Goal: Task Accomplishment & Management: Manage account settings

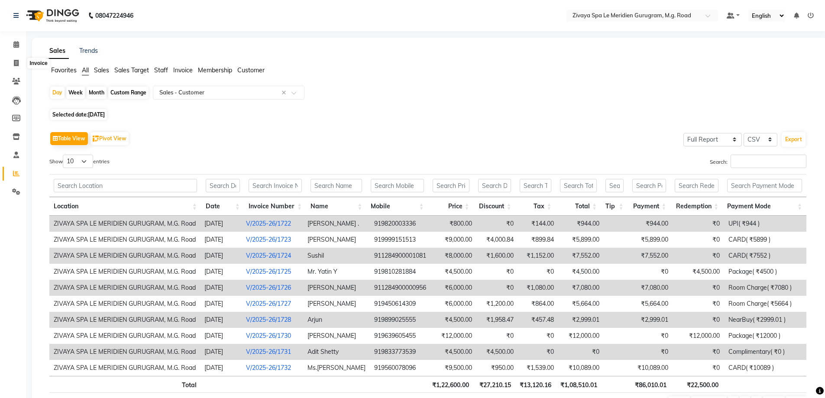
click at [16, 61] on icon at bounding box center [16, 63] width 5 height 6
select select "6503"
select select "service"
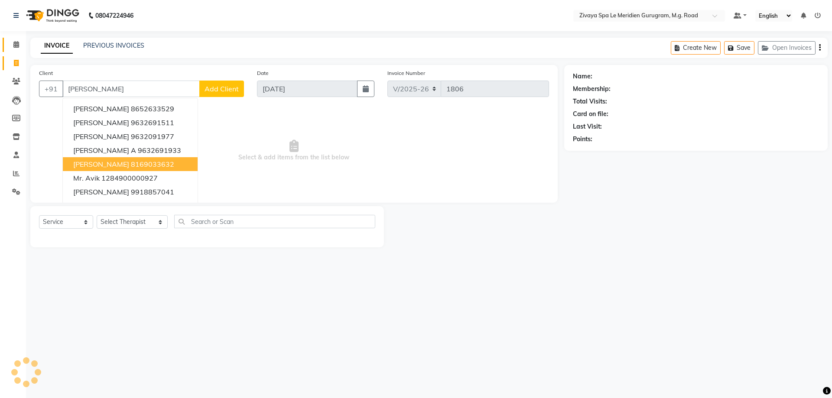
type input "[PERSON_NAME]"
click at [11, 39] on link "Calendar" at bounding box center [13, 45] width 21 height 14
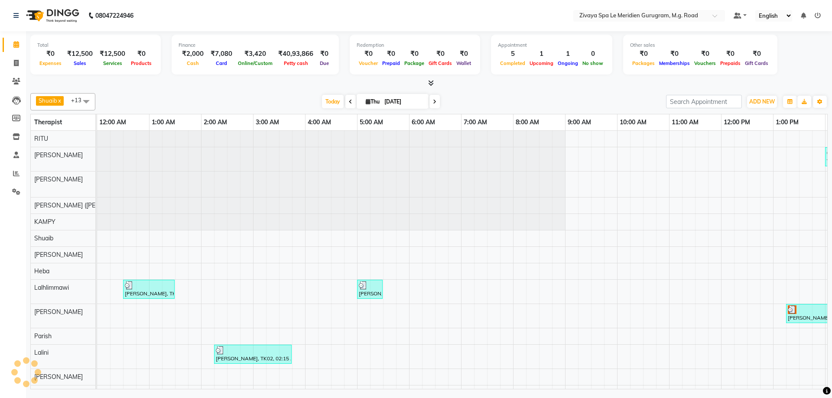
scroll to position [0, 312]
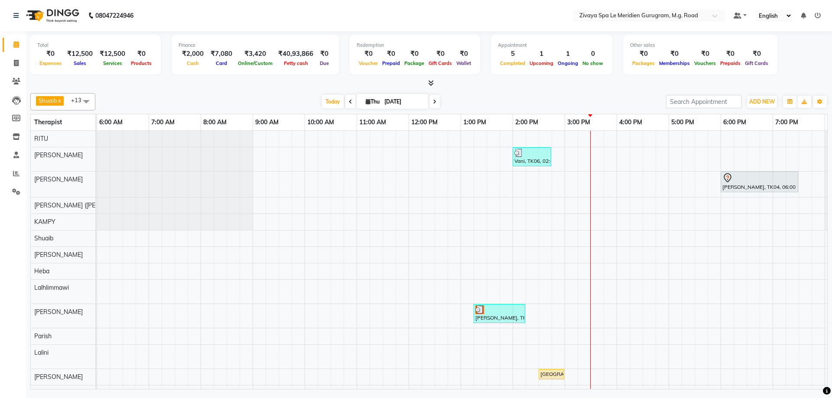
click at [349, 103] on icon at bounding box center [350, 101] width 3 height 5
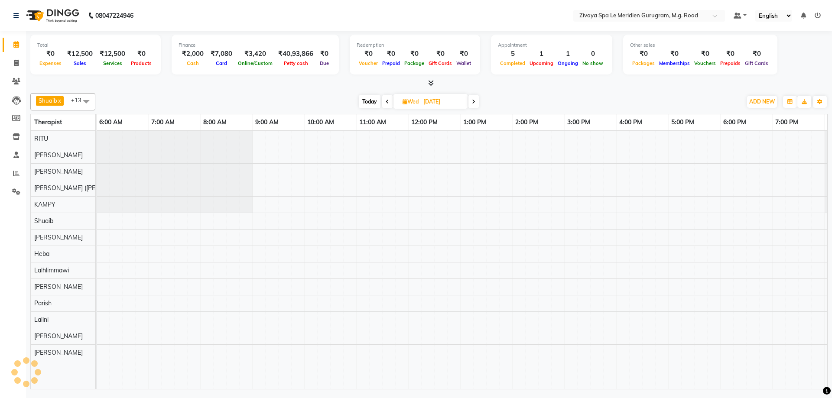
scroll to position [0, 518]
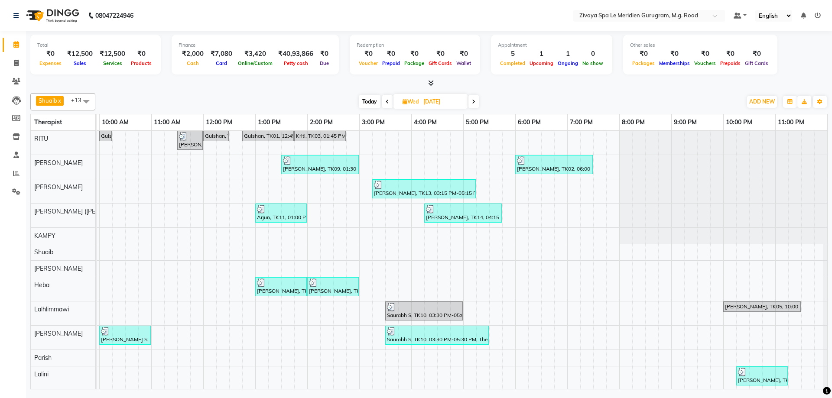
click at [389, 103] on span at bounding box center [387, 101] width 10 height 13
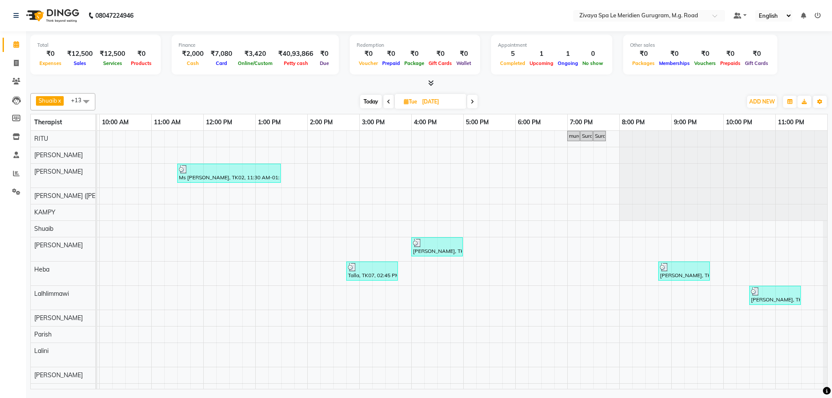
click at [389, 101] on icon at bounding box center [388, 101] width 3 height 5
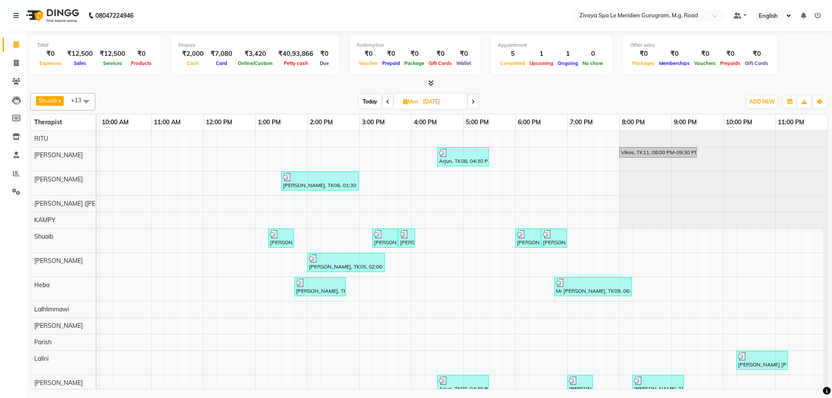
click at [389, 101] on icon at bounding box center [387, 101] width 3 height 5
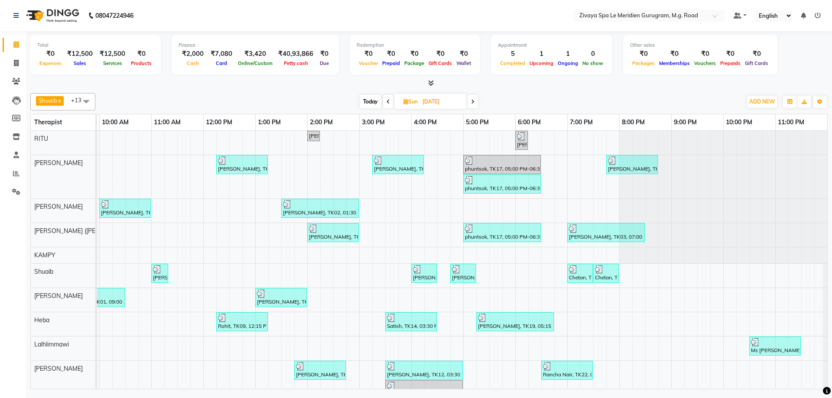
click at [364, 102] on span "Today" at bounding box center [371, 101] width 22 height 13
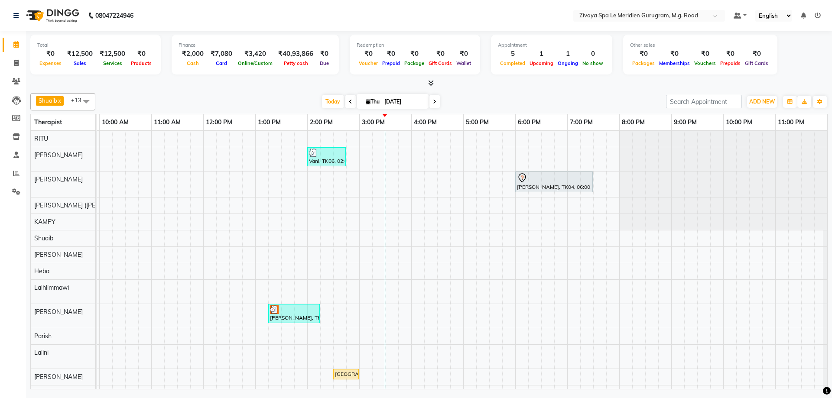
click at [349, 101] on icon at bounding box center [350, 101] width 3 height 5
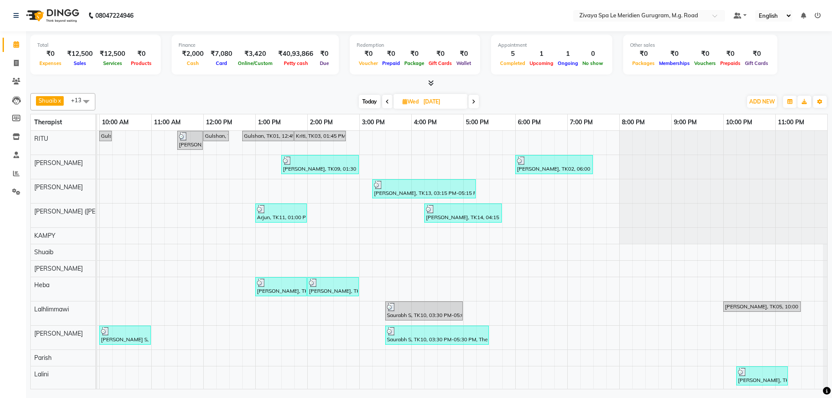
click at [345, 101] on div "[DATE] [DATE]" at bounding box center [419, 101] width 638 height 13
click at [387, 102] on icon at bounding box center [387, 101] width 3 height 5
type input "[DATE]"
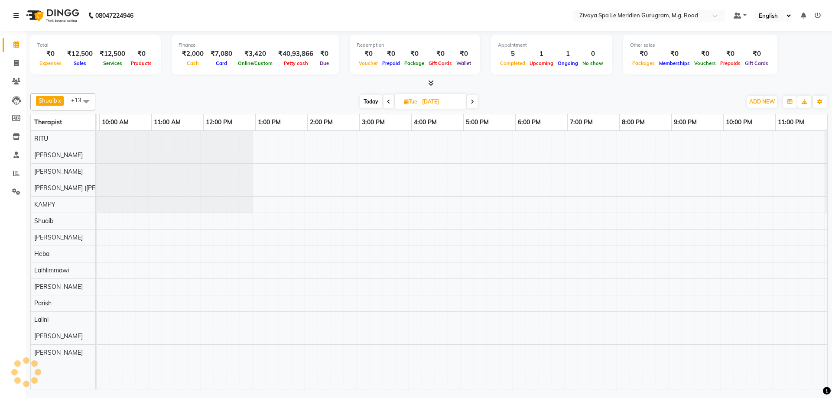
scroll to position [0, 0]
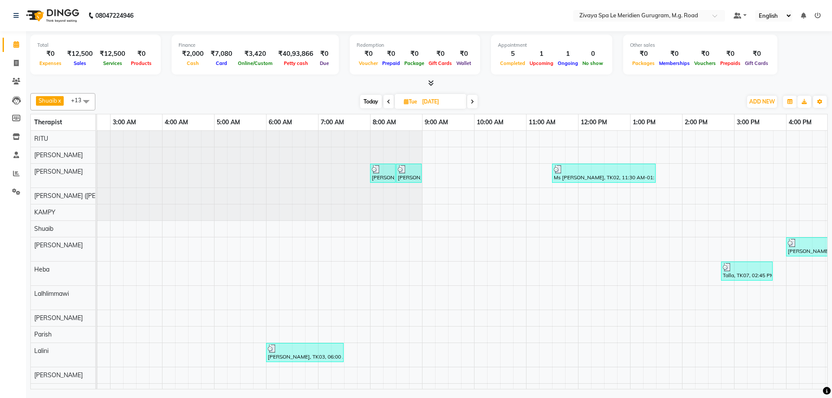
click at [386, 171] on div at bounding box center [383, 169] width 22 height 9
click at [430, 180] on span "Open Details" at bounding box center [419, 181] width 35 height 9
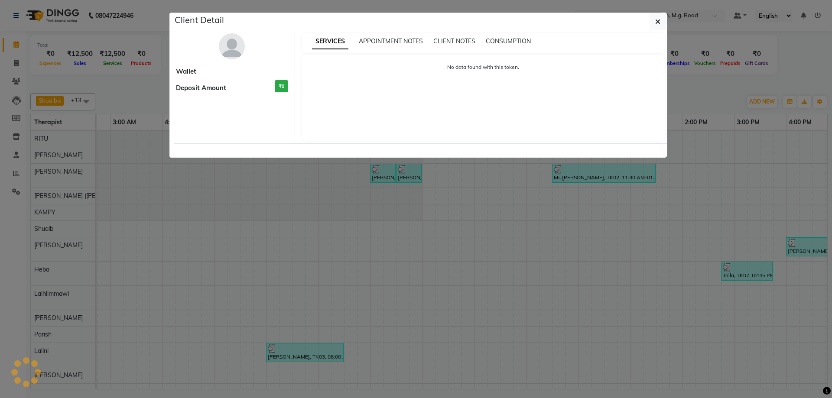
select select "3"
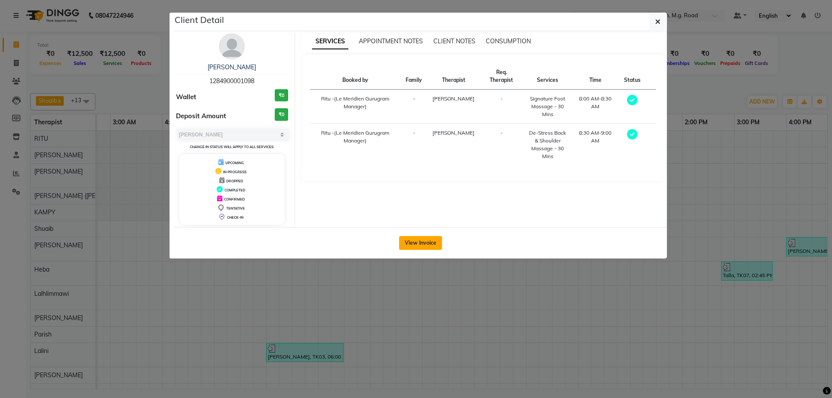
click at [436, 248] on button "View Invoice" at bounding box center [420, 243] width 43 height 14
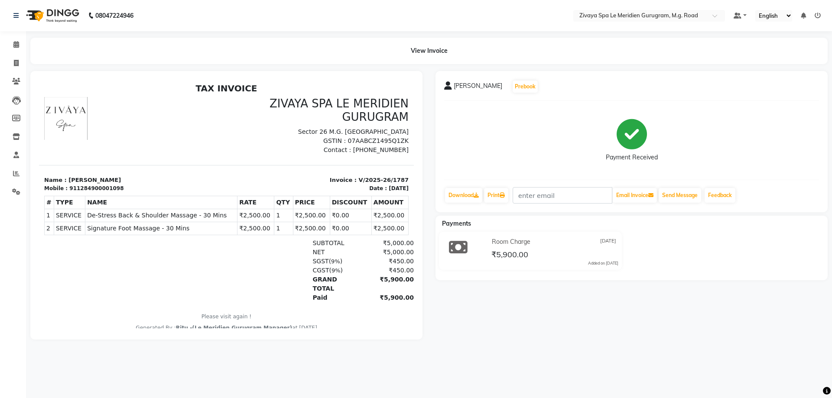
drag, startPoint x: 394, startPoint y: 197, endPoint x: 42, endPoint y: 180, distance: 352.3
click at [42, 180] on section "Name : [PERSON_NAME] Mobile : 911284900001098 Invoice : V/2025-26/1787 Date : […" at bounding box center [226, 178] width 375 height 27
click at [116, 184] on section "Name : [PERSON_NAME] Mobile : 911284900001098 Invoice : V/2025-26/1787 Date : […" at bounding box center [226, 178] width 375 height 27
click at [14, 43] on icon at bounding box center [16, 44] width 6 height 6
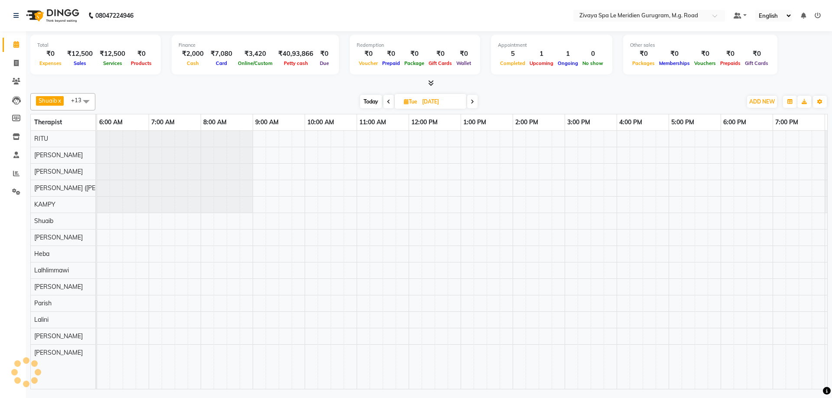
scroll to position [0, 518]
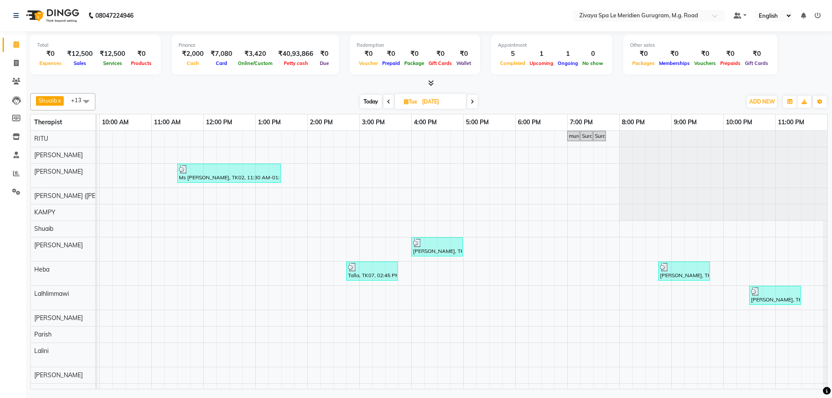
click at [371, 101] on span "Today" at bounding box center [371, 101] width 22 height 13
type input "[DATE]"
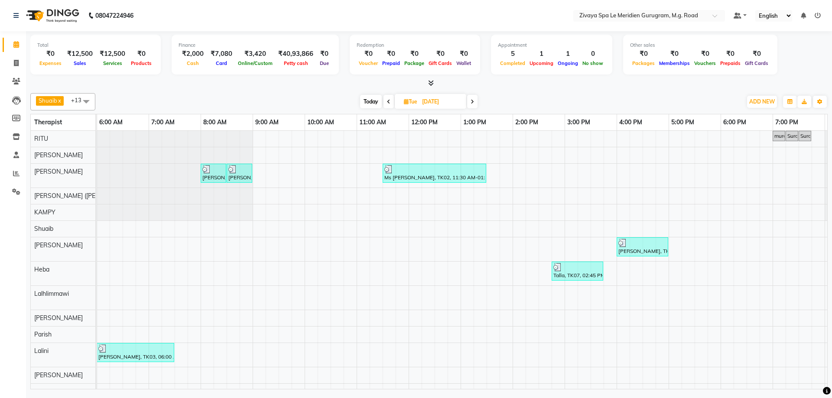
click at [402, 101] on span "Tue" at bounding box center [411, 101] width 18 height 6
select select "9"
select select "2025"
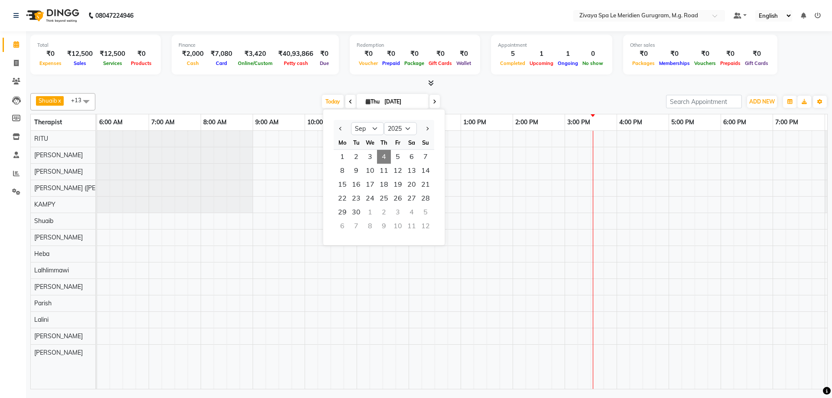
scroll to position [0, 518]
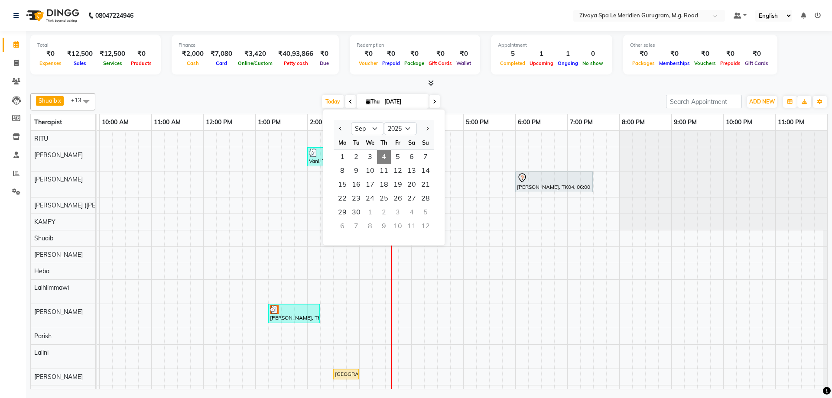
click at [505, 270] on div "Vani, TK06, 02:00 PM-02:45 PM, BLOW DRY [PERSON_NAME], TK04, 06:00 PM-07:30 PM,…" at bounding box center [203, 266] width 1248 height 271
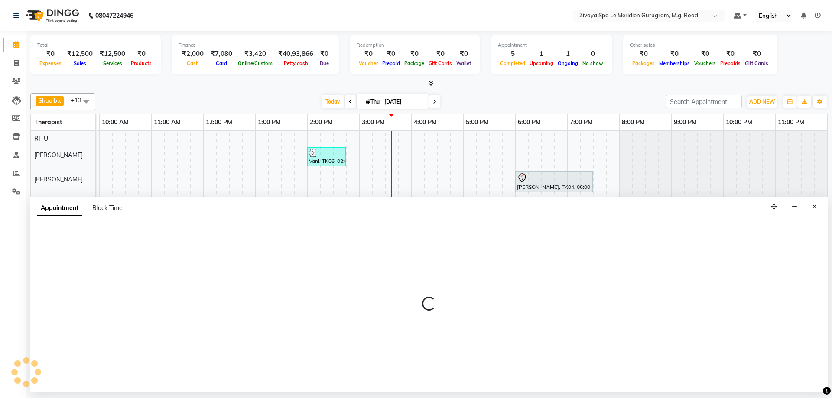
select select "63969"
select select "1065"
select select "tentative"
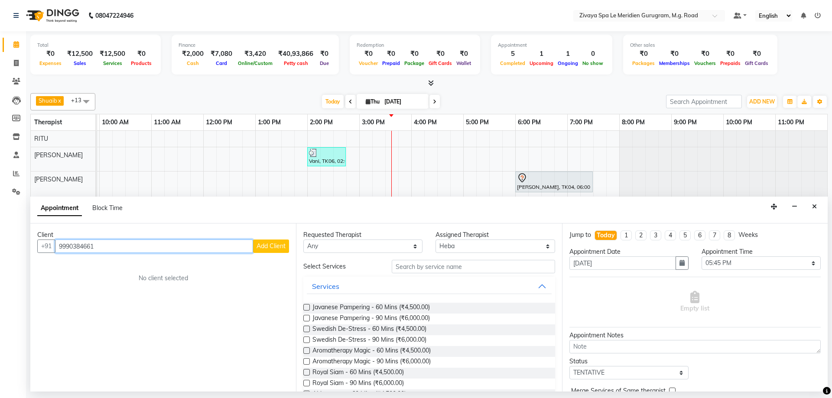
drag, startPoint x: 99, startPoint y: 244, endPoint x: 55, endPoint y: 247, distance: 43.4
click at [55, 247] on input "9990384661" at bounding box center [154, 246] width 198 height 13
type input "9990384661"
click at [266, 240] on button "Add Client" at bounding box center [271, 246] width 36 height 13
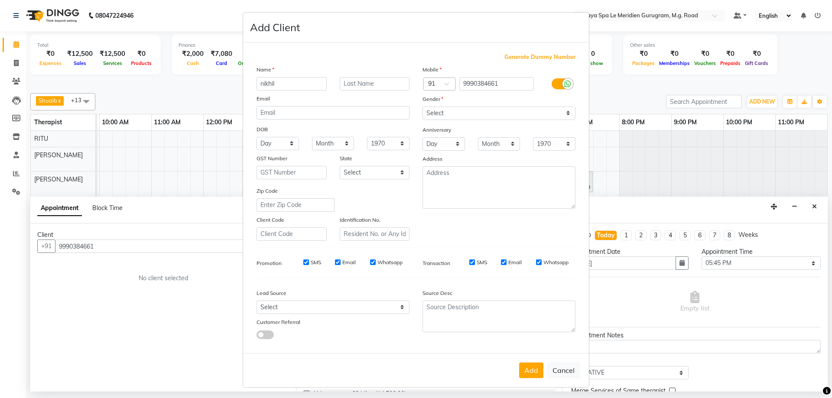
type input "nikhil"
click at [446, 110] on select "Select [DEMOGRAPHIC_DATA] [DEMOGRAPHIC_DATA] Other Prefer Not To Say" at bounding box center [498, 113] width 153 height 13
select select "[DEMOGRAPHIC_DATA]"
click at [422, 107] on select "Select [DEMOGRAPHIC_DATA] [DEMOGRAPHIC_DATA] Other Prefer Not To Say" at bounding box center [498, 113] width 153 height 13
click at [526, 370] on button "Add" at bounding box center [531, 371] width 24 height 16
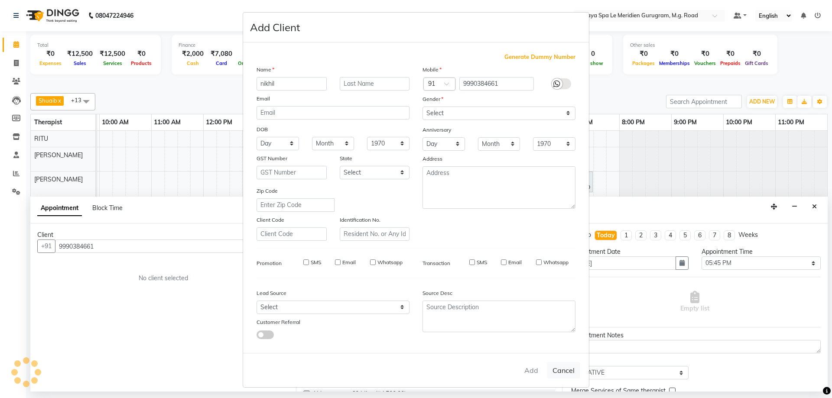
select select
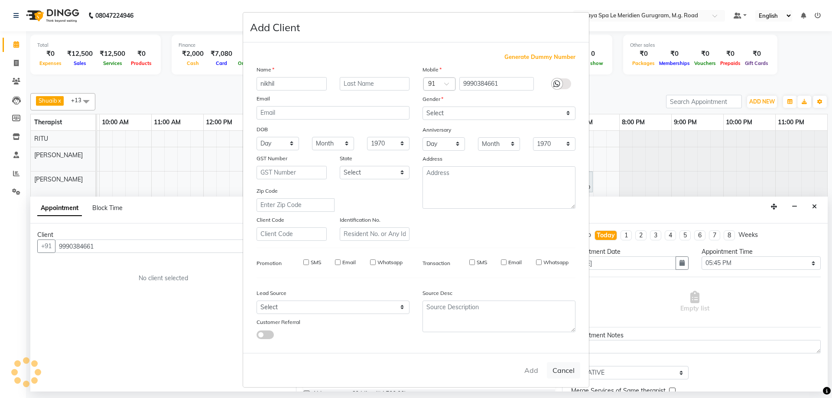
select select
checkbox input "false"
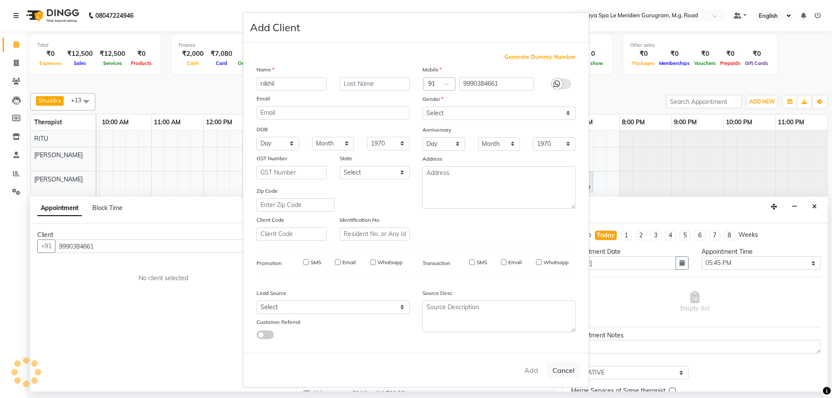
checkbox input "false"
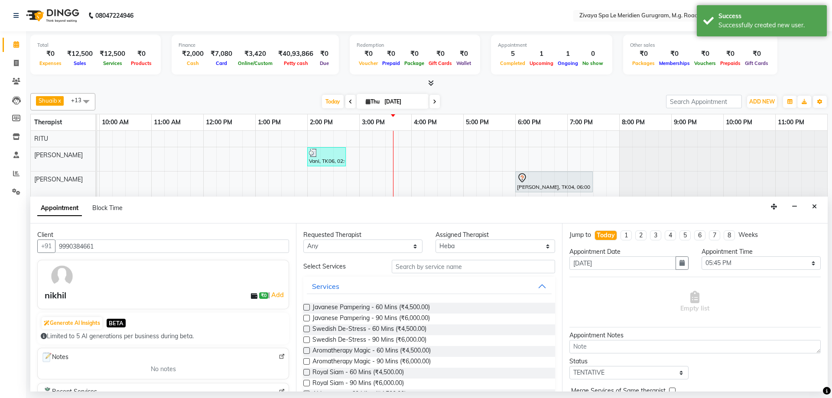
click at [309, 325] on div "Swedish De-Stress - 60 Mins (₹4,500.00)" at bounding box center [428, 330] width 251 height 11
click at [309, 327] on label at bounding box center [306, 329] width 6 height 6
click at [309, 327] on input "checkbox" at bounding box center [306, 330] width 6 height 6
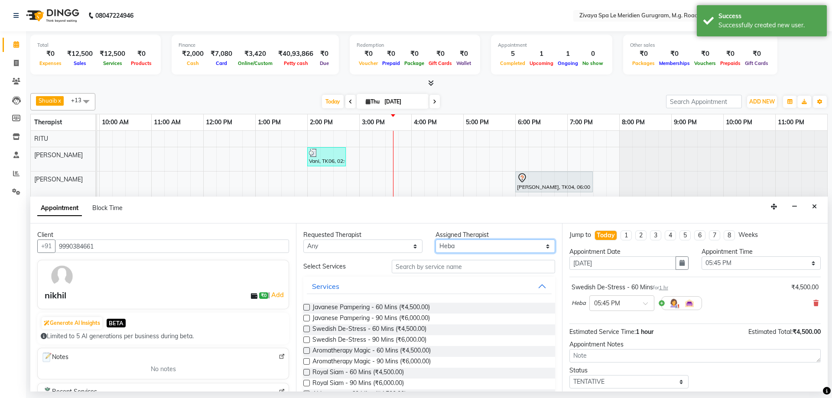
click at [439, 247] on select "Select [PERSON_NAME] [PERSON_NAME] ([PERSON_NAME]) KAMPY Lalhlimmawi Lalini [PE…" at bounding box center [494, 246] width 119 height 13
click at [813, 303] on icon at bounding box center [815, 303] width 5 height 6
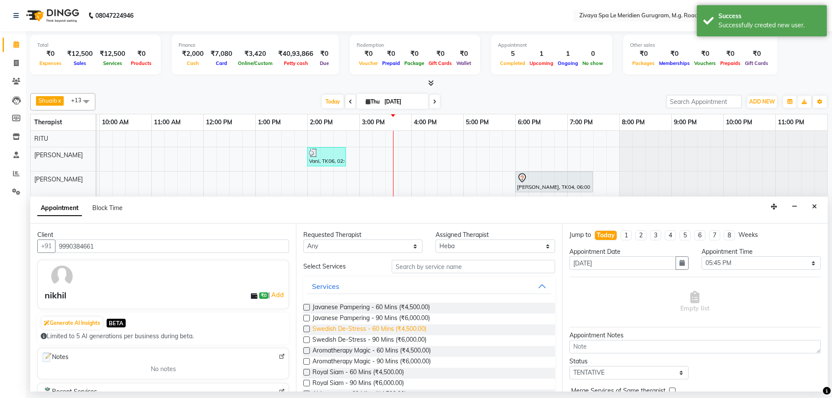
click at [353, 330] on span "Swedish De-Stress - 60 Mins (₹4,500.00)" at bounding box center [369, 330] width 114 height 11
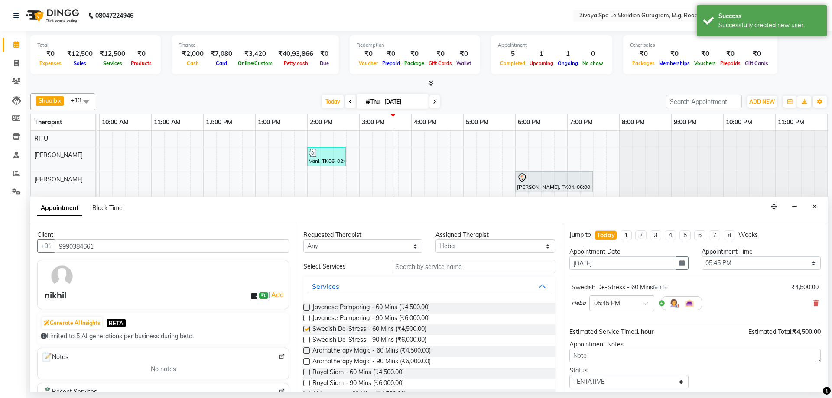
checkbox input "false"
click at [412, 318] on span "Javanese Pampering - 90 Mins (₹6,000.00)" at bounding box center [370, 319] width 117 height 11
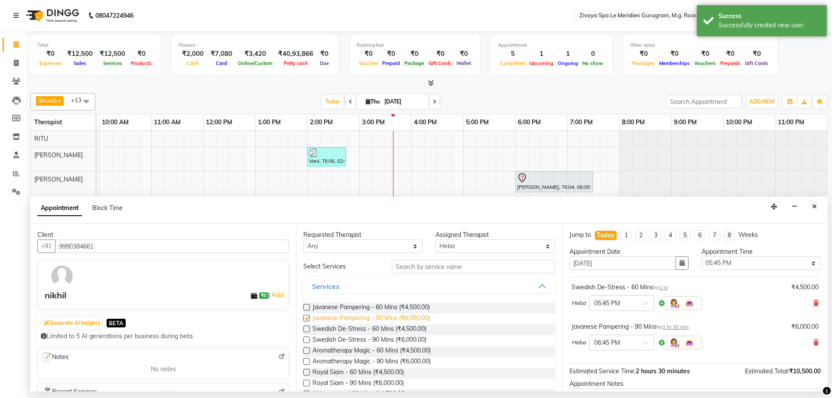
checkbox input "false"
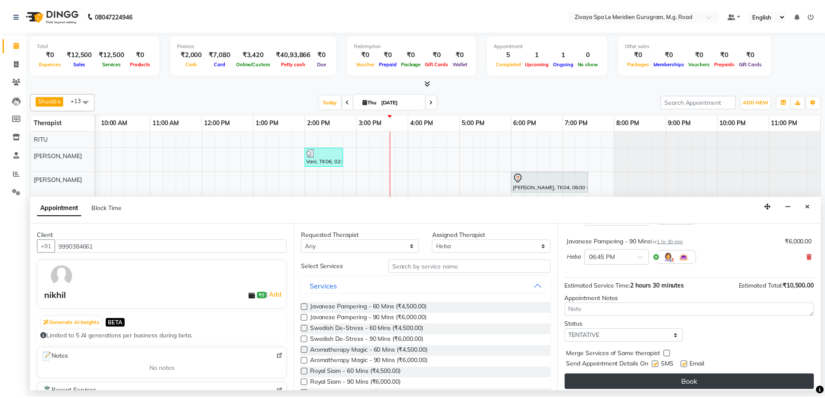
scroll to position [91, 0]
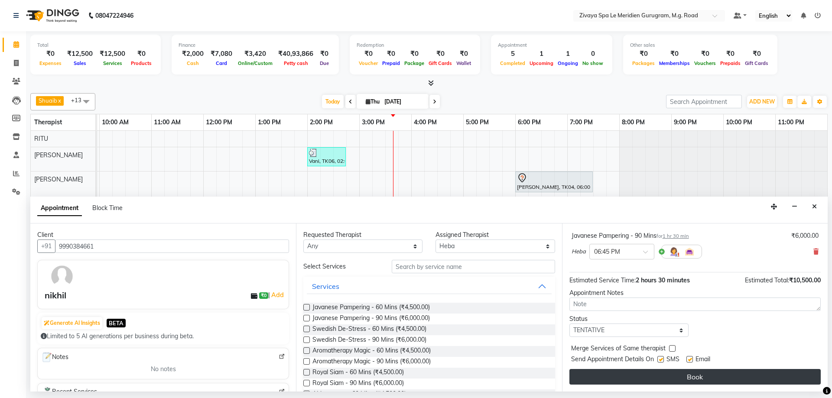
click at [672, 374] on button "Book" at bounding box center [694, 377] width 251 height 16
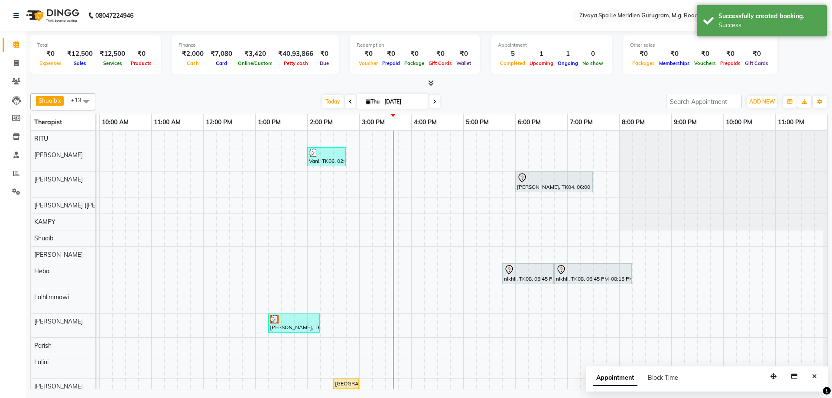
click at [508, 269] on icon at bounding box center [509, 270] width 10 height 10
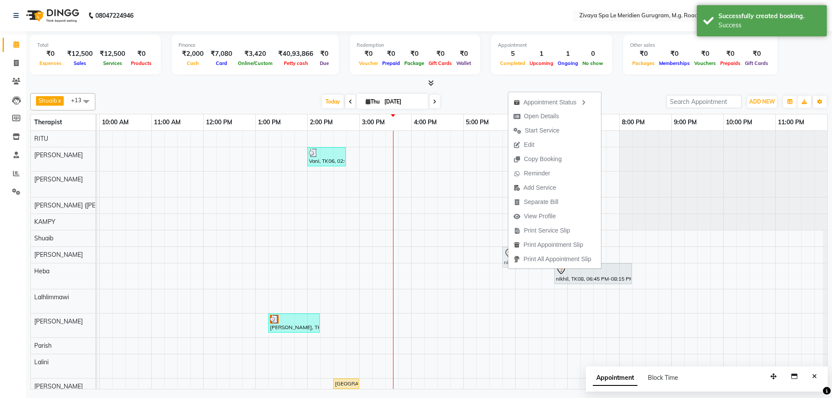
drag, startPoint x: 507, startPoint y: 276, endPoint x: 508, endPoint y: 257, distance: 18.2
click at [508, 257] on body "08047224946 Select Location × Zivaya Spa Le Meridien Gurugram, M.g. Road Defaul…" at bounding box center [416, 199] width 832 height 398
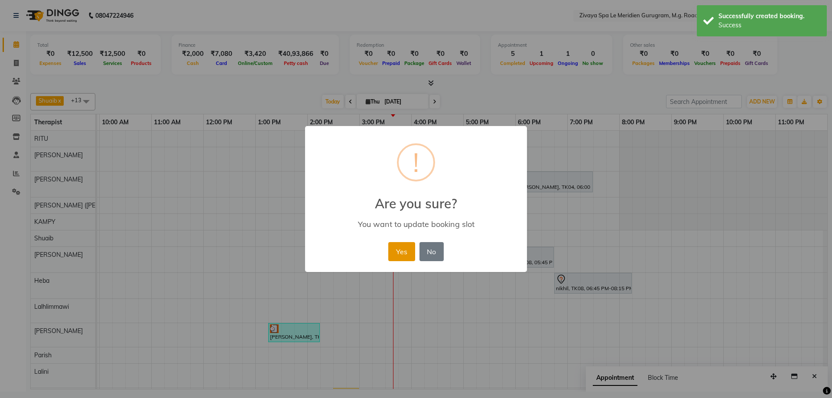
click at [409, 247] on button "Yes" at bounding box center [401, 251] width 26 height 19
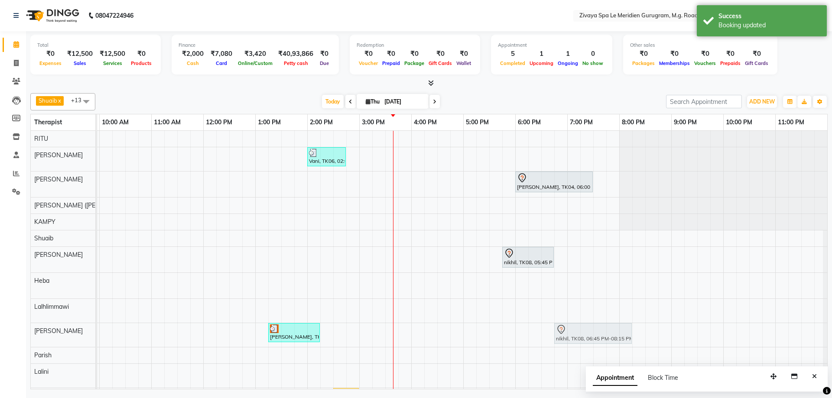
drag, startPoint x: 559, startPoint y: 280, endPoint x: 565, endPoint y: 328, distance: 48.9
click at [565, 328] on tbody "Vani, TK06, 02:00 PM-02:45 PM, BLOW DRY [PERSON_NAME], TK04, 06:00 PM-07:30 PM,…" at bounding box center [203, 276] width 1248 height 290
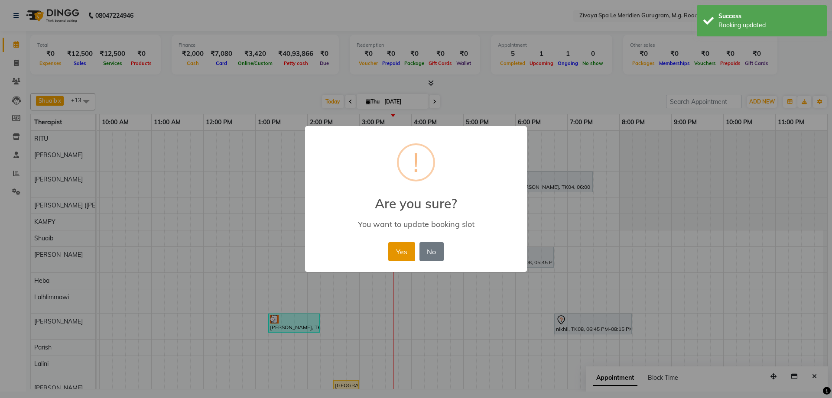
click at [394, 255] on button "Yes" at bounding box center [401, 251] width 26 height 19
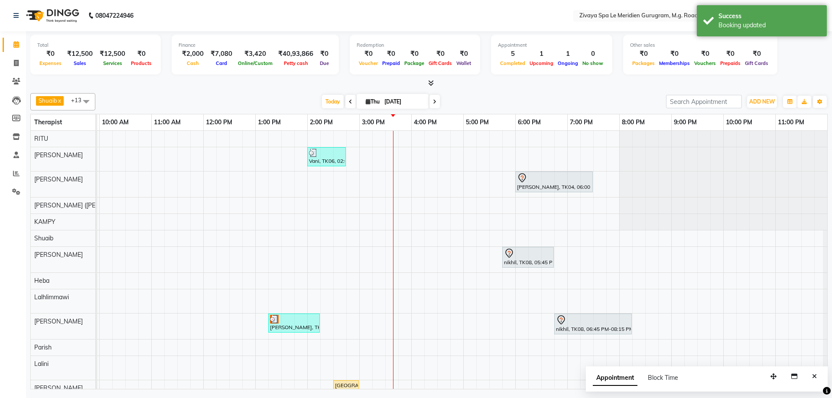
click at [278, 319] on img at bounding box center [274, 319] width 9 height 9
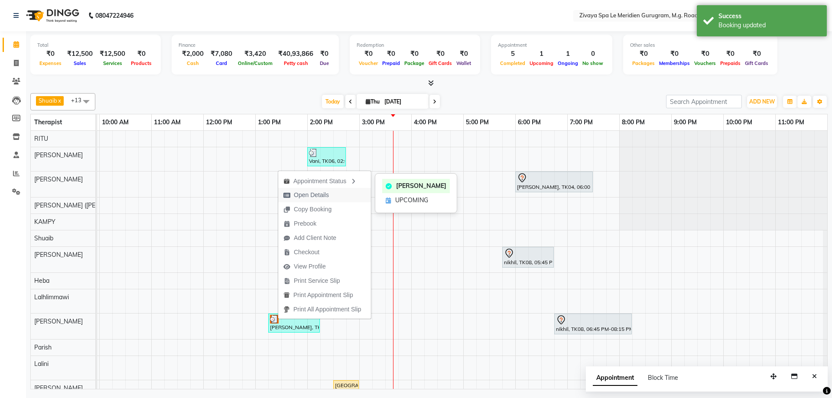
click at [322, 195] on span "Open Details" at bounding box center [311, 195] width 35 height 9
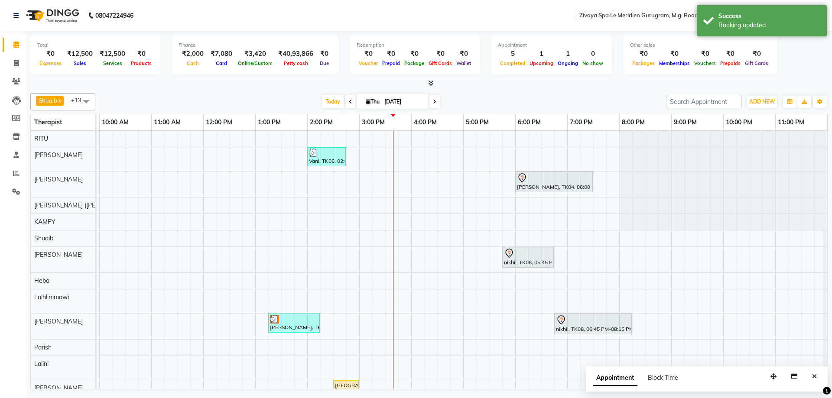
click at [278, 319] on img at bounding box center [274, 319] width 9 height 9
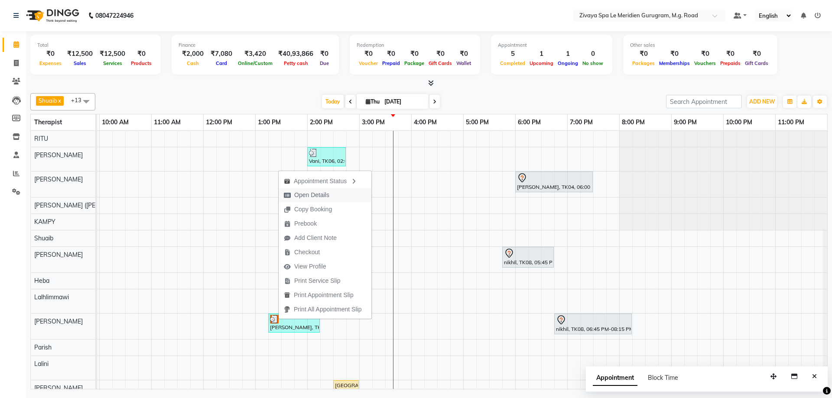
click at [316, 194] on span "Open Details" at bounding box center [311, 195] width 35 height 9
select select "3"
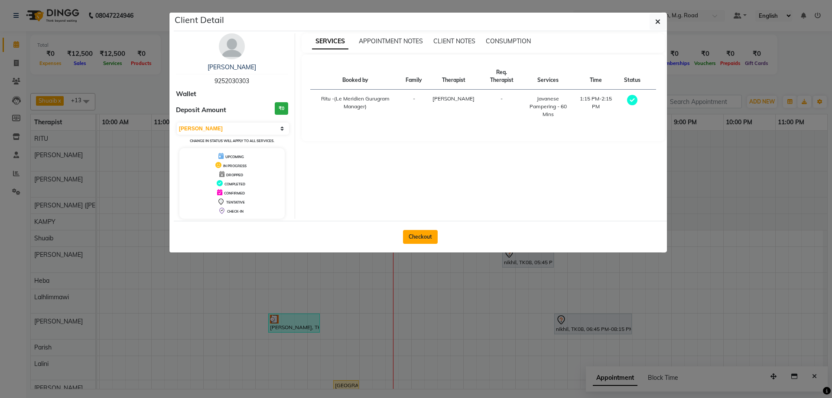
click at [430, 236] on button "Checkout" at bounding box center [420, 237] width 35 height 14
select select "6503"
select select "service"
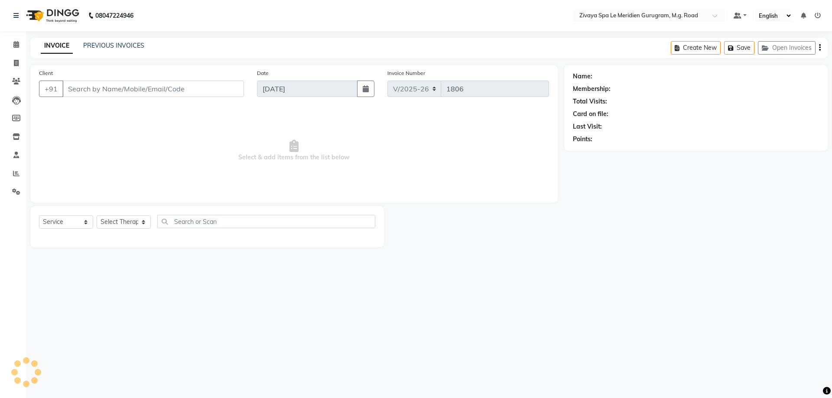
type input "9252030303"
select select "65986"
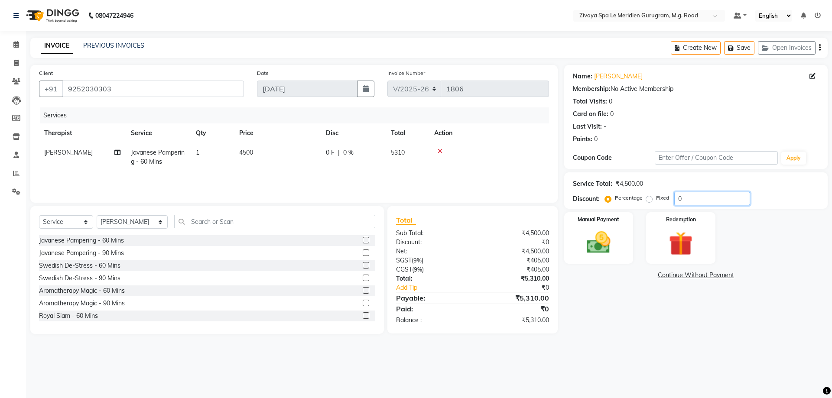
drag, startPoint x: 683, startPoint y: 202, endPoint x: 679, endPoint y: 203, distance: 4.4
click at [680, 203] on input "0" at bounding box center [712, 198] width 76 height 13
type input "0"
click at [138, 221] on select "Select Therapist [PERSON_NAME] [PERSON_NAME] ([PERSON_NAME]) KAMPY Lalhlimmawi …" at bounding box center [132, 221] width 71 height 13
click at [275, 162] on td "4500" at bounding box center [277, 157] width 87 height 29
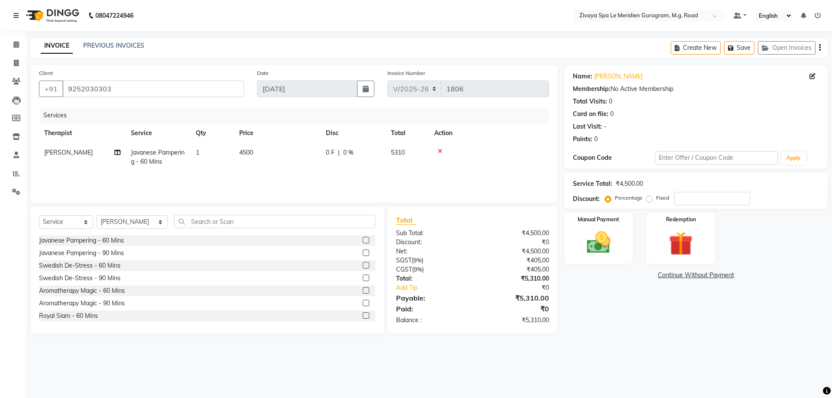
select select "65986"
click at [153, 154] on span "Javanese Pampering - 60 Mins" at bounding box center [174, 160] width 70 height 17
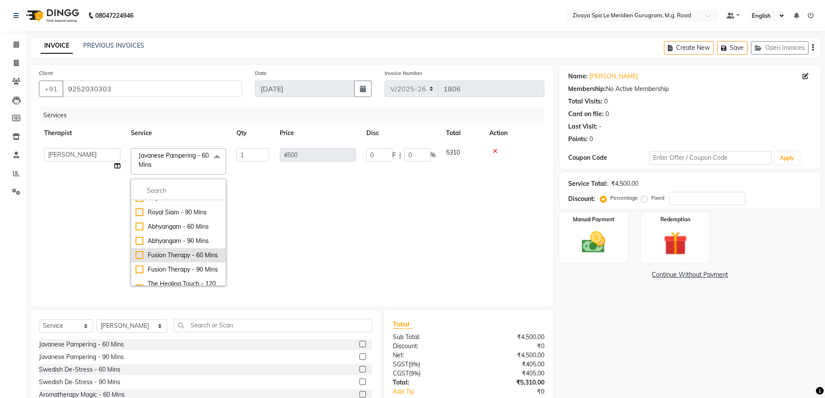
scroll to position [224, 0]
click at [156, 200] on div "Fusion Therapy - 90 Mins" at bounding box center [179, 195] width 86 height 9
checkbox input "false"
checkbox input "true"
type input "6000"
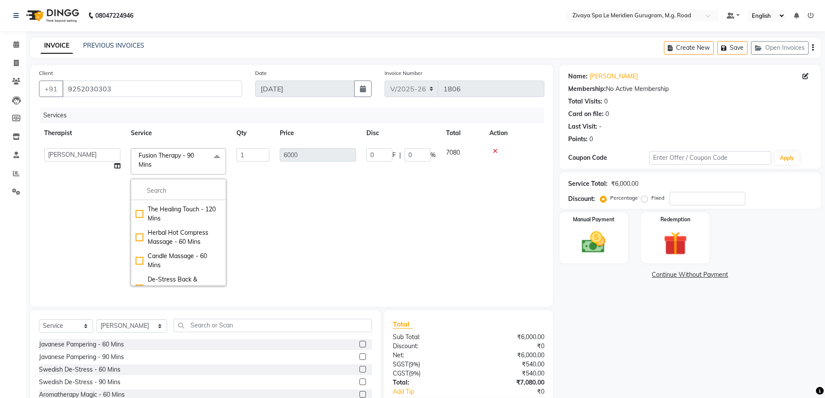
click at [356, 215] on td "6000" at bounding box center [318, 217] width 87 height 148
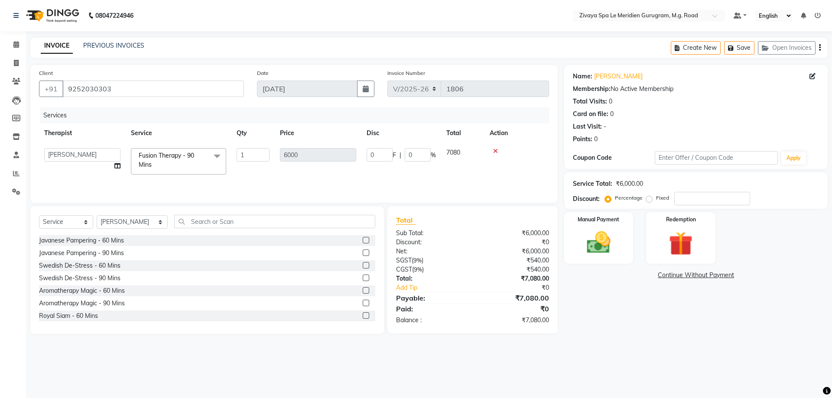
click at [693, 205] on div "Service Total: ₹6,000.00 Discount: Percentage Fixed" at bounding box center [695, 190] width 263 height 36
click at [695, 203] on input "number" at bounding box center [712, 198] width 76 height 13
type input "2"
type input "120"
type input "2"
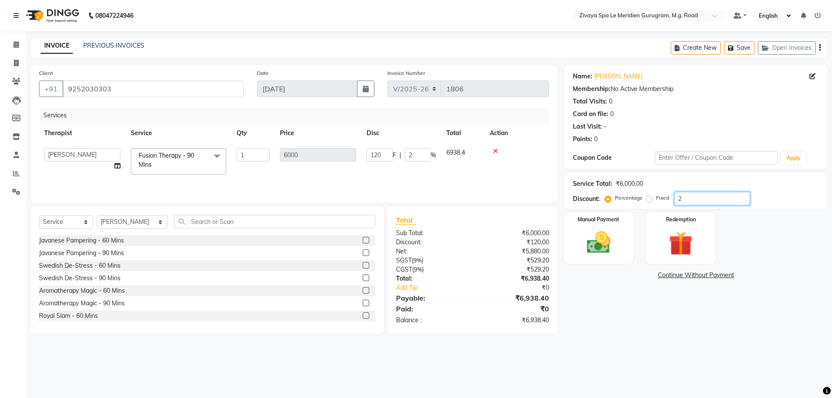
type input "20"
type input "1200"
type input "20"
click at [609, 257] on img at bounding box center [598, 242] width 40 height 29
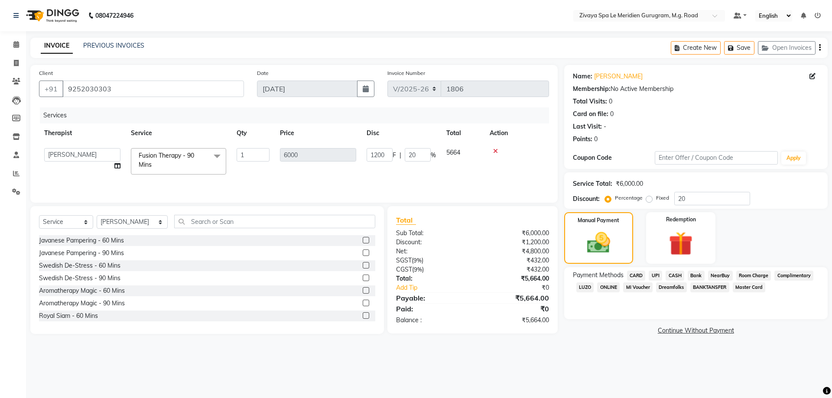
click at [749, 273] on span "Room Charge" at bounding box center [753, 276] width 35 height 10
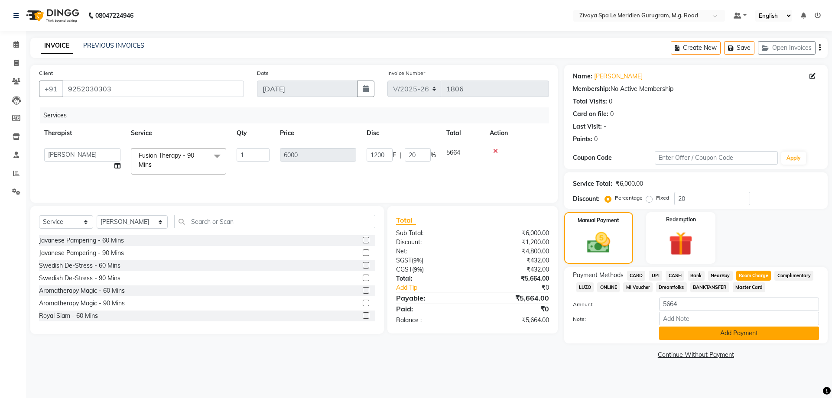
click at [695, 338] on button "Add Payment" at bounding box center [739, 333] width 160 height 13
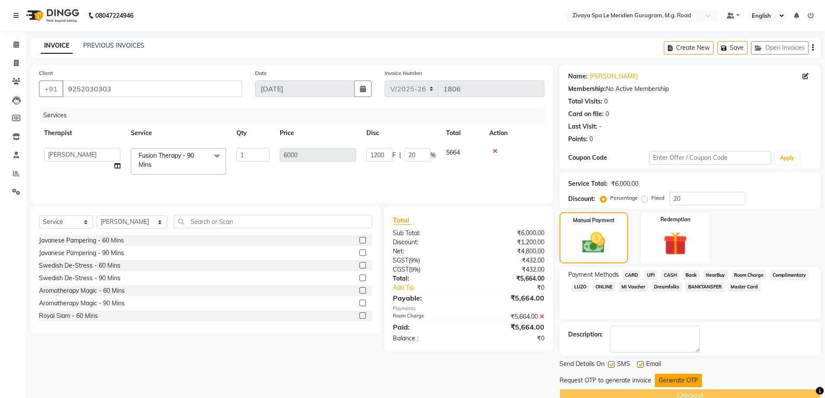
click at [669, 382] on button "Generate OTP" at bounding box center [678, 380] width 47 height 13
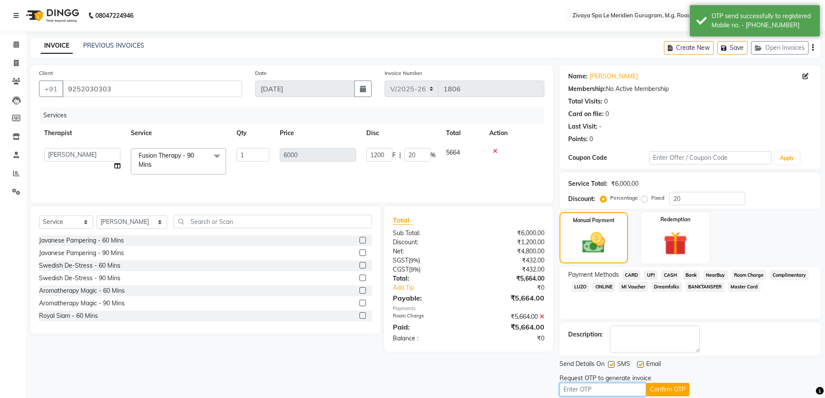
click at [617, 392] on input "text" at bounding box center [603, 389] width 87 height 13
click at [675, 386] on button "Confirm OTP" at bounding box center [667, 389] width 43 height 13
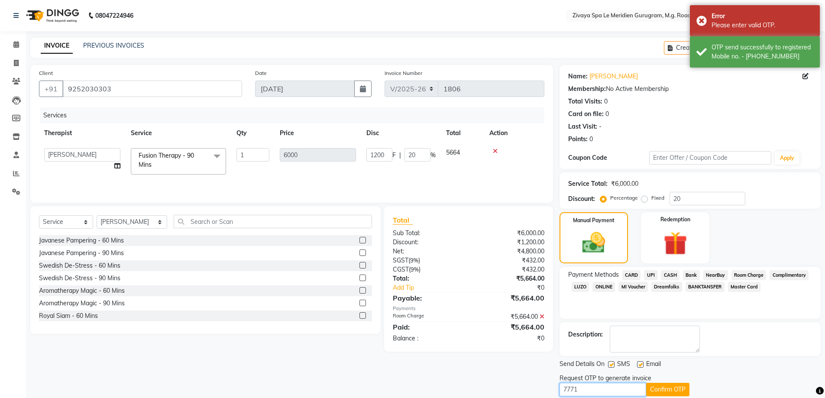
drag, startPoint x: 605, startPoint y: 390, endPoint x: 591, endPoint y: 393, distance: 14.5
click at [591, 393] on input "7771" at bounding box center [603, 389] width 87 height 13
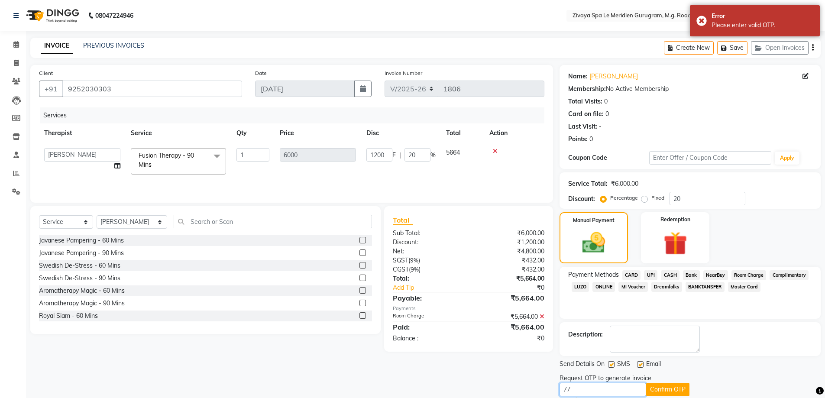
type input "7"
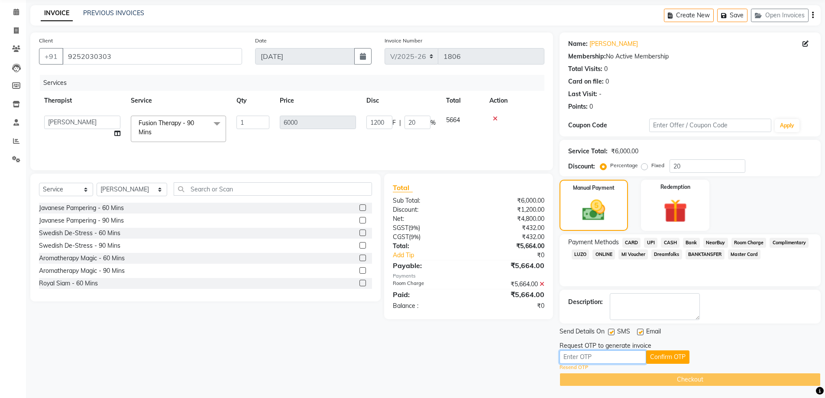
scroll to position [34, 0]
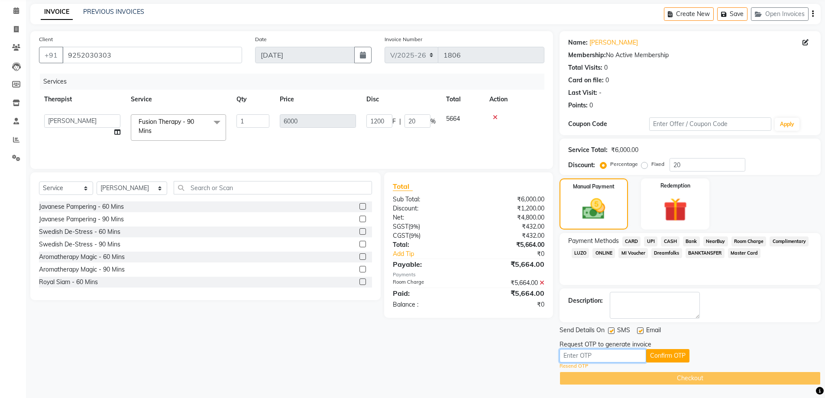
click at [591, 359] on input "text" at bounding box center [603, 355] width 87 height 13
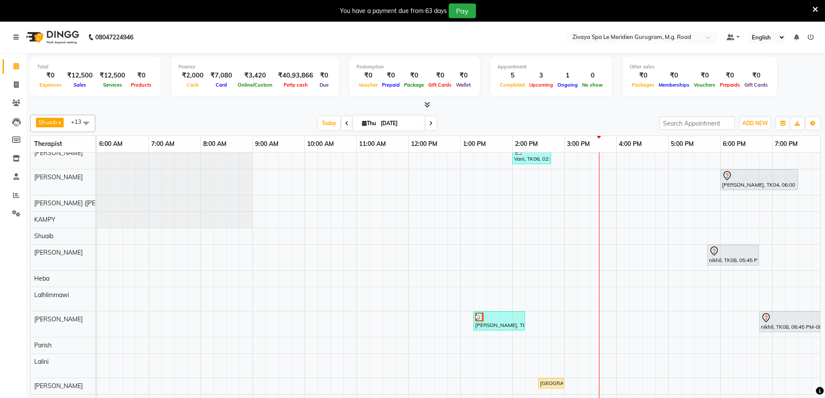
click at [814, 10] on icon at bounding box center [816, 10] width 6 height 8
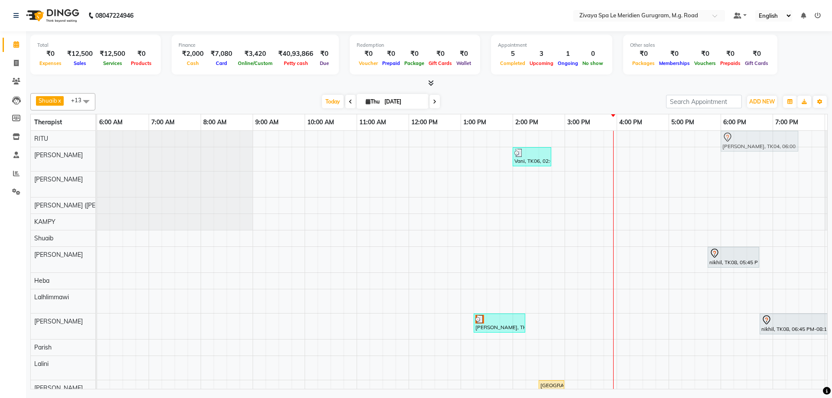
drag, startPoint x: 730, startPoint y: 181, endPoint x: 734, endPoint y: 134, distance: 46.5
click at [734, 134] on tbody "Sharad Kumar, TK04, 06:00 PM-07:30 PM, Royal Siam - 90 Mins Vani, TK06, 02:00 P…" at bounding box center [409, 272] width 1248 height 282
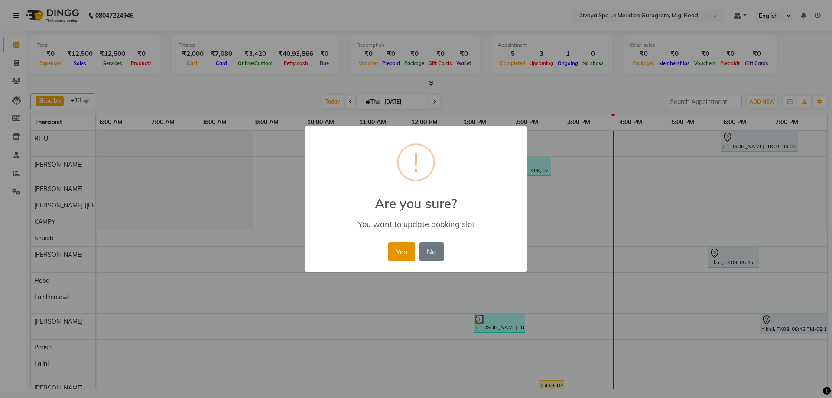
click at [408, 252] on button "Yes" at bounding box center [401, 251] width 26 height 19
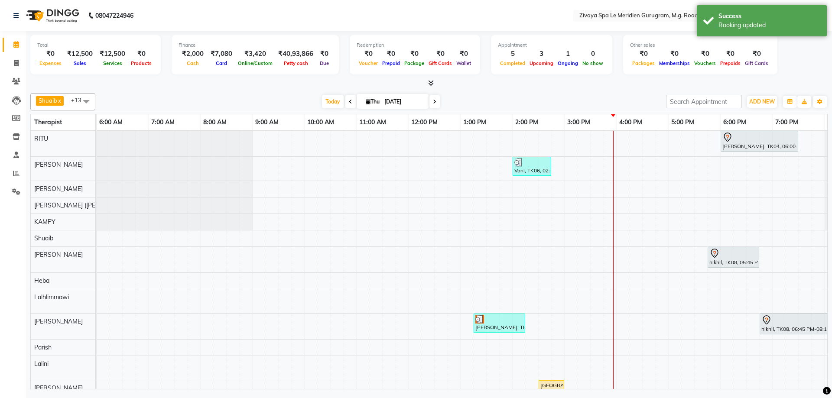
scroll to position [30, 0]
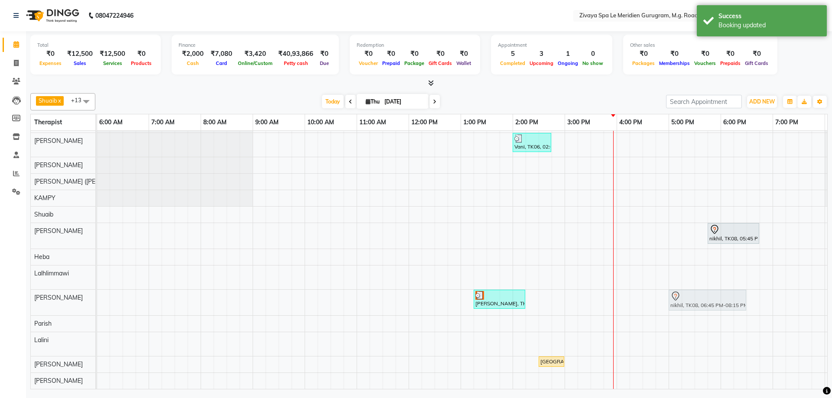
drag, startPoint x: 780, startPoint y: 298, endPoint x: 697, endPoint y: 294, distance: 82.9
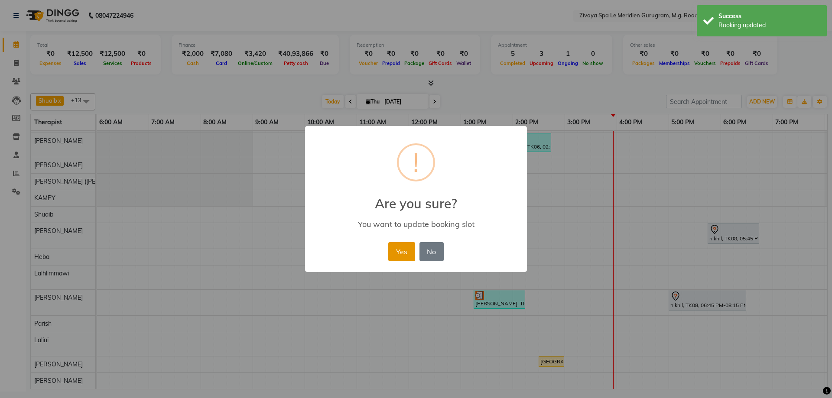
click at [396, 255] on button "Yes" at bounding box center [401, 251] width 26 height 19
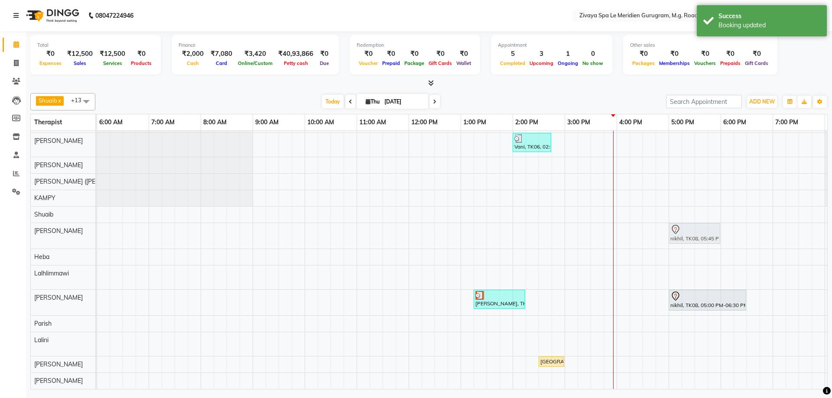
drag, startPoint x: 724, startPoint y: 231, endPoint x: 690, endPoint y: 225, distance: 35.2
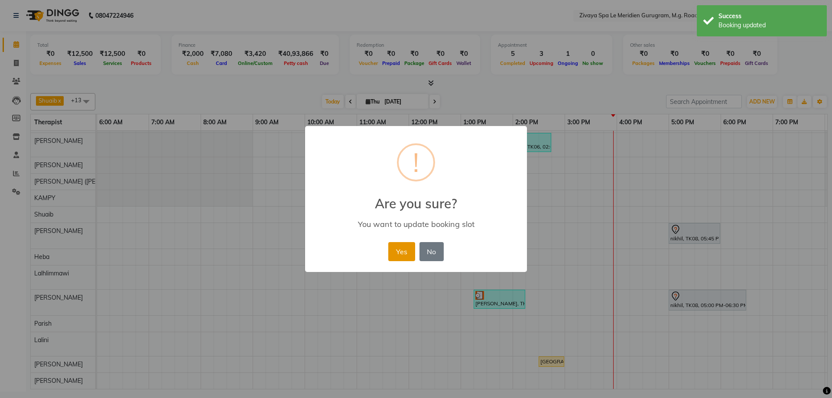
click at [400, 250] on button "Yes" at bounding box center [401, 251] width 26 height 19
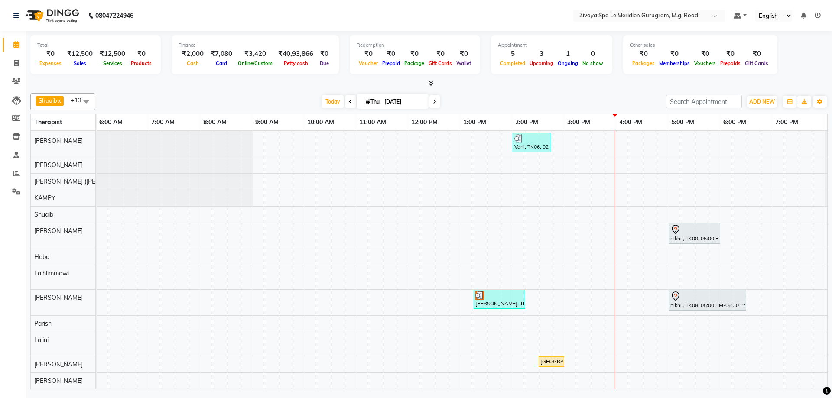
click at [434, 102] on span at bounding box center [434, 101] width 10 height 13
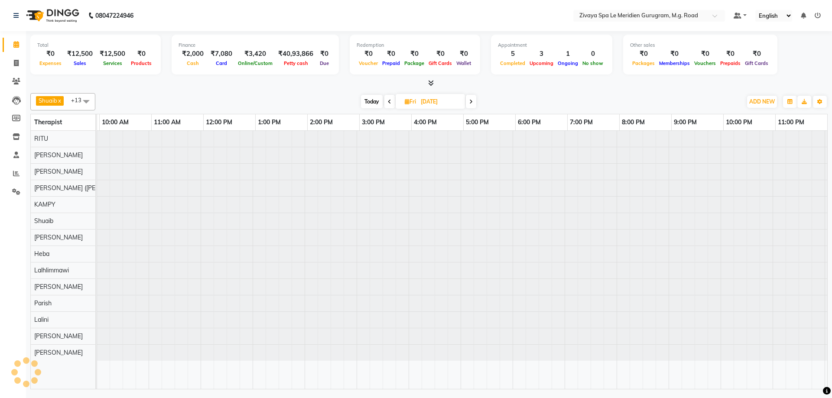
scroll to position [0, 518]
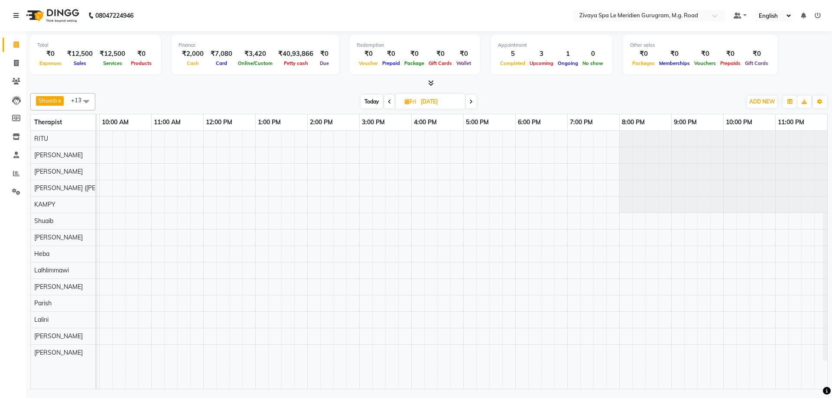
click at [374, 104] on span "Today" at bounding box center [372, 101] width 22 height 13
type input "[DATE]"
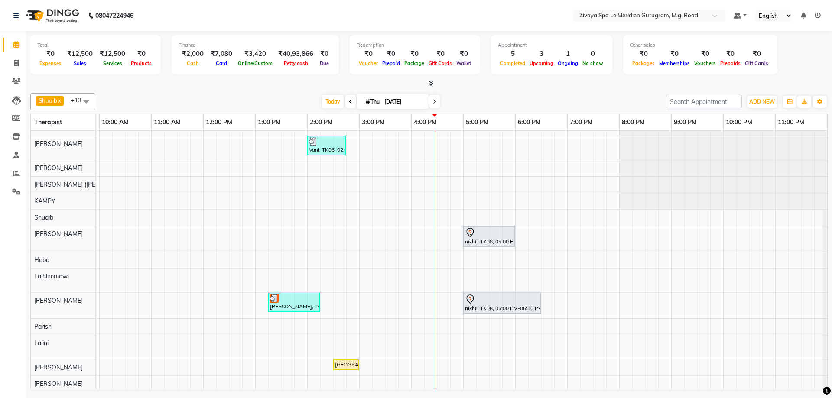
scroll to position [30, 0]
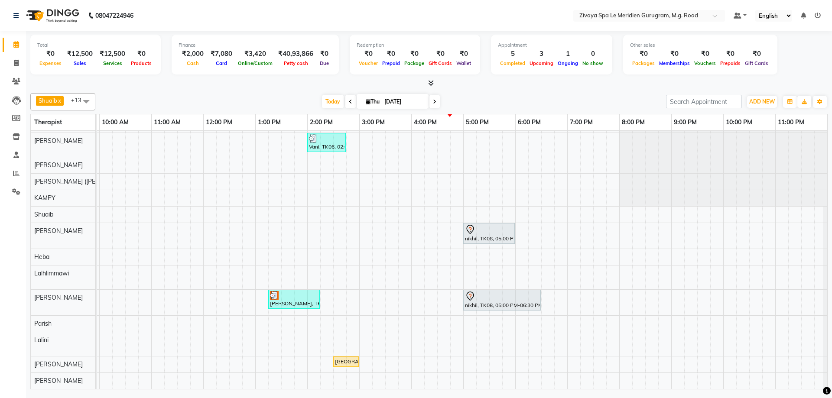
drag, startPoint x: 832, startPoint y: 391, endPoint x: 832, endPoint y: 415, distance: 24.3
click at [825, 398] on html "08047224946 Select Location × Zivaya Spa Le Meridien Gurugram, M.g. Road Defaul…" at bounding box center [416, 199] width 832 height 398
click at [322, 106] on span "Today" at bounding box center [333, 101] width 22 height 13
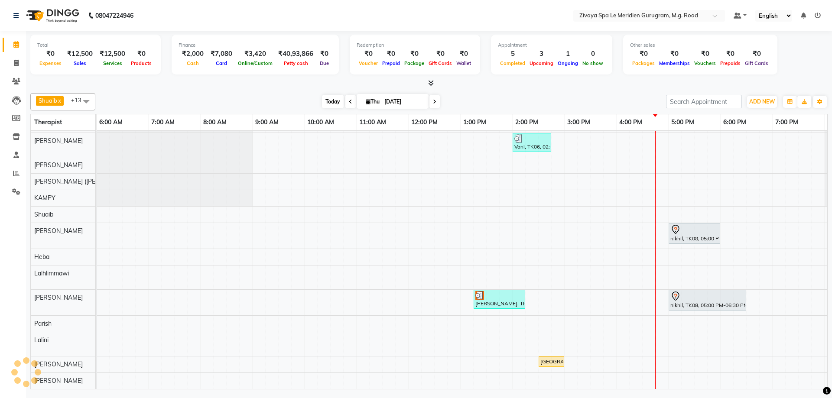
scroll to position [30, 518]
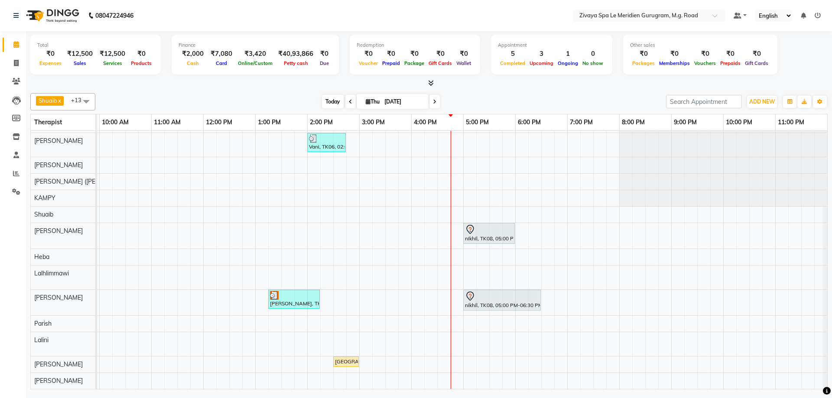
click at [327, 102] on span "Today" at bounding box center [333, 101] width 22 height 13
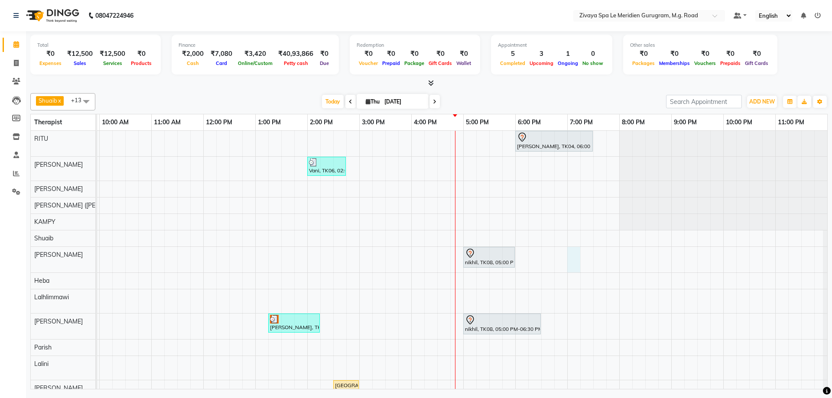
click at [571, 258] on div "Sharad Kumar, TK04, 06:00 PM-07:30 PM, Royal Siam - 90 Mins Vani, TK06, 02:00 P…" at bounding box center [203, 272] width 1248 height 282
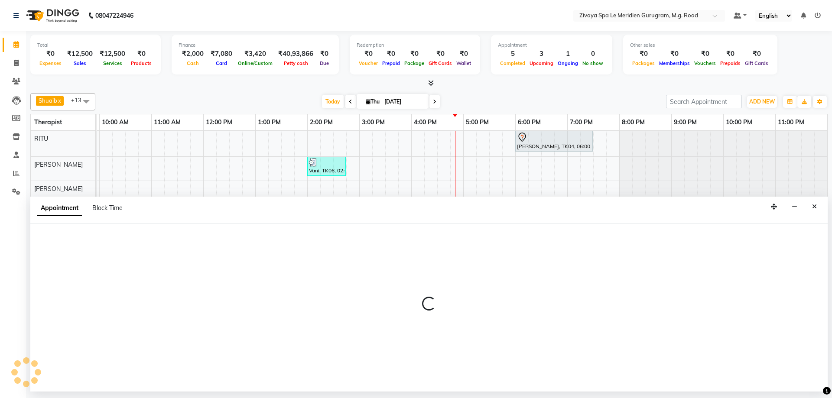
select select "61537"
select select "1140"
select select "tentative"
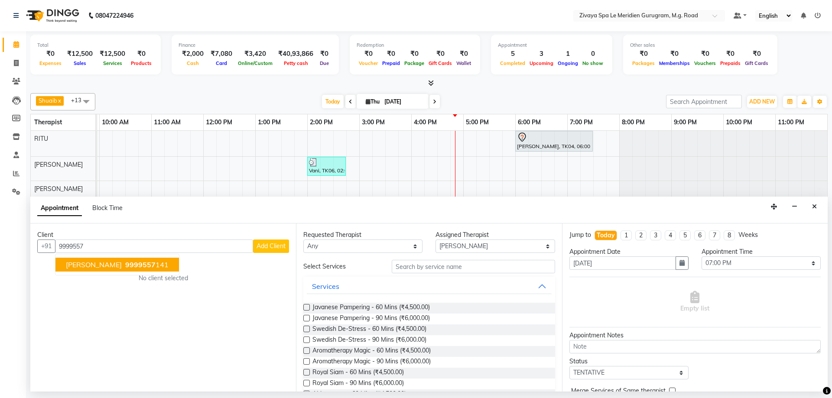
click at [139, 263] on ngb-highlight "9999557 141" at bounding box center [145, 264] width 45 height 9
type input "9999557141"
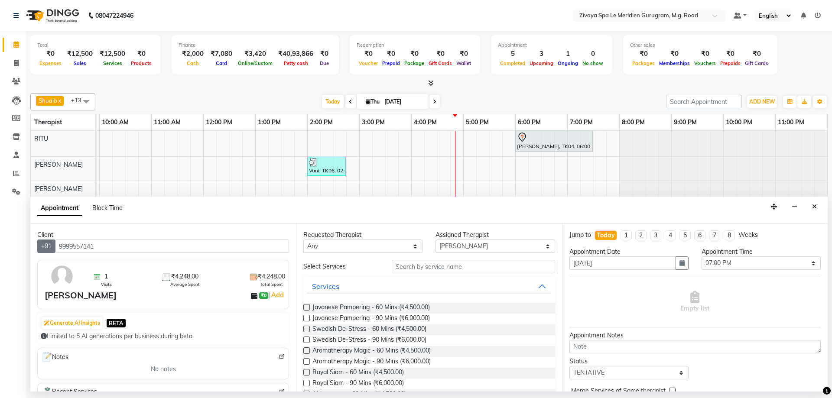
drag, startPoint x: 114, startPoint y: 242, endPoint x: 54, endPoint y: 246, distance: 60.4
click at [54, 246] on div "+91 9999557141" at bounding box center [163, 246] width 252 height 13
click at [819, 204] on button "Close" at bounding box center [814, 206] width 13 height 13
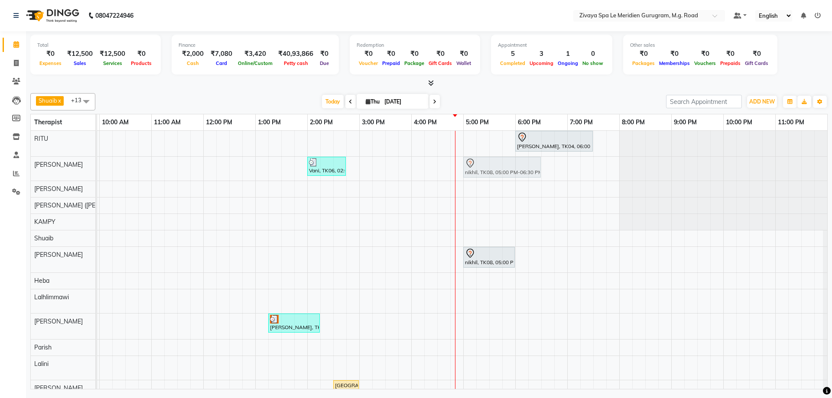
drag, startPoint x: 481, startPoint y: 325, endPoint x: 481, endPoint y: 180, distance: 144.3
click at [482, 171] on tbody "Sharad Kumar, TK04, 06:00 PM-07:30 PM, Royal Siam - 90 Mins Vani, TK06, 02:00 P…" at bounding box center [203, 272] width 1248 height 282
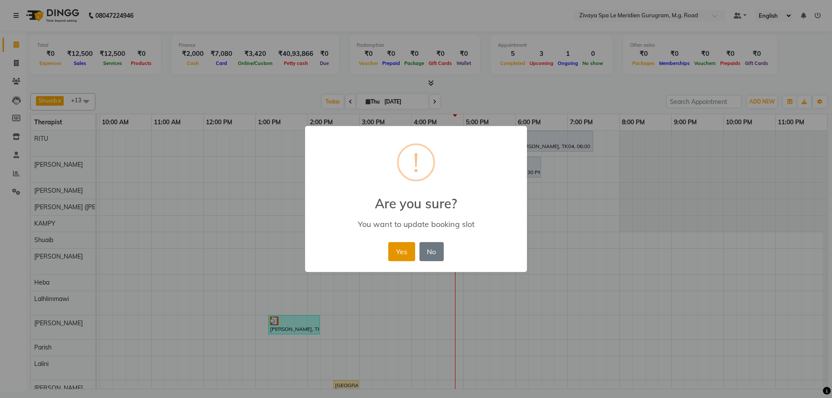
click at [404, 255] on button "Yes" at bounding box center [401, 251] width 26 height 19
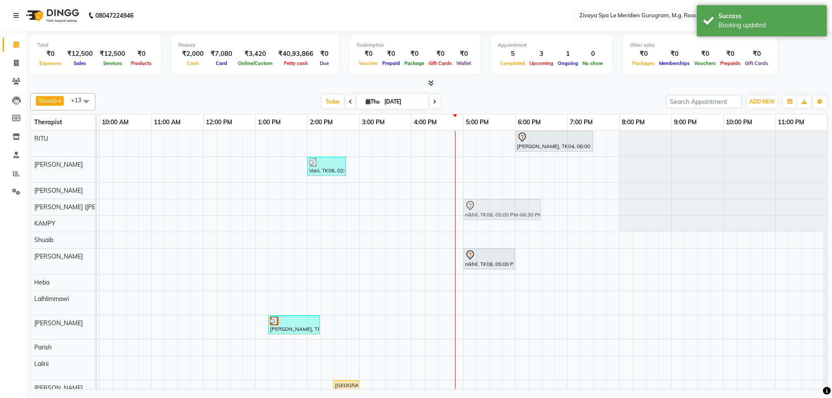
drag, startPoint x: 472, startPoint y: 169, endPoint x: 471, endPoint y: 203, distance: 33.8
click at [471, 207] on tbody "Sharad Kumar, TK04, 06:00 PM-07:30 PM, Royal Siam - 90 Mins Vani, TK06, 02:00 P…" at bounding box center [203, 272] width 1248 height 282
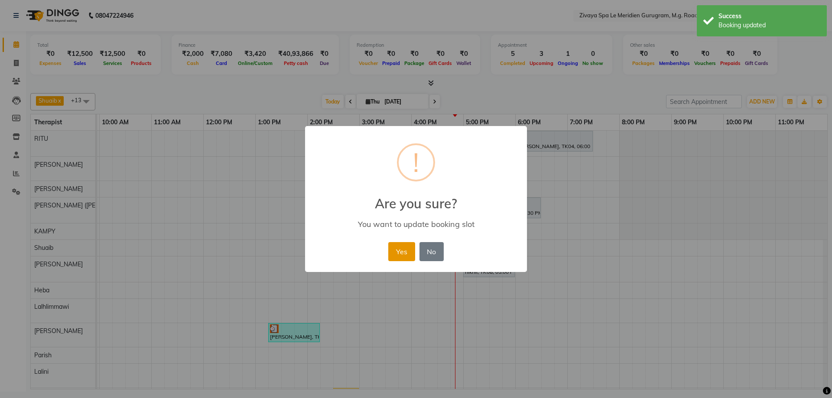
click at [410, 250] on button "Yes" at bounding box center [401, 251] width 26 height 19
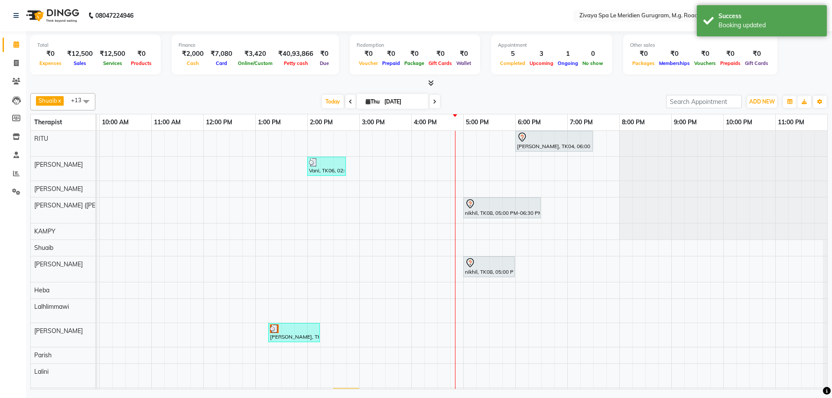
click at [498, 167] on div "Sharad Kumar, TK04, 06:00 PM-07:30 PM, Royal Siam - 90 Mins Vani, TK06, 02:00 P…" at bounding box center [203, 276] width 1248 height 290
select select "49507"
select select "tentative"
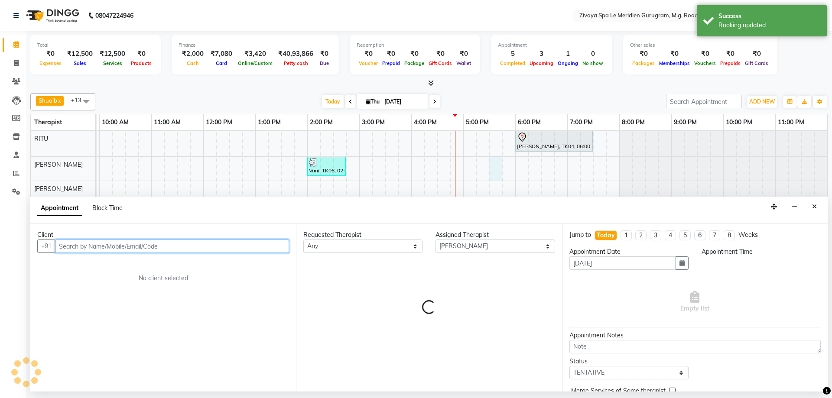
select select "1050"
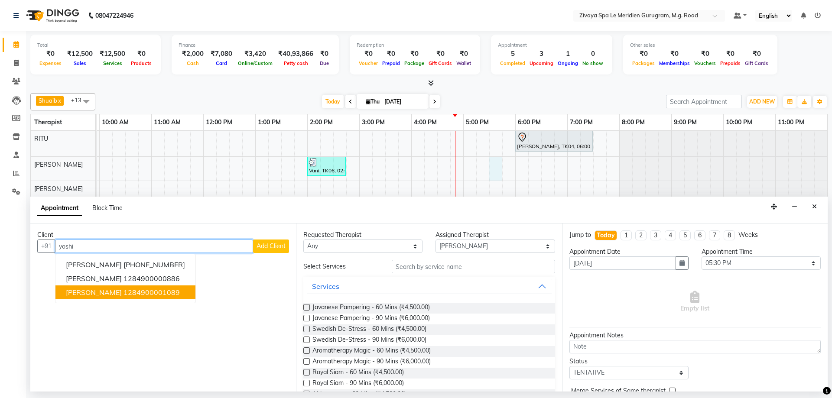
click at [123, 295] on ngb-highlight "1284900001089" at bounding box center [151, 292] width 56 height 9
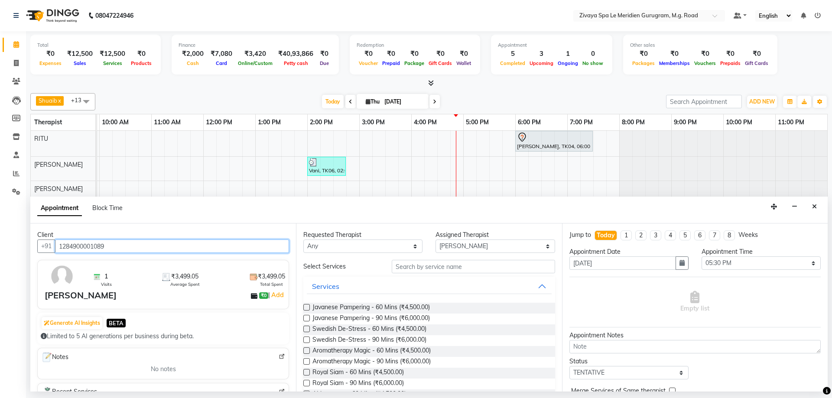
scroll to position [147, 0]
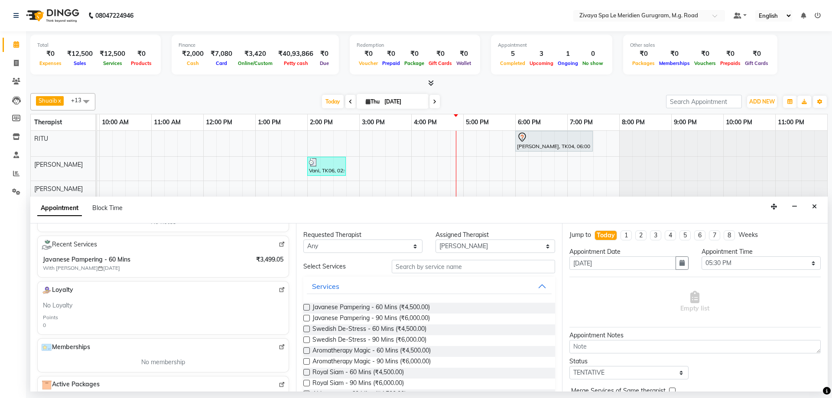
type input "1284900001089"
click at [430, 307] on div "Javanese Pampering - 60 Mins (₹4,500.00)" at bounding box center [428, 308] width 251 height 11
click at [411, 308] on span "Javanese Pampering - 60 Mins (₹4,500.00)" at bounding box center [370, 308] width 117 height 11
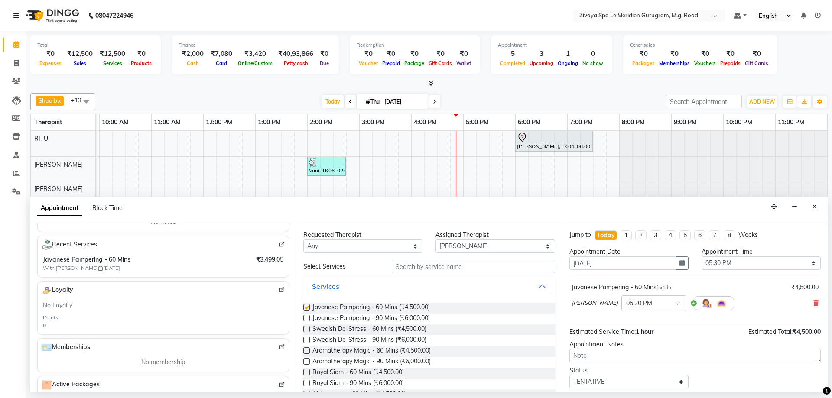
checkbox input "false"
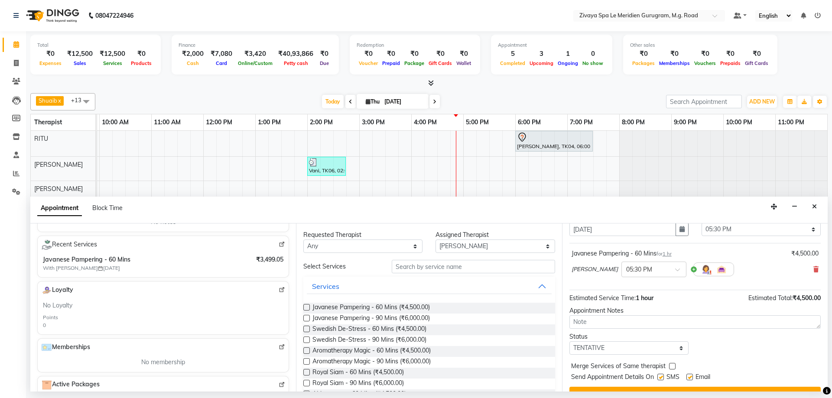
scroll to position [52, 0]
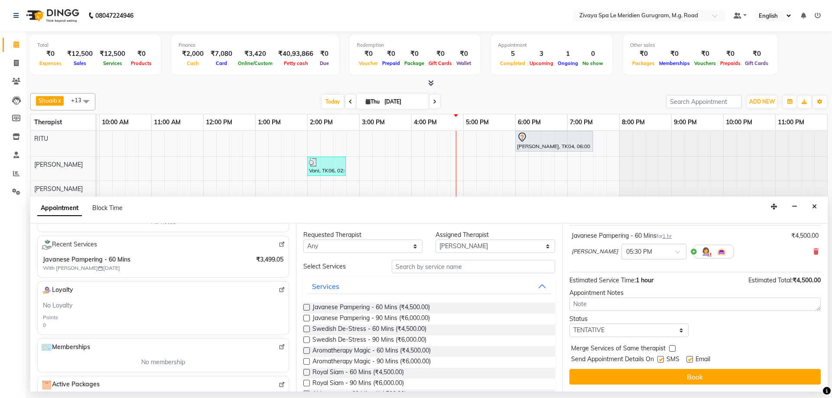
click at [692, 379] on button "Book" at bounding box center [694, 377] width 251 height 16
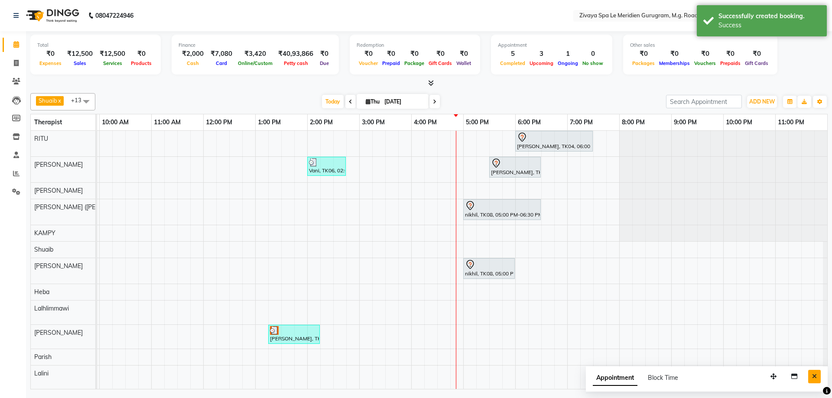
click at [816, 380] on button "Close" at bounding box center [814, 376] width 13 height 13
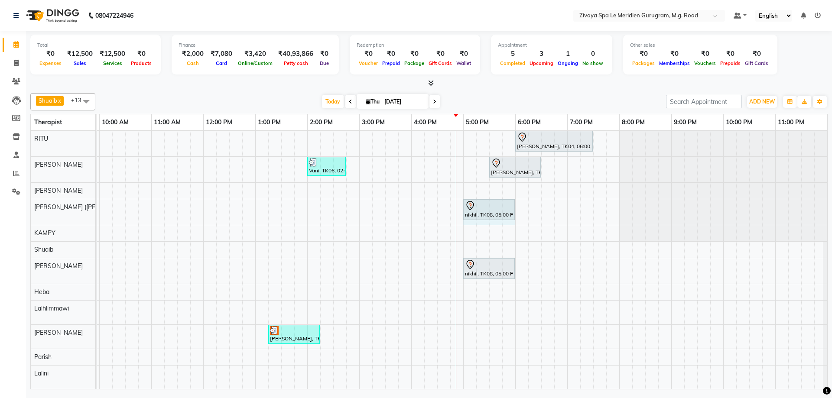
drag, startPoint x: 540, startPoint y: 213, endPoint x: 514, endPoint y: 210, distance: 26.1
click at [19, 47] on icon at bounding box center [16, 44] width 6 height 6
click at [332, 101] on span "Today" at bounding box center [333, 101] width 22 height 13
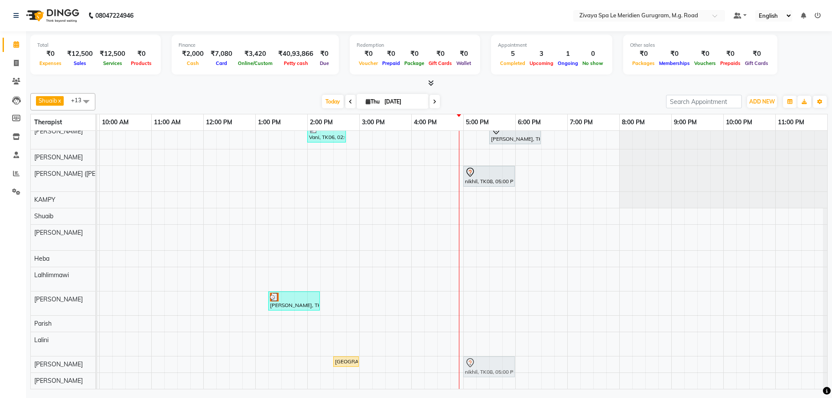
drag, startPoint x: 477, startPoint y: 233, endPoint x: 482, endPoint y: 359, distance: 126.6
click at [482, 359] on tbody "Sharad Kumar, TK04, 06:00 PM-07:30 PM, Royal Siam - 90 Mins Vani, TK06, 02:00 P…" at bounding box center [203, 243] width 1248 height 292
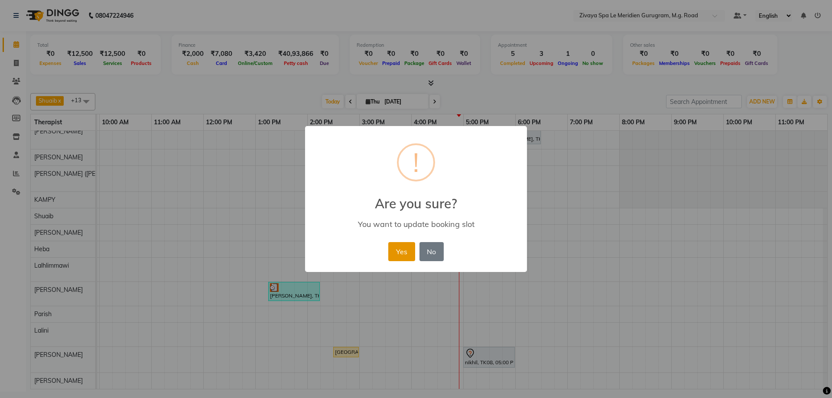
click at [406, 248] on button "Yes" at bounding box center [401, 251] width 26 height 19
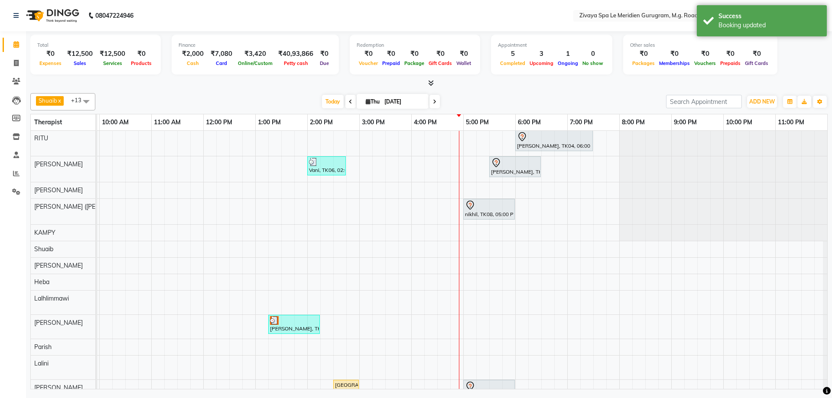
scroll to position [0, 0]
click at [486, 215] on div "nikhil, TK08, 05:00 PM-06:00 PM, Javanese Pampering - 90 Mins" at bounding box center [489, 210] width 50 height 18
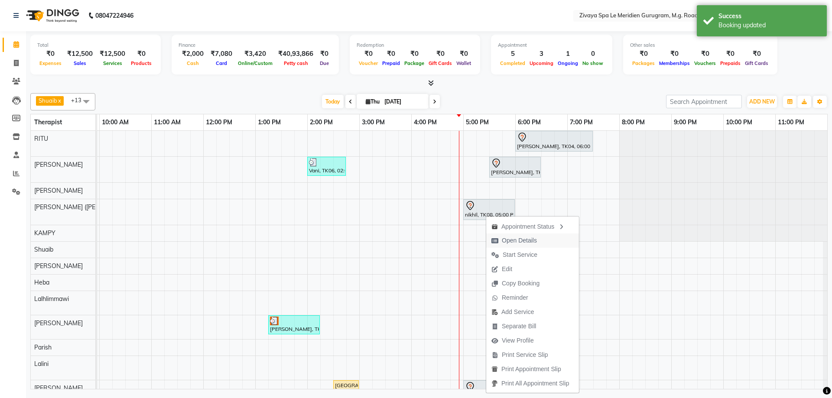
click at [513, 241] on span "Open Details" at bounding box center [519, 240] width 35 height 9
click at [485, 205] on div at bounding box center [489, 206] width 48 height 10
click at [521, 231] on span "Open Details" at bounding box center [518, 229] width 35 height 9
select select "7"
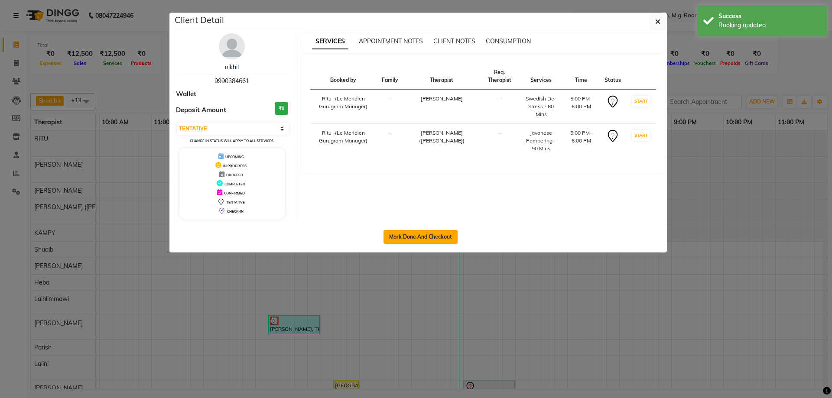
click at [421, 239] on button "Mark Done And Checkout" at bounding box center [420, 237] width 74 height 14
select select "service"
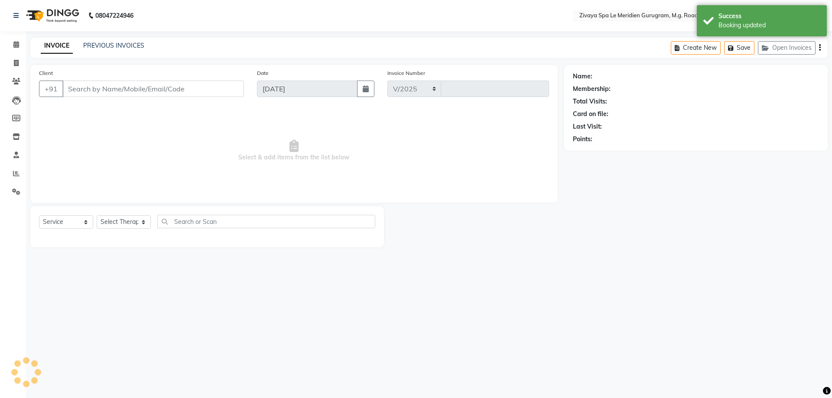
select select "6503"
type input "1806"
type input "9990384661"
select select "86042"
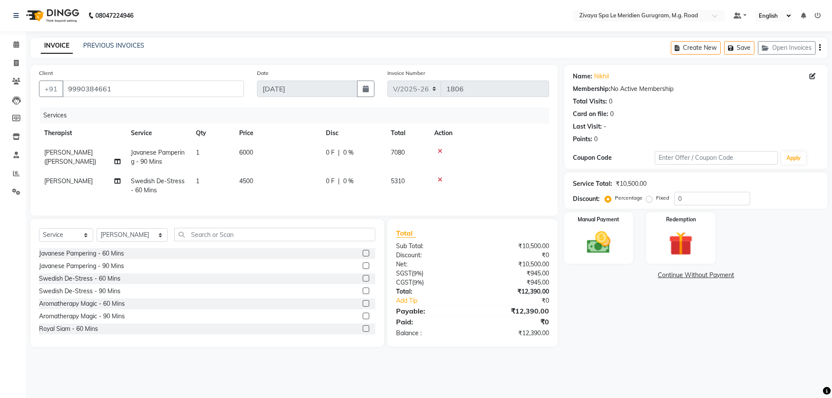
click at [152, 159] on span "Javanese Pampering - 90 Mins" at bounding box center [158, 157] width 54 height 17
select select "49513"
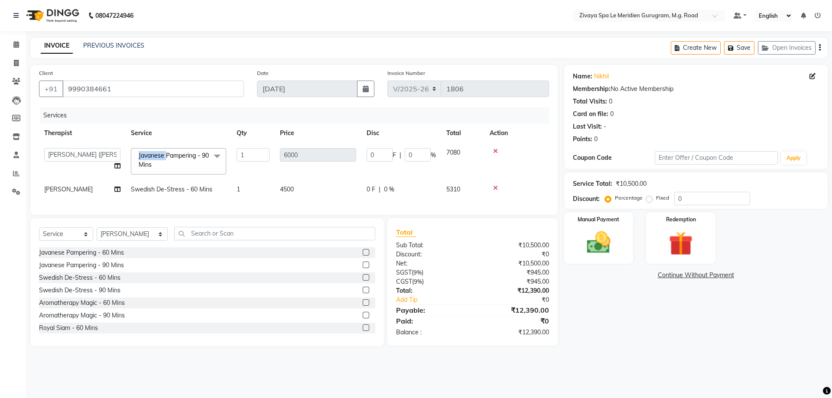
click at [152, 159] on span "Javanese Pampering - 90 Mins" at bounding box center [174, 160] width 70 height 17
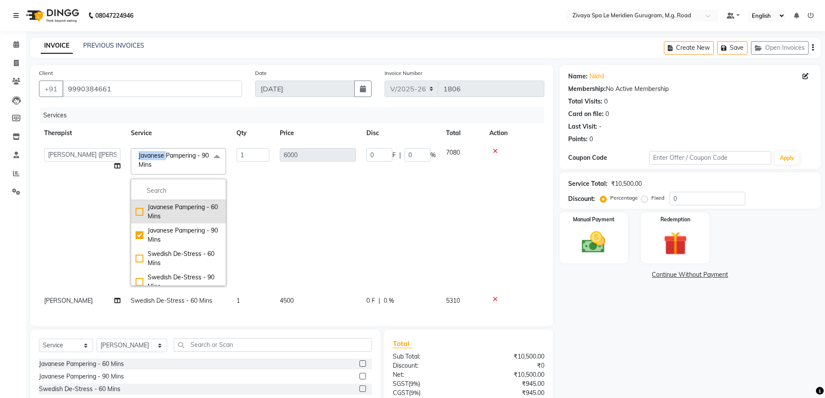
click at [177, 212] on div "Javanese Pampering - 60 Mins" at bounding box center [179, 212] width 86 height 18
checkbox input "true"
checkbox input "false"
type input "4500"
click at [272, 192] on td "1" at bounding box center [252, 217] width 43 height 148
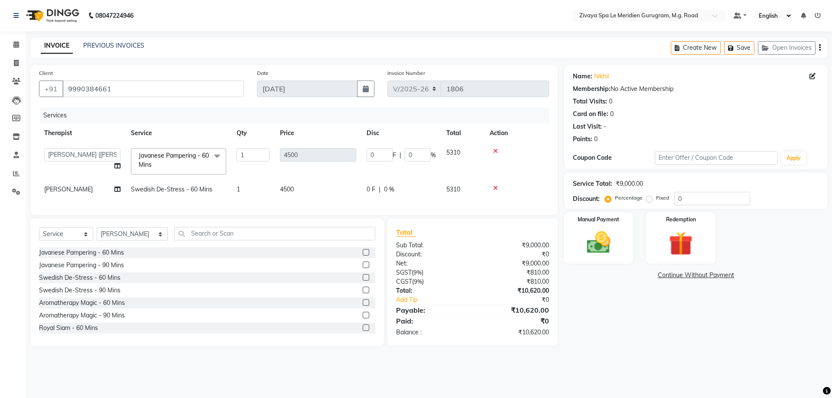
click at [162, 166] on span "Javanese Pampering - 60 Mins x" at bounding box center [174, 160] width 76 height 19
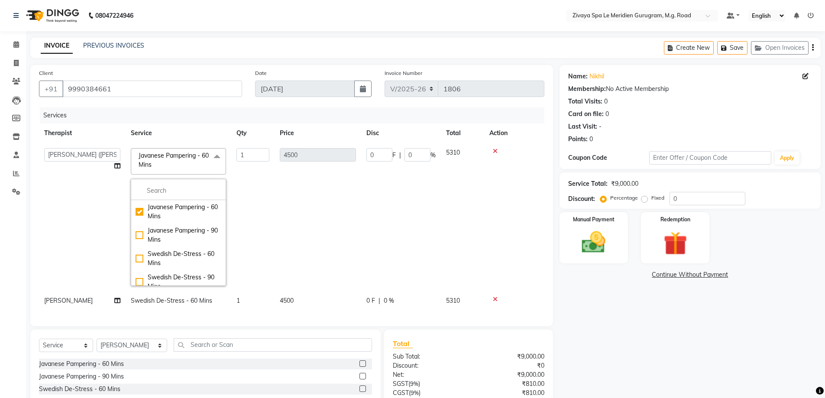
click at [162, 166] on span "Javanese Pampering - 60 Mins x" at bounding box center [174, 160] width 76 height 19
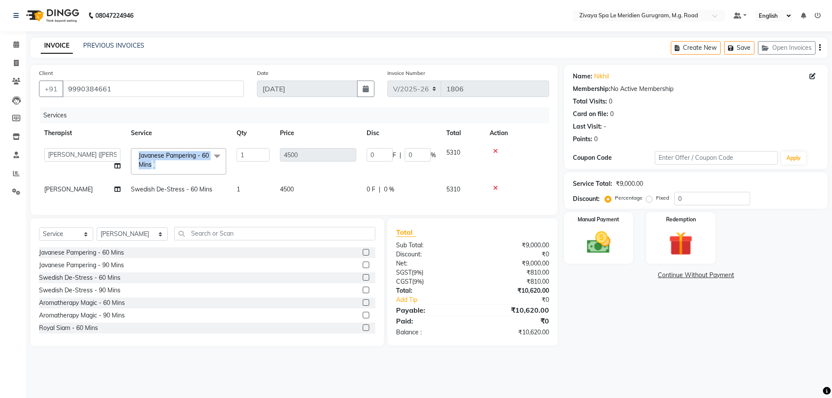
click at [162, 166] on span "Javanese Pampering - 60 Mins x" at bounding box center [174, 160] width 76 height 19
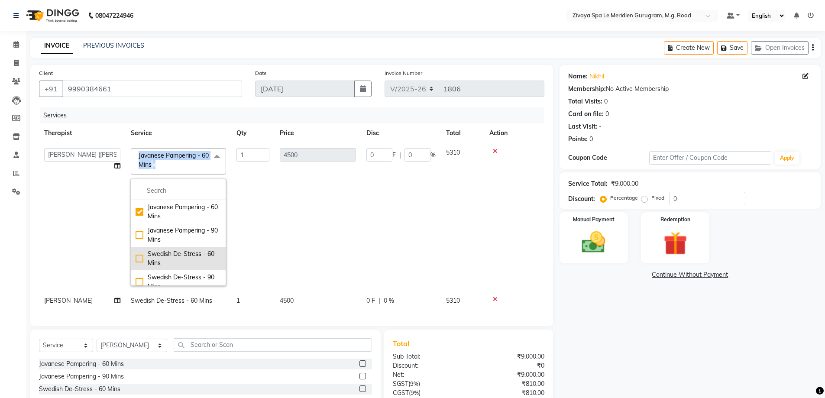
click at [170, 255] on div "Swedish De-Stress - 60 Mins" at bounding box center [179, 259] width 86 height 18
checkbox input "false"
checkbox input "true"
click at [329, 250] on td "4500" at bounding box center [318, 217] width 87 height 148
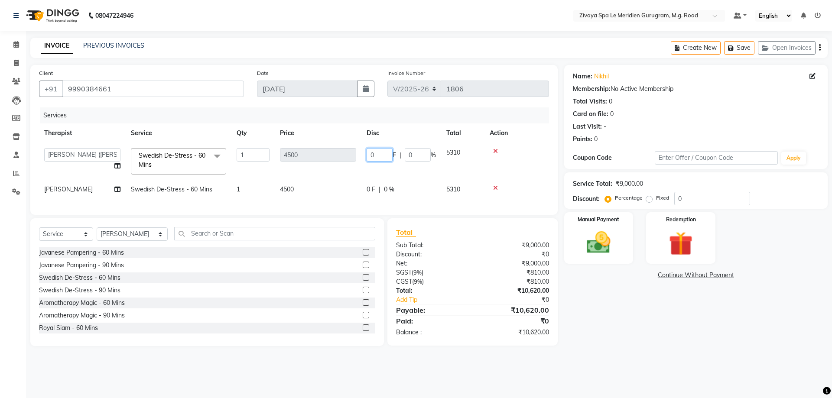
click at [383, 156] on input "0" at bounding box center [380, 154] width 26 height 13
type input "2000.42"
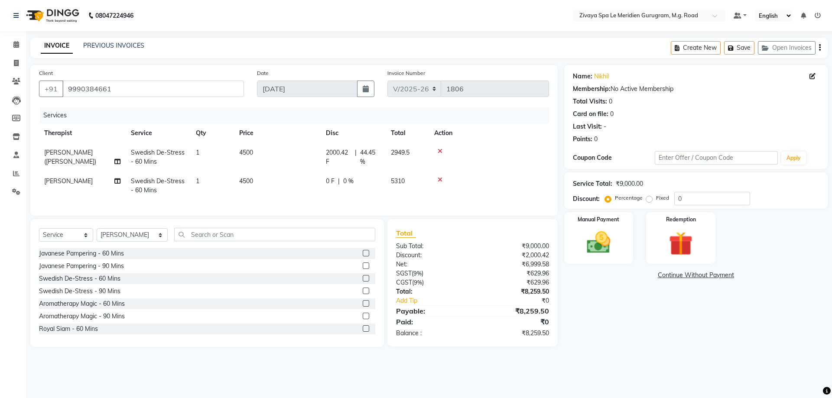
click at [388, 190] on tr "Liza Swedish De-Stress - 60 Mins 1 4500 0 F | 0 % 5310" at bounding box center [294, 186] width 510 height 29
click at [335, 181] on div "0 F | 0 %" at bounding box center [353, 181] width 55 height 9
select select "86042"
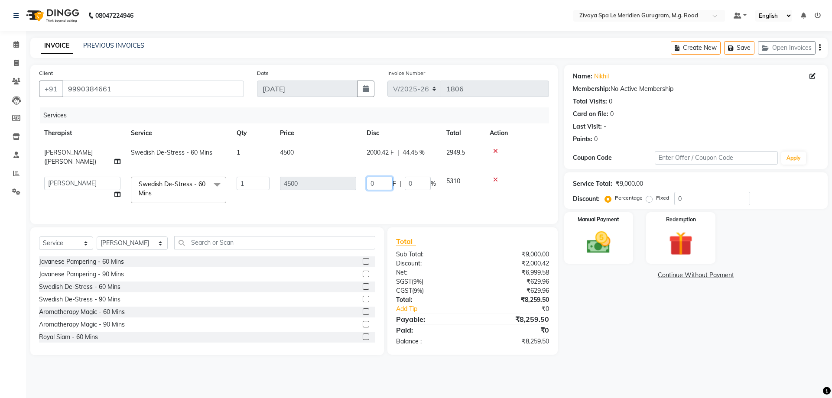
click at [379, 177] on input "0" at bounding box center [380, 183] width 26 height 13
type input "2000.42"
click at [506, 194] on td at bounding box center [516, 190] width 65 height 37
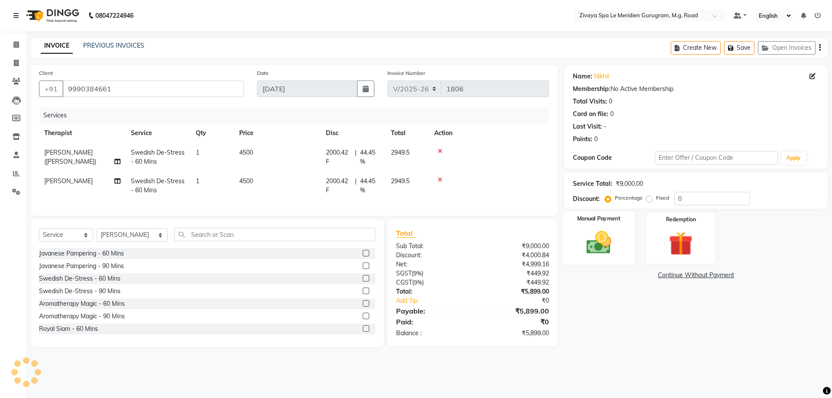
click at [605, 248] on img at bounding box center [598, 242] width 40 height 29
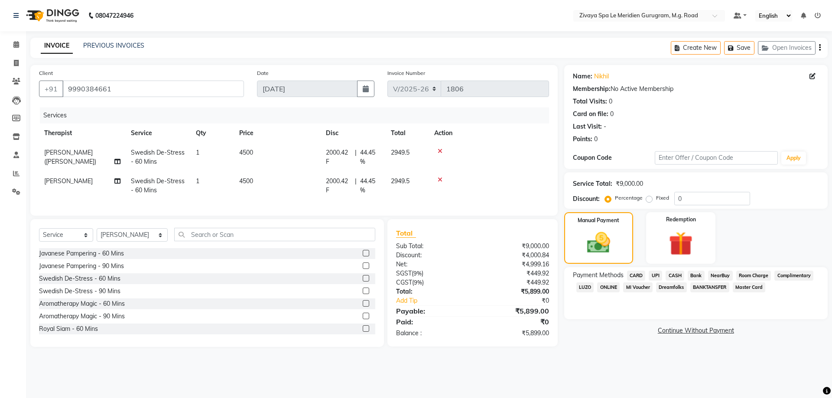
drag, startPoint x: 636, startPoint y: 277, endPoint x: 639, endPoint y: 280, distance: 4.6
click at [636, 276] on span "CARD" at bounding box center [636, 276] width 19 height 10
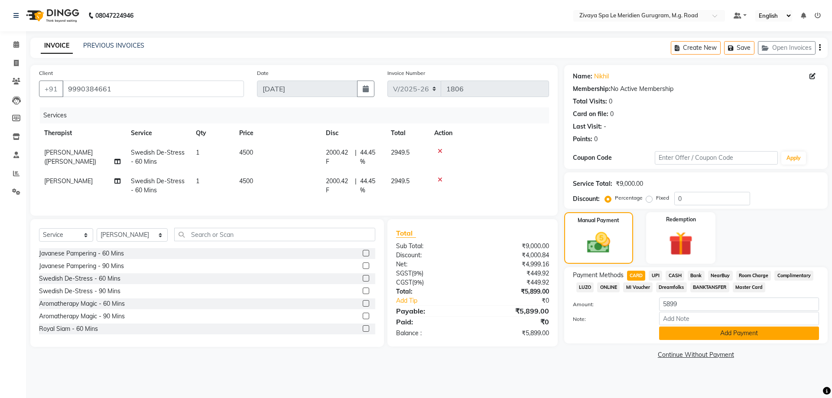
click at [696, 331] on button "Add Payment" at bounding box center [739, 333] width 160 height 13
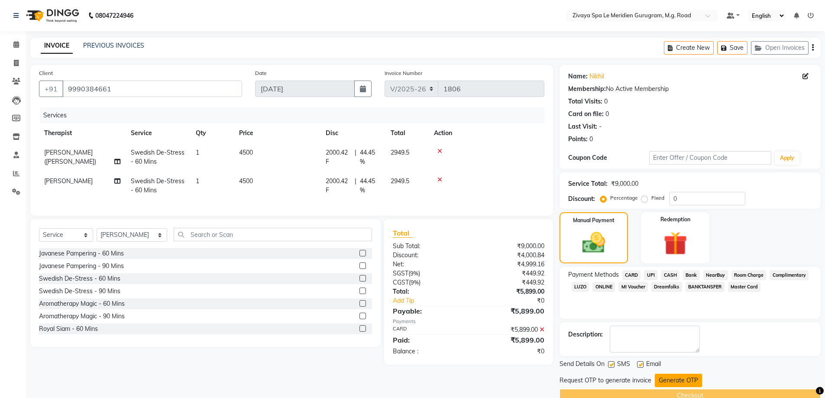
click at [688, 381] on button "Generate OTP" at bounding box center [678, 380] width 47 height 13
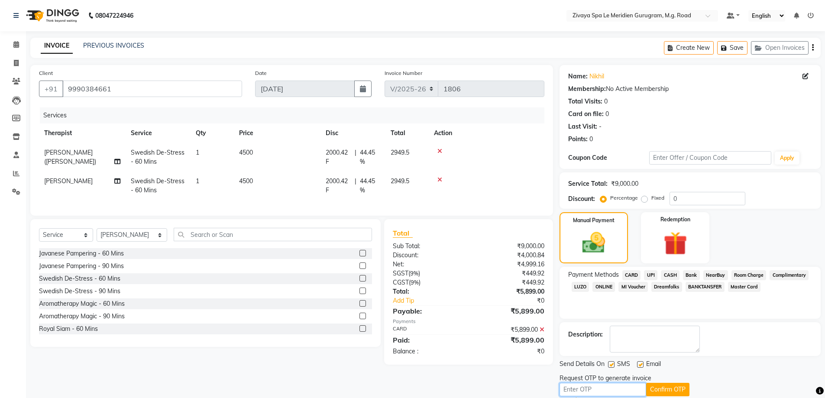
click at [612, 395] on input "text" at bounding box center [603, 389] width 87 height 13
type input "2566"
click at [659, 391] on button "Confirm OTP" at bounding box center [667, 389] width 43 height 13
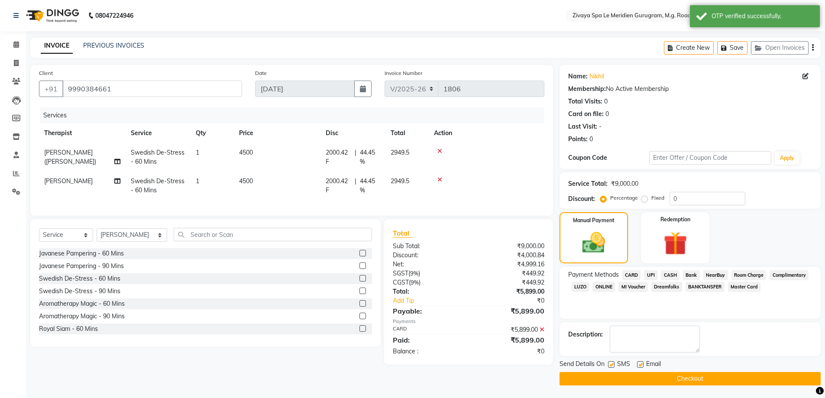
click at [655, 382] on button "Checkout" at bounding box center [690, 378] width 261 height 13
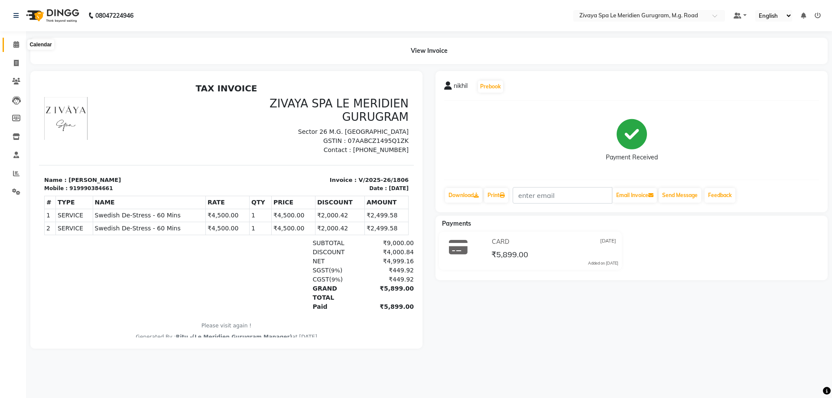
click at [9, 42] on span at bounding box center [16, 45] width 15 height 10
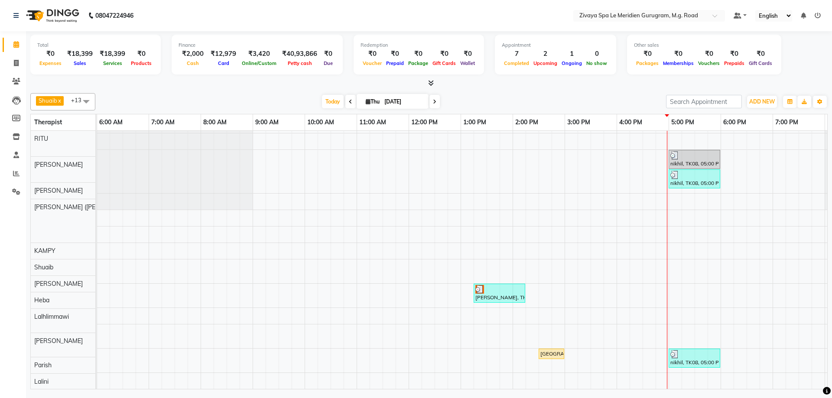
scroll to position [56, 0]
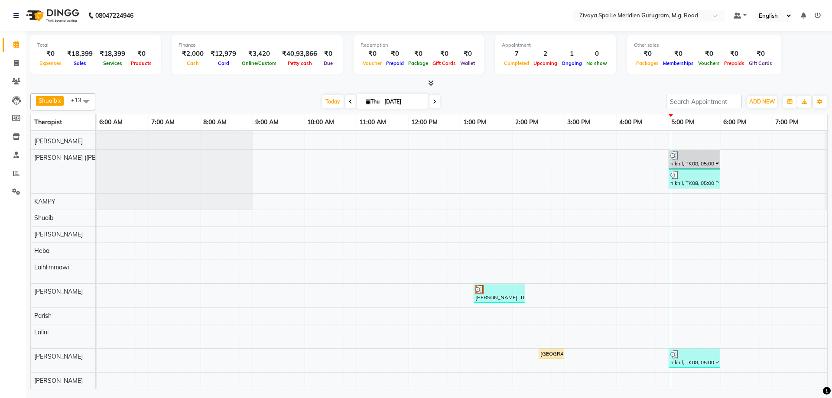
click at [433, 99] on icon at bounding box center [434, 101] width 3 height 5
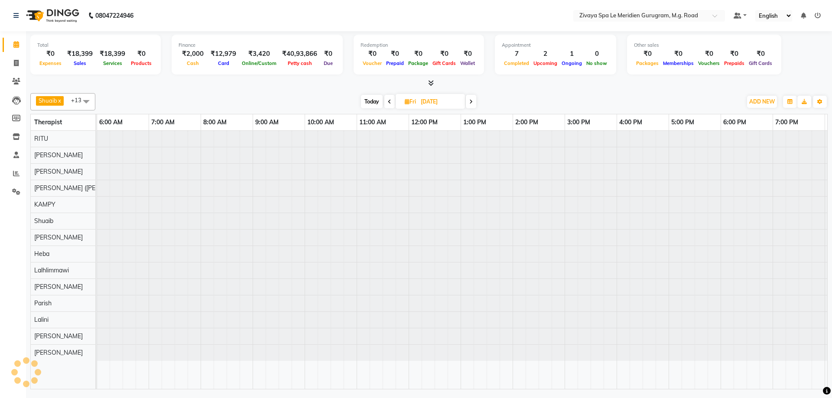
scroll to position [0, 518]
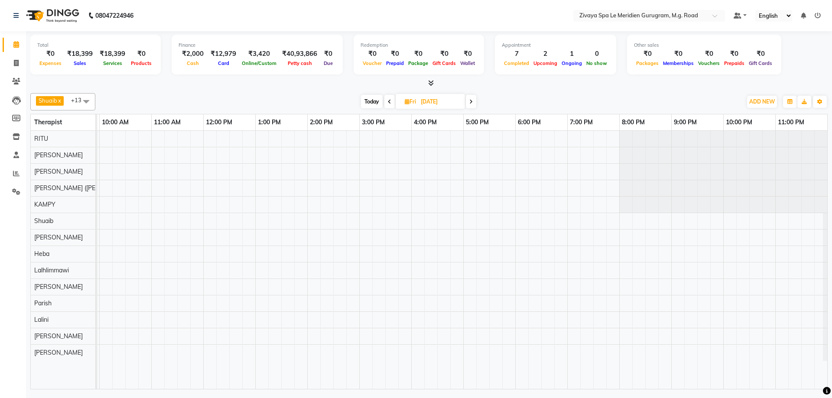
click at [374, 101] on span "Today" at bounding box center [372, 101] width 22 height 13
type input "[DATE]"
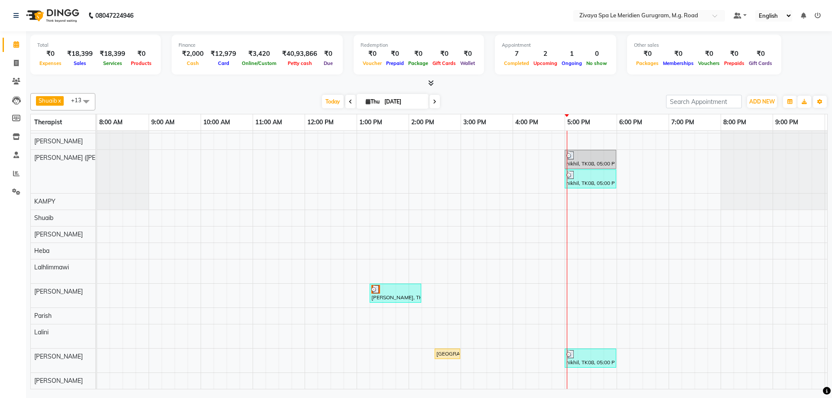
scroll to position [0, 0]
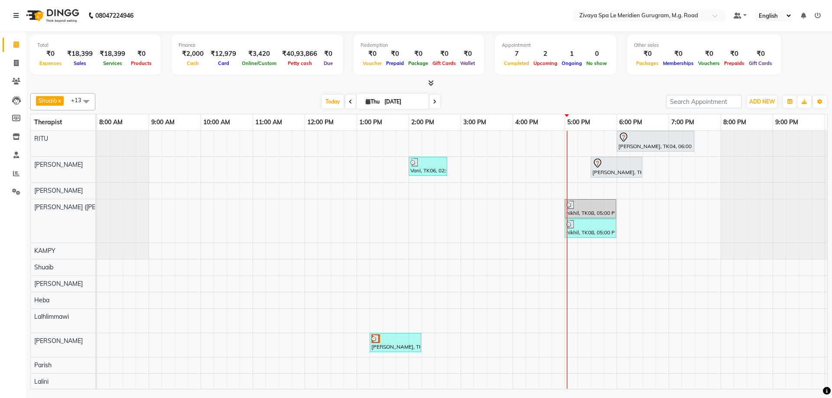
click at [583, 284] on div "Sharad Kumar, TK04, 06:00 PM-07:30 PM, Royal Siam - 90 Mins Vani, TK06, 02:00 P…" at bounding box center [305, 285] width 1248 height 308
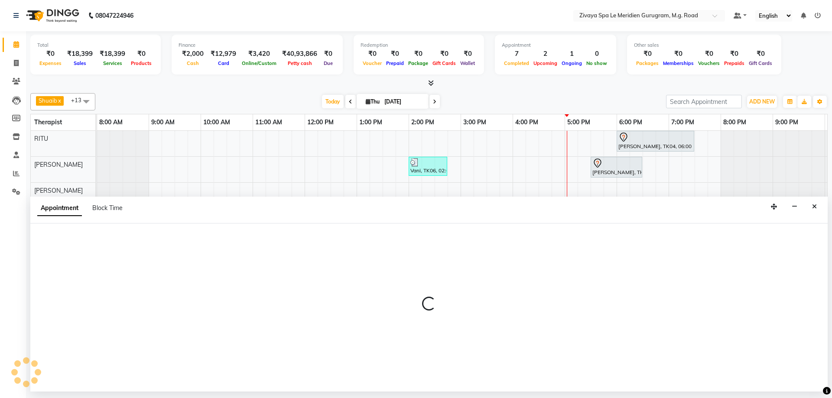
select select "61537"
select select "tentative"
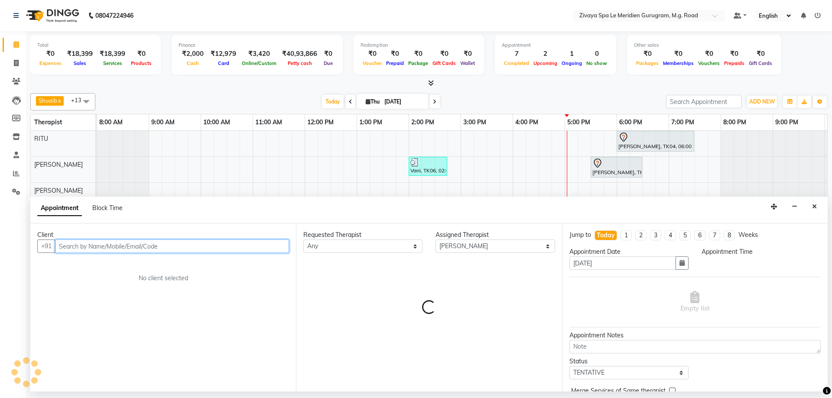
select select "1035"
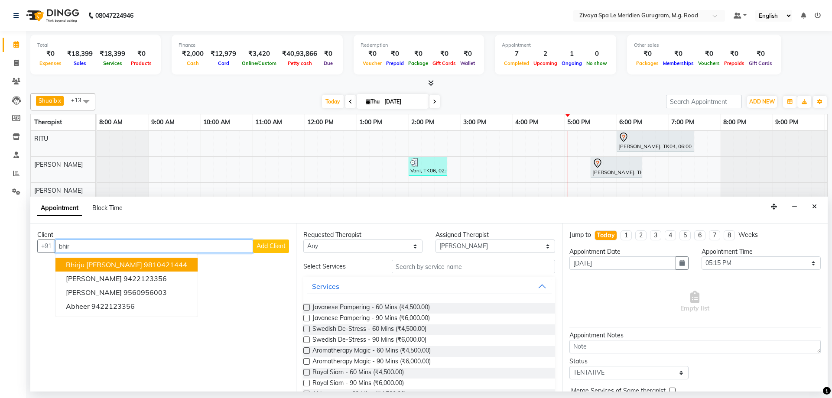
click at [100, 260] on span "Bhirju Sehgal" at bounding box center [104, 264] width 76 height 9
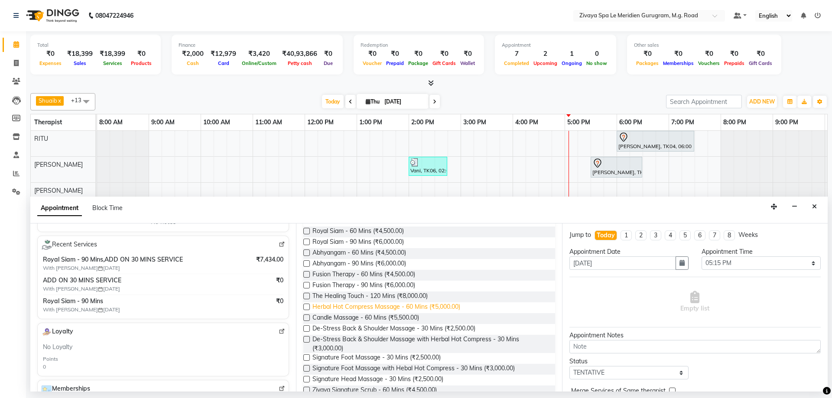
scroll to position [147, 0]
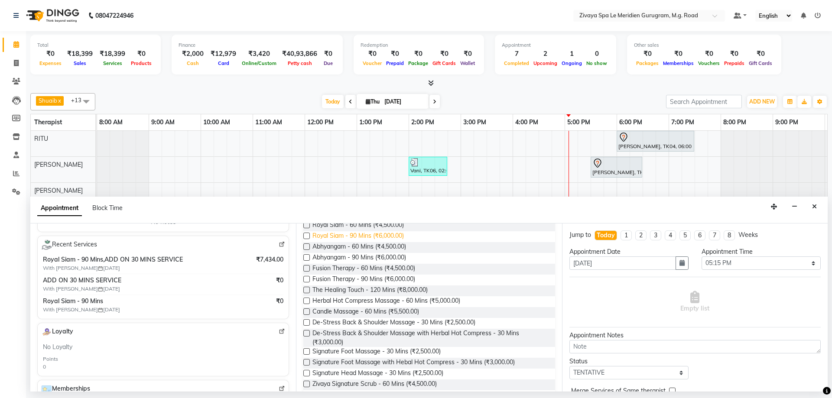
type input "9810421444"
click at [348, 233] on span "Royal Siam - 90 Mins (₹6,000.00)" at bounding box center [357, 236] width 91 height 11
checkbox input "false"
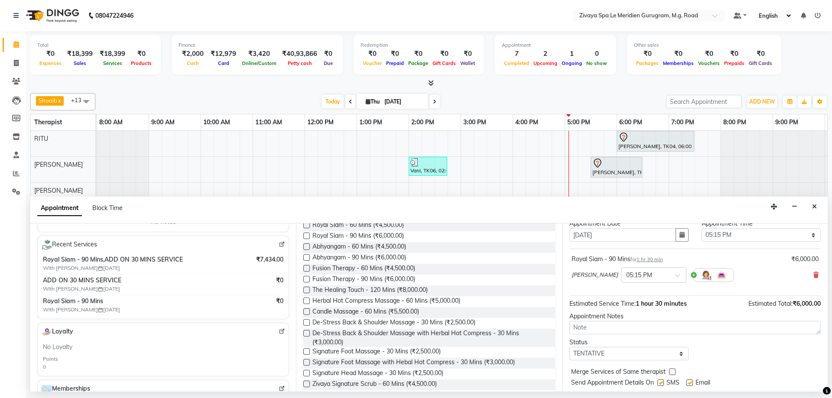
scroll to position [52, 0]
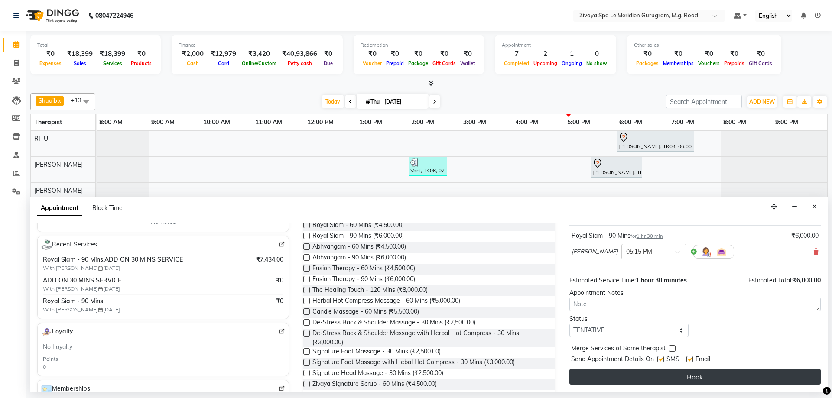
click at [728, 379] on button "Book" at bounding box center [694, 377] width 251 height 16
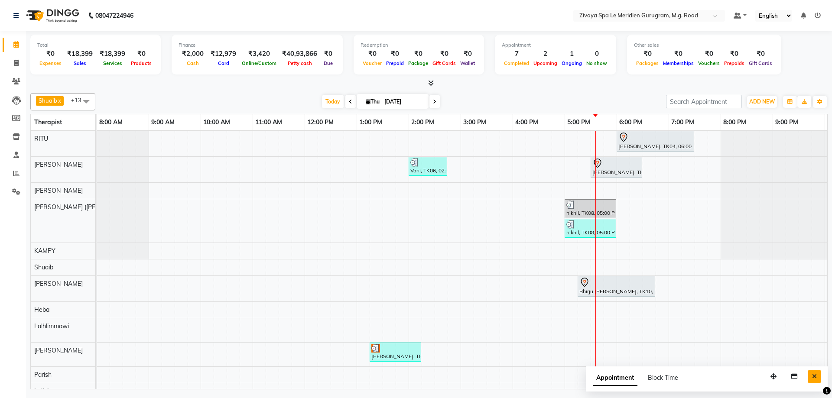
click at [812, 374] on icon "Close" at bounding box center [814, 377] width 5 height 6
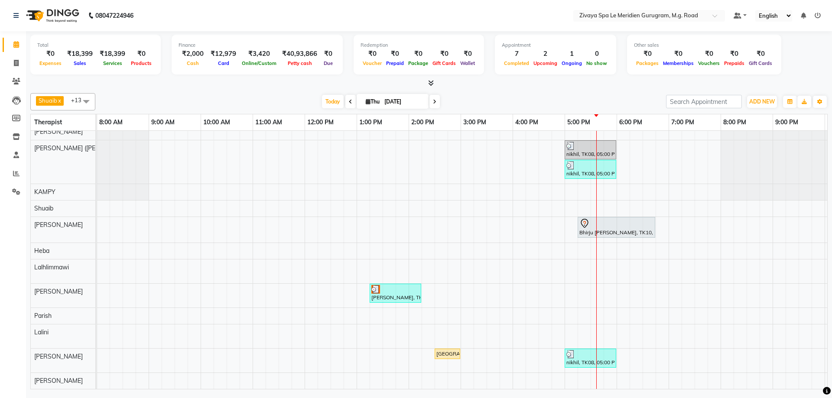
scroll to position [0, 0]
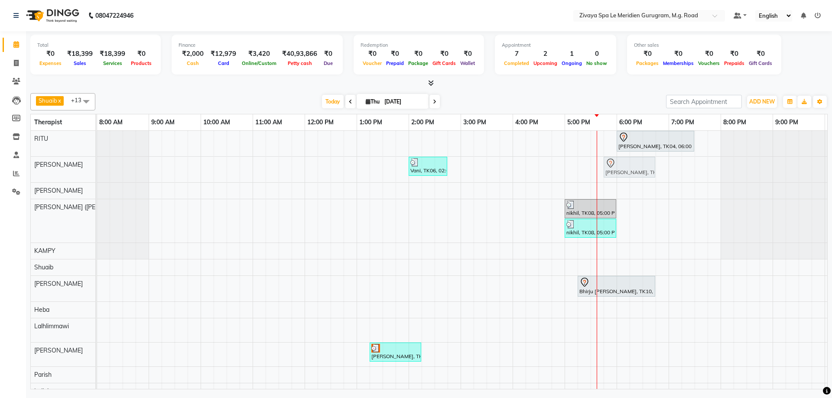
drag, startPoint x: 612, startPoint y: 160, endPoint x: 621, endPoint y: 159, distance: 8.7
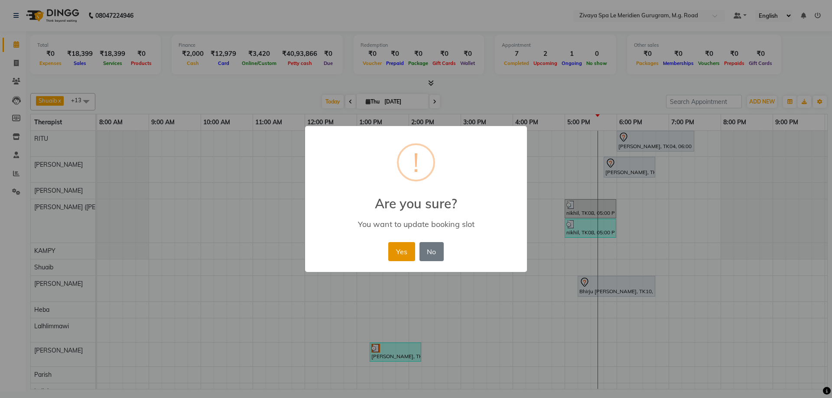
click at [405, 254] on button "Yes" at bounding box center [401, 251] width 26 height 19
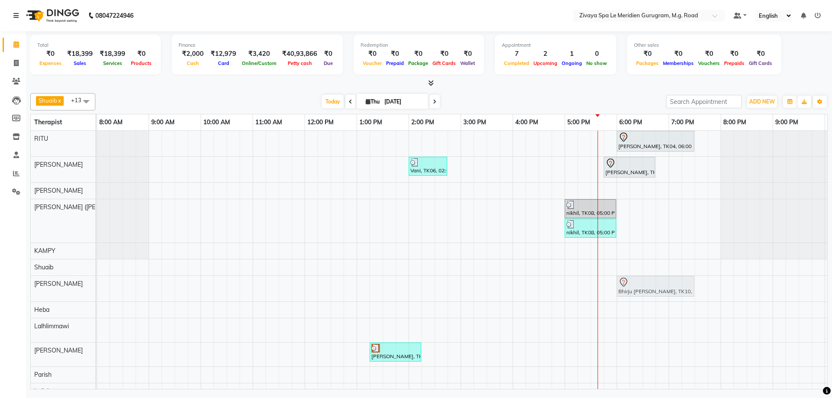
drag, startPoint x: 625, startPoint y: 289, endPoint x: 659, endPoint y: 289, distance: 33.8
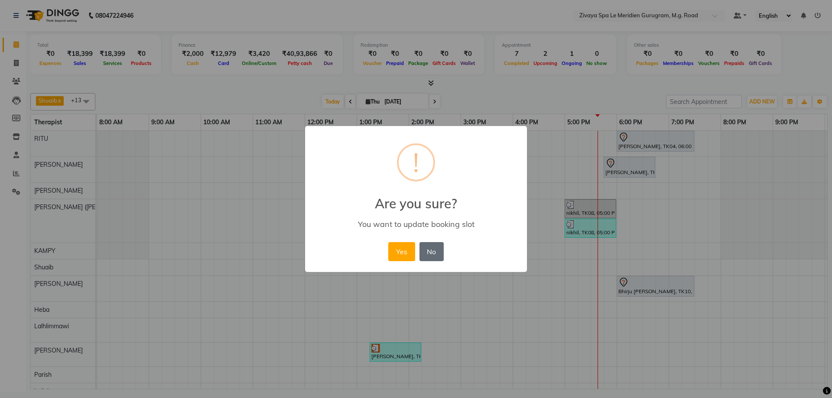
click at [423, 245] on button "No" at bounding box center [431, 251] width 24 height 19
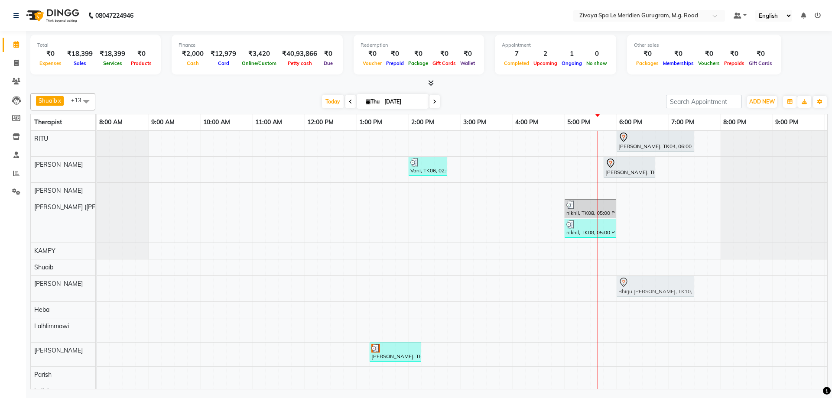
drag, startPoint x: 608, startPoint y: 282, endPoint x: 643, endPoint y: 290, distance: 36.2
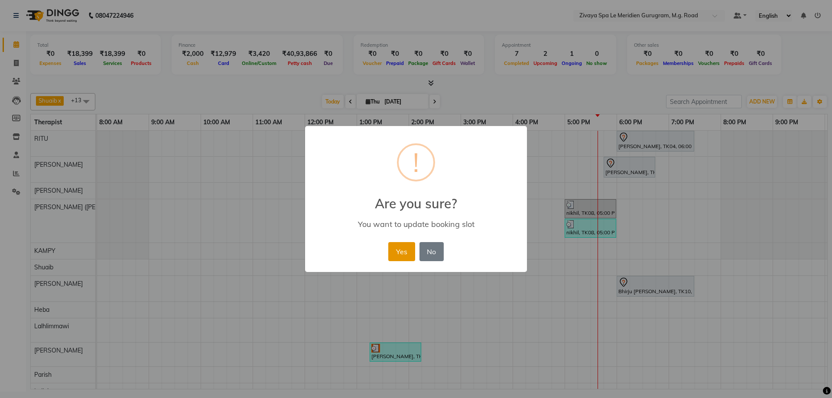
click at [401, 249] on button "Yes" at bounding box center [401, 251] width 26 height 19
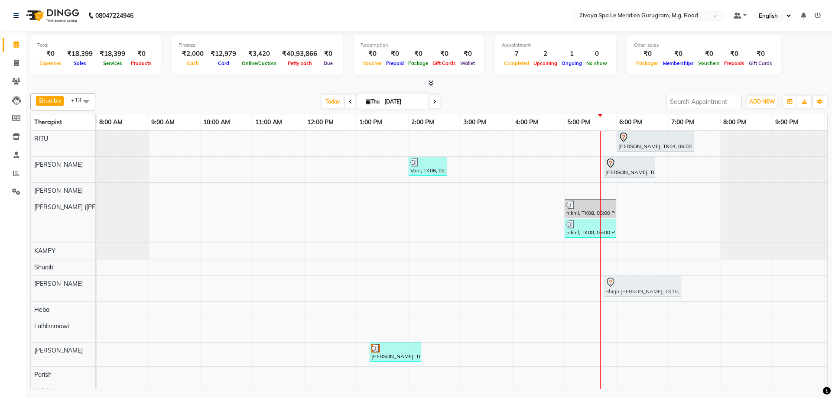
drag, startPoint x: 634, startPoint y: 291, endPoint x: 621, endPoint y: 292, distance: 13.0
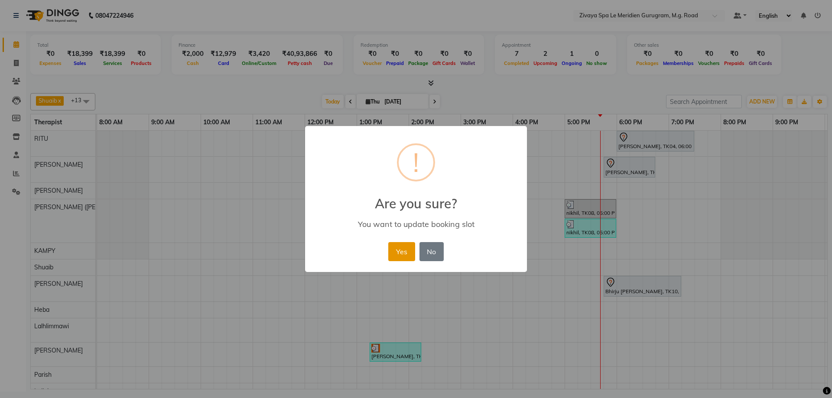
click at [392, 243] on button "Yes" at bounding box center [401, 251] width 26 height 19
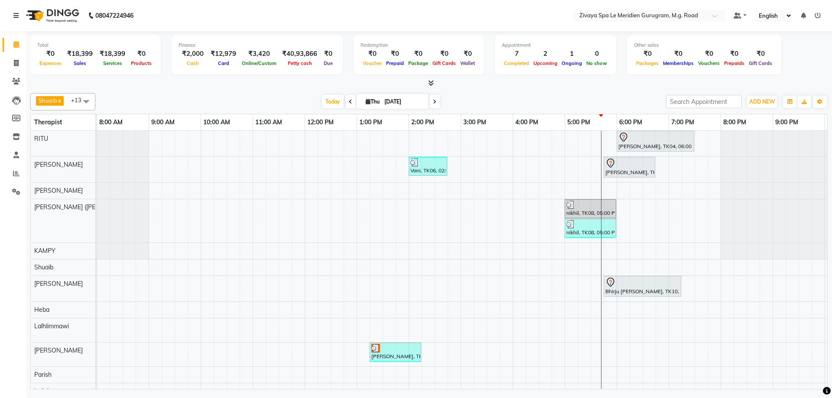
click at [627, 165] on div at bounding box center [629, 163] width 48 height 10
click at [653, 203] on span "Start Service" at bounding box center [660, 204] width 35 height 9
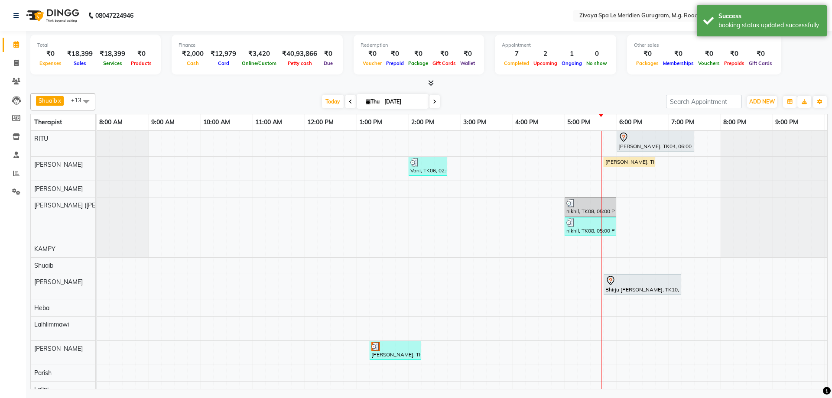
click at [633, 281] on div at bounding box center [642, 281] width 74 height 10
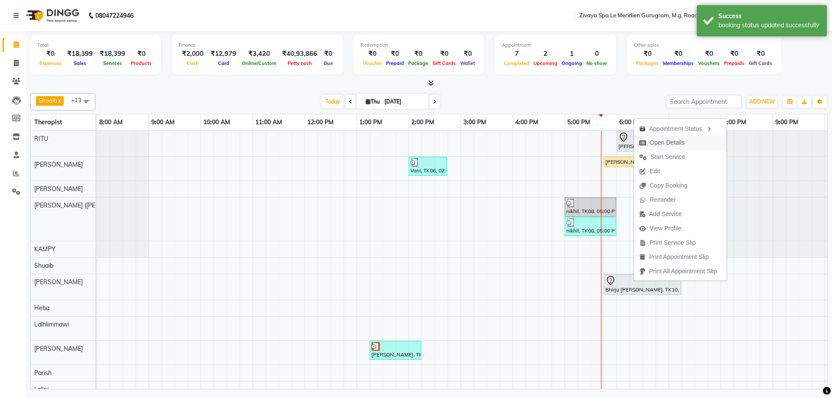
click at [656, 138] on span "Open Details" at bounding box center [667, 142] width 35 height 9
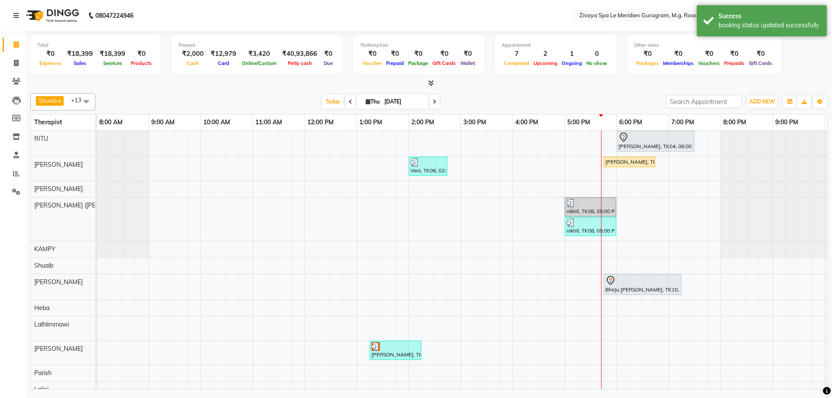
click at [641, 285] on div at bounding box center [642, 281] width 74 height 10
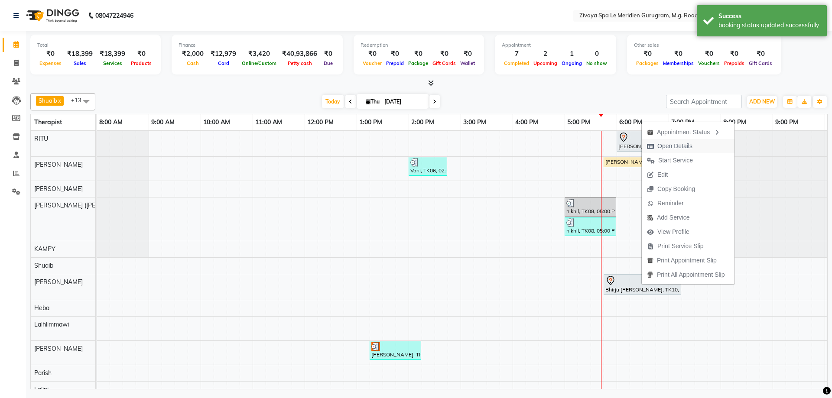
click at [654, 146] on span "Open Details" at bounding box center [670, 146] width 56 height 14
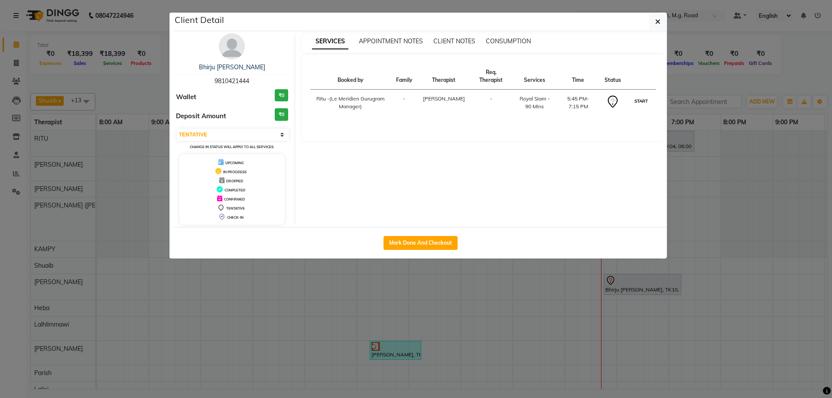
click at [641, 102] on button "START" at bounding box center [641, 101] width 18 height 11
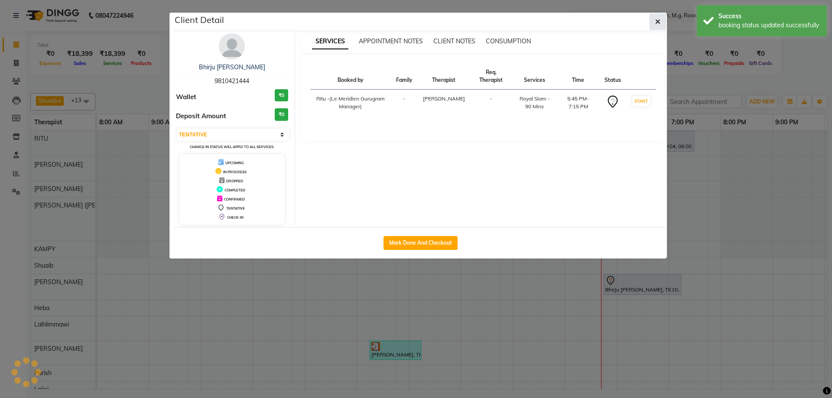
select select "1"
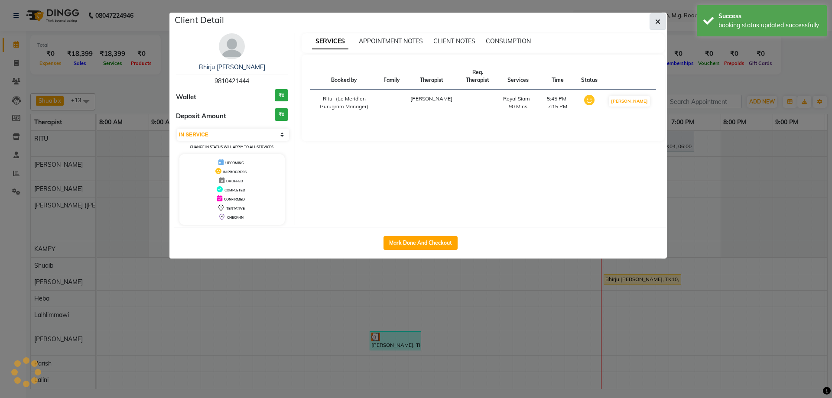
click at [657, 22] on icon "button" at bounding box center [657, 21] width 5 height 7
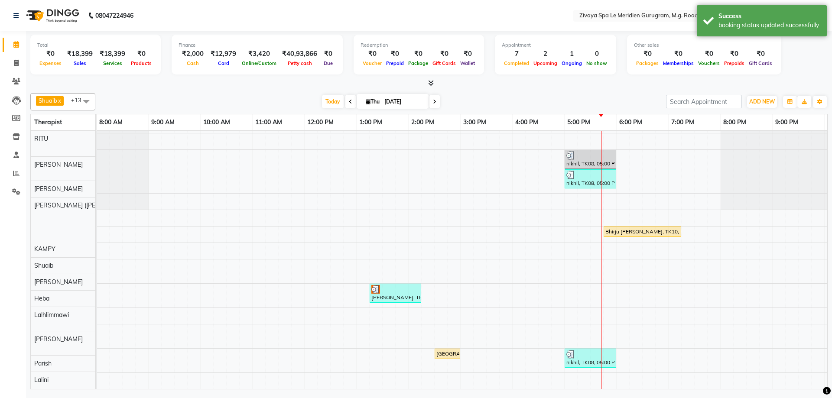
scroll to position [54, 0]
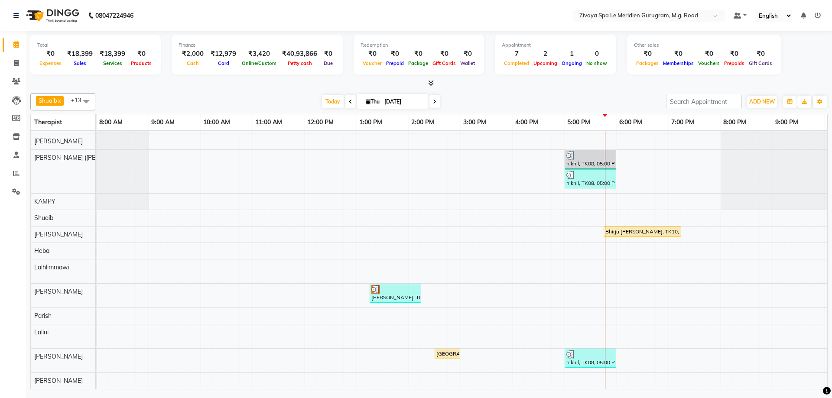
click at [764, 298] on div "Sharad Kumar, TK04, 06:00 PM-07:30 PM, Royal Siam - 90 Mins Vani, TK06, 02:00 P…" at bounding box center [305, 236] width 1248 height 306
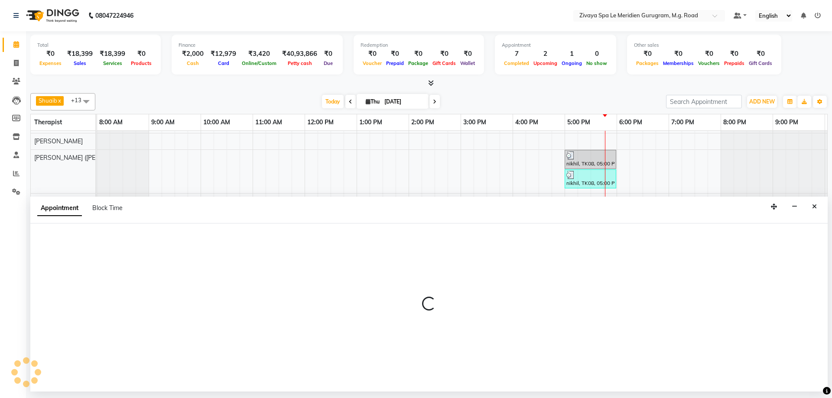
select select "65986"
select select "1230"
select select "tentative"
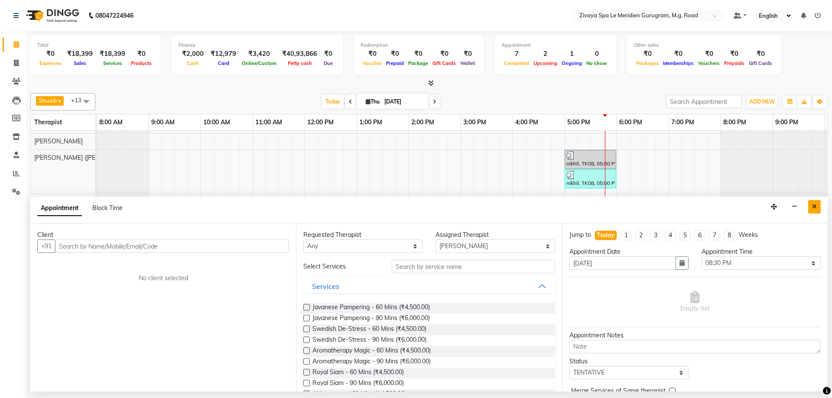
click at [810, 202] on button "Close" at bounding box center [814, 206] width 13 height 13
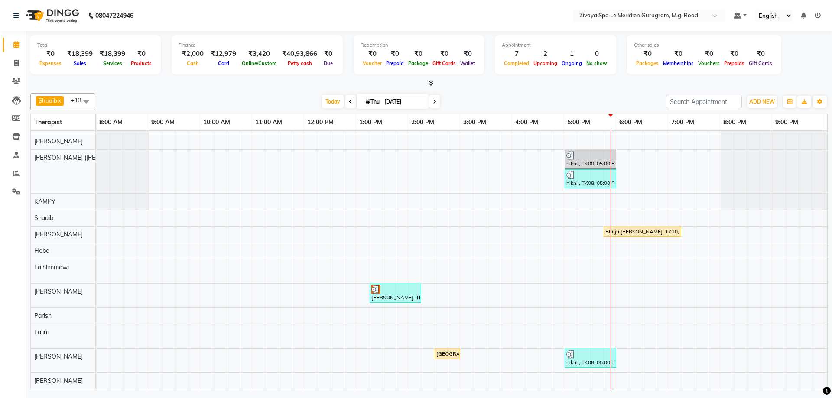
click at [650, 161] on div "Sharad Kumar, TK04, 06:00 PM-07:30 PM, Royal Siam - 90 Mins Vani, TK06, 02:00 P…" at bounding box center [305, 236] width 1248 height 306
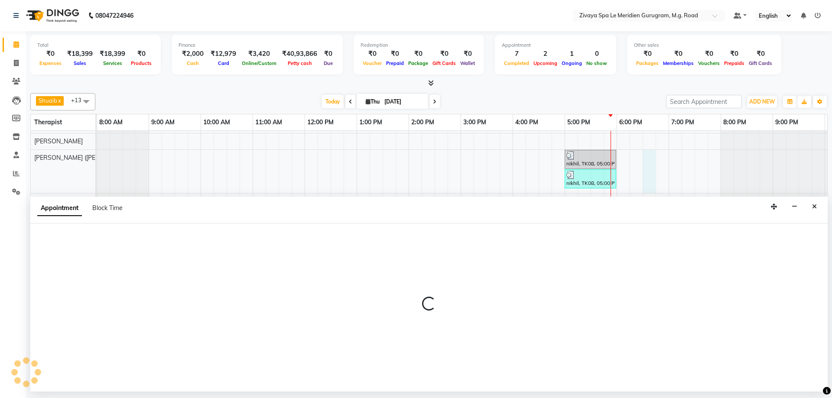
select select "49513"
select select "tentative"
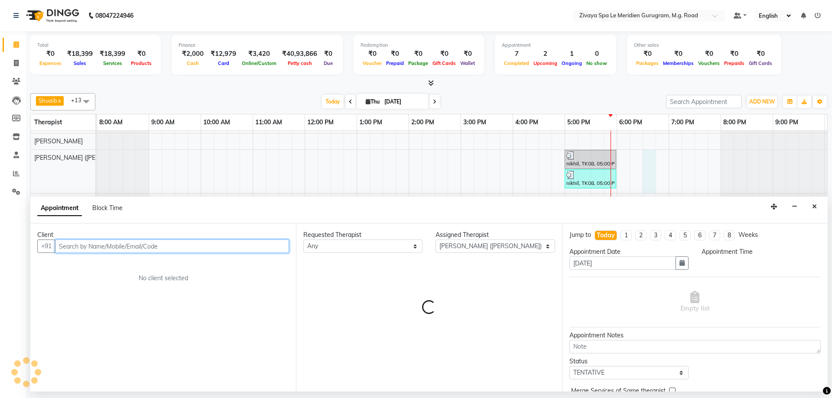
select select "1110"
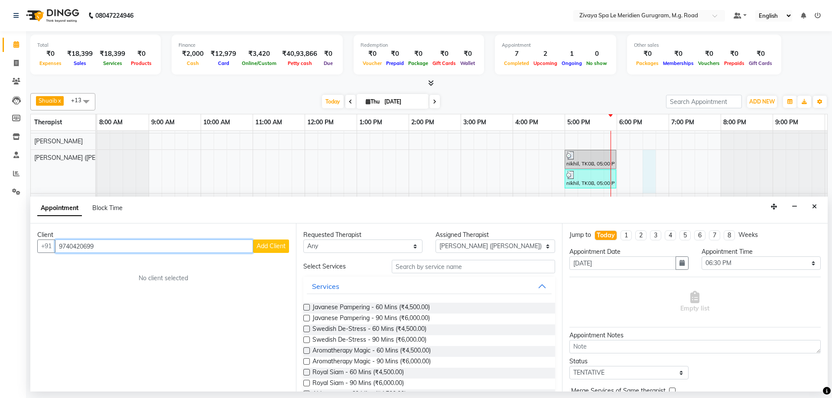
type input "9740420699"
click at [260, 244] on span "Add Client" at bounding box center [271, 246] width 29 height 8
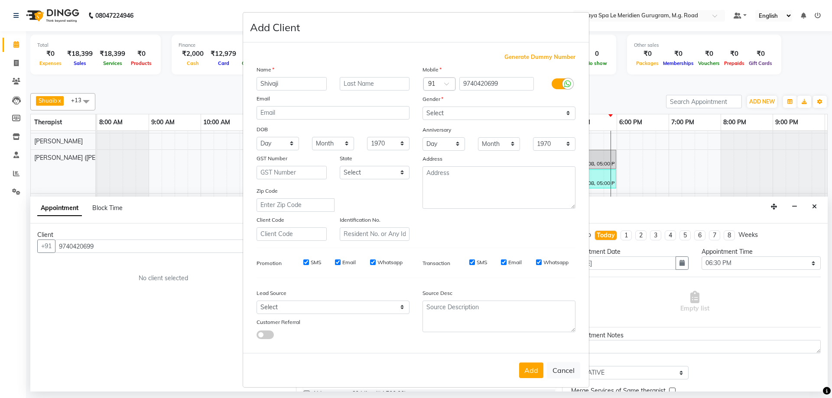
type input "Shivaji"
click at [467, 112] on select "Select [DEMOGRAPHIC_DATA] [DEMOGRAPHIC_DATA] Other Prefer Not To Say" at bounding box center [498, 113] width 153 height 13
select select "[DEMOGRAPHIC_DATA]"
click at [422, 107] on select "Select [DEMOGRAPHIC_DATA] [DEMOGRAPHIC_DATA] Other Prefer Not To Say" at bounding box center [498, 113] width 153 height 13
click at [525, 367] on button "Add" at bounding box center [531, 371] width 24 height 16
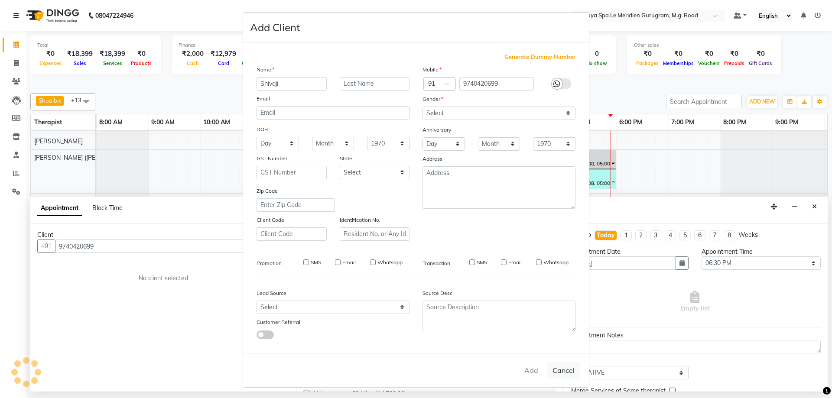
select select
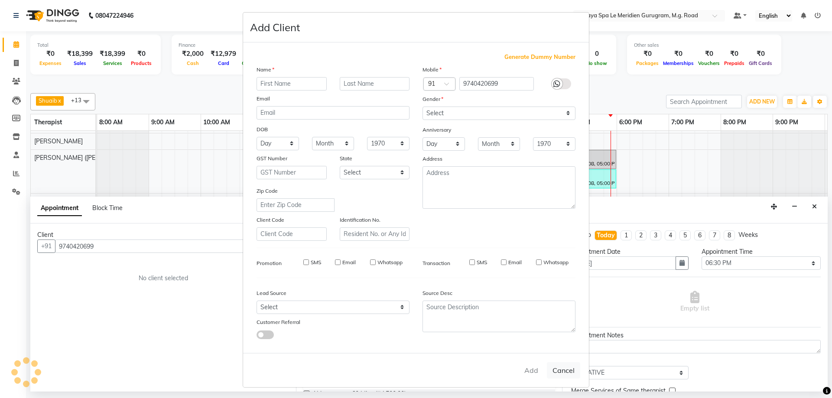
select select
checkbox input "false"
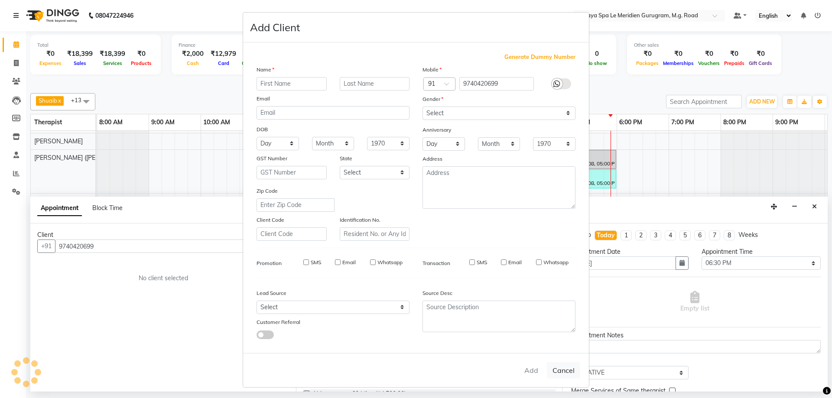
checkbox input "false"
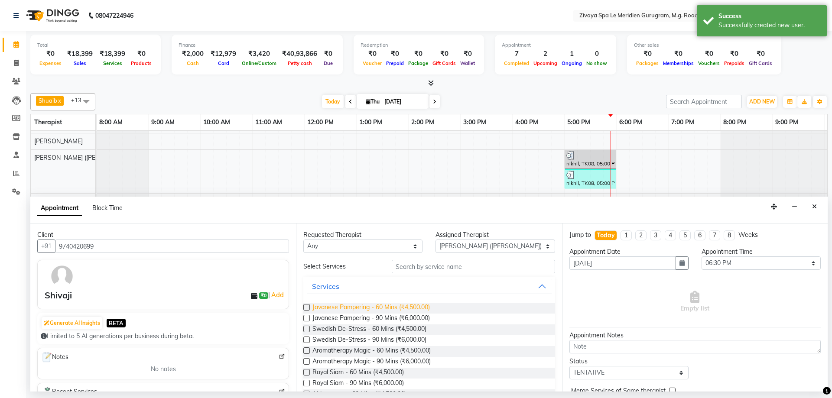
click at [333, 307] on span "Javanese Pampering - 60 Mins (₹4,500.00)" at bounding box center [370, 308] width 117 height 11
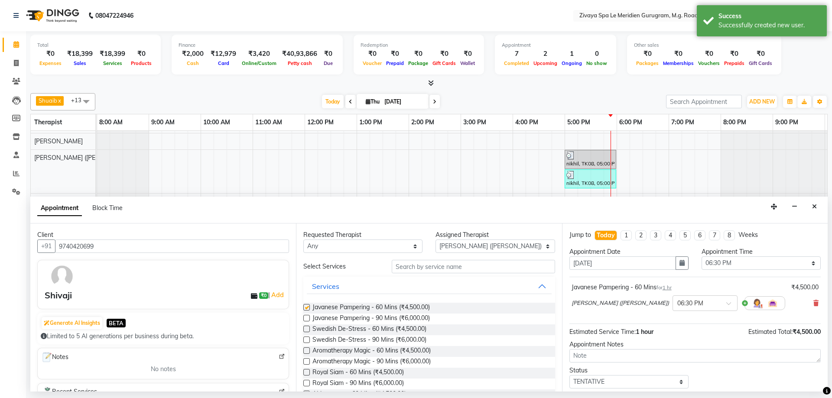
checkbox input "false"
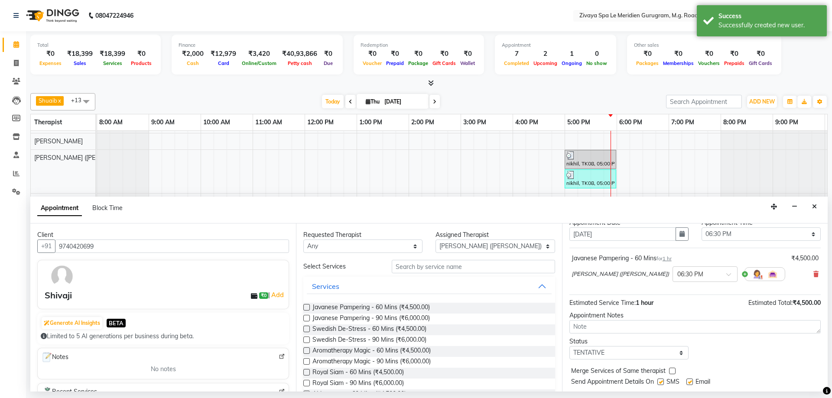
scroll to position [52, 0]
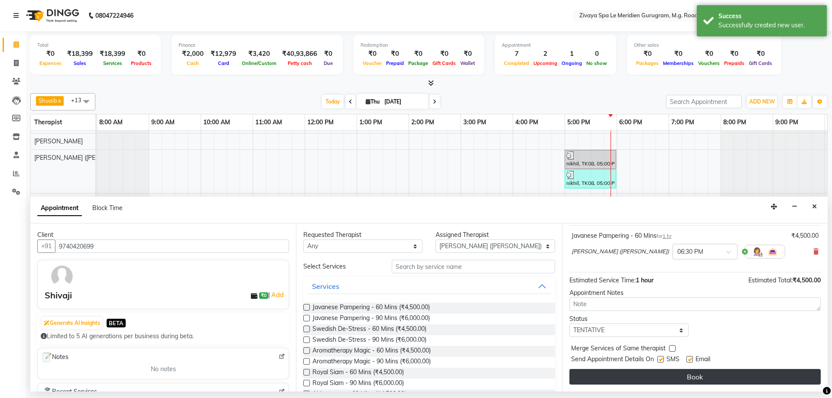
click at [698, 379] on button "Book" at bounding box center [694, 377] width 251 height 16
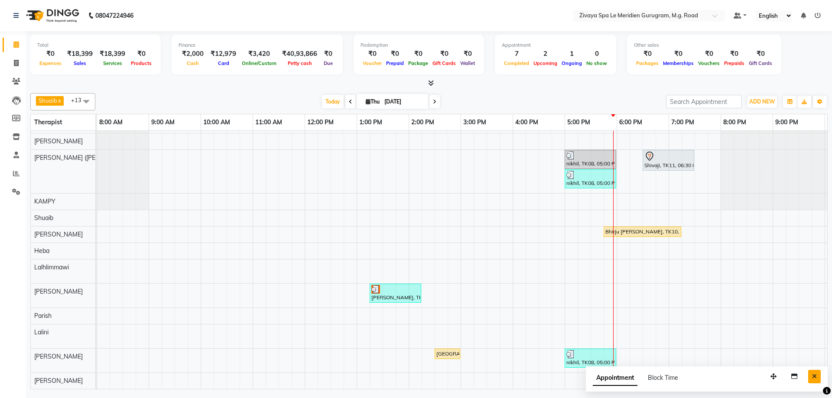
click at [815, 376] on icon "Close" at bounding box center [814, 377] width 5 height 6
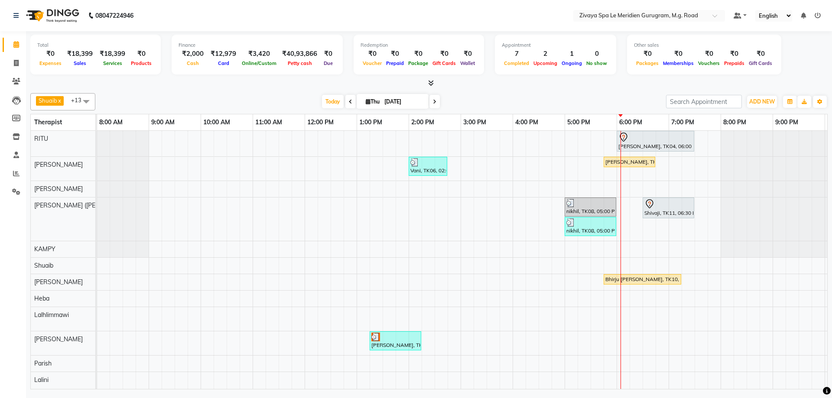
click at [433, 102] on icon at bounding box center [434, 101] width 3 height 5
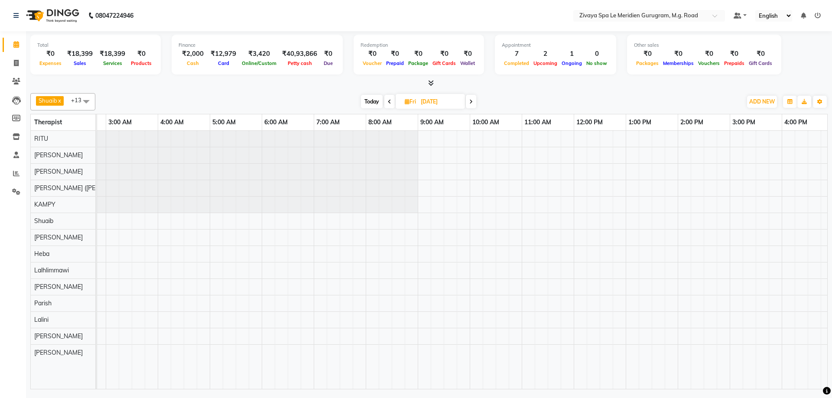
scroll to position [0, 518]
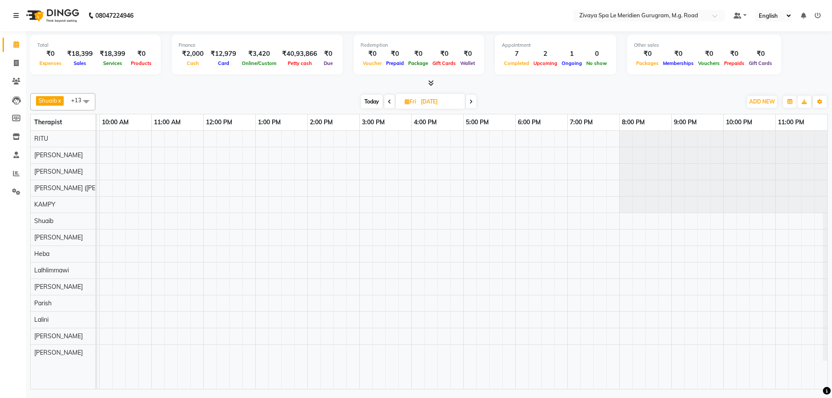
click at [373, 101] on span "Today" at bounding box center [372, 101] width 22 height 13
type input "[DATE]"
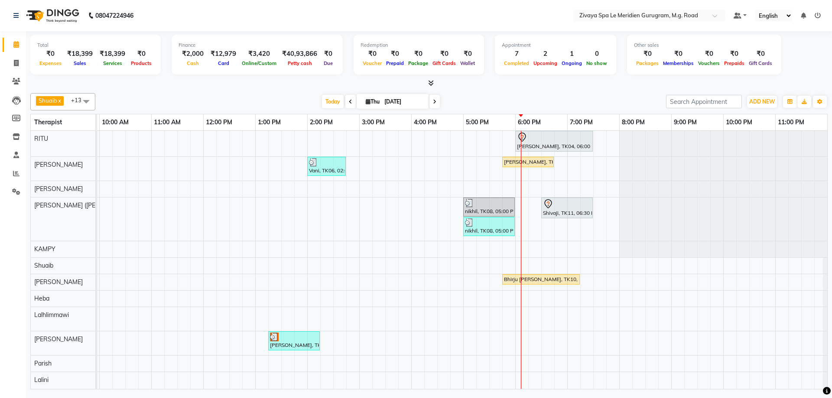
click at [601, 160] on div "Sharad Kumar, TK04, 06:00 PM-07:30 PM, Royal Siam - 90 Mins Vani, TK06, 02:00 P…" at bounding box center [203, 284] width 1248 height 306
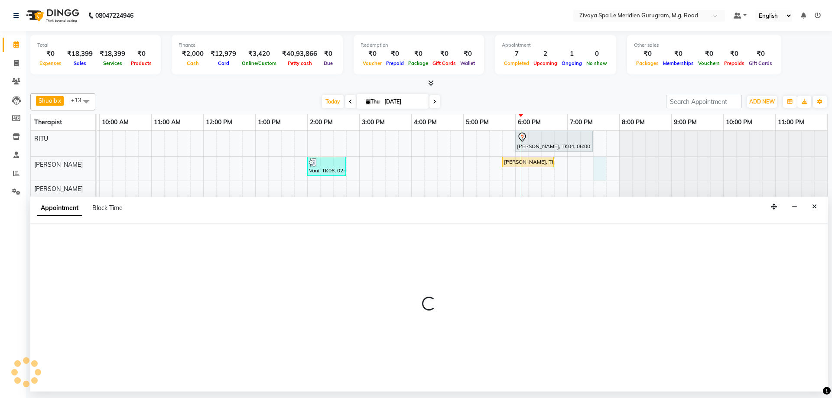
select select "49507"
select select "1170"
select select "tentative"
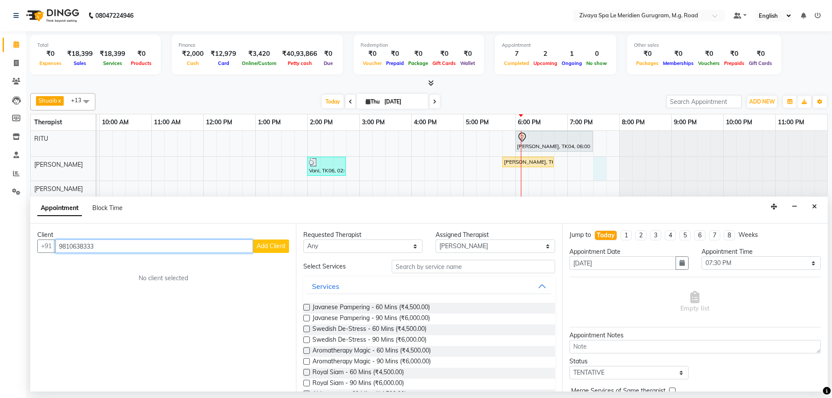
type input "9810638333"
click at [266, 244] on span "Add Client" at bounding box center [271, 246] width 29 height 8
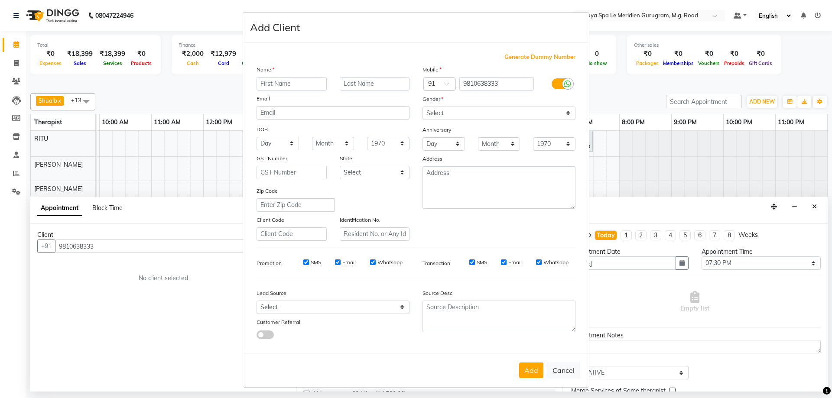
click at [303, 86] on input "text" at bounding box center [292, 83] width 70 height 13
type input "Sumit kapoor"
click at [452, 116] on select "Select [DEMOGRAPHIC_DATA] [DEMOGRAPHIC_DATA] Other Prefer Not To Say" at bounding box center [498, 113] width 153 height 13
select select "[DEMOGRAPHIC_DATA]"
click at [422, 107] on select "Select [DEMOGRAPHIC_DATA] [DEMOGRAPHIC_DATA] Other Prefer Not To Say" at bounding box center [498, 113] width 153 height 13
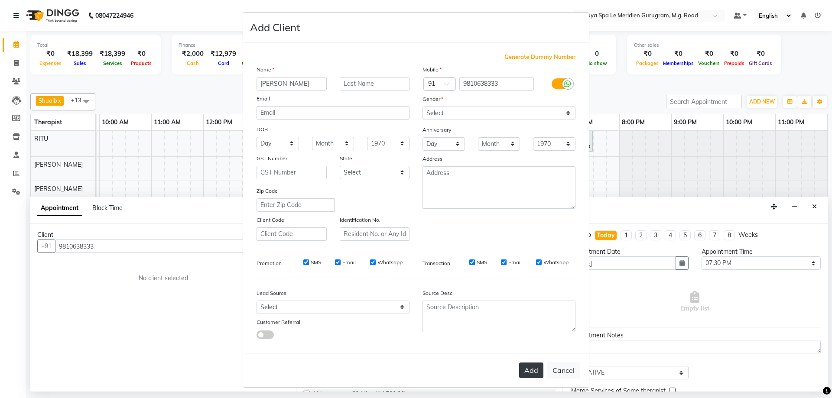
click at [530, 370] on button "Add" at bounding box center [531, 371] width 24 height 16
select select
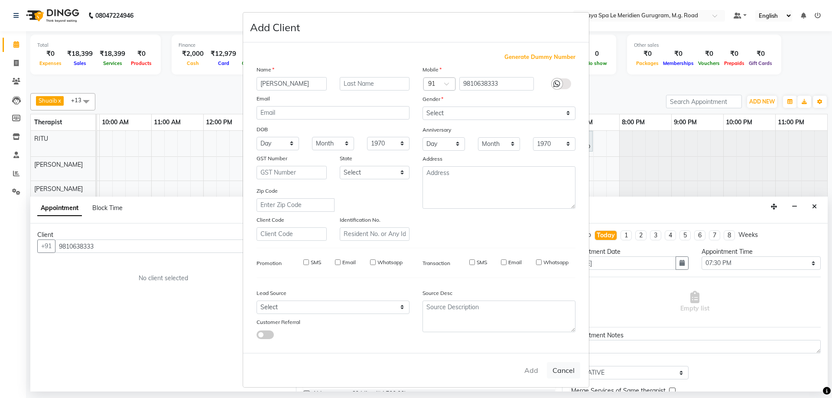
select select
checkbox input "false"
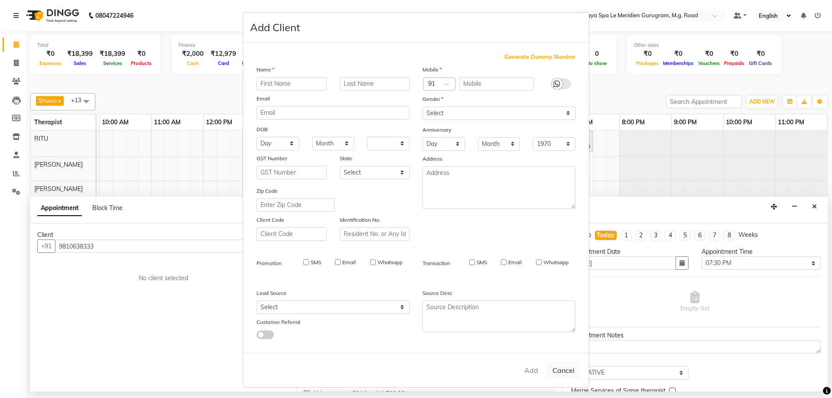
checkbox input "false"
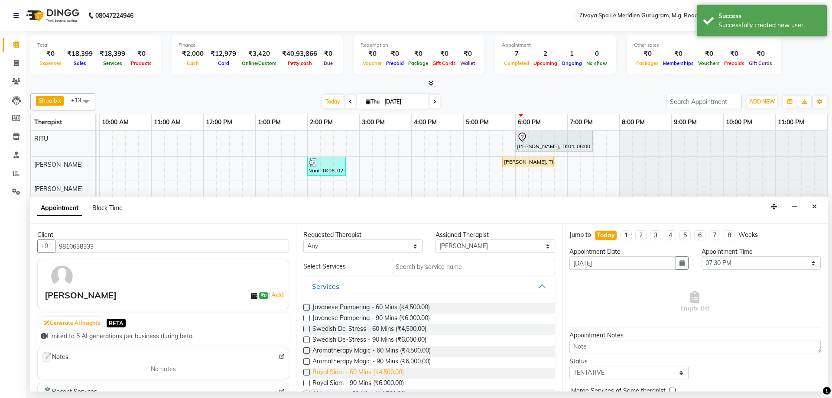
click at [376, 373] on span "Royal Siam - 60 Mins (₹4,500.00)" at bounding box center [357, 373] width 91 height 11
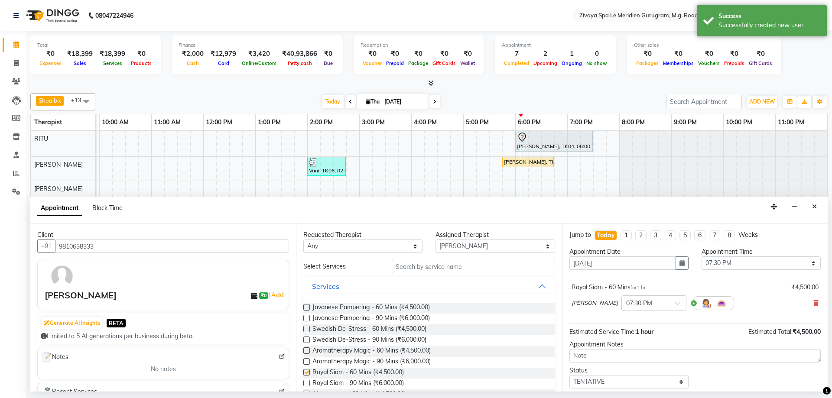
checkbox input "false"
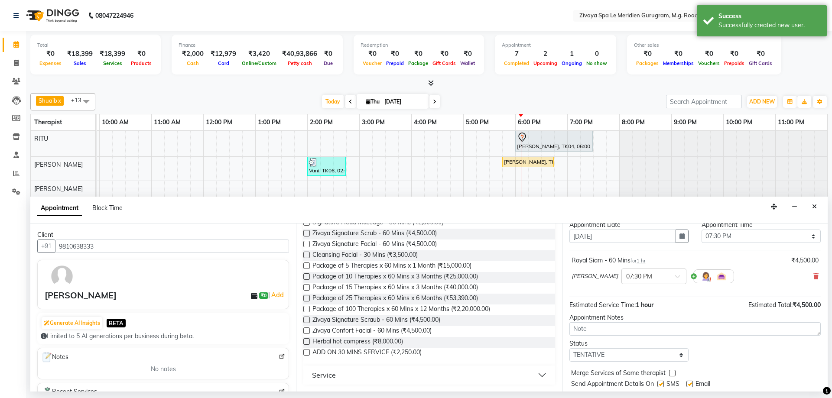
scroll to position [52, 0]
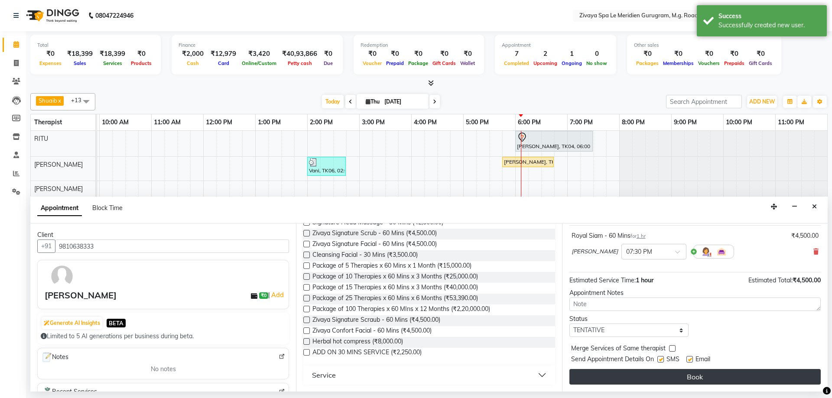
click at [670, 379] on button "Book" at bounding box center [694, 377] width 251 height 16
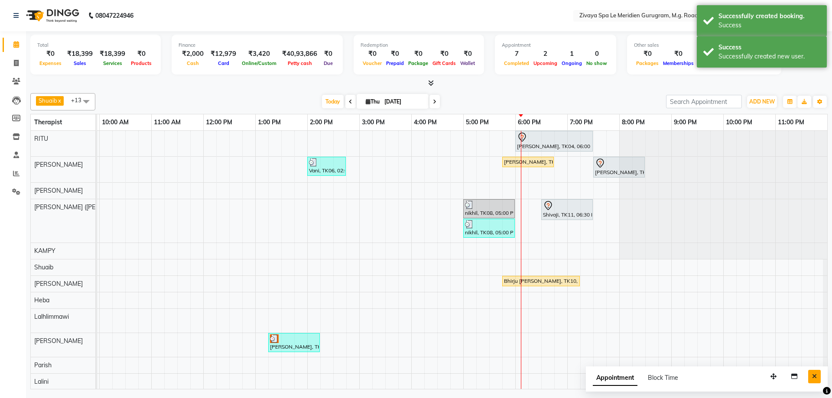
click at [816, 376] on icon "Close" at bounding box center [814, 377] width 5 height 6
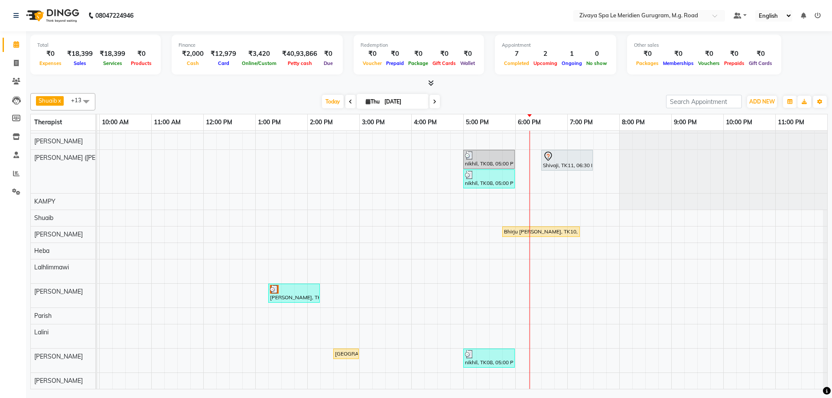
scroll to position [0, 0]
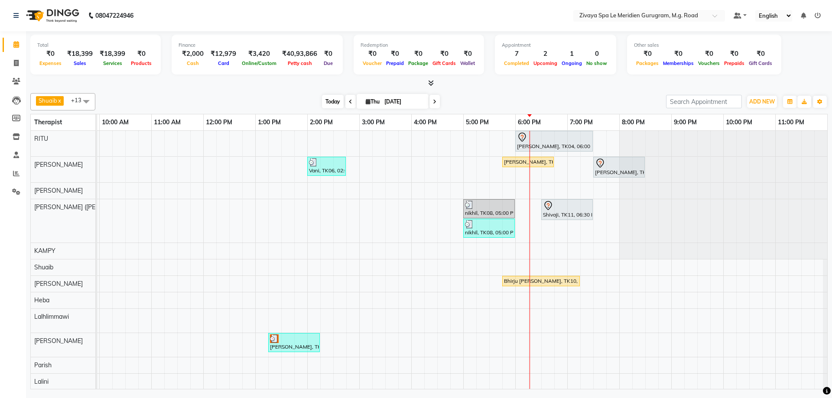
click at [328, 98] on span "Today" at bounding box center [333, 101] width 22 height 13
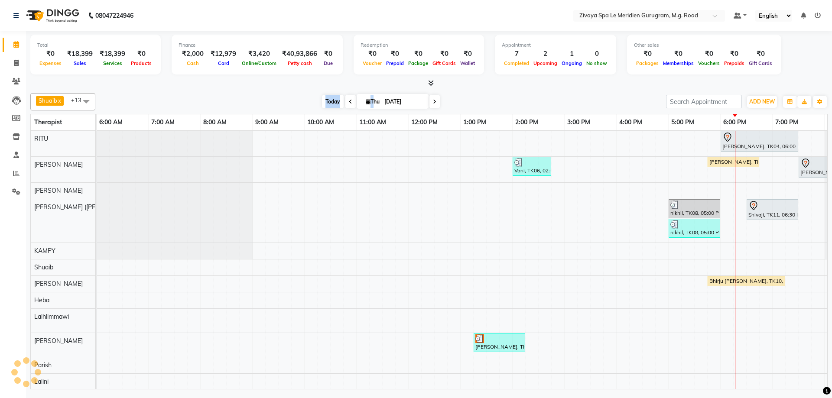
click at [328, 98] on span "Today" at bounding box center [333, 101] width 22 height 13
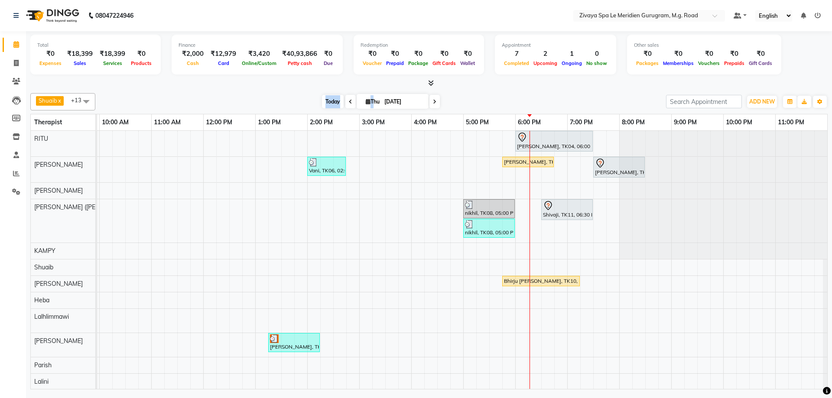
click at [337, 100] on span "Today" at bounding box center [333, 101] width 22 height 13
click at [475, 101] on div "Today Thu 04-09-2025" at bounding box center [381, 101] width 562 height 13
click at [336, 97] on span "Today" at bounding box center [333, 101] width 22 height 13
click at [435, 101] on span at bounding box center [434, 101] width 10 height 13
type input "05-09-2025"
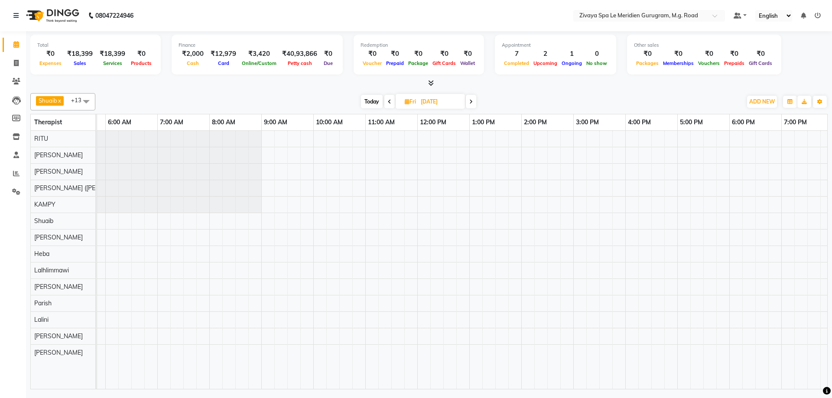
scroll to position [0, 303]
click at [292, 241] on div at bounding box center [418, 260] width 1248 height 258
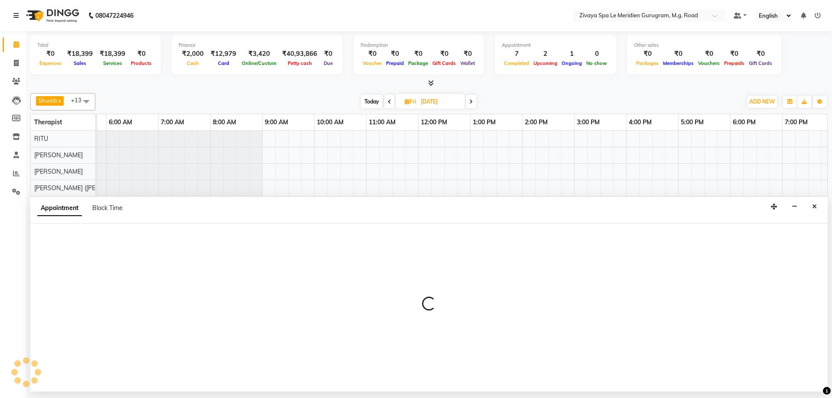
select select "61537"
select select "570"
select select "tentative"
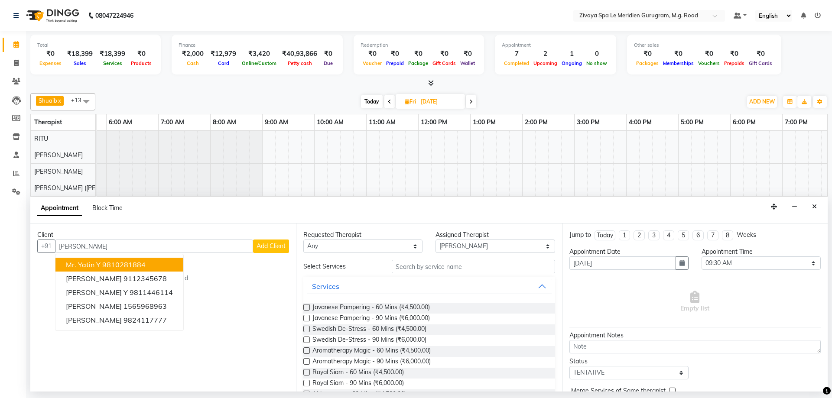
click at [96, 266] on span "Mr. Yatin Y" at bounding box center [83, 264] width 35 height 9
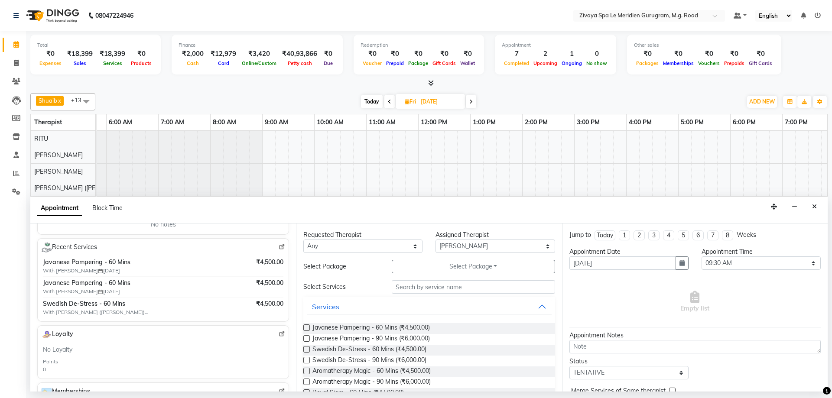
scroll to position [147, 0]
type input "9810281884"
click at [377, 339] on span "Javanese Pampering - 90 Mins (₹6,000.00)" at bounding box center [370, 339] width 117 height 11
checkbox input "false"
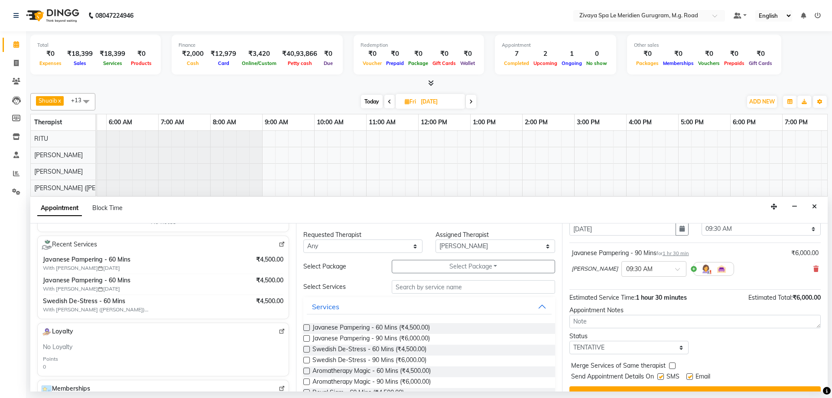
scroll to position [52, 0]
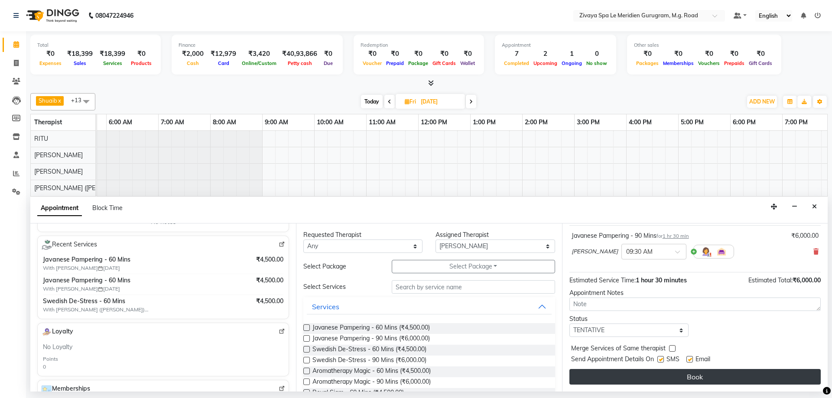
click at [690, 382] on button "Book" at bounding box center [694, 377] width 251 height 16
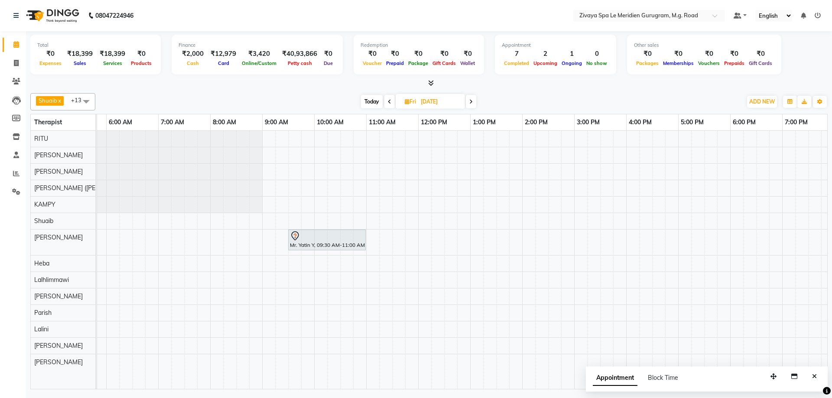
click at [390, 101] on icon at bounding box center [389, 101] width 3 height 5
type input "[DATE]"
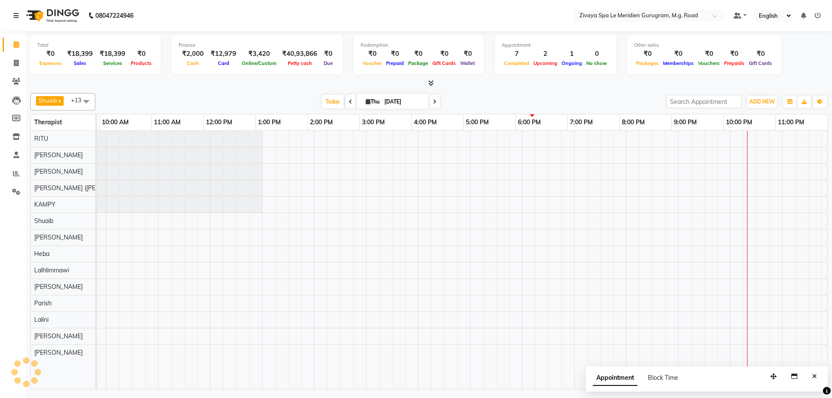
scroll to position [0, 518]
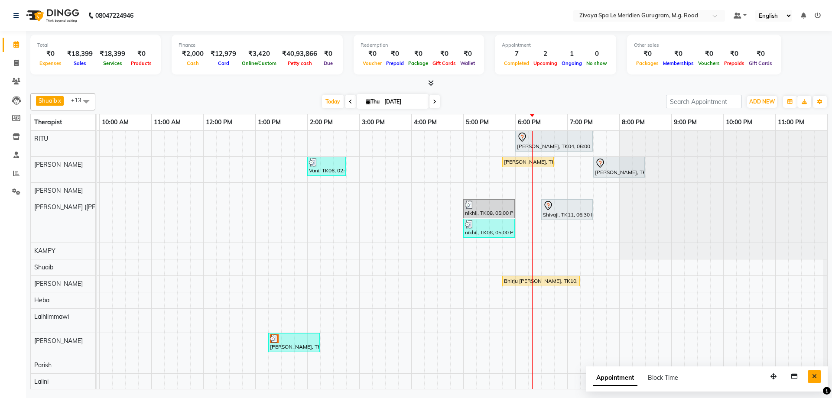
click at [817, 376] on button "Close" at bounding box center [814, 376] width 13 height 13
click at [566, 137] on div at bounding box center [554, 137] width 74 height 10
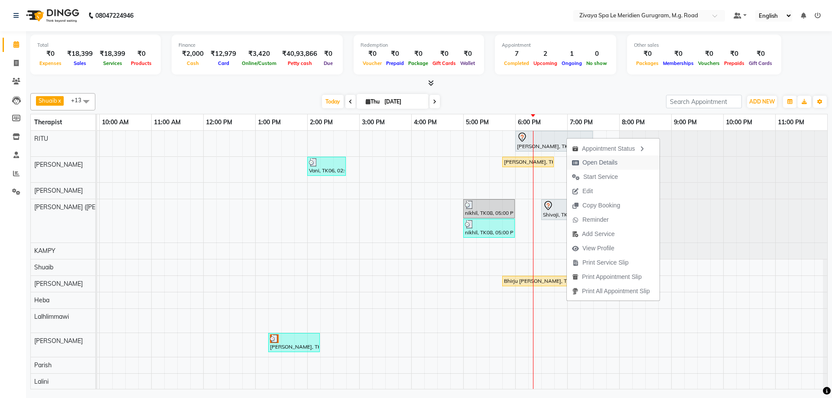
click at [588, 162] on span "Open Details" at bounding box center [599, 162] width 35 height 9
select select "7"
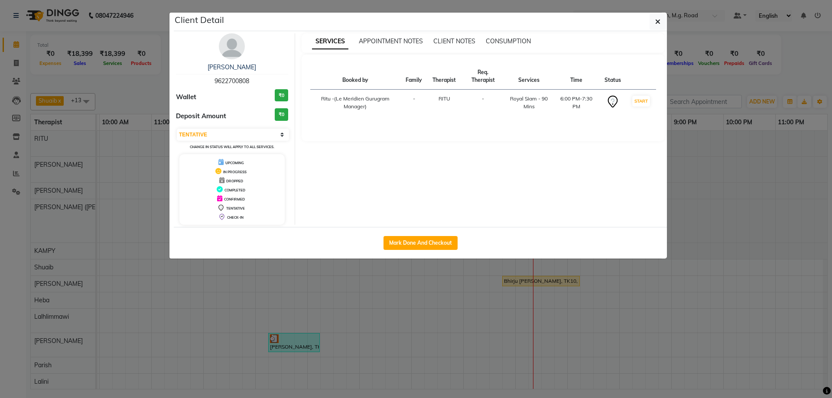
drag, startPoint x: 258, startPoint y: 82, endPoint x: 194, endPoint y: 82, distance: 63.7
click at [194, 82] on div "Sharad Kumar 9622700808" at bounding box center [232, 74] width 112 height 23
copy span "9622700808"
click at [654, 20] on button "button" at bounding box center [658, 21] width 16 height 16
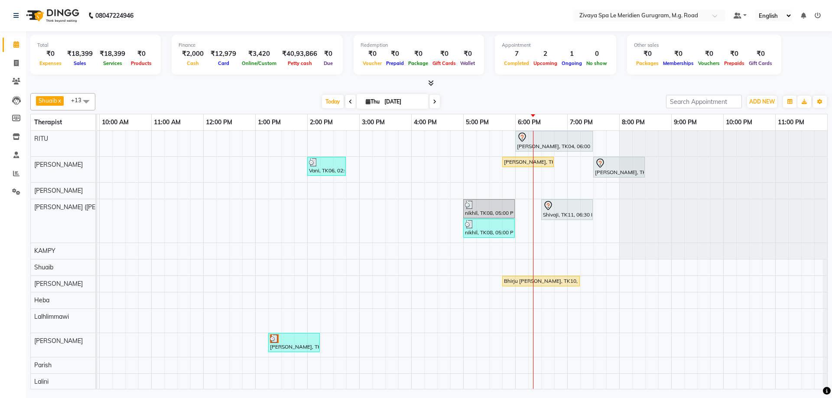
click at [429, 101] on span at bounding box center [434, 101] width 10 height 13
type input "05-09-2025"
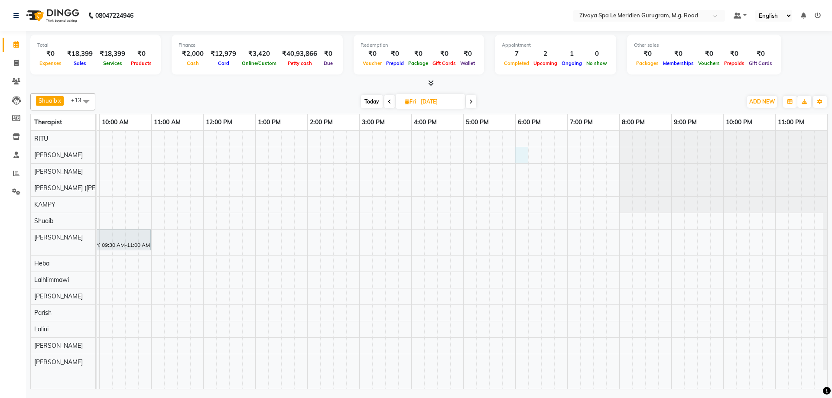
click at [524, 156] on div "Mr. Yatin Y, 09:30 AM-11:00 AM, Javanese Pampering - 90 Mins" at bounding box center [203, 260] width 1248 height 258
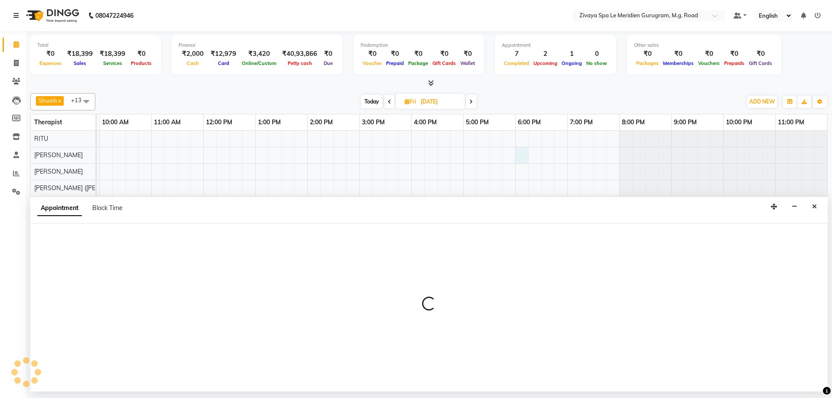
select select "49507"
select select "1080"
select select "tentative"
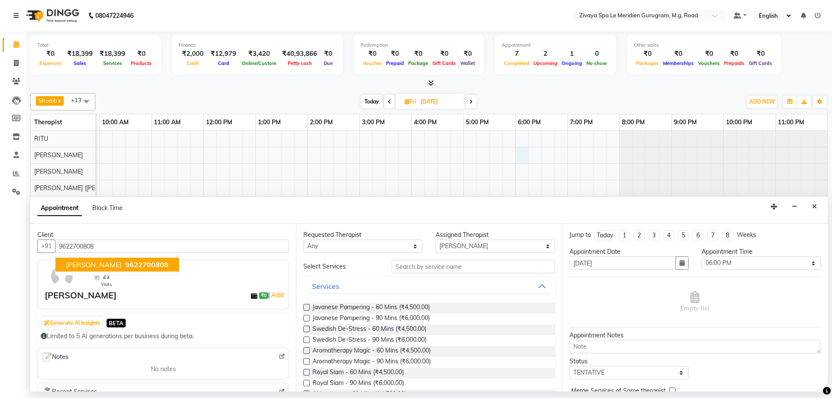
click at [131, 264] on span "9622700808" at bounding box center [146, 264] width 43 height 9
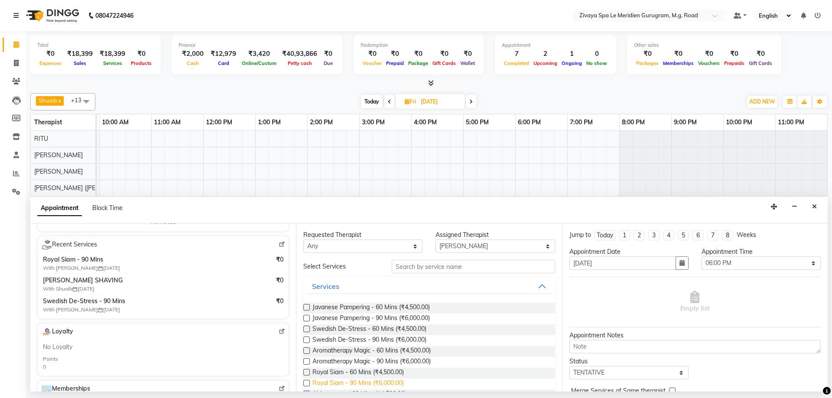
type input "9622700808"
click at [370, 383] on span "Royal Siam - 90 Mins (₹6,000.00)" at bounding box center [357, 384] width 91 height 11
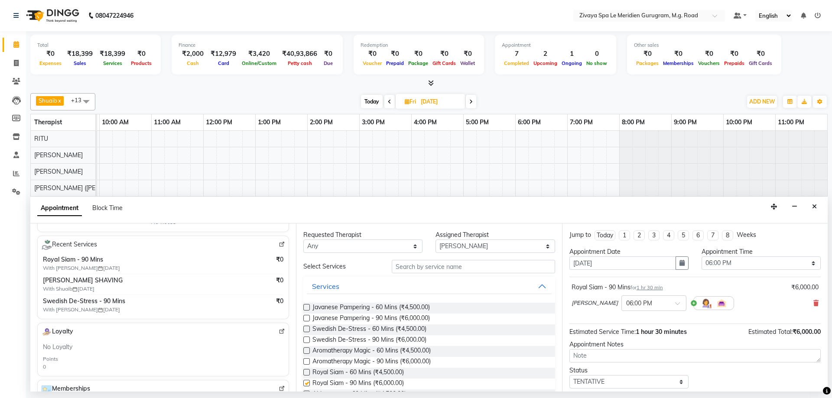
checkbox input "false"
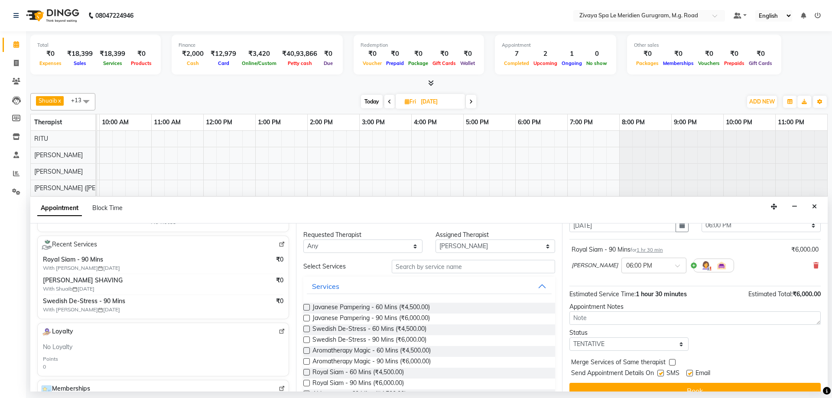
scroll to position [52, 0]
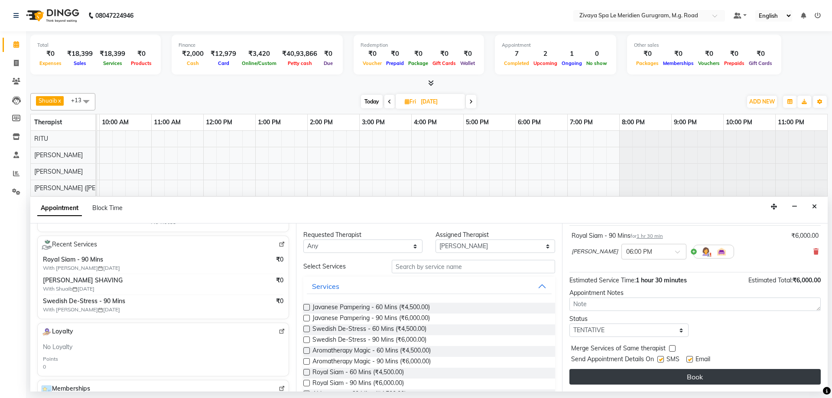
click at [710, 376] on button "Book" at bounding box center [694, 377] width 251 height 16
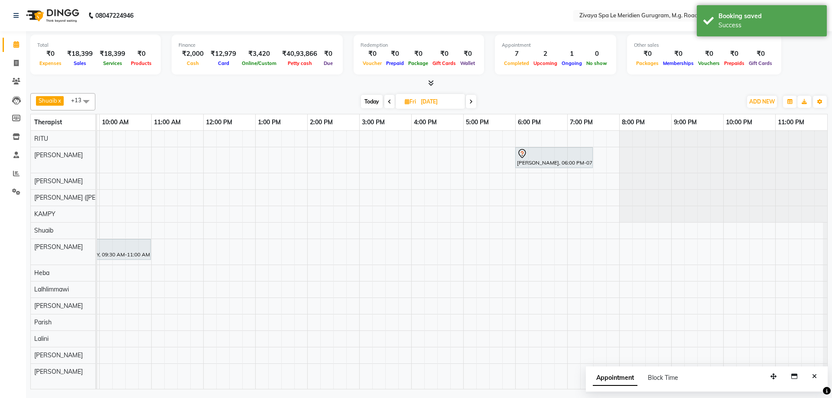
click at [373, 99] on span "Today" at bounding box center [372, 101] width 22 height 13
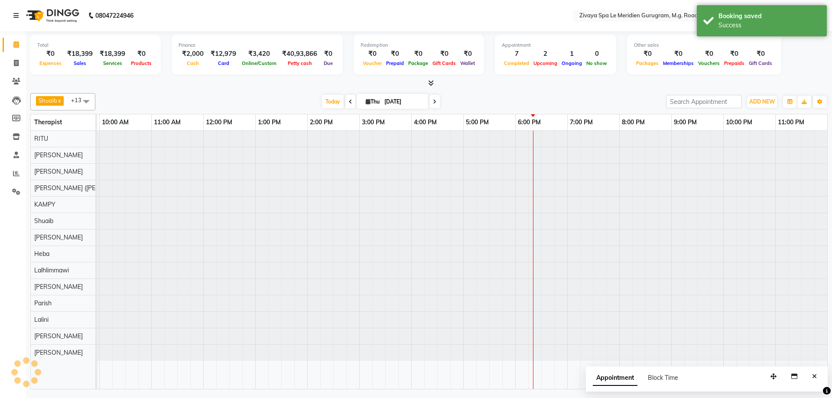
scroll to position [0, 518]
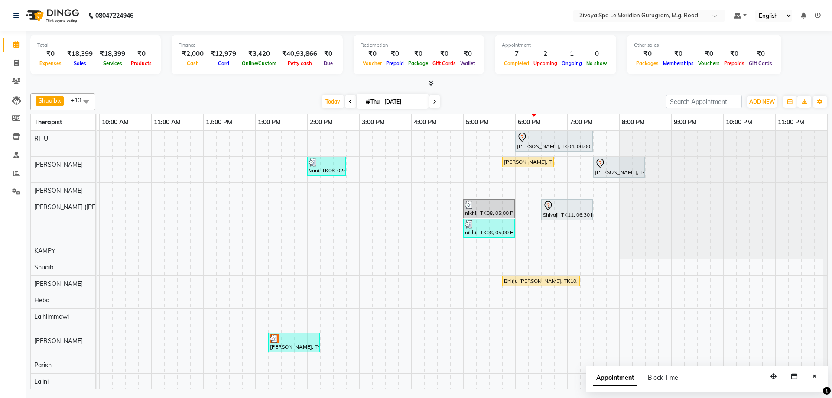
click at [349, 99] on icon at bounding box center [350, 101] width 3 height 5
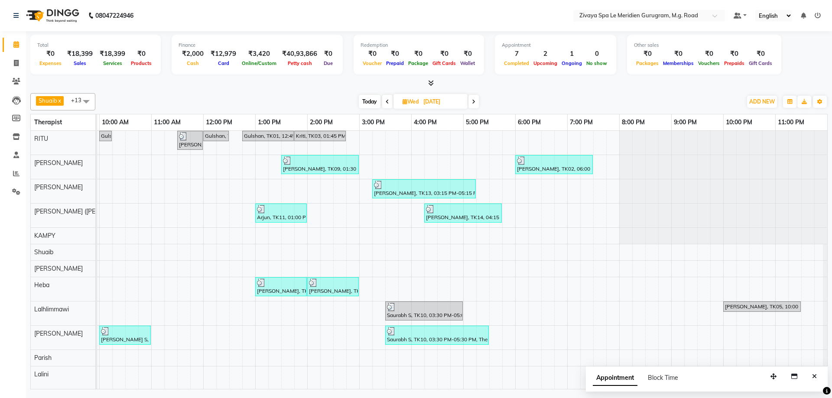
click at [389, 100] on span at bounding box center [387, 101] width 10 height 13
type input "[DATE]"
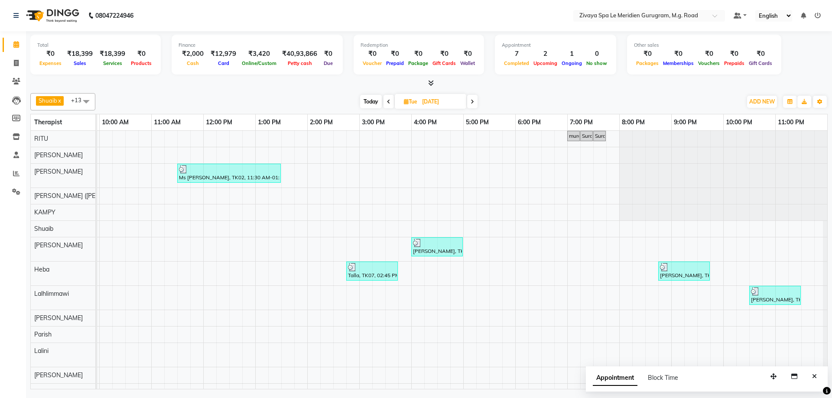
click at [426, 246] on div at bounding box center [437, 243] width 48 height 9
click at [459, 273] on span "Copy Booking" at bounding box center [461, 270] width 38 height 9
click at [447, 250] on div "[PERSON_NAME], TK05, 04:00 PM-05:00 PM, Royal Siam - 60 Mins" at bounding box center [437, 247] width 50 height 16
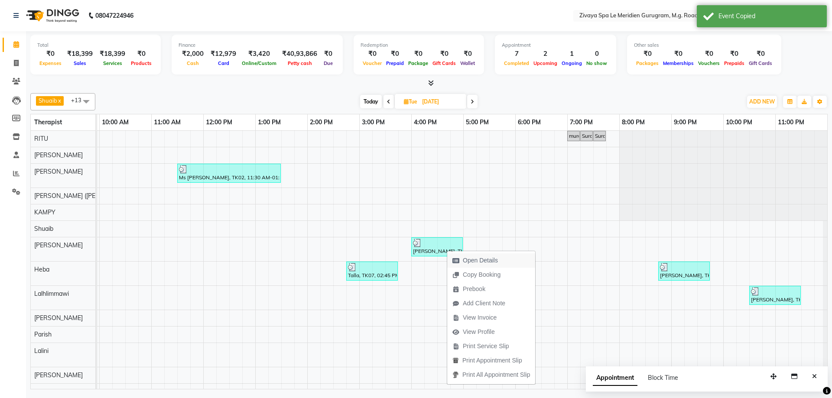
click at [474, 257] on span "Open Details" at bounding box center [480, 260] width 35 height 9
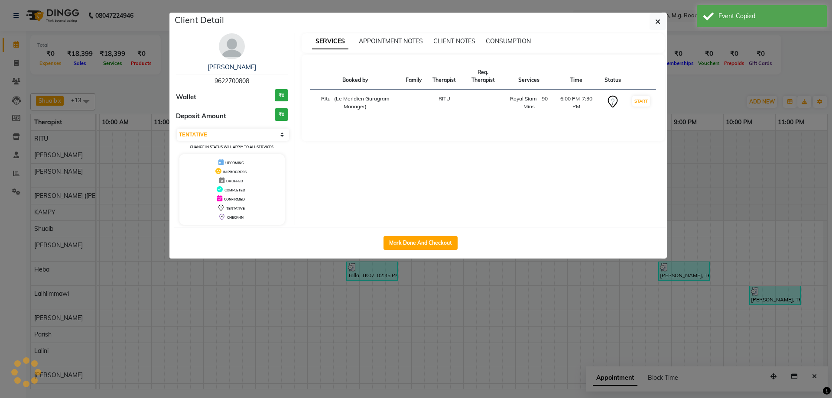
select select "3"
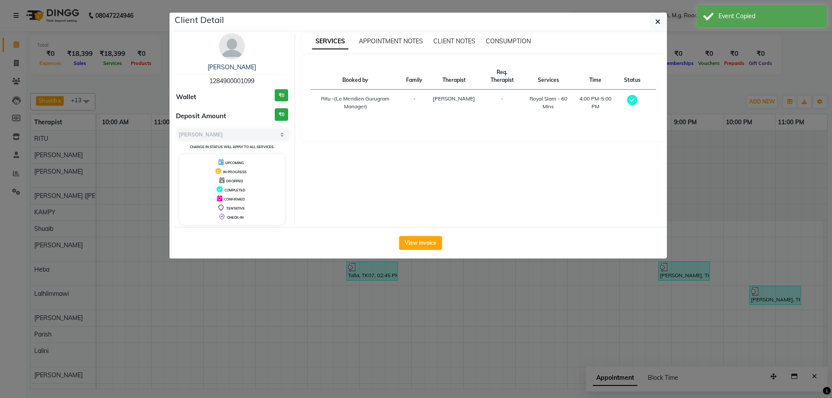
drag, startPoint x: 257, startPoint y: 79, endPoint x: 193, endPoint y: 82, distance: 63.8
click at [193, 82] on div "Raghu 1284900001099" at bounding box center [232, 74] width 112 height 23
copy span "1284900001099"
click at [653, 18] on button "button" at bounding box center [658, 21] width 16 height 16
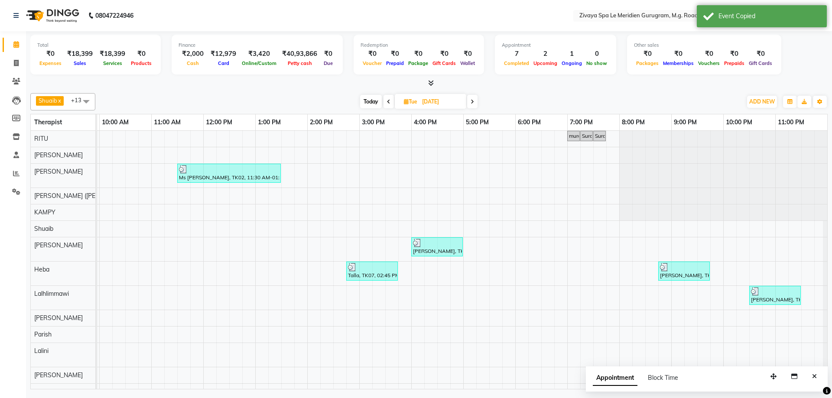
click at [373, 102] on span "Today" at bounding box center [371, 101] width 22 height 13
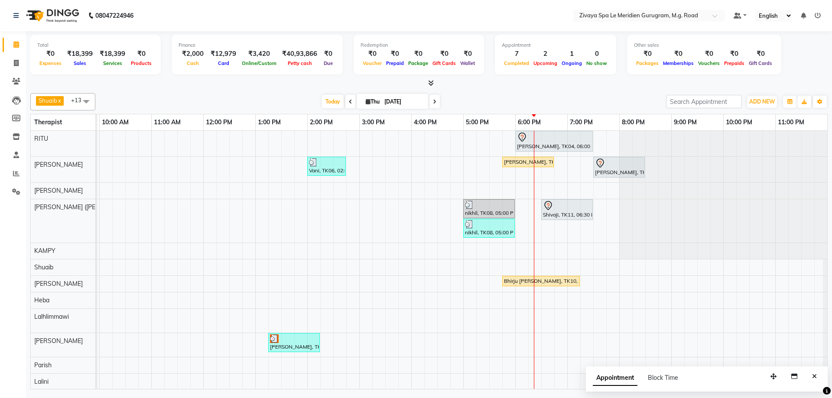
click at [433, 101] on icon at bounding box center [434, 101] width 3 height 5
type input "05-09-2025"
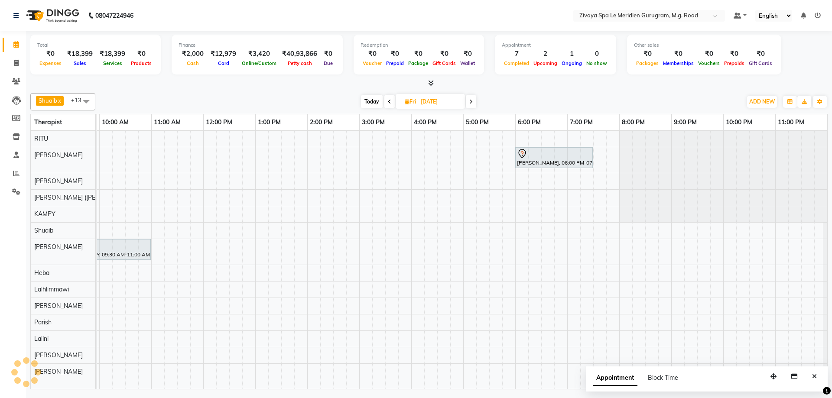
click at [519, 246] on div "Sharad Kumar, 06:00 PM-07:30 PM, Royal Siam - 90 Mins Mr. Yatin Y, 09:30 AM-11:…" at bounding box center [203, 260] width 1248 height 258
select select "61537"
select select "tentative"
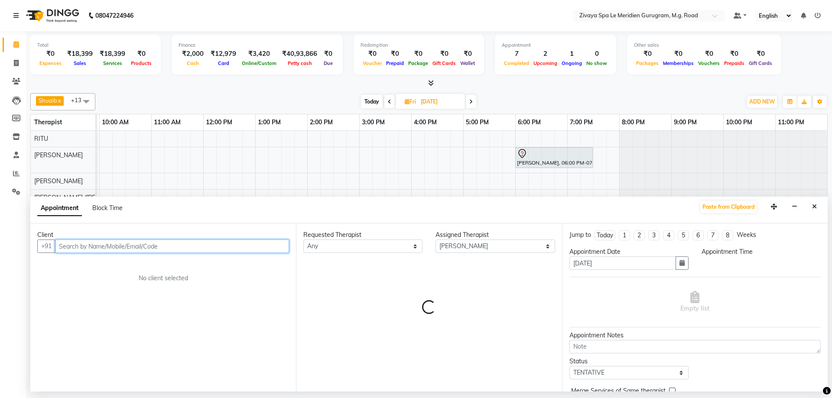
select select "1080"
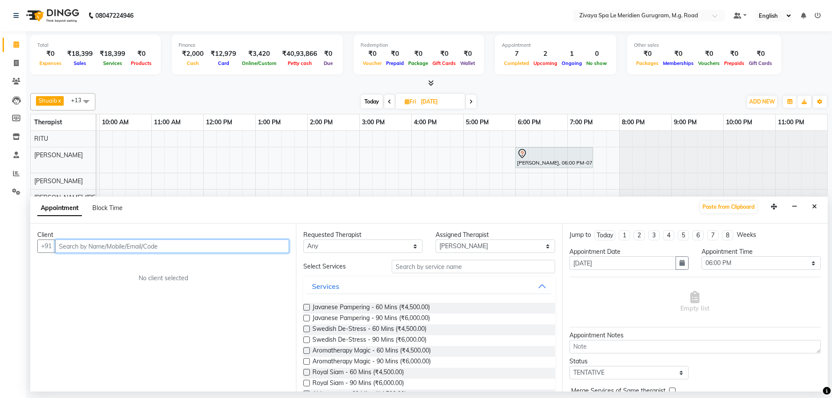
paste input "1284900001099"
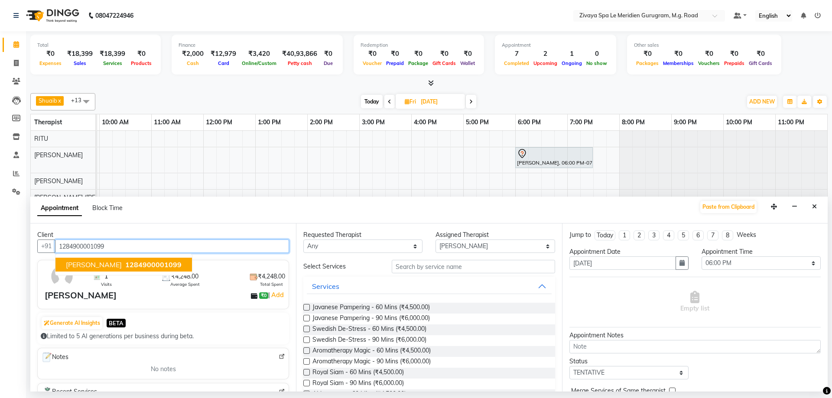
click at [125, 262] on span "1284900001099" at bounding box center [153, 264] width 56 height 9
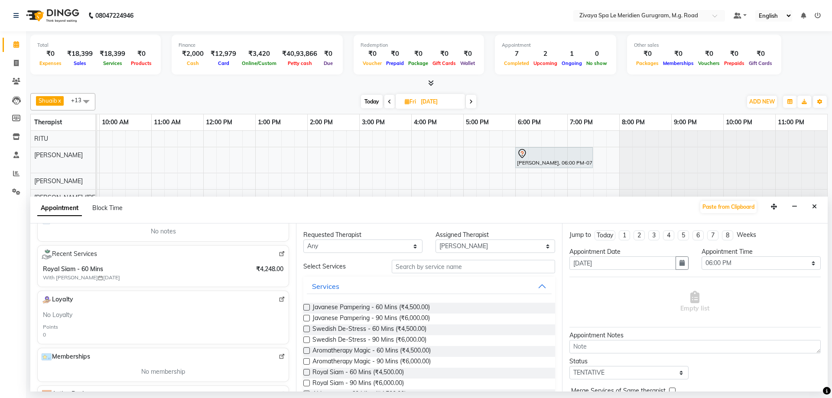
scroll to position [147, 0]
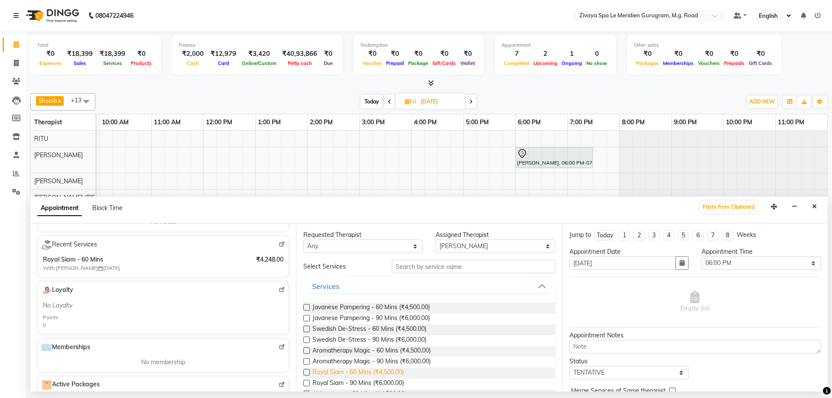
type input "1284900001099"
click at [348, 369] on span "Royal Siam - 60 Mins (₹4,500.00)" at bounding box center [357, 373] width 91 height 11
checkbox input "false"
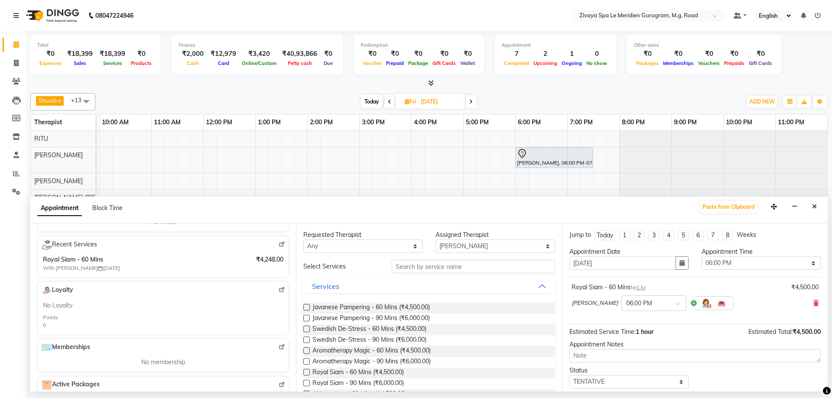
scroll to position [52, 0]
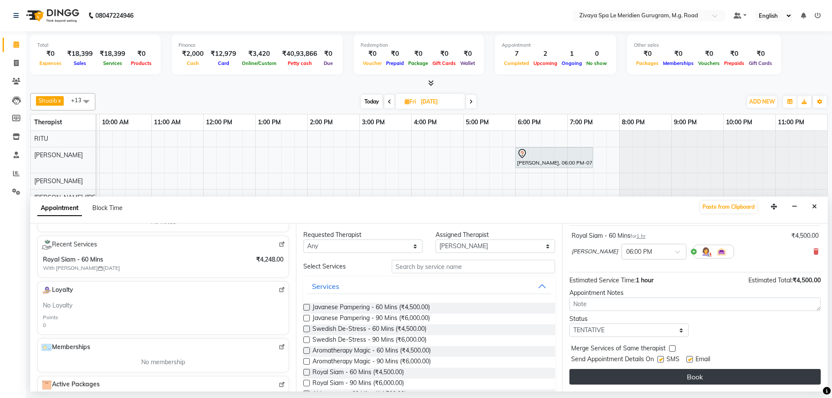
click at [659, 376] on button "Book" at bounding box center [694, 377] width 251 height 16
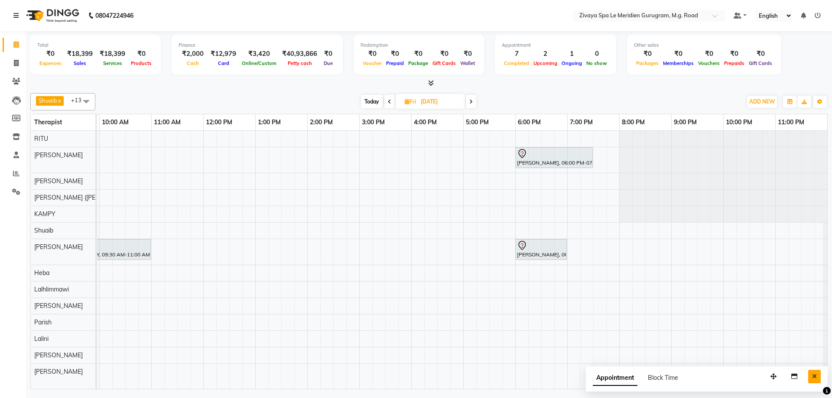
click at [818, 380] on button "Close" at bounding box center [814, 376] width 13 height 13
click at [370, 101] on span "Today" at bounding box center [372, 101] width 22 height 13
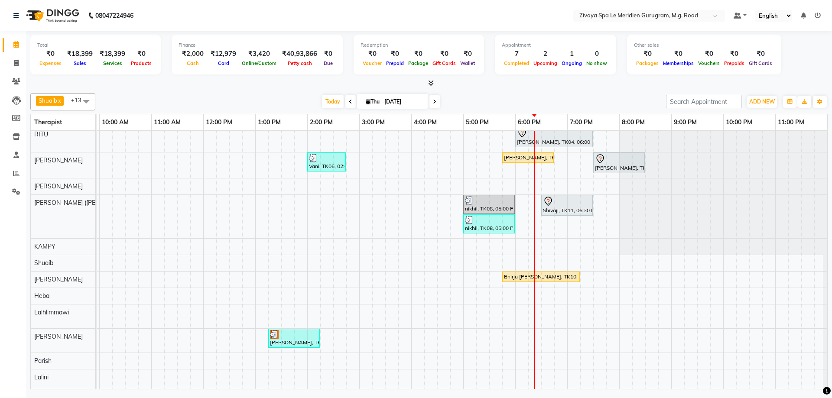
scroll to position [0, 0]
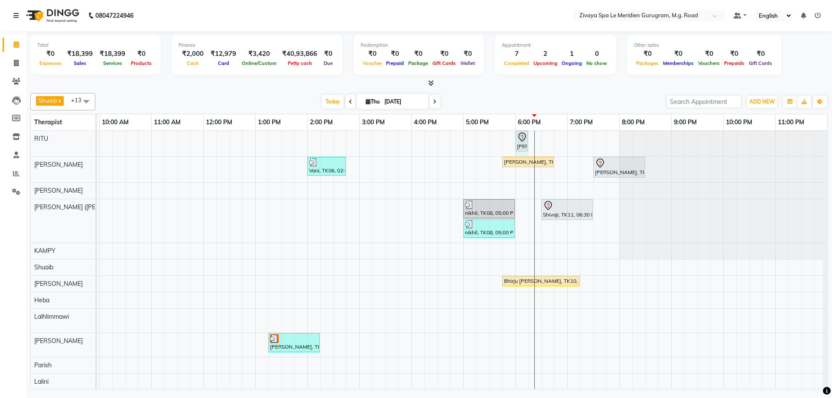
drag, startPoint x: 591, startPoint y: 139, endPoint x: 526, endPoint y: 137, distance: 65.5
click at [436, 101] on span at bounding box center [434, 101] width 10 height 13
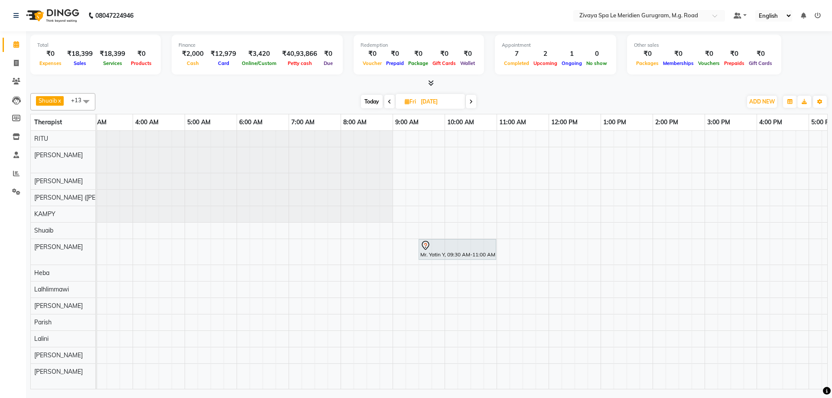
scroll to position [0, 163]
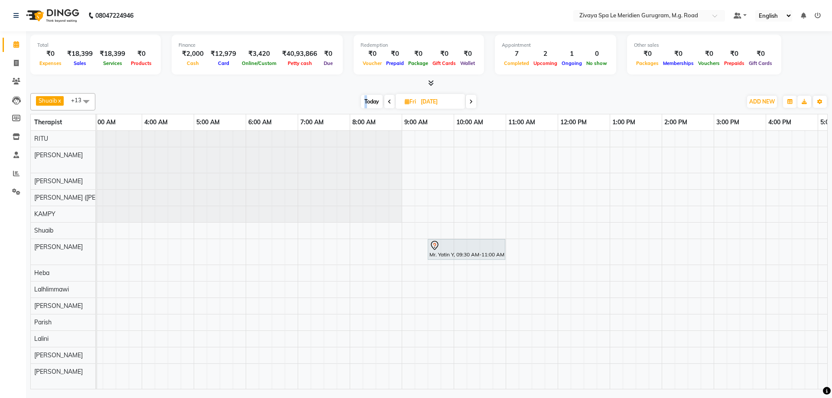
click at [366, 102] on span "Today" at bounding box center [372, 101] width 22 height 13
type input "[DATE]"
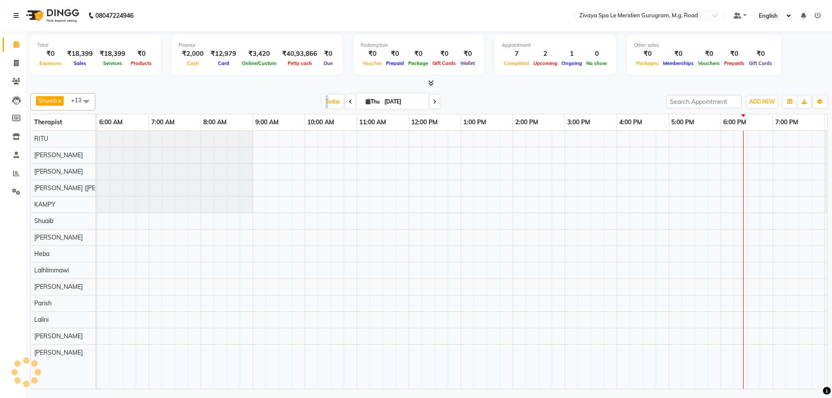
scroll to position [0, 518]
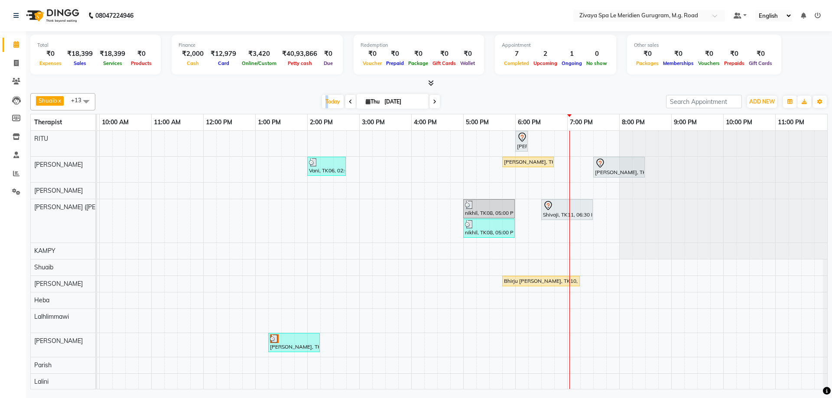
click at [527, 162] on div "Yoshitaka, TK09, 05:45 PM-06:45 PM, Javanese Pampering - 60 Mins" at bounding box center [528, 162] width 50 height 8
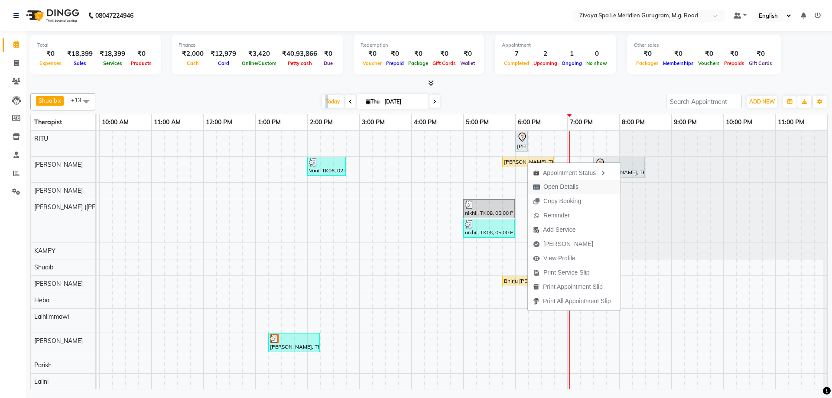
click at [556, 185] on span "Open Details" at bounding box center [560, 186] width 35 height 9
select select "1"
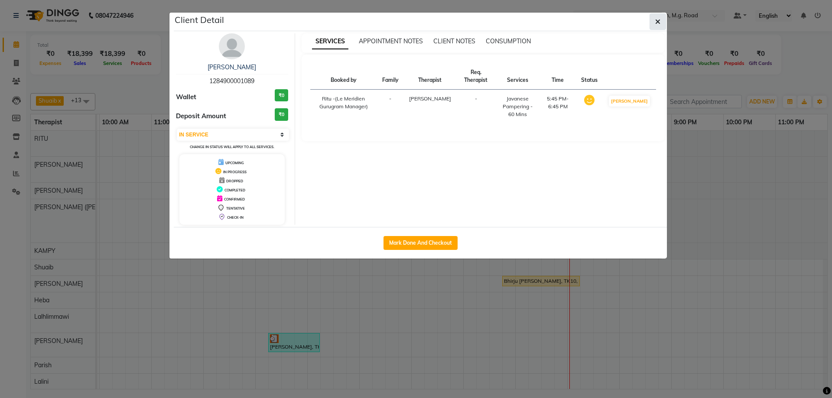
click at [659, 19] on icon "button" at bounding box center [657, 21] width 5 height 7
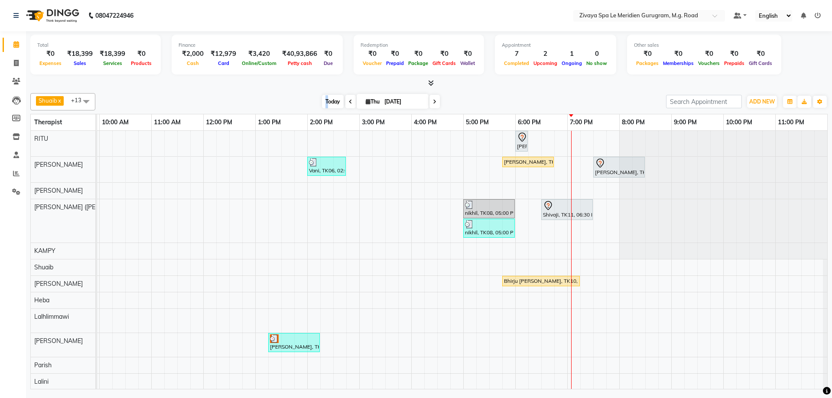
click at [322, 97] on span "Today" at bounding box center [333, 101] width 22 height 13
click at [565, 215] on div "Shivaji, TK11, 06:30 PM-07:30 PM, Javanese Pampering - 60 Mins" at bounding box center [567, 210] width 50 height 18
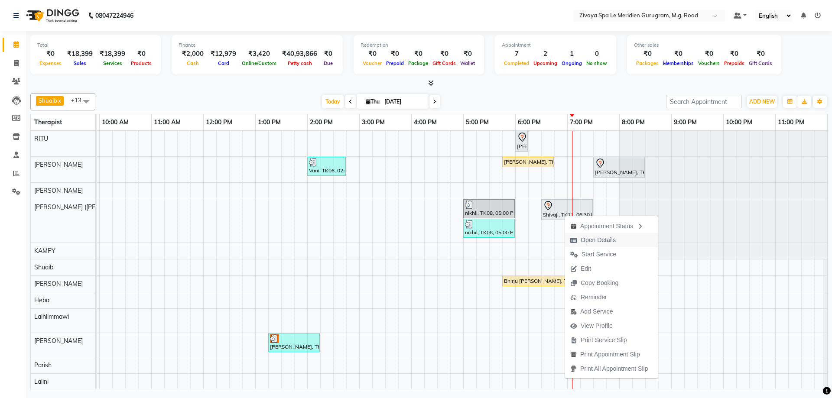
click at [607, 235] on span "Open Details" at bounding box center [593, 240] width 56 height 14
select select "7"
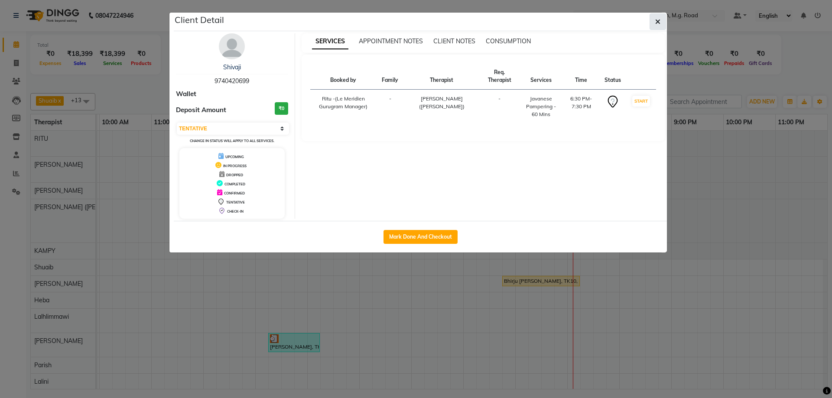
click at [658, 22] on icon "button" at bounding box center [657, 21] width 5 height 7
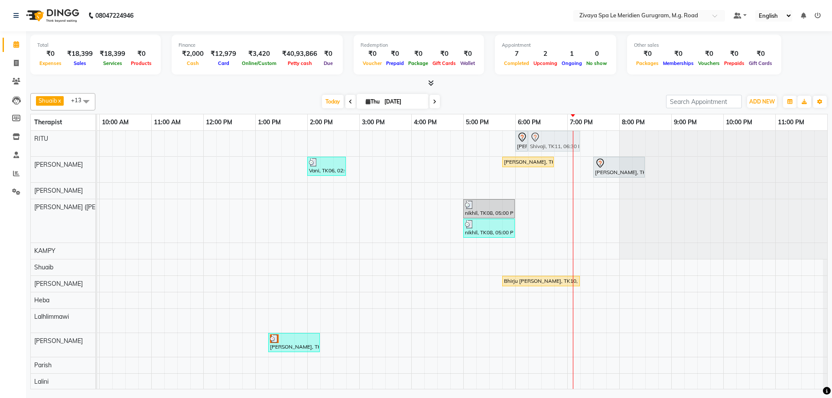
drag, startPoint x: 561, startPoint y: 210, endPoint x: 544, endPoint y: 141, distance: 70.6
click at [544, 141] on tbody "Sharad Kumar, TK04, 06:00 PM-06:15 PM, Royal Siam - 90 Mins Shivaji, TK11, 06:3…" at bounding box center [203, 285] width 1248 height 308
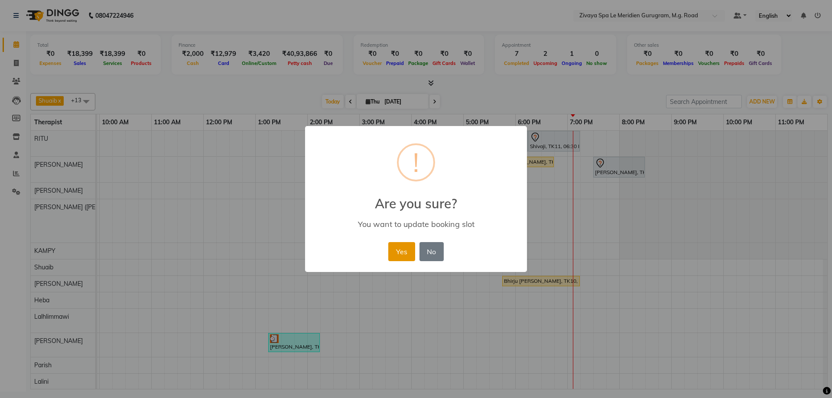
click at [390, 250] on button "Yes" at bounding box center [401, 251] width 26 height 19
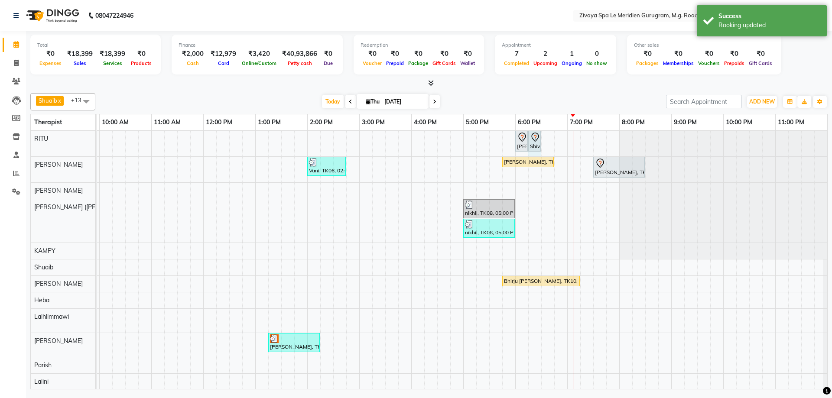
drag, startPoint x: 579, startPoint y: 140, endPoint x: 572, endPoint y: 140, distance: 7.8
drag, startPoint x: 604, startPoint y: 170, endPoint x: 605, endPoint y: 227, distance: 56.8
click at [605, 227] on div "Sharad Kumar, TK04, 06:00 PM-06:15 PM, Royal Siam - 90 Mins Shivaji, TK11, 06:1…" at bounding box center [203, 285] width 1248 height 308
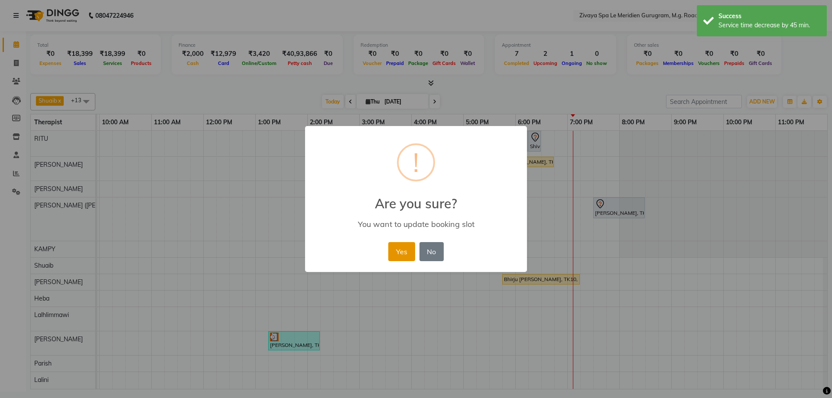
click at [408, 251] on button "Yes" at bounding box center [401, 251] width 26 height 19
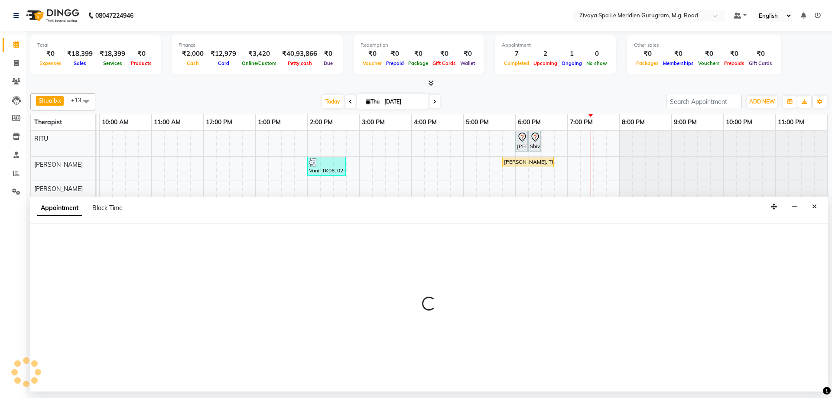
select select "49513"
select select "1200"
select select "tentative"
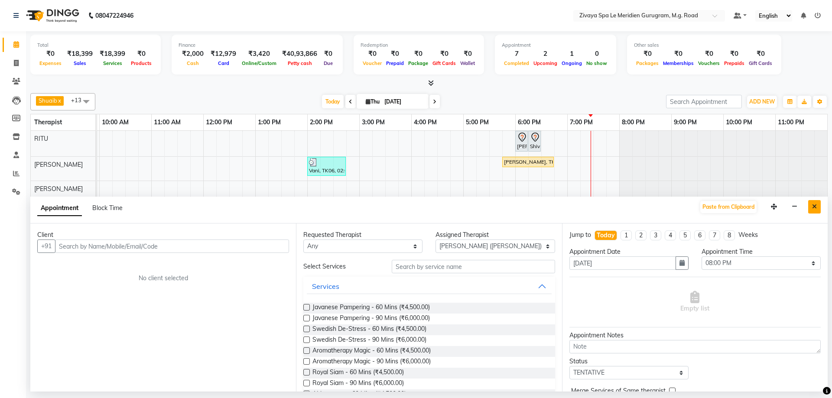
click at [817, 207] on button "Close" at bounding box center [814, 206] width 13 height 13
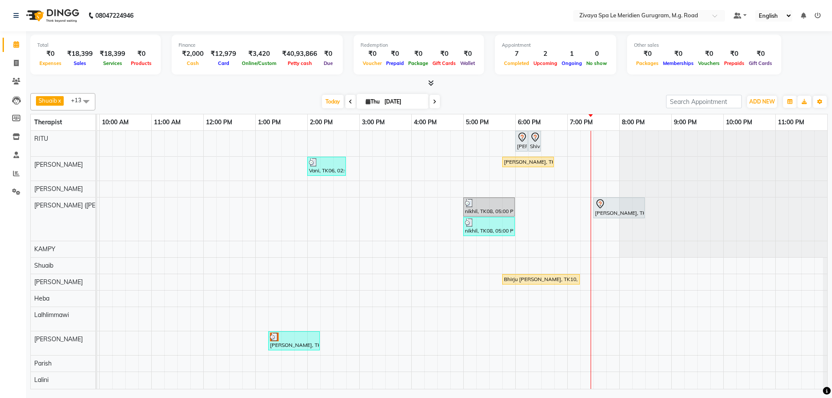
click at [617, 208] on div at bounding box center [619, 204] width 48 height 10
click at [650, 234] on span "Open Details" at bounding box center [650, 233] width 35 height 9
click at [623, 205] on div at bounding box center [619, 204] width 48 height 10
click at [654, 228] on span "Open Details" at bounding box center [656, 230] width 35 height 9
select select "7"
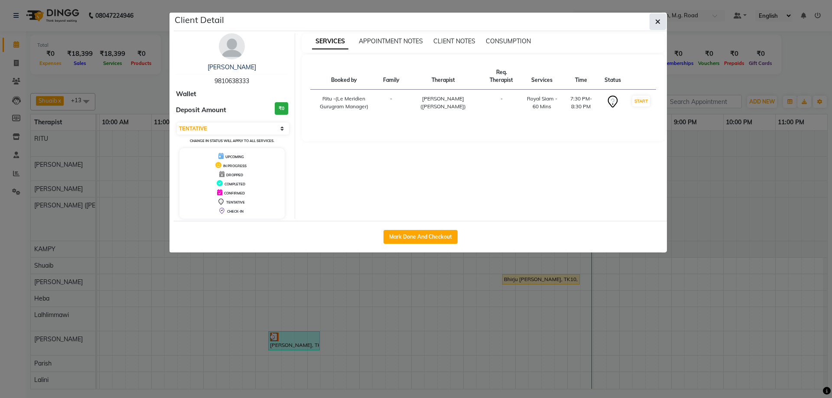
click at [661, 22] on button "button" at bounding box center [658, 21] width 16 height 16
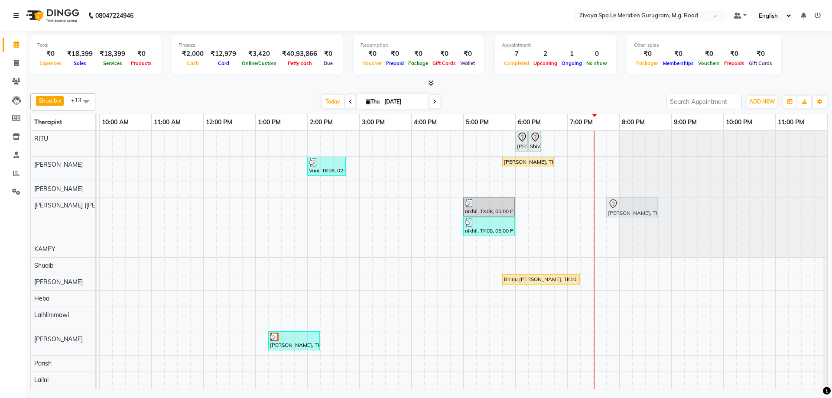
drag, startPoint x: 611, startPoint y: 210, endPoint x: 618, endPoint y: 211, distance: 7.8
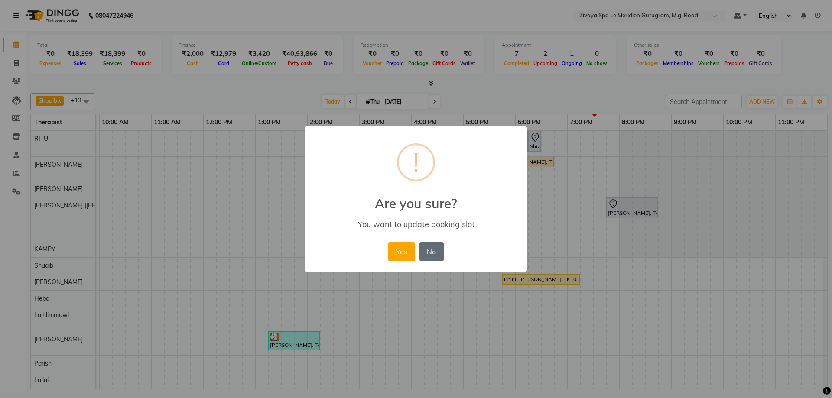
click at [432, 250] on button "No" at bounding box center [431, 251] width 24 height 19
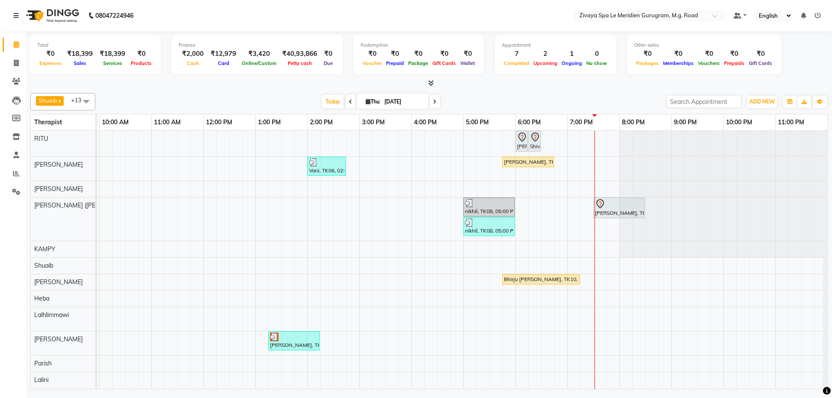
click at [604, 212] on div "Sumit kapoor, TK12, 07:30 PM-08:30 PM, Royal Siam - 60 Mins" at bounding box center [619, 208] width 50 height 18
click at [647, 238] on span "Open Details" at bounding box center [637, 237] width 35 height 9
click at [606, 198] on link "Sumit kapoor, TK12, 07:30 PM-08:30 PM, Royal Siam - 60 Mins" at bounding box center [619, 208] width 52 height 21
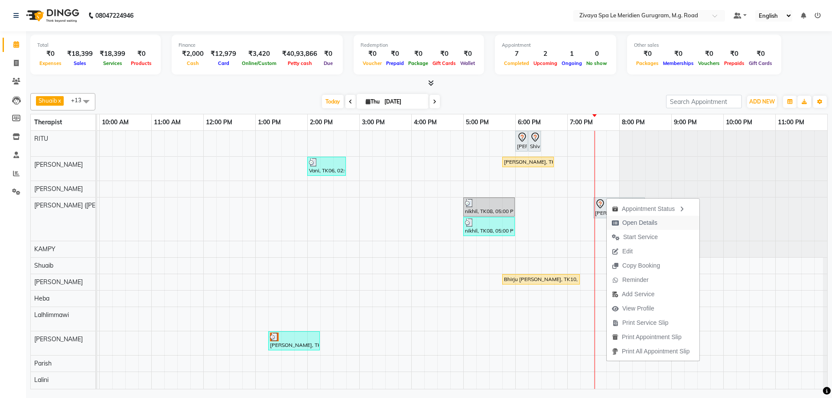
click at [633, 225] on span "Open Details" at bounding box center [639, 222] width 35 height 9
select select "7"
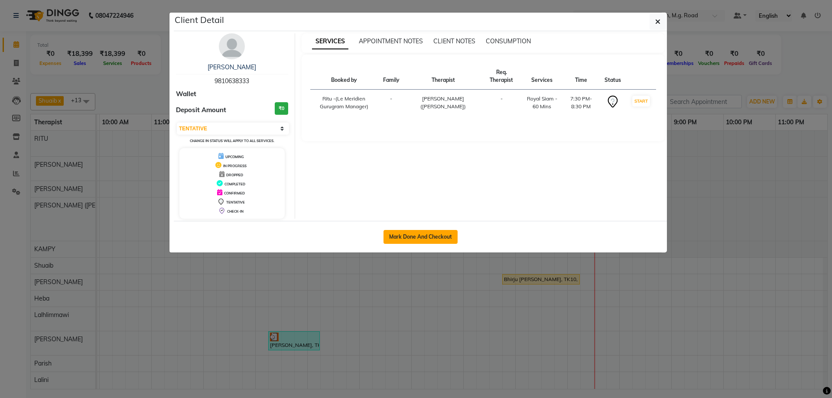
click at [399, 234] on button "Mark Done And Checkout" at bounding box center [420, 237] width 74 height 14
select select "service"
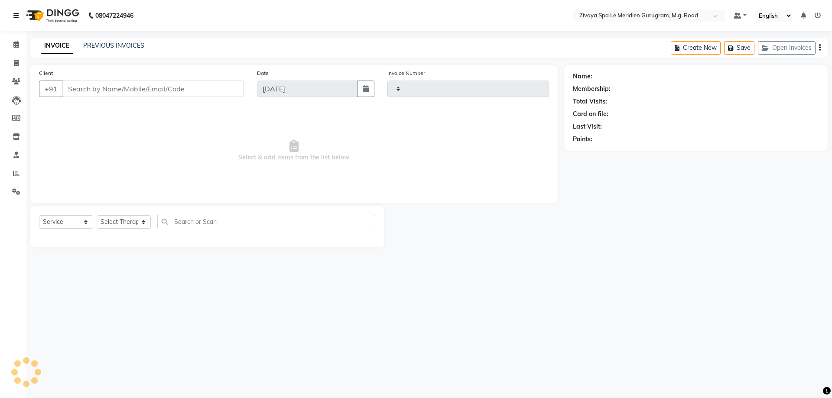
type input "1807"
select select "6503"
type input "9810638333"
select select "49513"
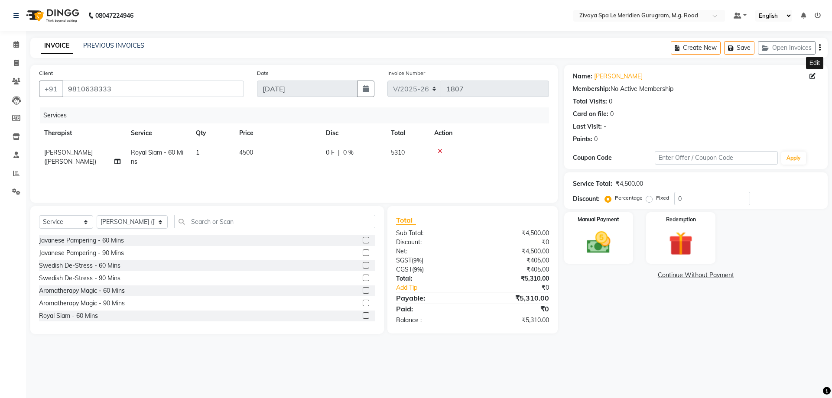
click at [812, 74] on icon at bounding box center [812, 76] width 6 height 6
select select "[DEMOGRAPHIC_DATA]"
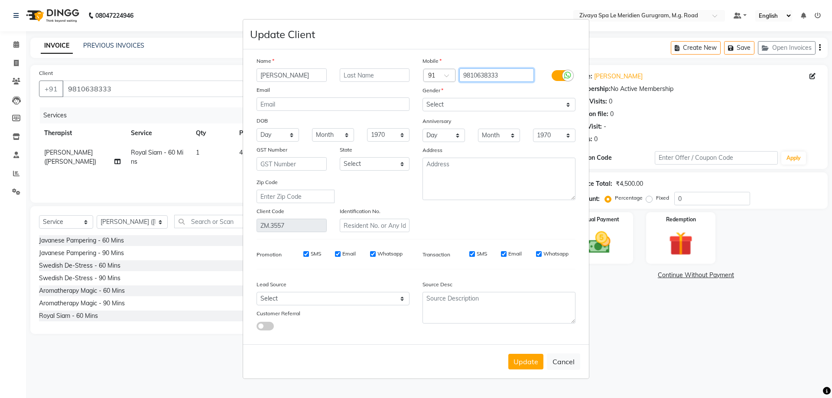
click at [518, 78] on input "9810638333" at bounding box center [496, 74] width 75 height 13
type input "9"
type input "9899119922"
click at [521, 358] on button "Update" at bounding box center [525, 362] width 35 height 16
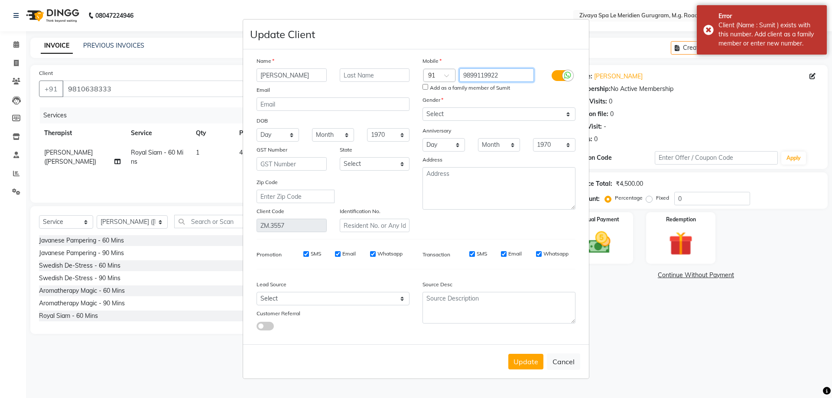
drag, startPoint x: 512, startPoint y: 73, endPoint x: 461, endPoint y: 75, distance: 51.2
click at [461, 75] on input "9899119922" at bounding box center [496, 74] width 75 height 13
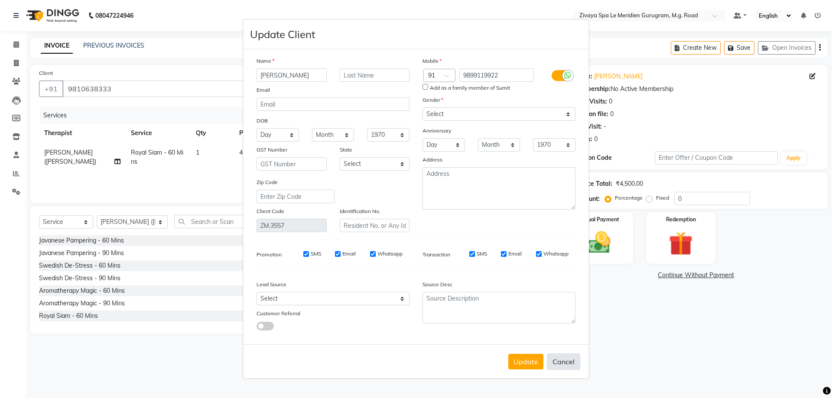
click at [559, 362] on button "Cancel" at bounding box center [563, 362] width 33 height 16
select select
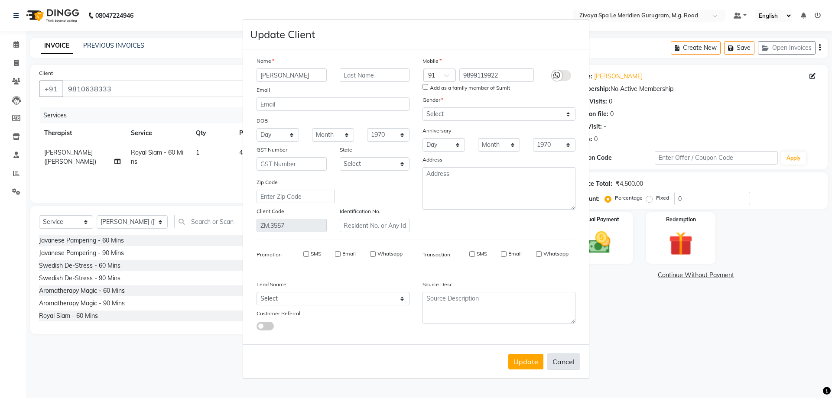
select select
checkbox input "false"
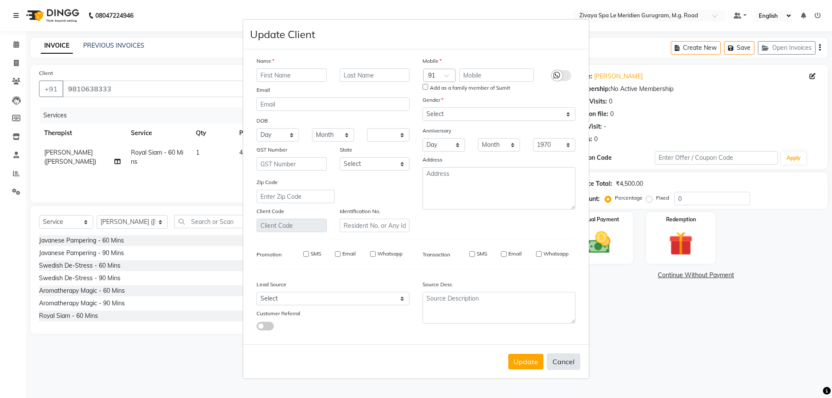
checkbox input "false"
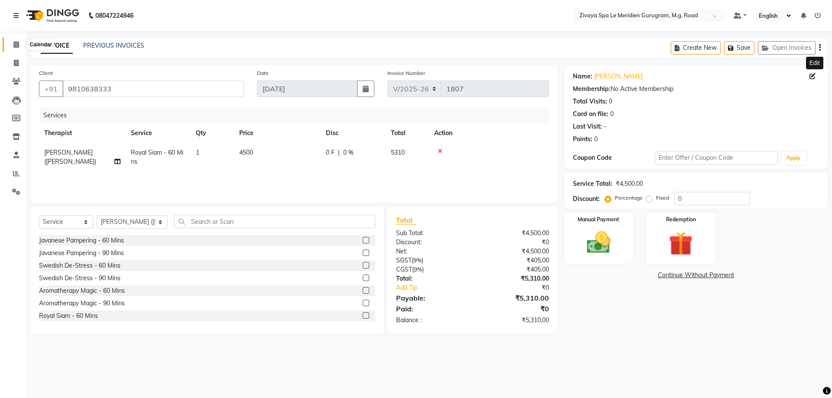
click at [21, 45] on span at bounding box center [16, 45] width 15 height 10
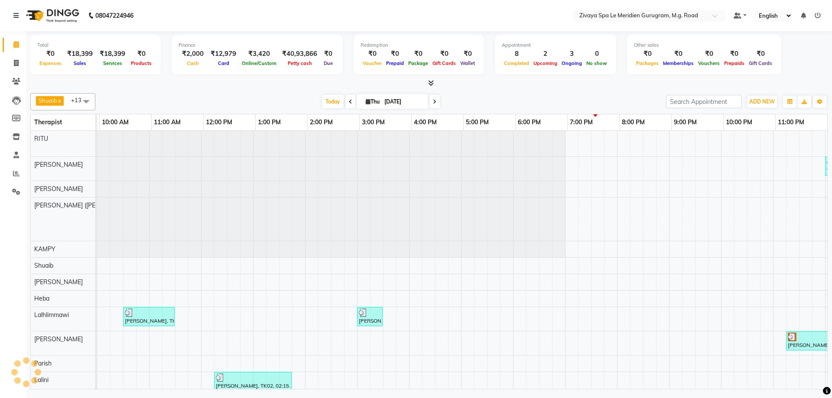
scroll to position [0, 518]
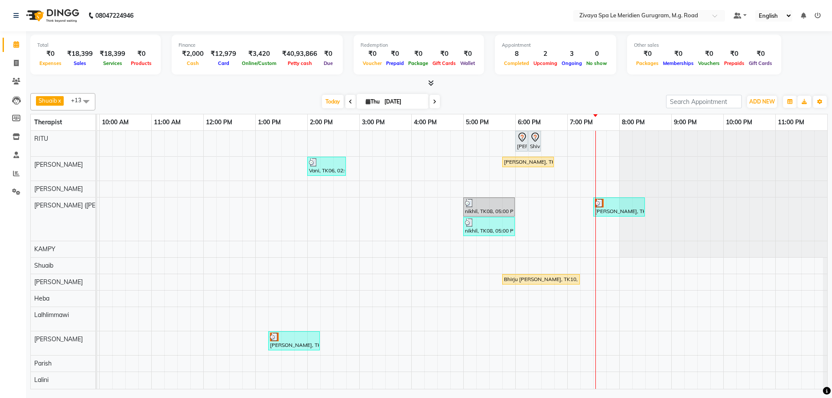
click at [594, 222] on div "Sharad Kumar, TK04, 06:00 PM-06:15 PM, Royal Siam - 90 Mins Shivaji, TK11, 06:1…" at bounding box center [203, 284] width 1248 height 306
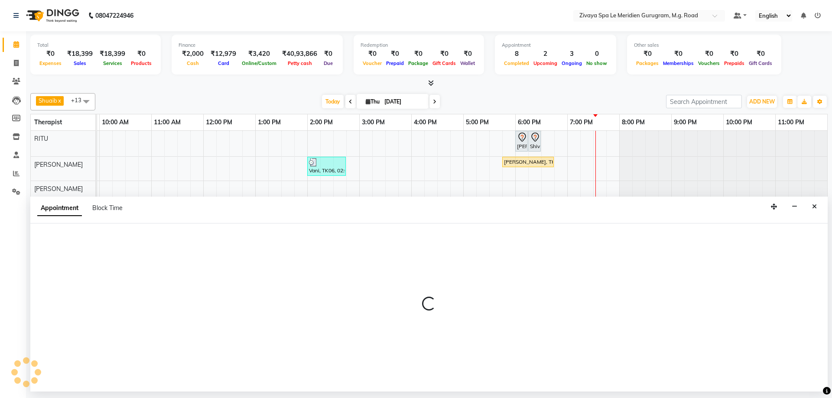
select select "49513"
select select "1170"
select select "tentative"
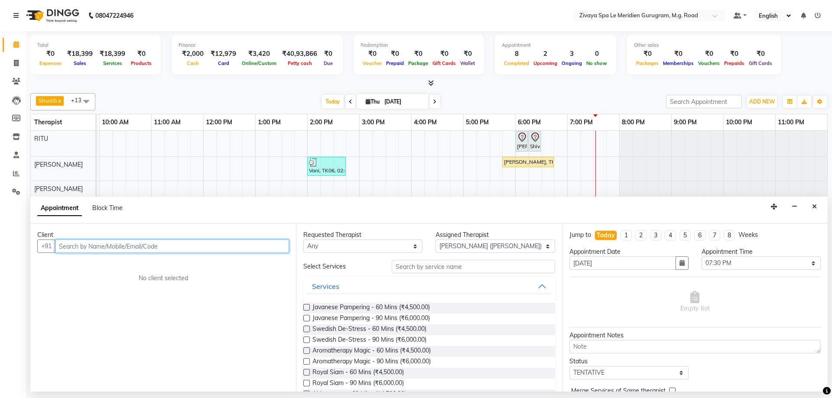
paste input "9899119922"
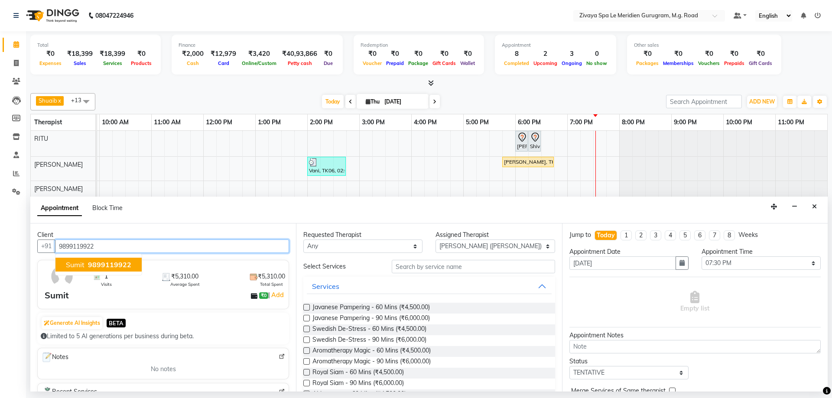
click at [120, 268] on span "9899119922" at bounding box center [109, 264] width 43 height 9
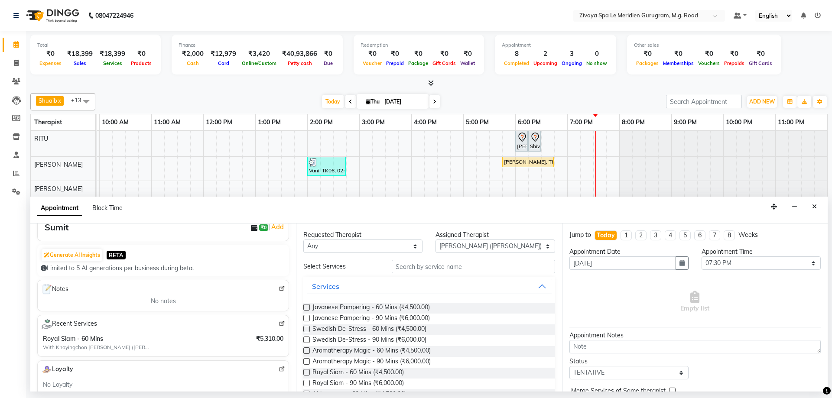
scroll to position [64, 0]
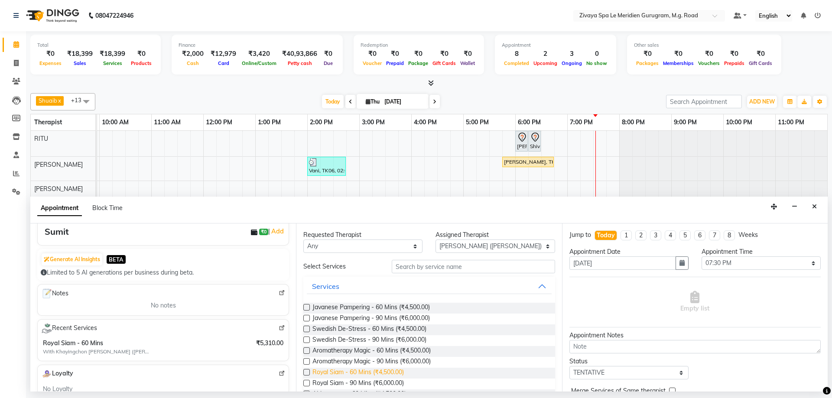
type input "9899119922"
click at [353, 373] on span "Royal Siam - 60 Mins (₹4,500.00)" at bounding box center [357, 373] width 91 height 11
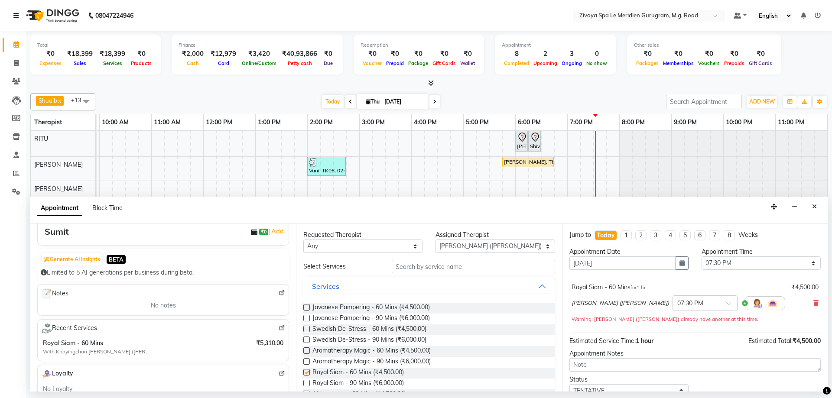
checkbox input "false"
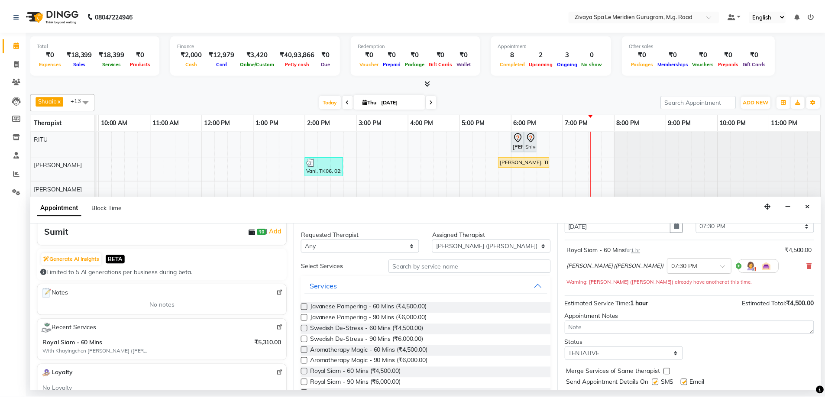
scroll to position [61, 0]
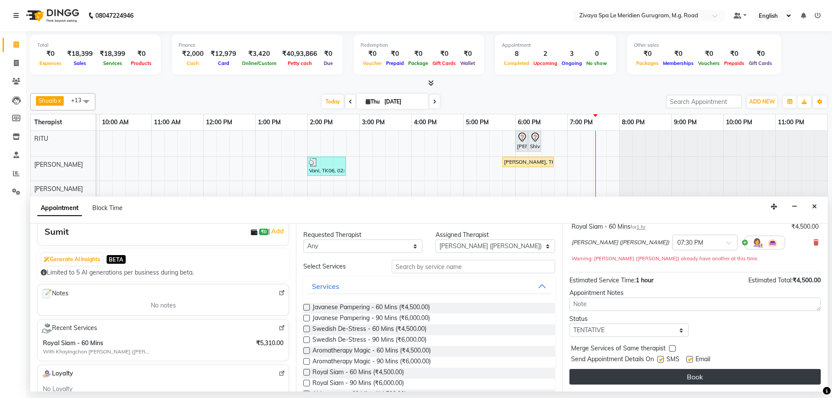
click at [704, 379] on button "Book" at bounding box center [694, 377] width 251 height 16
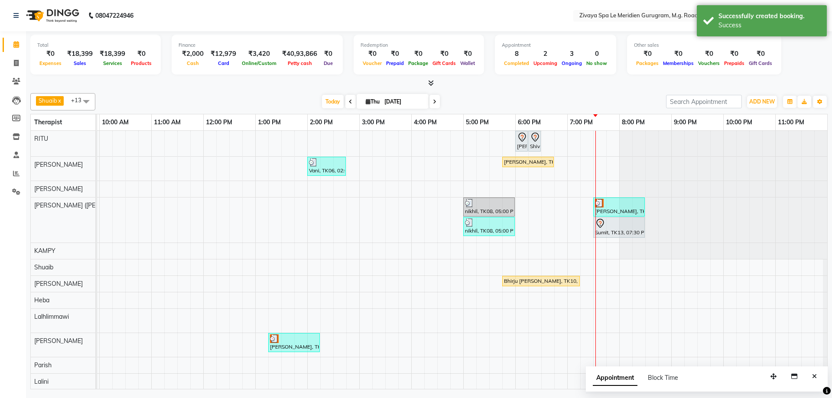
click at [622, 207] on div "Sumit kapoor, TK12, 07:30 PM-08:30 PM, Royal Siam - 60 Mins" at bounding box center [619, 207] width 50 height 16
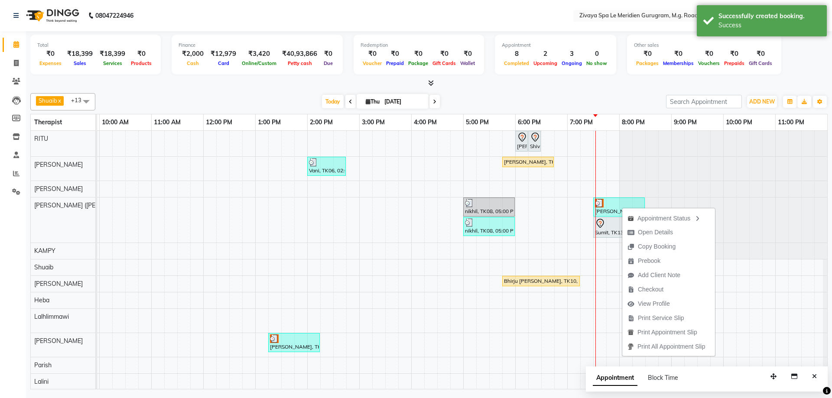
click at [611, 225] on div at bounding box center [619, 223] width 48 height 10
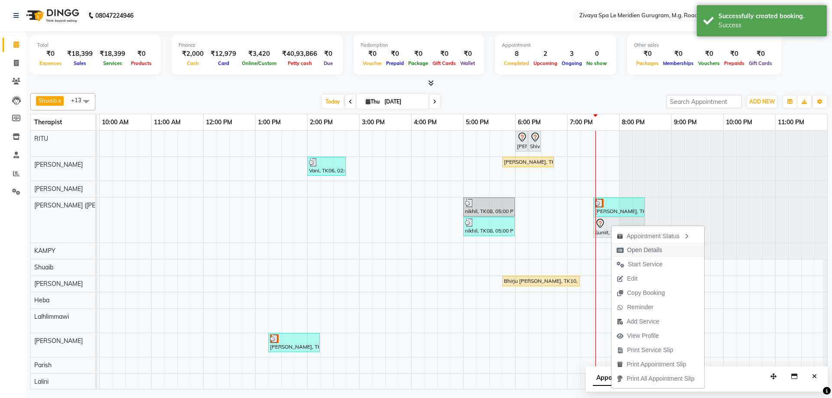
click at [641, 256] on span "Open Details" at bounding box center [639, 250] width 56 height 14
select select "7"
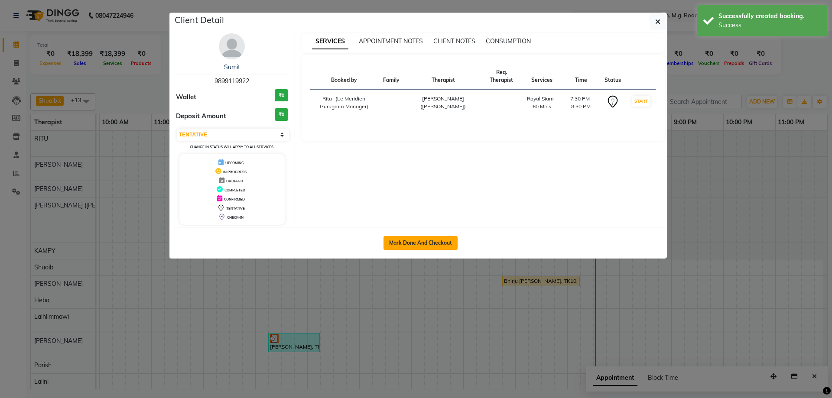
click at [433, 241] on button "Mark Done And Checkout" at bounding box center [420, 243] width 74 height 14
select select "service"
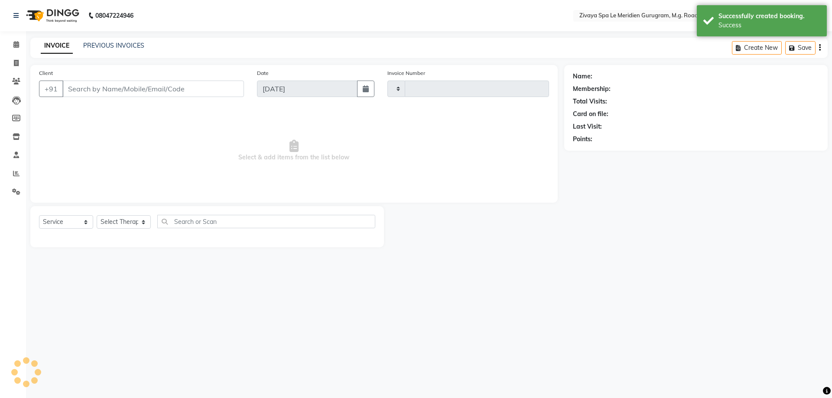
type input "1807"
select select "6503"
type input "9899119922"
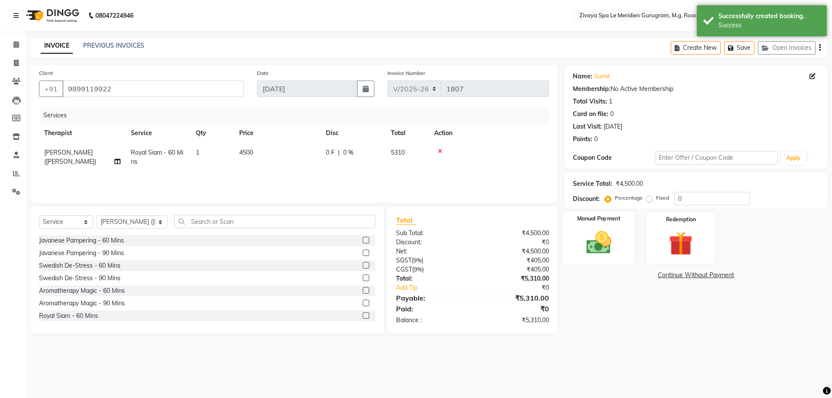
drag, startPoint x: 583, startPoint y: 229, endPoint x: 610, endPoint y: 234, distance: 27.8
click at [583, 228] on img at bounding box center [598, 242] width 40 height 29
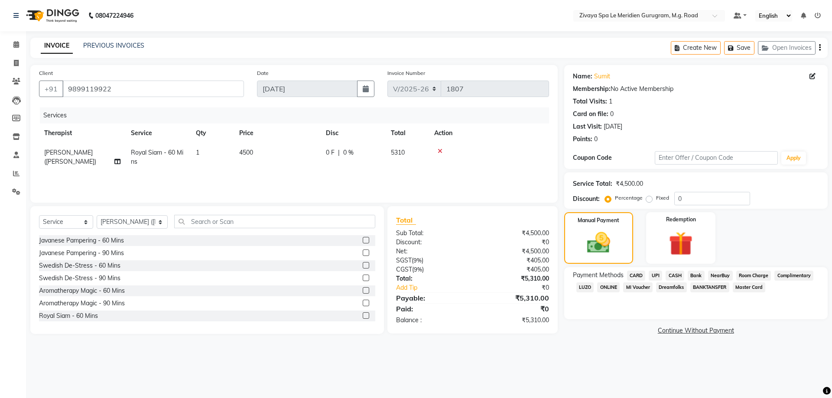
click at [673, 276] on span "CASH" at bounding box center [675, 276] width 19 height 10
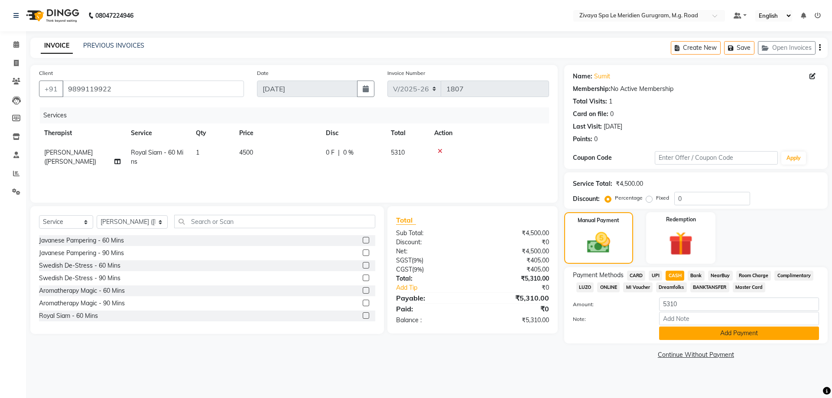
click at [735, 332] on button "Add Payment" at bounding box center [739, 333] width 160 height 13
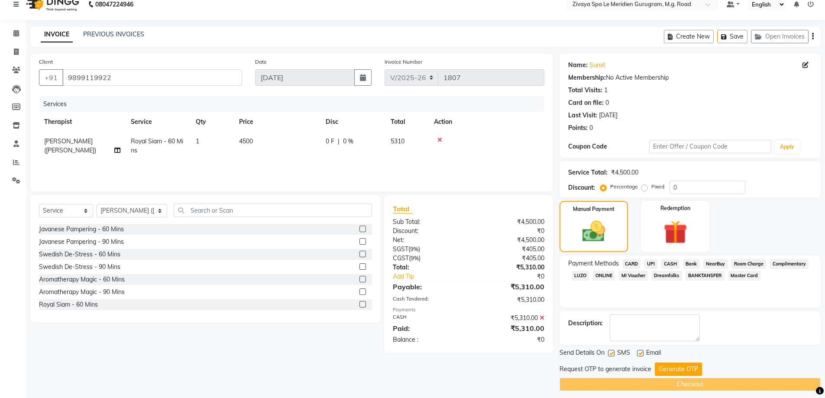
scroll to position [17, 0]
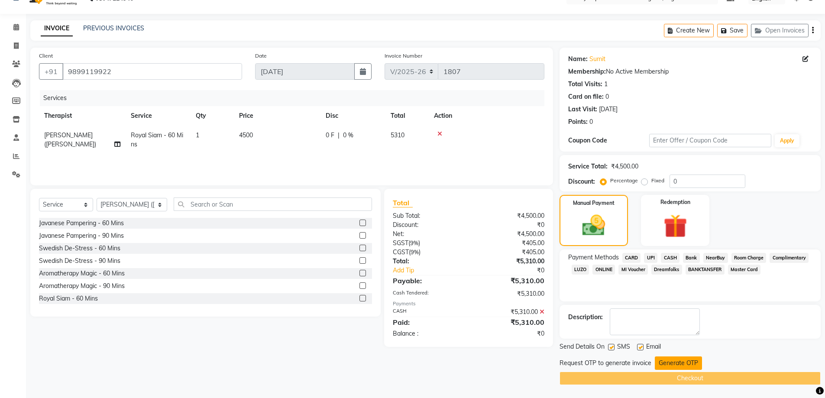
click at [674, 359] on button "Generate OTP" at bounding box center [678, 363] width 47 height 13
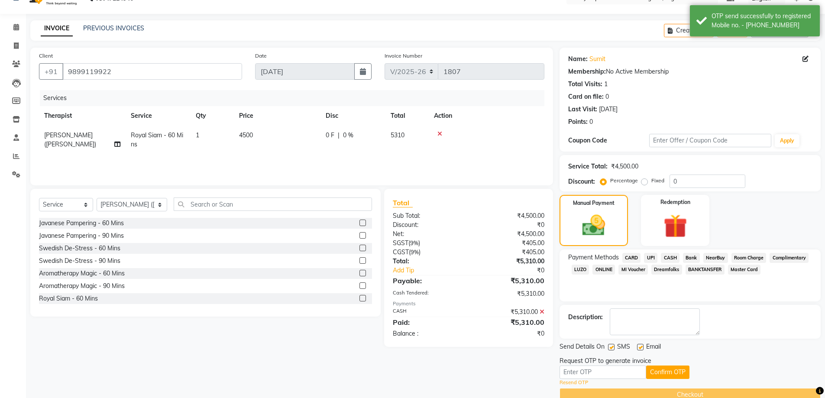
scroll to position [34, 0]
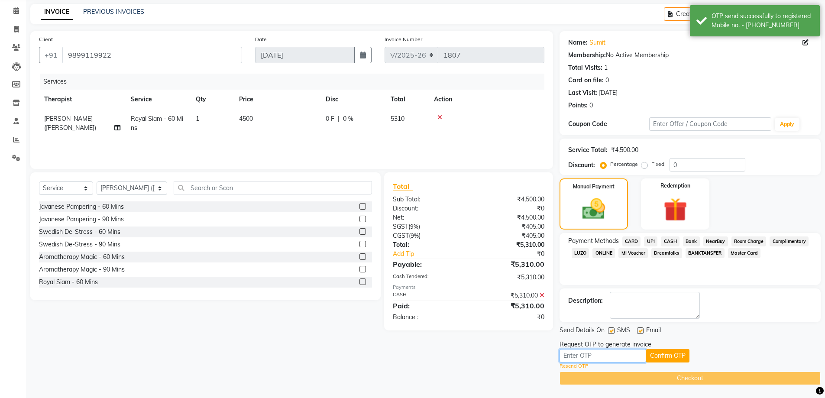
click at [617, 357] on input "text" at bounding box center [603, 355] width 87 height 13
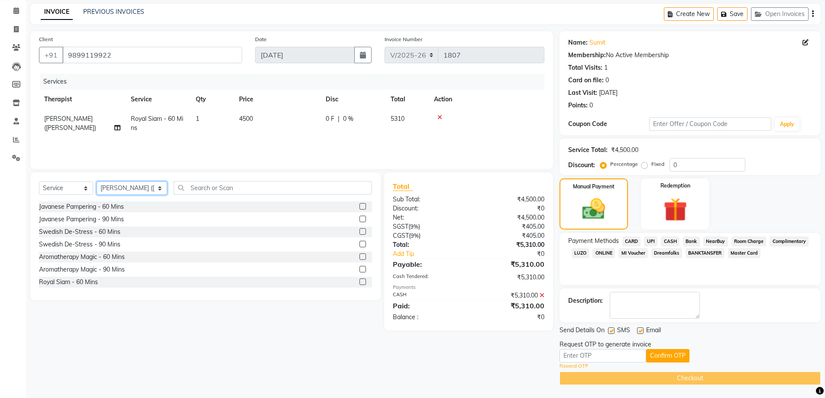
click at [120, 188] on select "Select Therapist [PERSON_NAME] [PERSON_NAME] ([PERSON_NAME]) KAMPY Lalhlimmawi …" at bounding box center [132, 188] width 71 height 13
select select "70682"
click at [97, 182] on select "Select Therapist [PERSON_NAME] [PERSON_NAME] ([PERSON_NAME]) KAMPY Lalhlimmawi …" at bounding box center [132, 188] width 71 height 13
click at [72, 194] on select "Select Service Product Membership Package Voucher Prepaid Gift Card" at bounding box center [66, 188] width 54 height 13
select select "product"
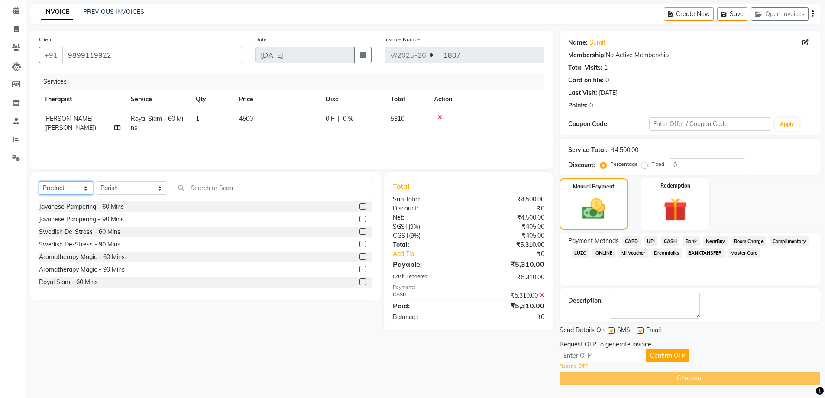
click at [39, 182] on select "Select Service Product Membership Package Voucher Prepaid Gift Card" at bounding box center [66, 188] width 54 height 13
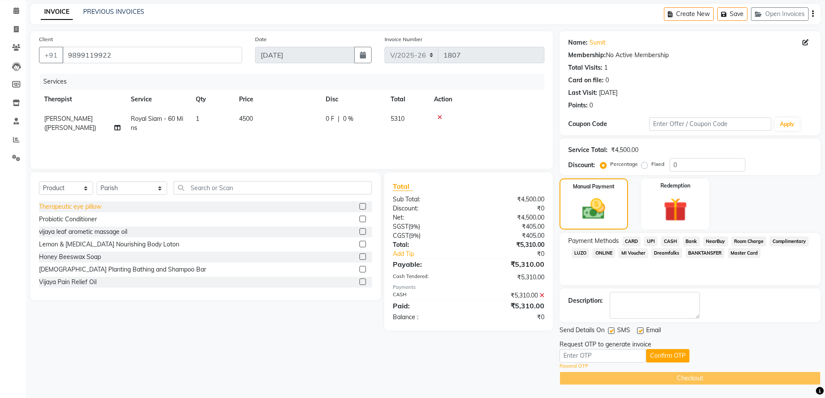
click at [99, 205] on div "Therapeutic eye pillow" at bounding box center [70, 206] width 62 height 9
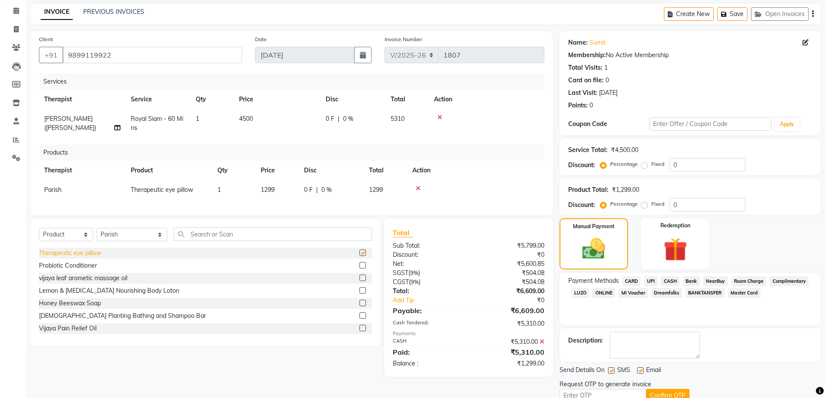
checkbox input "false"
click at [417, 186] on icon at bounding box center [418, 188] width 5 height 6
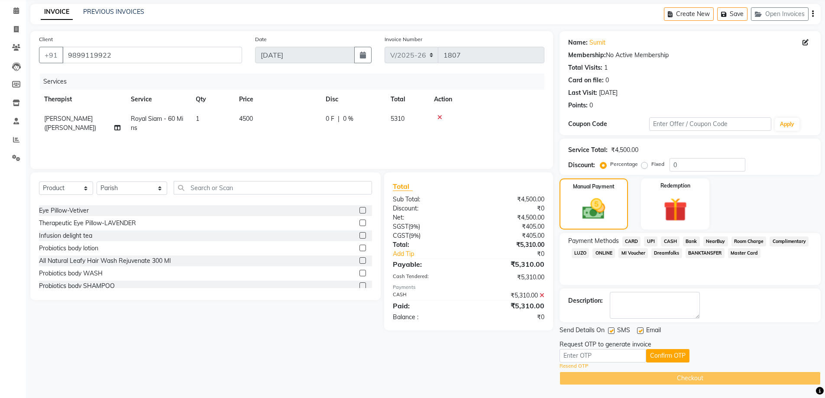
scroll to position [152, 0]
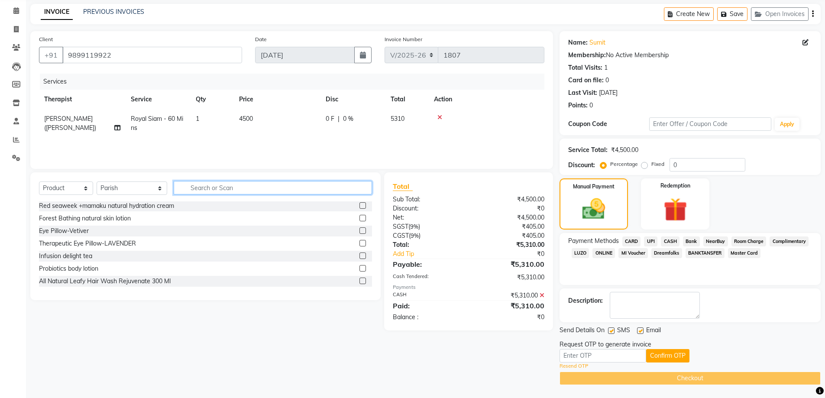
click at [243, 186] on input "text" at bounding box center [273, 187] width 199 height 13
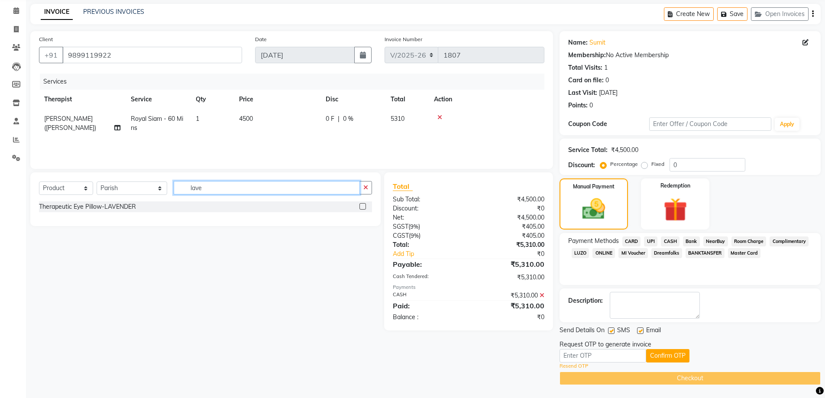
type input "lave"
click at [179, 201] on div "Therapeutic Eye Pillow-LAVENDER" at bounding box center [205, 206] width 333 height 11
click at [128, 205] on div "Therapeutic Eye Pillow-LAVENDER" at bounding box center [87, 206] width 97 height 9
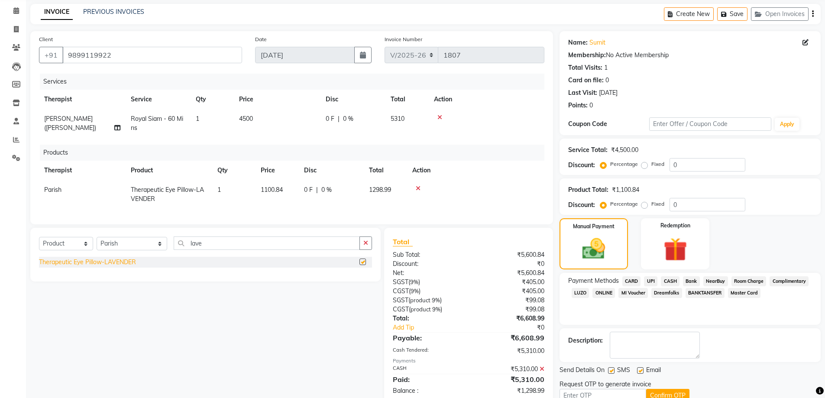
checkbox input "false"
click at [315, 188] on div "0 F | 0 %" at bounding box center [331, 189] width 55 height 9
select select "70682"
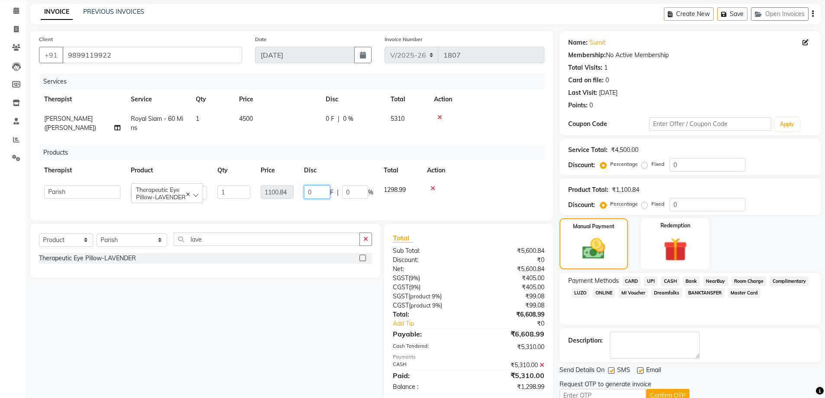
click at [312, 192] on input "0" at bounding box center [317, 191] width 26 height 13
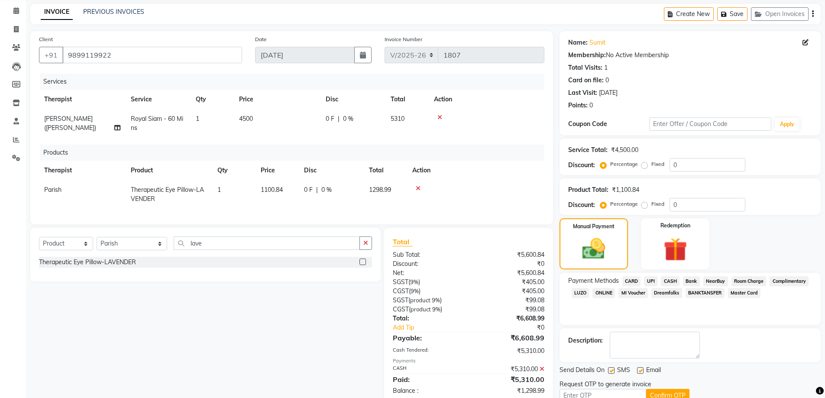
click at [337, 185] on td "0 F | 0 %" at bounding box center [331, 194] width 65 height 29
select select "70682"
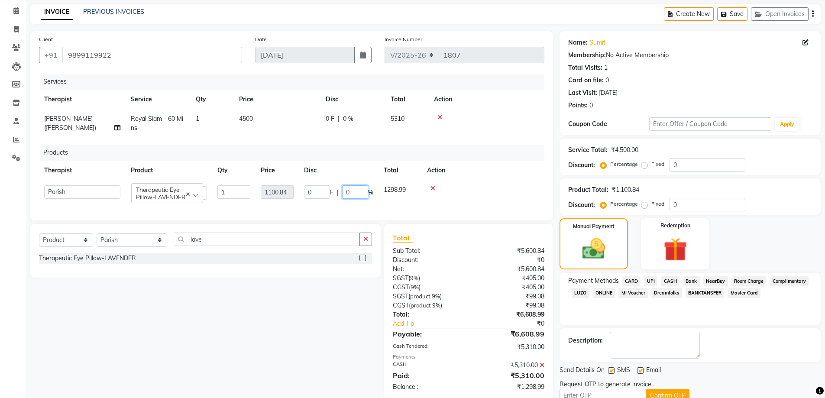
click at [357, 193] on input "0" at bounding box center [355, 191] width 26 height 13
type input "50"
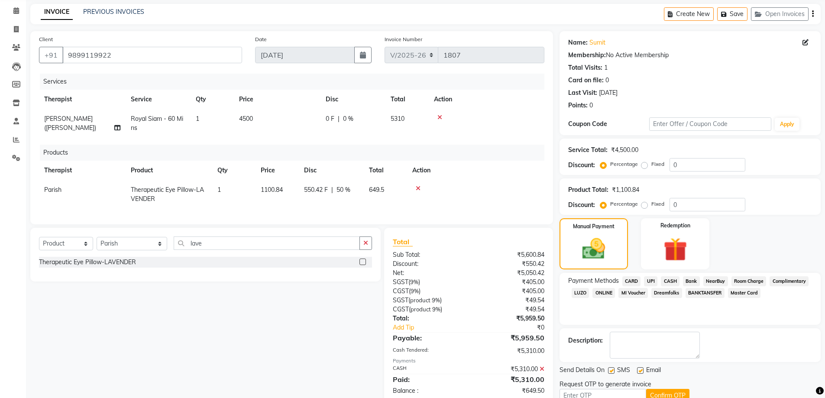
click at [473, 190] on div at bounding box center [476, 188] width 127 height 6
click at [349, 192] on span "50 %" at bounding box center [344, 189] width 14 height 9
select select "70682"
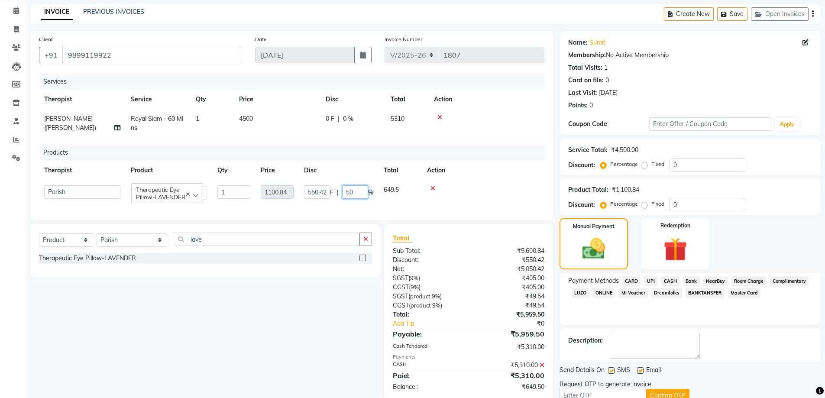
click at [353, 193] on input "50" at bounding box center [355, 191] width 26 height 13
type input "54.6"
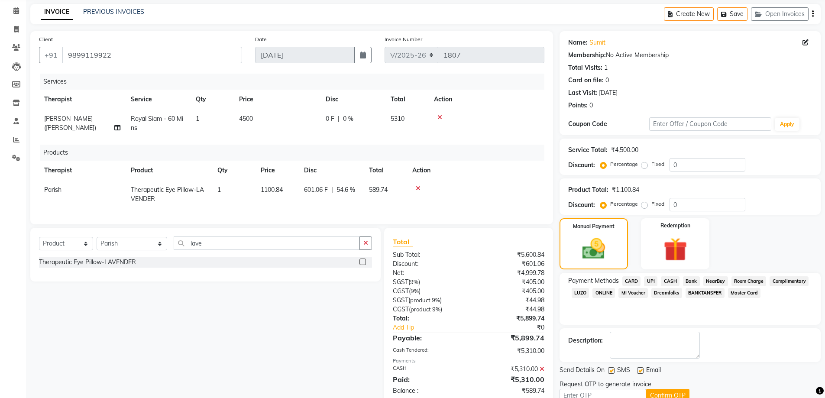
click at [471, 200] on td at bounding box center [475, 194] width 137 height 29
click at [348, 194] on span "54.6 %" at bounding box center [346, 189] width 19 height 9
select select "70682"
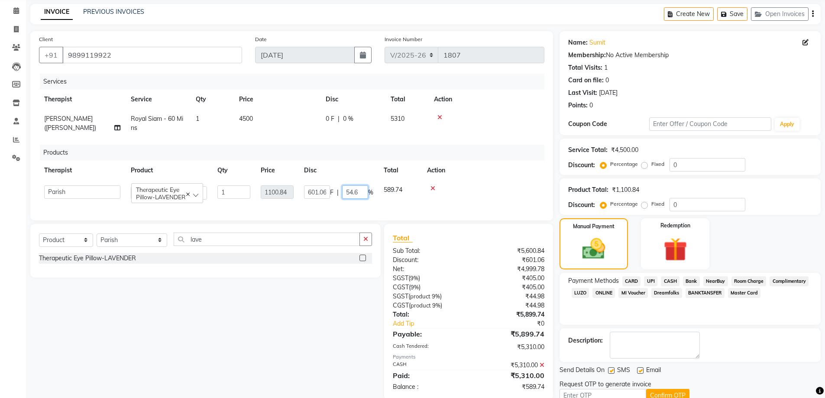
click at [361, 195] on input "54.6" at bounding box center [355, 191] width 26 height 13
type input "54.7"
click at [455, 203] on td at bounding box center [483, 192] width 123 height 25
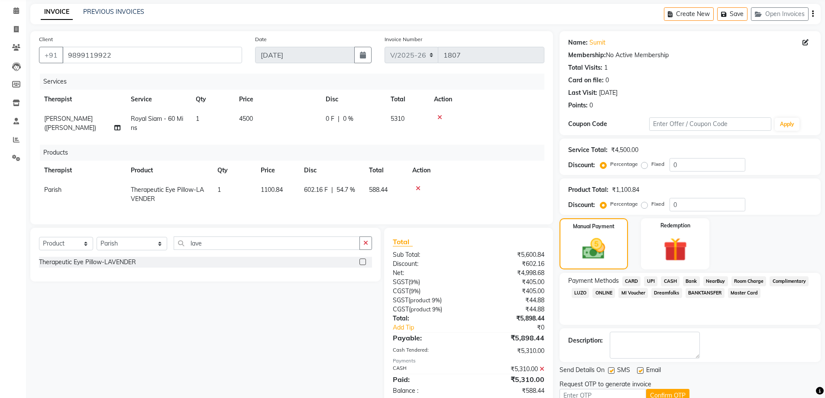
click at [345, 191] on span "54.7 %" at bounding box center [346, 189] width 19 height 9
select select "70682"
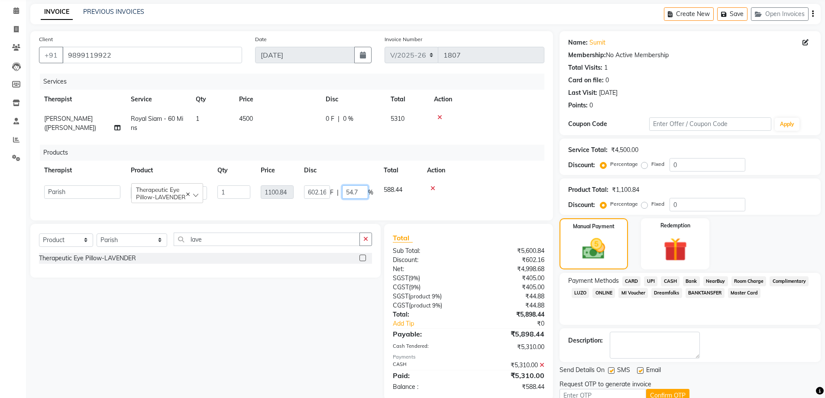
click at [364, 191] on input "54.7" at bounding box center [355, 191] width 26 height 13
type input "54.6"
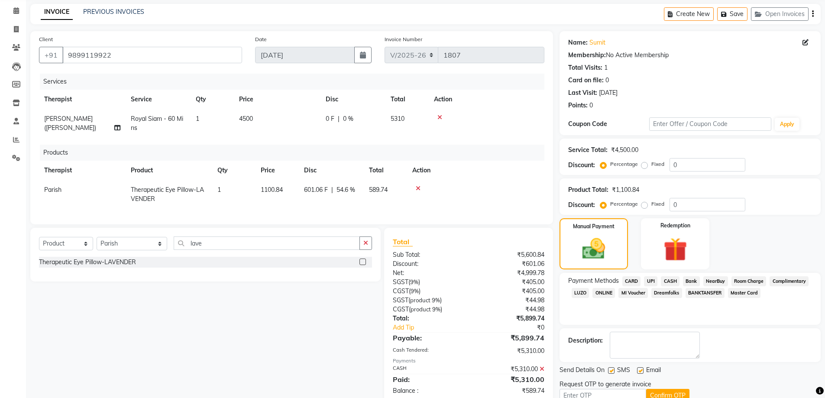
click at [516, 180] on th "Action" at bounding box center [475, 170] width 137 height 19
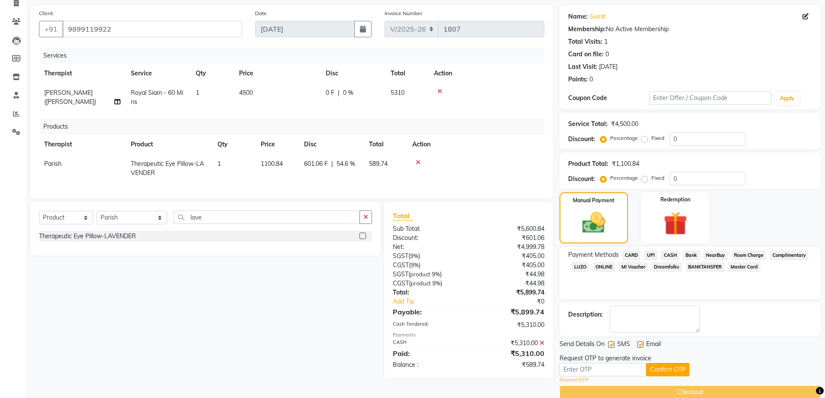
scroll to position [74, 0]
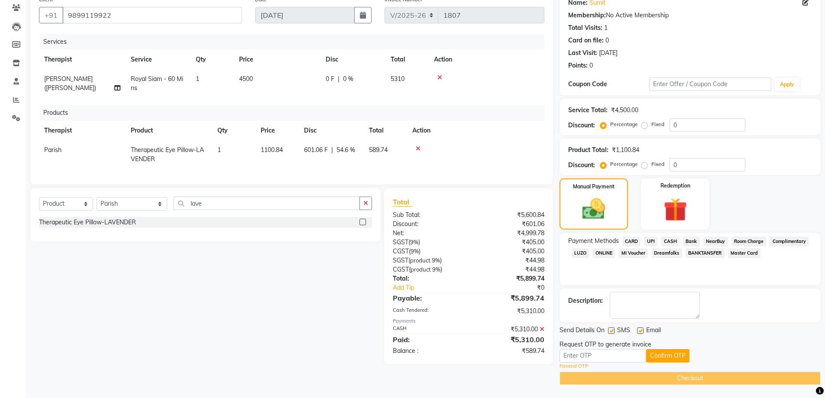
click at [544, 332] on icon at bounding box center [542, 329] width 5 height 6
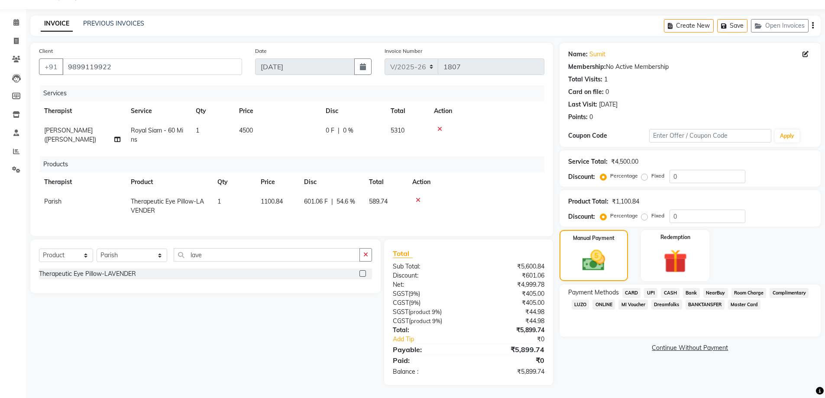
click at [671, 288] on span "CASH" at bounding box center [670, 293] width 19 height 10
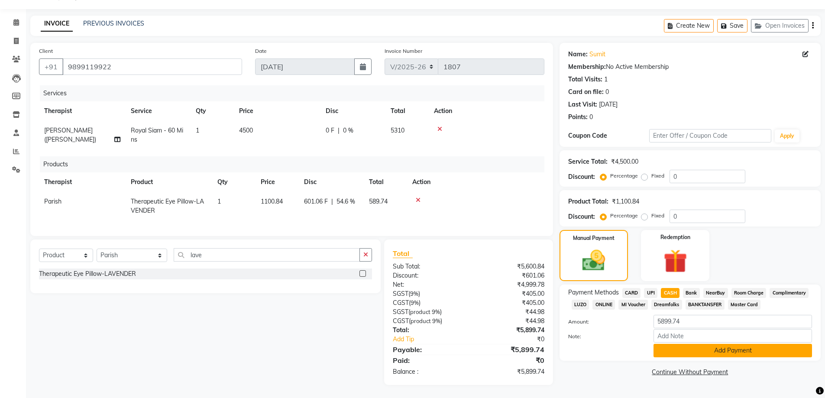
click at [728, 348] on button "Add Payment" at bounding box center [733, 350] width 159 height 13
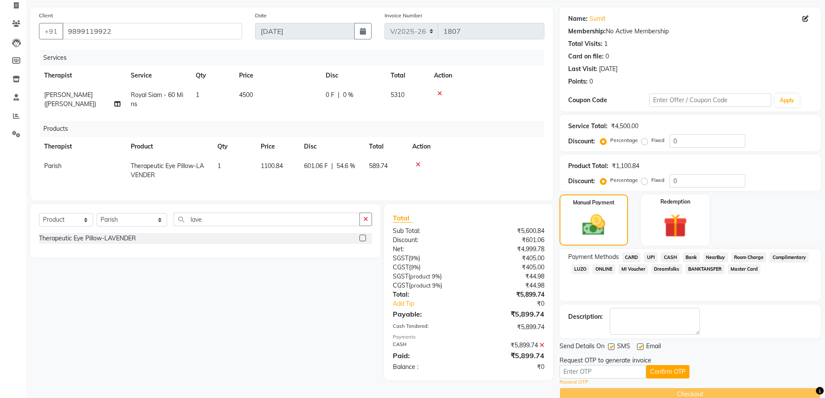
scroll to position [74, 0]
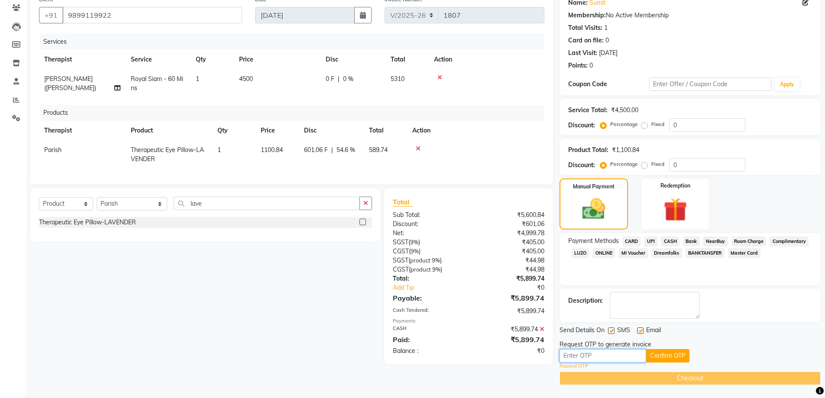
click at [621, 359] on input "text" at bounding box center [603, 355] width 87 height 13
click at [602, 355] on input "text" at bounding box center [603, 355] width 87 height 13
click at [572, 355] on input "text" at bounding box center [603, 355] width 87 height 13
click at [599, 360] on input "text" at bounding box center [603, 355] width 87 height 13
type input "6165"
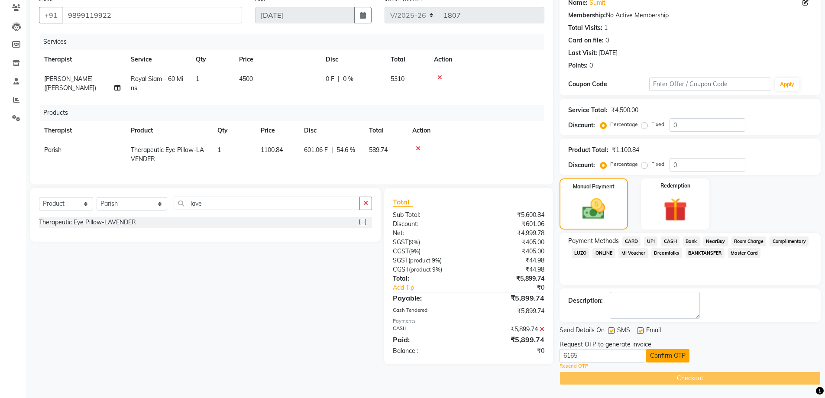
click at [658, 349] on button "Confirm OTP" at bounding box center [667, 355] width 43 height 13
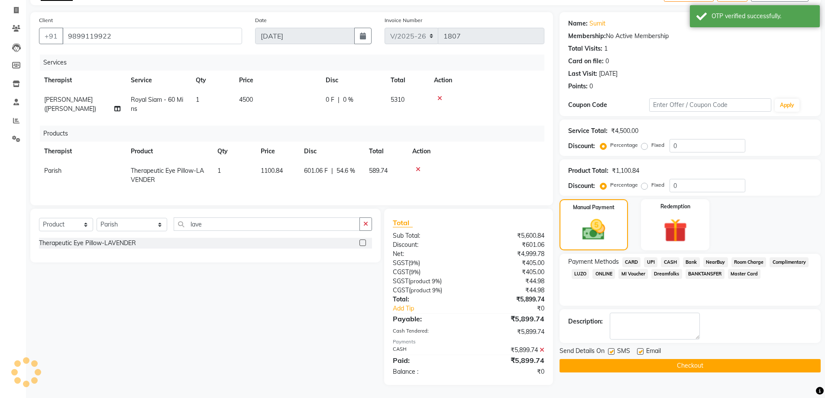
scroll to position [59, 0]
click at [623, 359] on button "Checkout" at bounding box center [690, 365] width 261 height 13
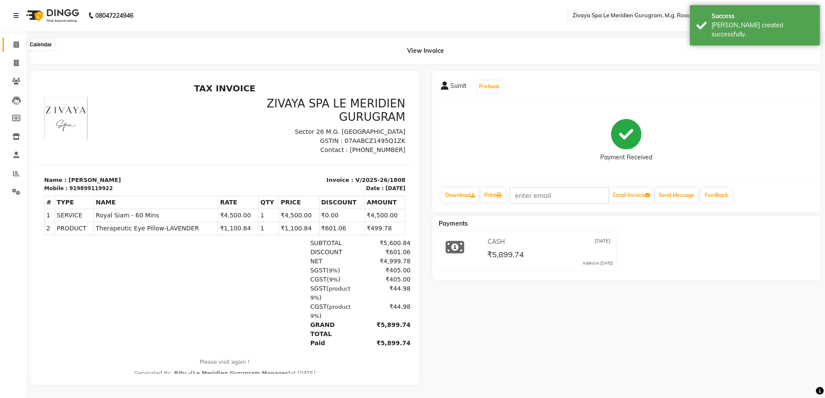
click at [9, 42] on span at bounding box center [16, 45] width 15 height 10
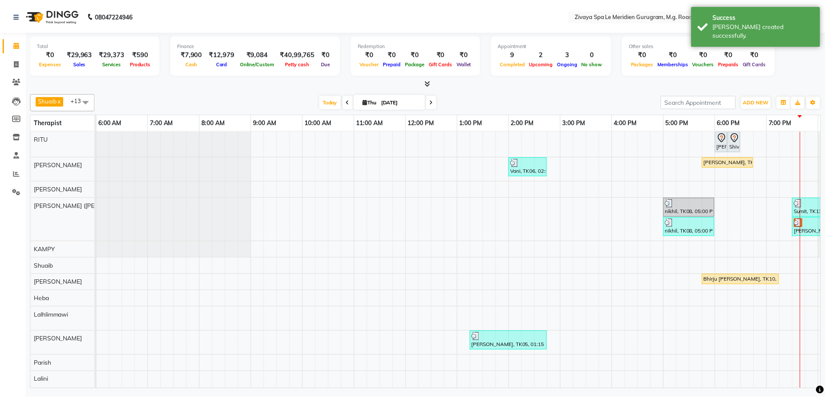
scroll to position [54, 0]
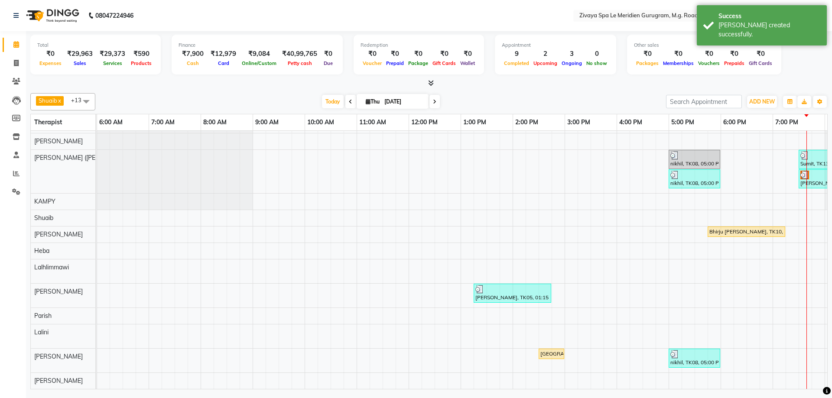
click at [553, 351] on div "[GEOGRAPHIC_DATA], TK07, 02:30 PM-03:00 PM, De-Stress Back & Shoulder Massage -…" at bounding box center [551, 354] width 24 height 8
click at [575, 227] on span "Open Details" at bounding box center [586, 226] width 35 height 9
select select "1"
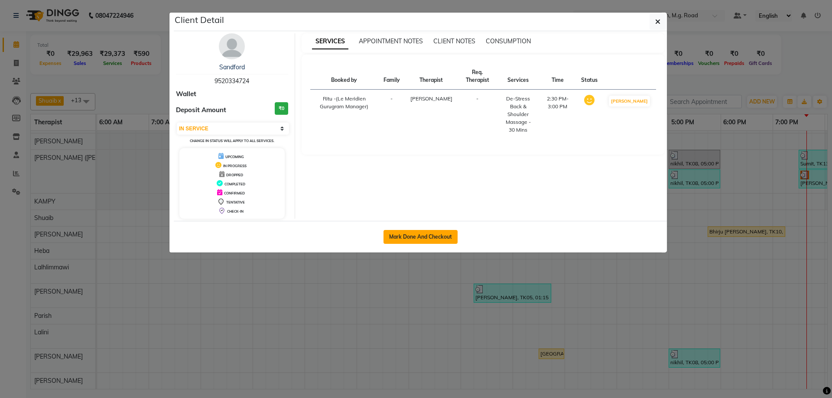
click at [409, 234] on button "Mark Done And Checkout" at bounding box center [420, 237] width 74 height 14
select select "service"
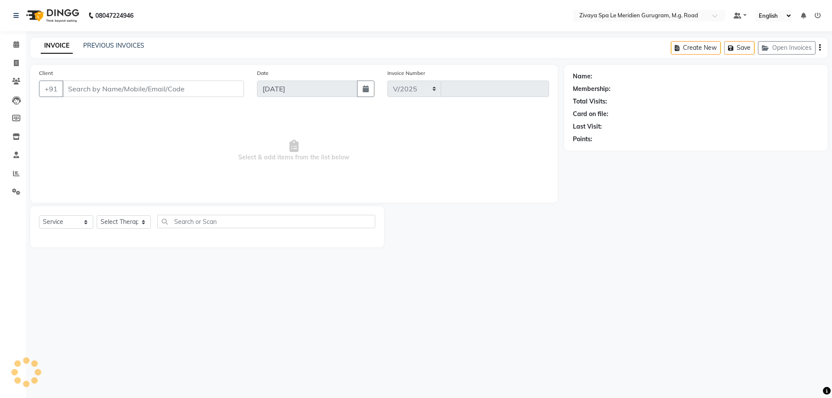
select select "6503"
type input "1809"
type input "9520334724"
select select "86042"
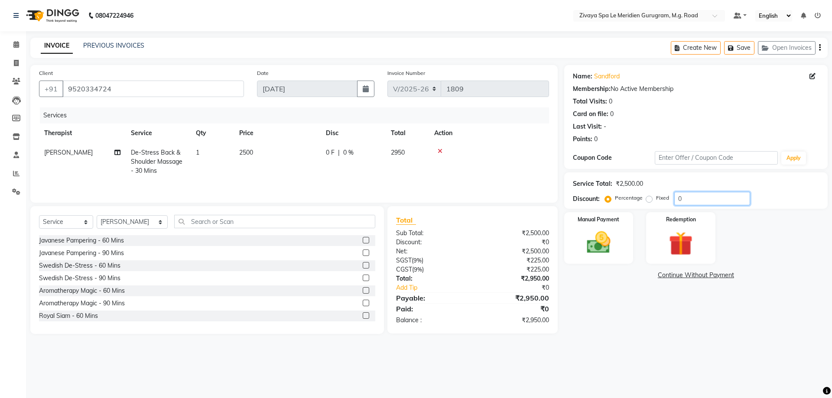
click at [685, 197] on input "0" at bounding box center [712, 198] width 76 height 13
type input "30"
click at [649, 328] on div "Name: Sandford Membership: No Active Membership Total Visits: 0 Card on file: 0…" at bounding box center [699, 199] width 270 height 269
click at [587, 182] on div "Service Total:" at bounding box center [592, 183] width 39 height 9
click at [620, 255] on div "Manual Payment" at bounding box center [598, 237] width 72 height 53
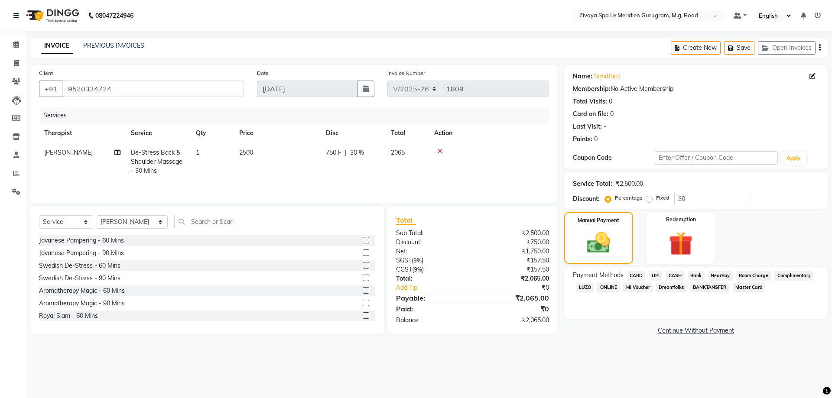
click at [761, 275] on span "Room Charge" at bounding box center [753, 276] width 35 height 10
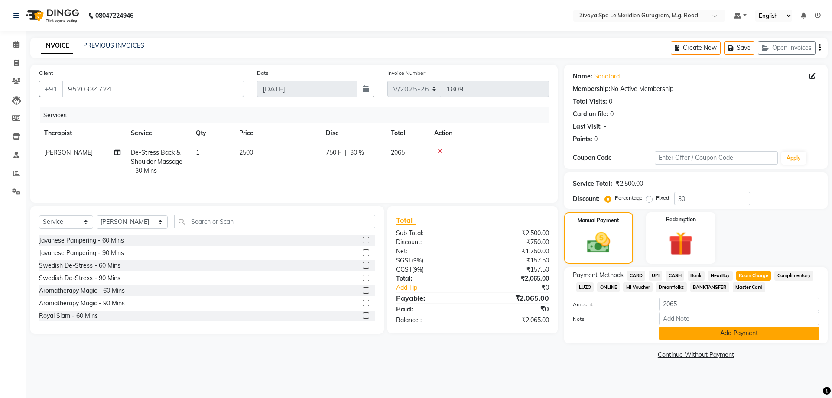
click at [751, 336] on button "Add Payment" at bounding box center [739, 333] width 160 height 13
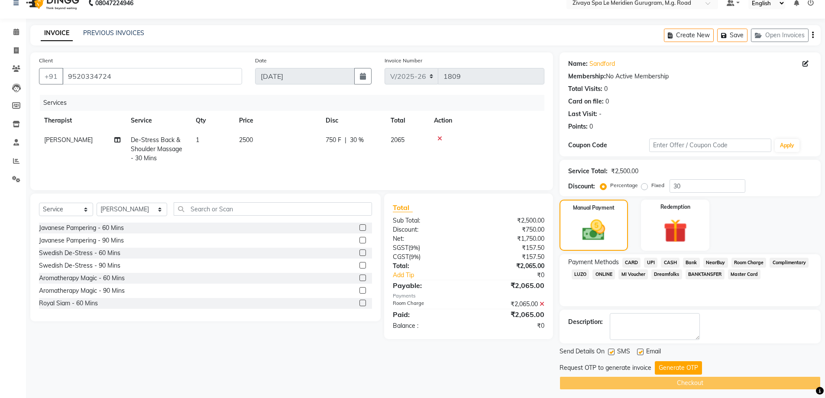
scroll to position [17, 0]
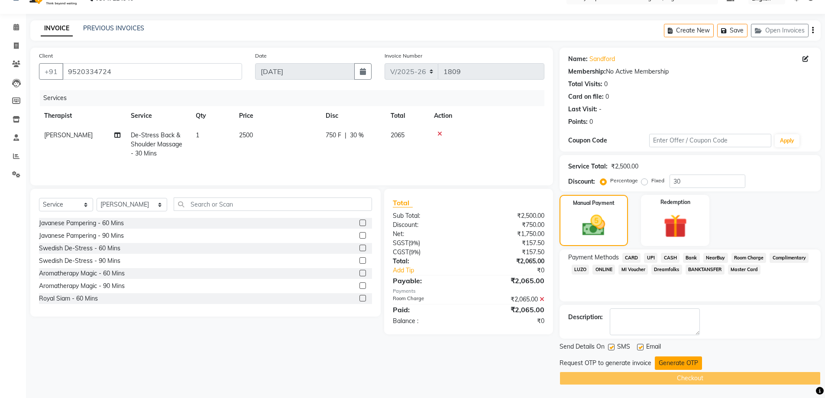
click at [693, 358] on button "Generate OTP" at bounding box center [678, 363] width 47 height 13
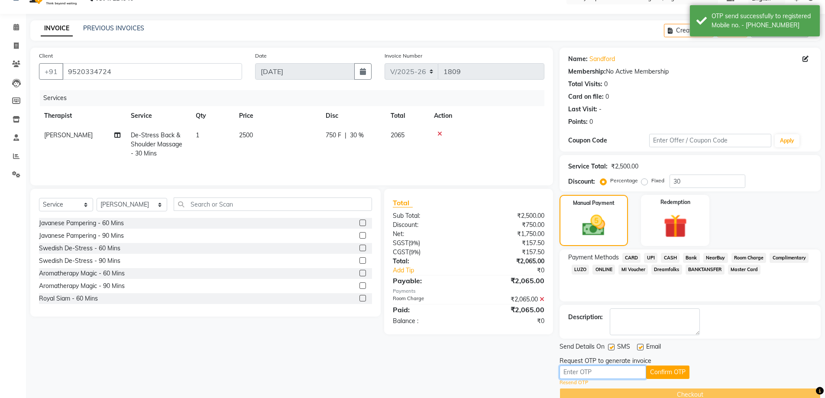
click at [624, 372] on input "text" at bounding box center [603, 372] width 87 height 13
type input "6165"
click at [668, 372] on button "Confirm OTP" at bounding box center [667, 372] width 43 height 13
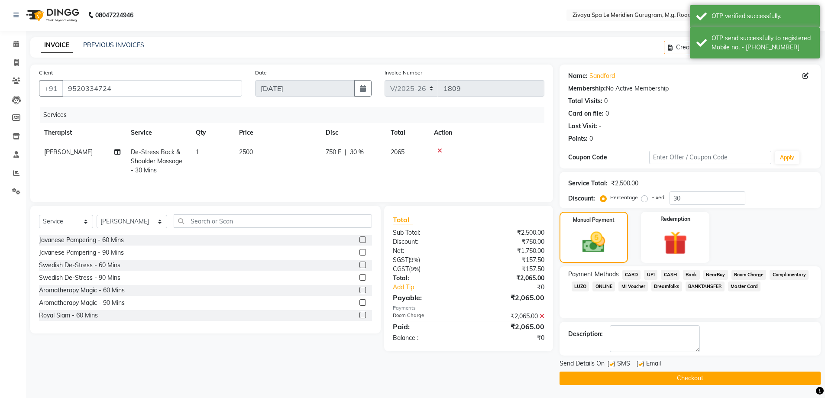
click at [683, 380] on button "Checkout" at bounding box center [690, 378] width 261 height 13
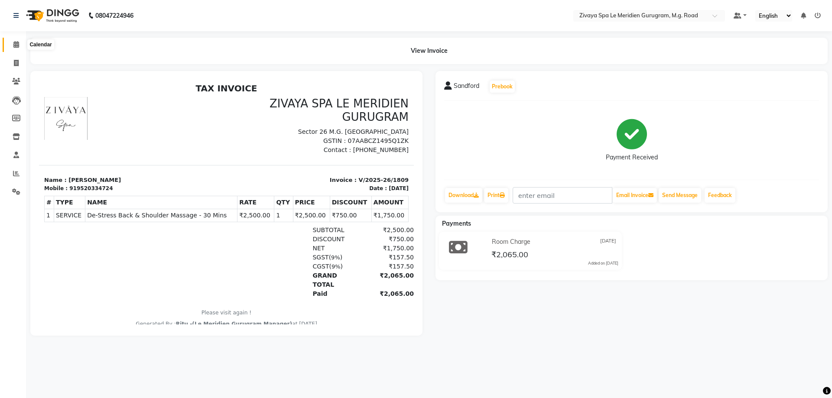
click at [14, 42] on icon at bounding box center [16, 44] width 6 height 6
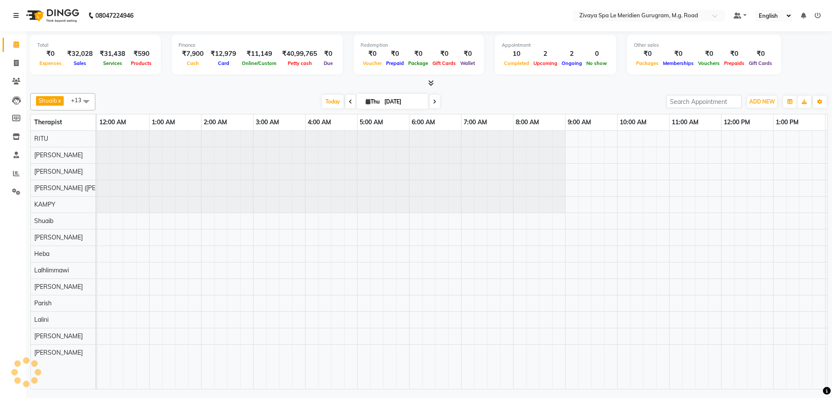
scroll to position [0, 312]
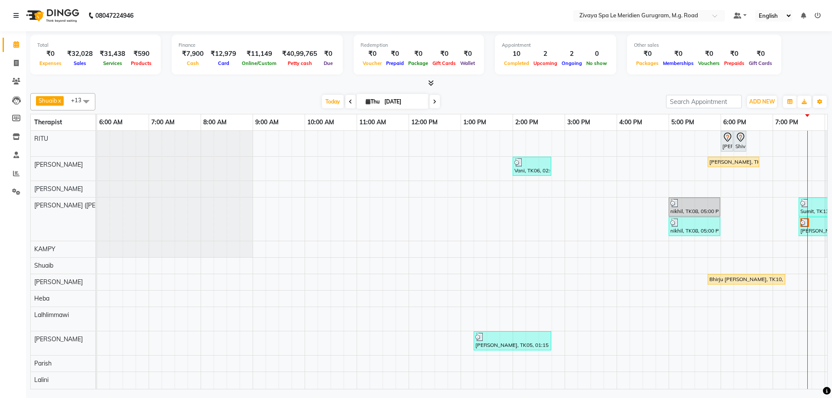
click at [735, 162] on div "Yoshitaka, TK09, 05:45 PM-06:45 PM, Javanese Pampering - 60 Mins" at bounding box center [733, 162] width 50 height 8
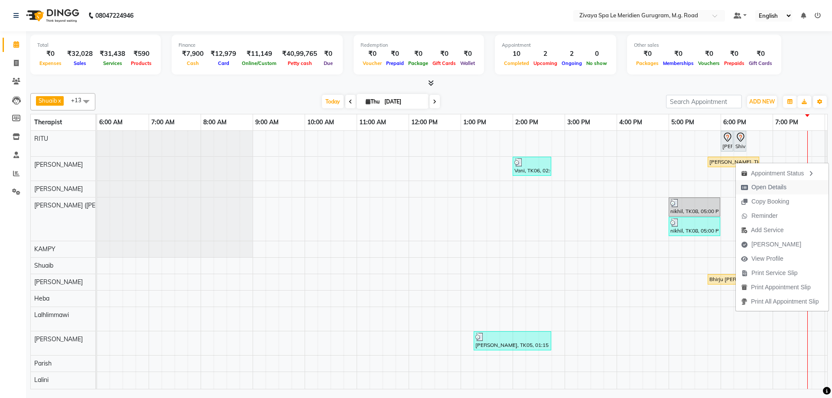
click at [751, 189] on span "Open Details" at bounding box center [764, 187] width 56 height 14
select select "1"
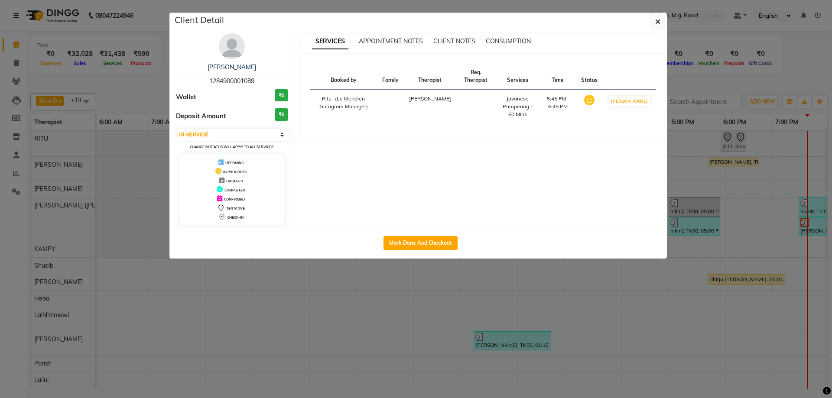
click at [435, 248] on button "Mark Done And Checkout" at bounding box center [420, 243] width 74 height 14
select select "service"
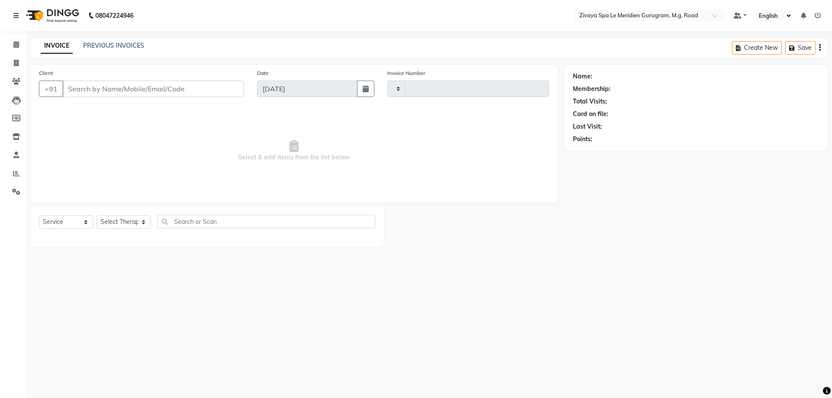
type input "1810"
select select "6503"
type input "1284900001089"
select select "49507"
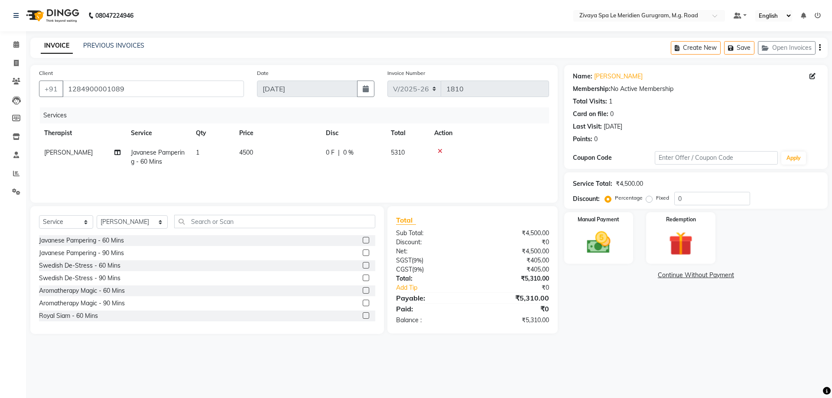
click at [343, 153] on span "0 %" at bounding box center [348, 152] width 10 height 9
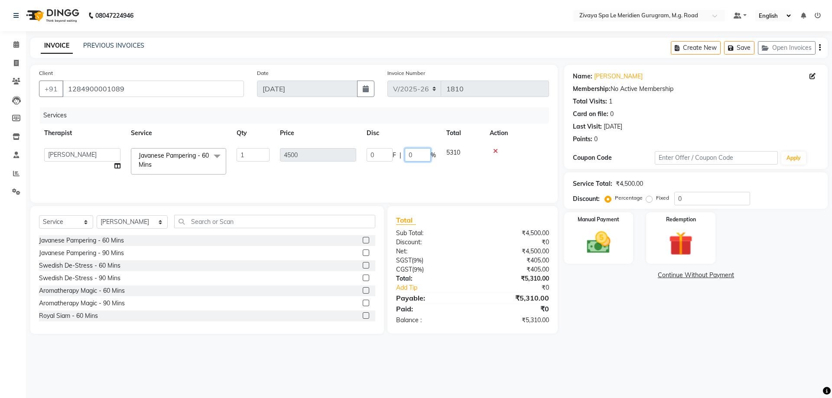
click at [415, 155] on input "0" at bounding box center [418, 154] width 26 height 13
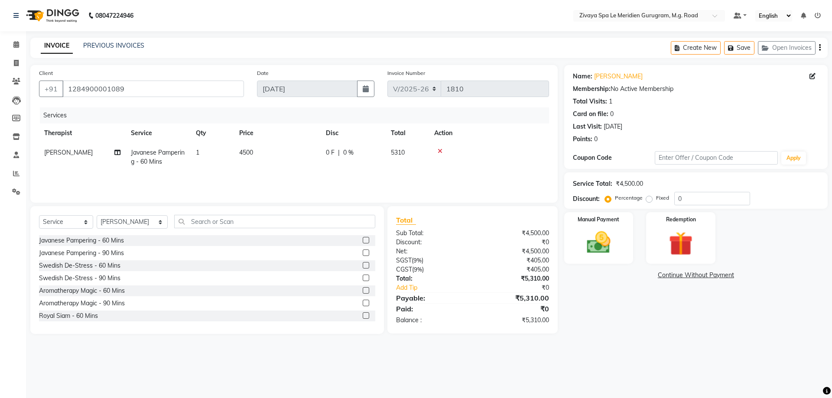
click at [343, 162] on td "0 F | 0 %" at bounding box center [353, 157] width 65 height 29
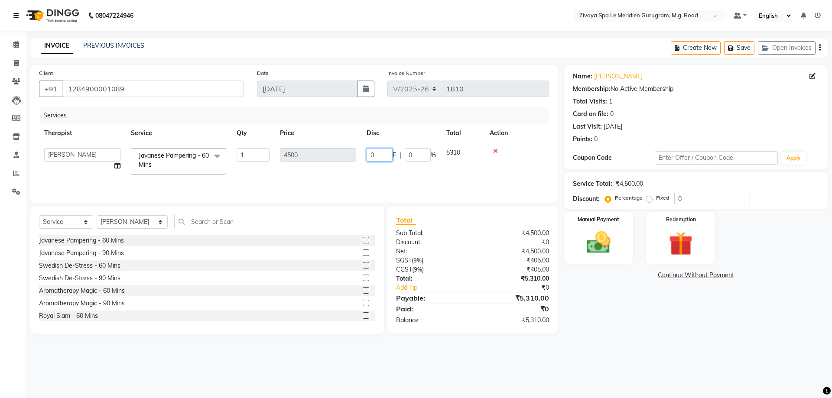
click at [372, 158] on input "0" at bounding box center [380, 154] width 26 height 13
click at [376, 151] on input "0" at bounding box center [380, 154] width 26 height 13
type input "1534.75"
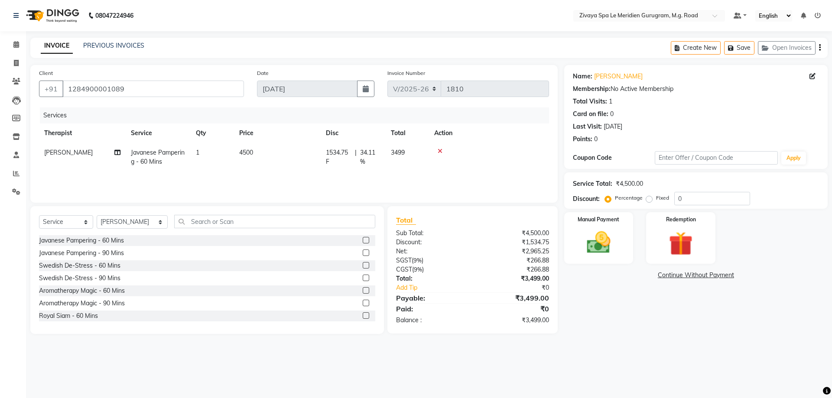
click at [614, 301] on div "Name: Yoshitaka Membership: No Active Membership Total Visits: 1 Card on file: …" at bounding box center [699, 199] width 270 height 269
click at [602, 248] on img at bounding box center [598, 242] width 40 height 29
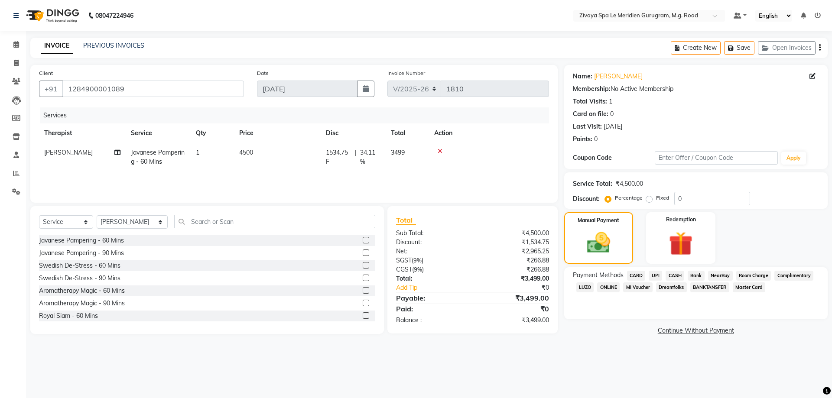
click at [637, 274] on span "CARD" at bounding box center [636, 276] width 19 height 10
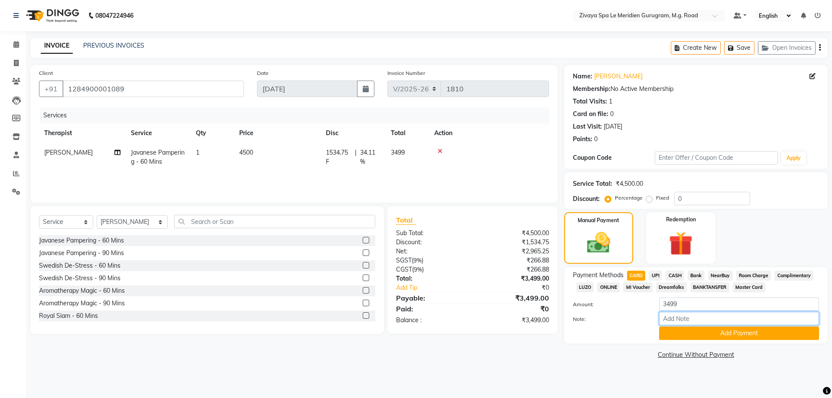
click at [712, 325] on input "Note:" at bounding box center [739, 318] width 160 height 13
type input "online offer paid directly"
click at [750, 330] on button "Add Payment" at bounding box center [739, 333] width 160 height 13
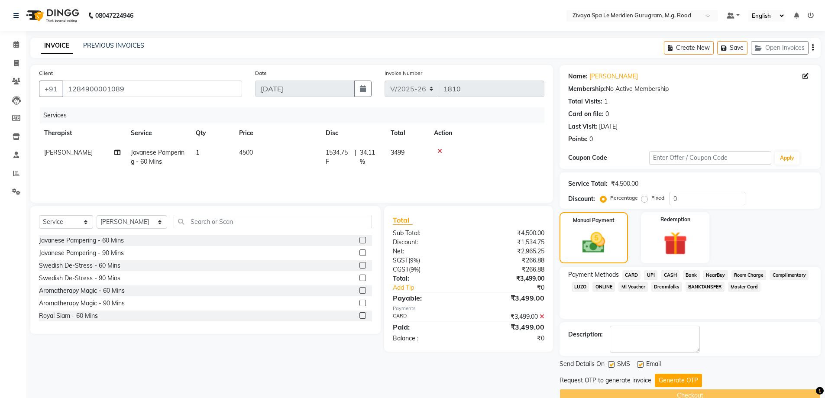
click at [686, 373] on div "Send Details On SMS Email Request OTP to generate invoice Generate OTP Checkout" at bounding box center [690, 381] width 261 height 43
click at [685, 376] on button "Generate OTP" at bounding box center [678, 380] width 47 height 13
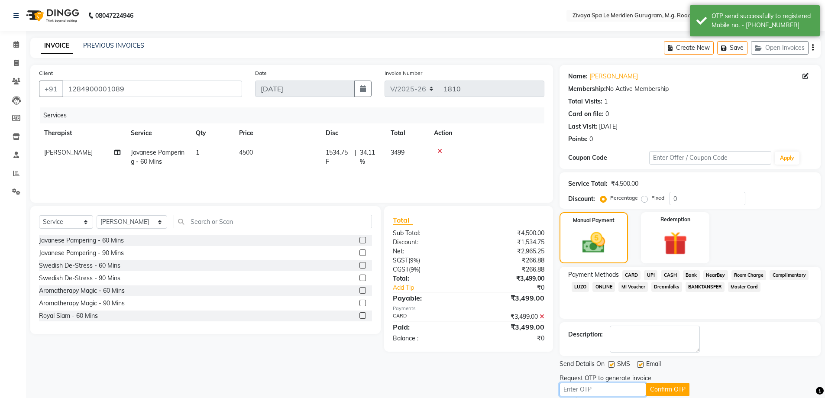
click at [617, 387] on input "text" at bounding box center [603, 389] width 87 height 13
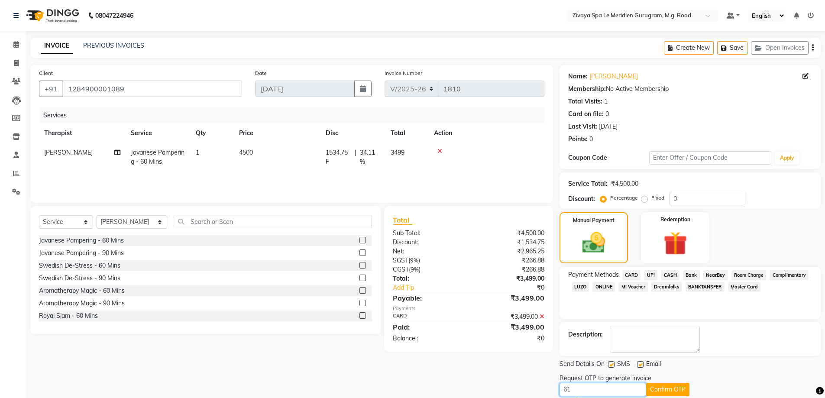
type input "6165"
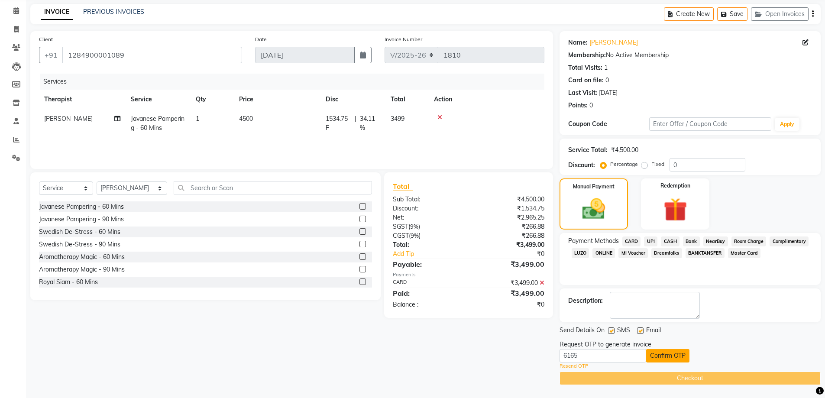
click at [671, 350] on button "Confirm OTP" at bounding box center [667, 355] width 43 height 13
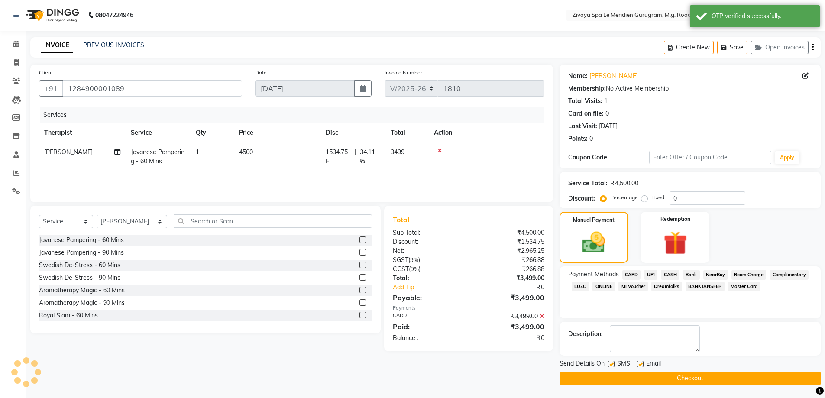
scroll to position [0, 0]
click at [676, 378] on button "Checkout" at bounding box center [690, 378] width 261 height 13
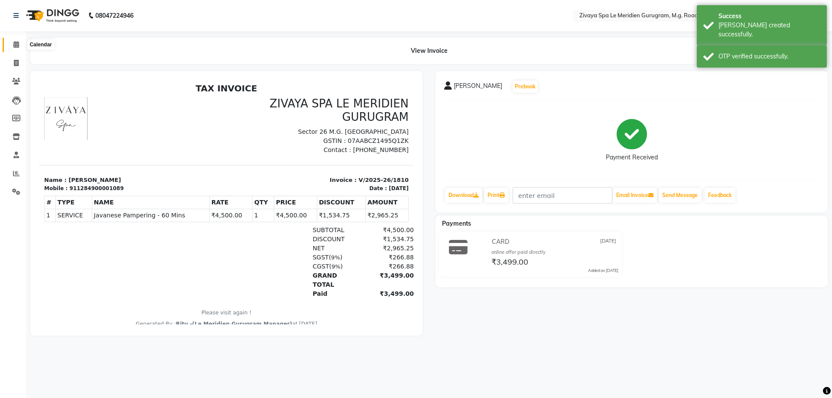
click at [16, 42] on icon at bounding box center [16, 44] width 6 height 6
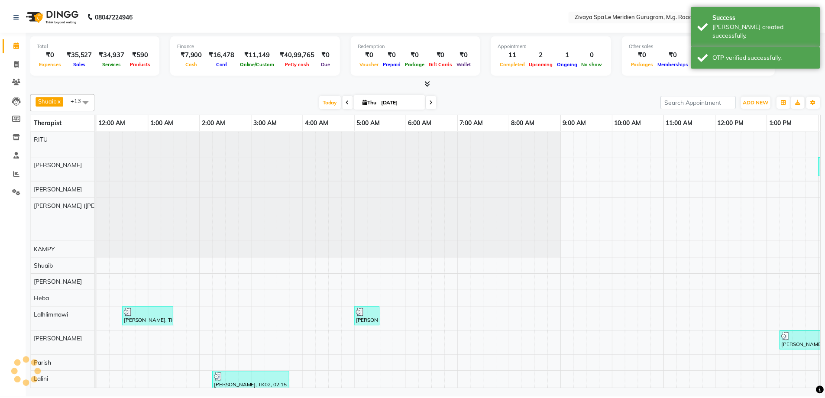
scroll to position [0, 312]
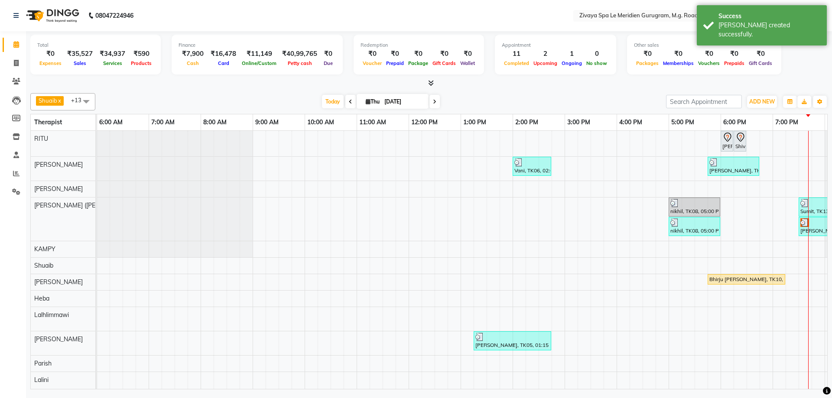
click at [735, 277] on div "Bhirju Sehgal, TK10, 05:45 PM-07:15 PM, Royal Siam - 90 Mins" at bounding box center [746, 280] width 76 height 8
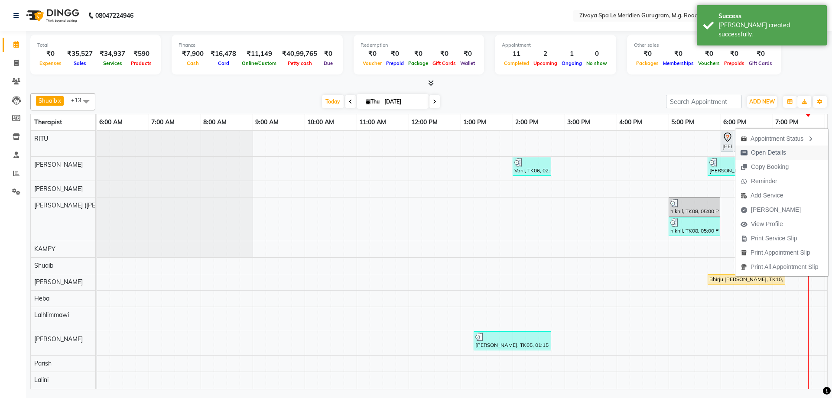
click at [766, 149] on span "Open Details" at bounding box center [768, 152] width 35 height 9
select select "1"
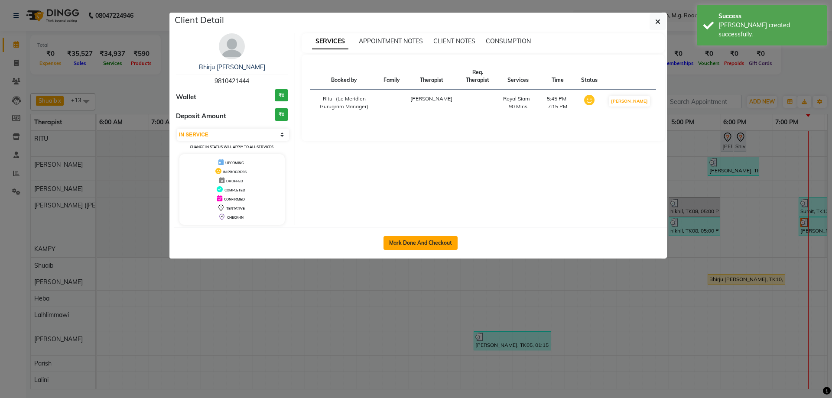
click at [430, 239] on button "Mark Done And Checkout" at bounding box center [420, 243] width 74 height 14
select select "service"
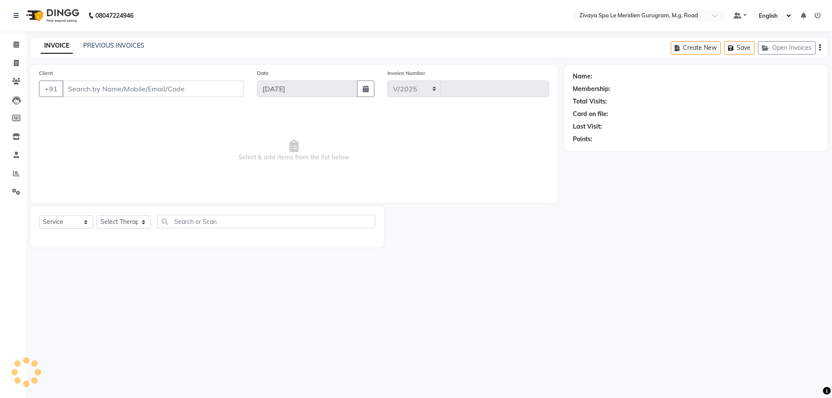
select select "6503"
type input "1811"
type input "9810421444"
select select "61537"
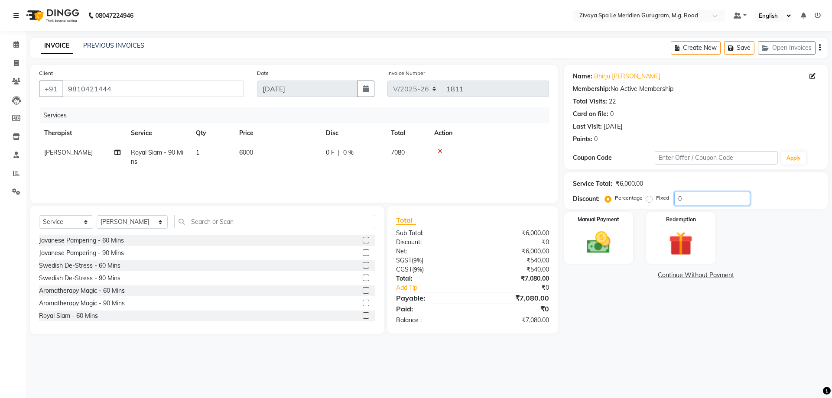
click at [692, 202] on input "0" at bounding box center [712, 198] width 76 height 13
type input "30"
click at [605, 238] on img at bounding box center [598, 242] width 40 height 29
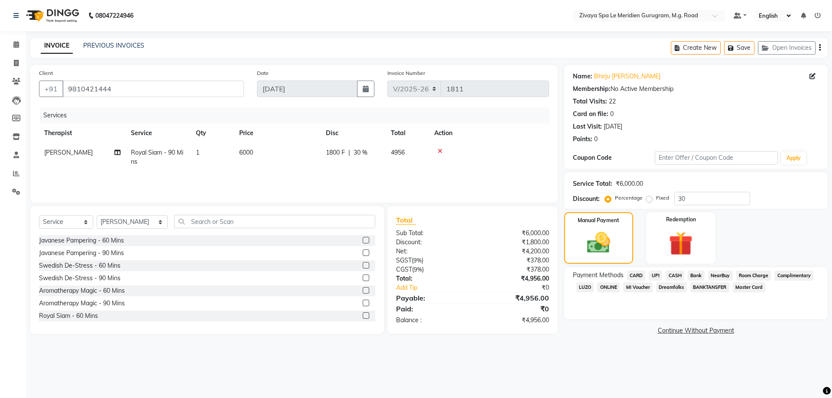
click at [680, 277] on span "CASH" at bounding box center [675, 276] width 19 height 10
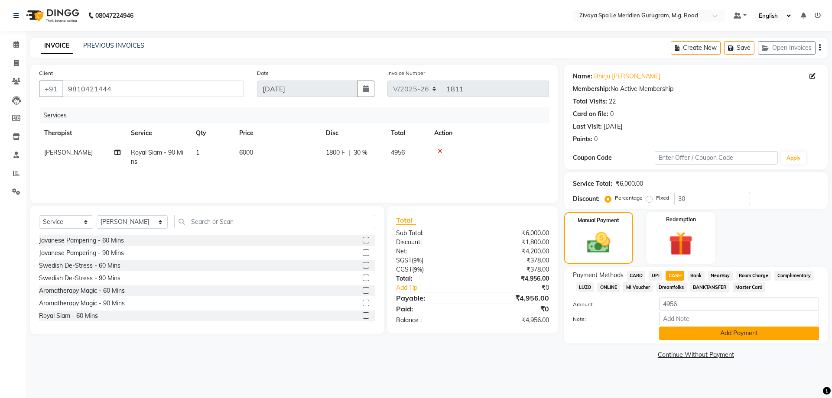
click at [741, 340] on button "Add Payment" at bounding box center [739, 333] width 160 height 13
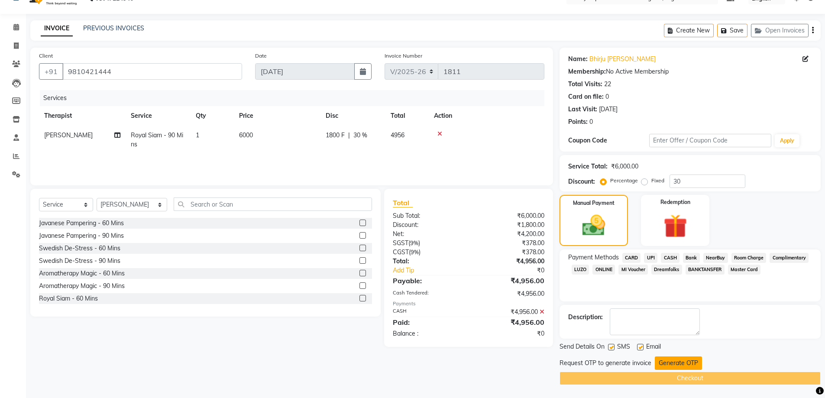
click at [682, 364] on button "Generate OTP" at bounding box center [678, 363] width 47 height 13
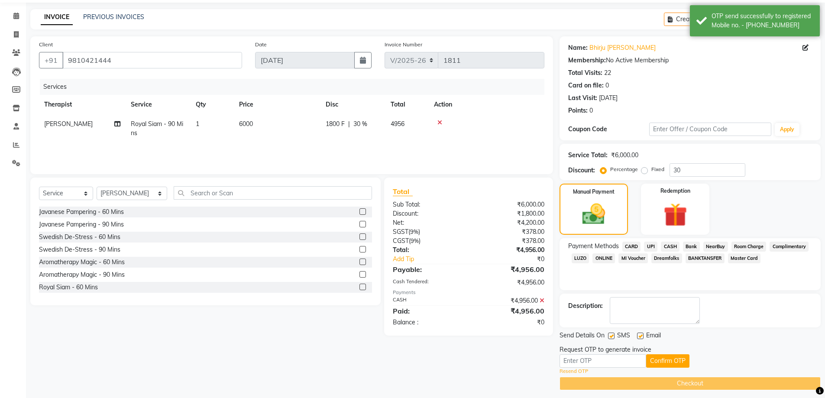
scroll to position [34, 0]
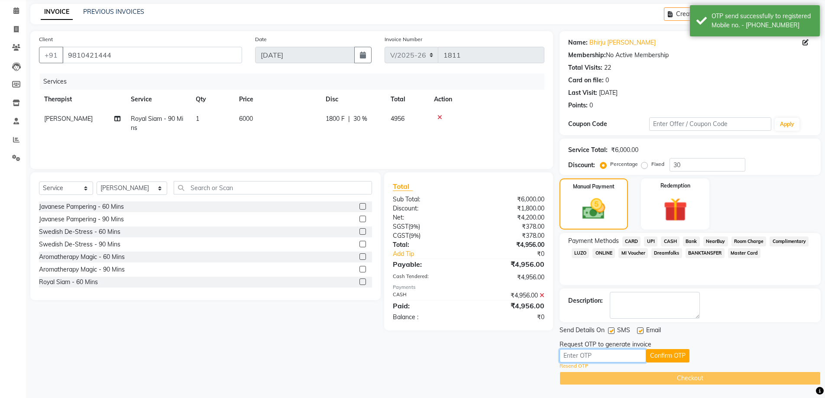
click at [604, 359] on input "text" at bounding box center [603, 355] width 87 height 13
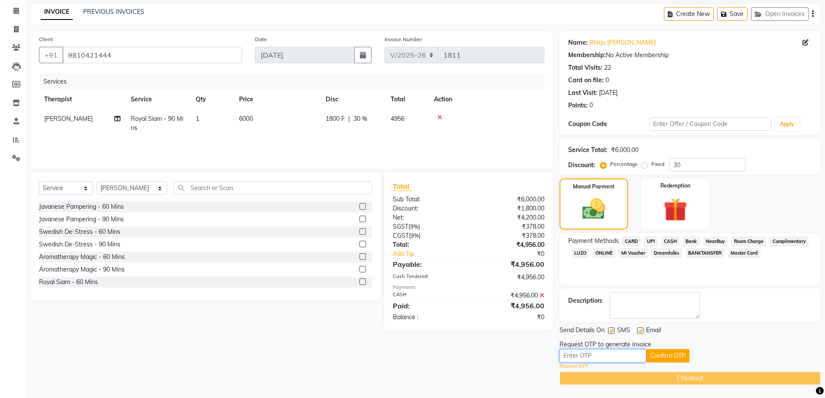
click at [620, 359] on input "text" at bounding box center [603, 355] width 87 height 13
click at [675, 356] on button "Confirm OTP" at bounding box center [667, 355] width 43 height 13
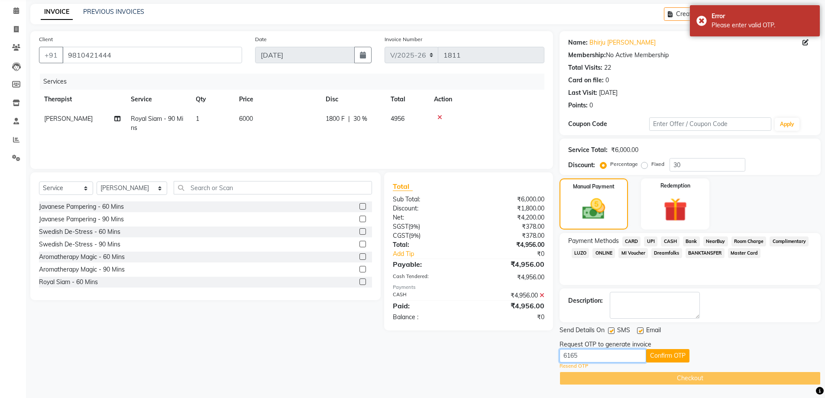
click at [618, 356] on input "6165" at bounding box center [603, 355] width 87 height 13
click at [607, 355] on input "6165" at bounding box center [603, 355] width 87 height 13
type input "6"
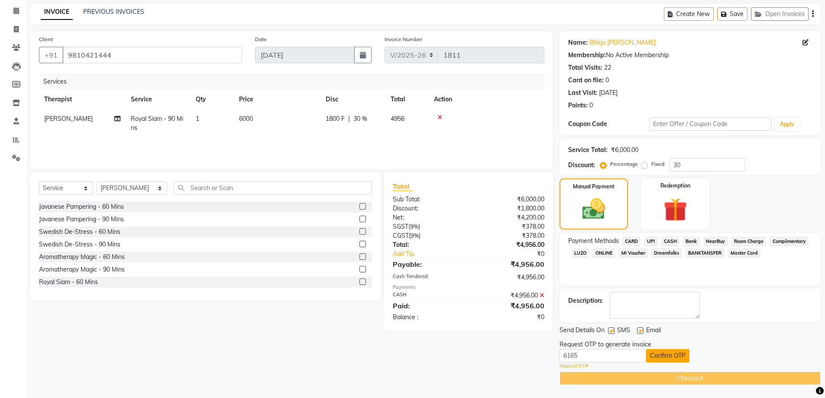
click at [658, 359] on button "Confirm OTP" at bounding box center [667, 355] width 43 height 13
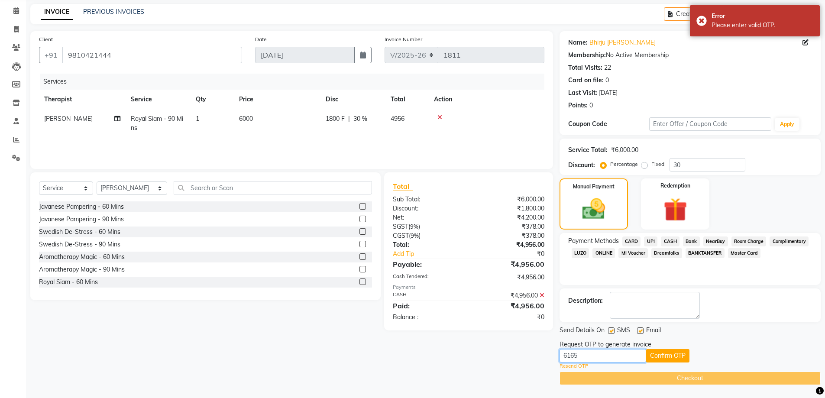
click at [592, 356] on input "6165" at bounding box center [603, 355] width 87 height 13
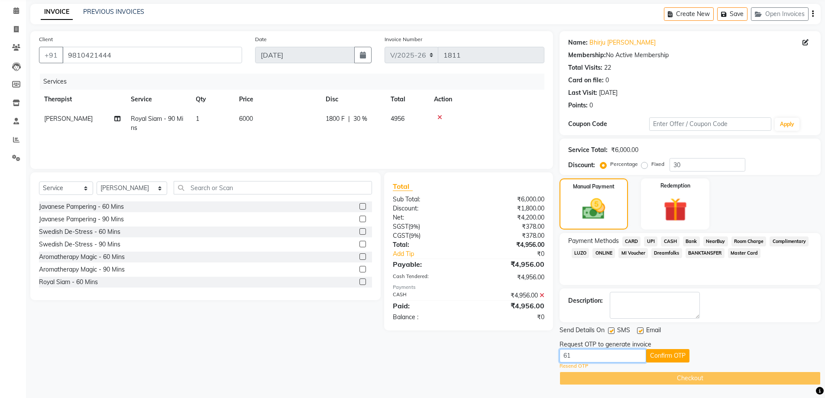
type input "6"
type input "4009"
click at [659, 353] on button "Confirm OTP" at bounding box center [667, 355] width 43 height 13
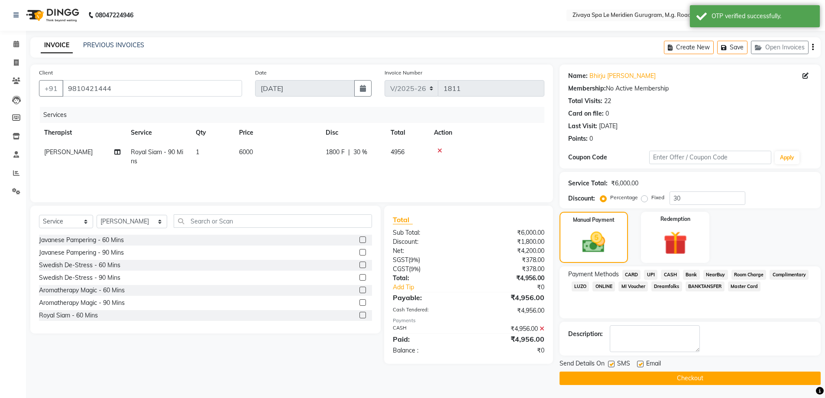
click at [703, 381] on button "Checkout" at bounding box center [690, 378] width 261 height 13
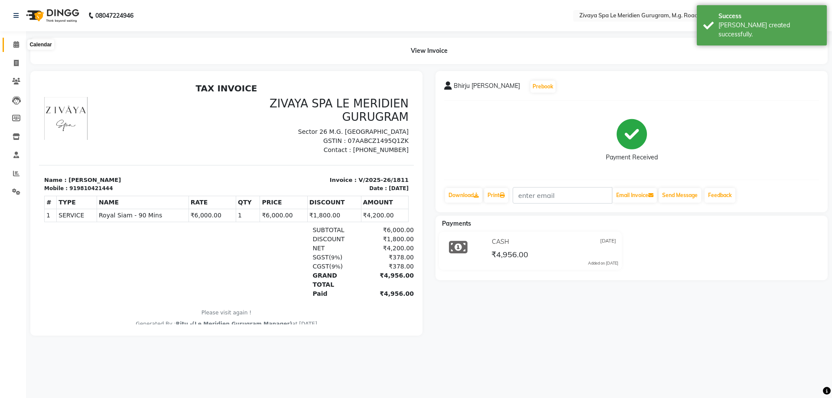
click at [16, 43] on icon at bounding box center [16, 44] width 6 height 6
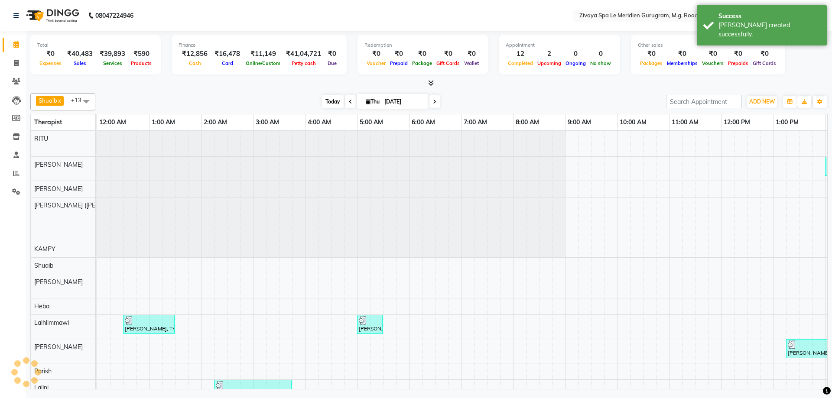
scroll to position [0, 312]
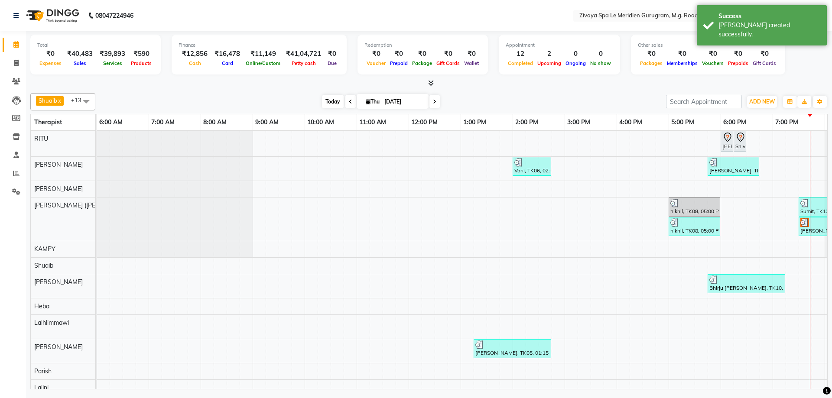
click at [330, 103] on span "Today" at bounding box center [333, 101] width 22 height 13
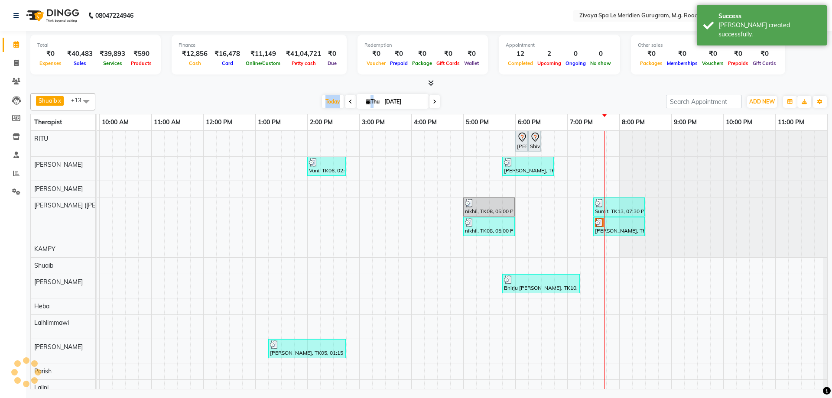
scroll to position [0, 524]
click at [610, 231] on div "Sumit kapoor, TK12, 07:30 PM-08:30 PM, Royal Siam - 60 Mins" at bounding box center [619, 226] width 50 height 16
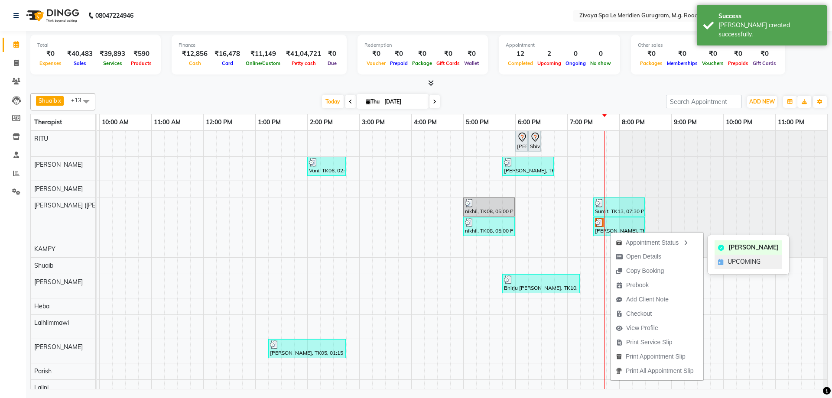
click at [750, 261] on span "UPCOMING" at bounding box center [744, 261] width 33 height 9
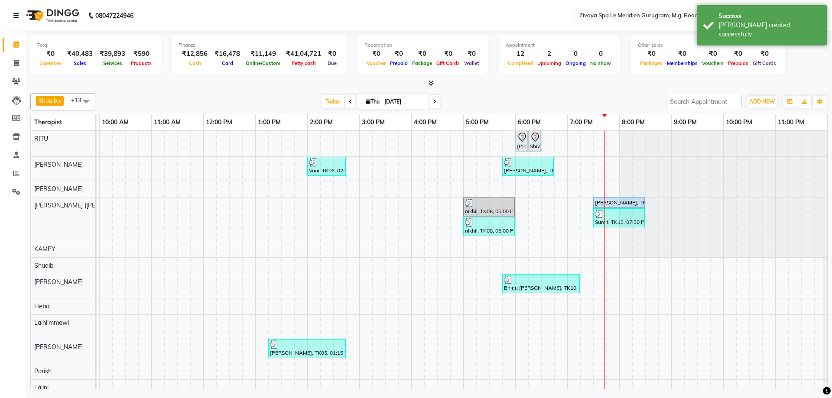
click at [613, 202] on div "Sumit kapoor, TK12, 07:30 PM-08:30 PM, Royal Siam - 60 Mins" at bounding box center [619, 203] width 50 height 8
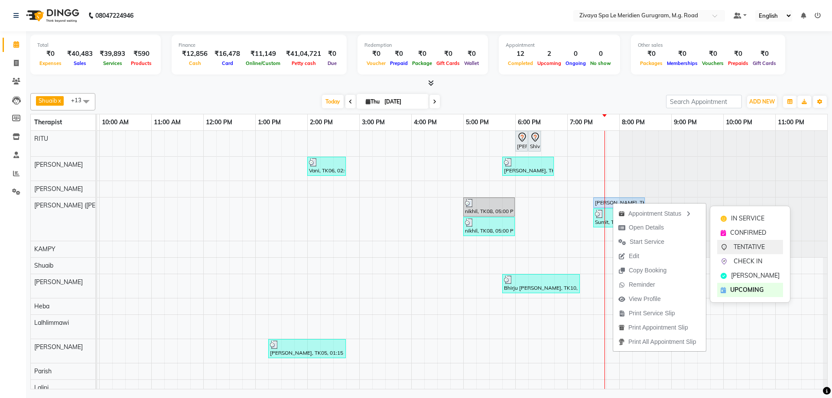
click at [745, 244] on span "TENTATIVE" at bounding box center [749, 247] width 31 height 9
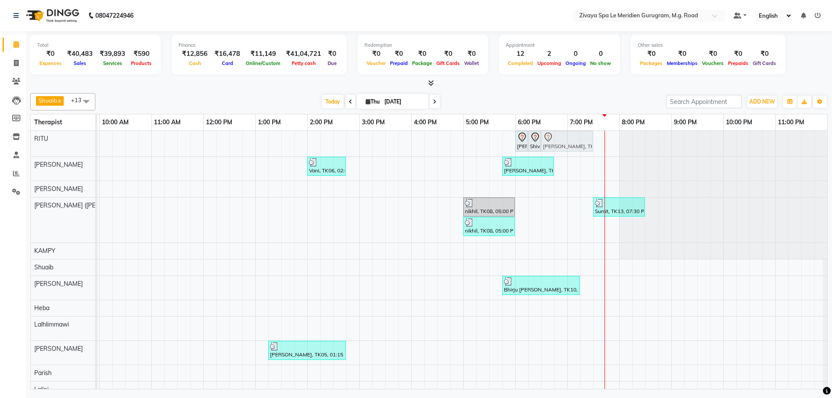
drag, startPoint x: 599, startPoint y: 226, endPoint x: 542, endPoint y: 142, distance: 102.0
click at [542, 142] on tbody "Sharad Kumar, TK04, 06:00 PM-06:15 PM, Royal Siam - 90 Mins Shivaji, TK11, 06:1…" at bounding box center [203, 288] width 1248 height 315
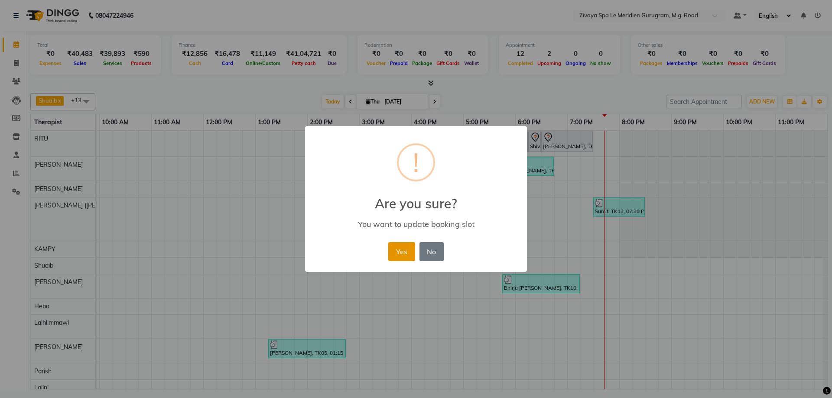
click at [400, 250] on button "Yes" at bounding box center [401, 251] width 26 height 19
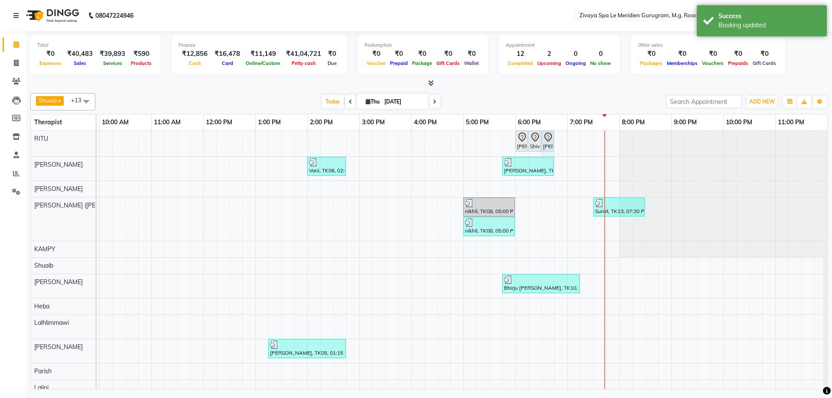
drag, startPoint x: 586, startPoint y: 139, endPoint x: 545, endPoint y: 139, distance: 40.7
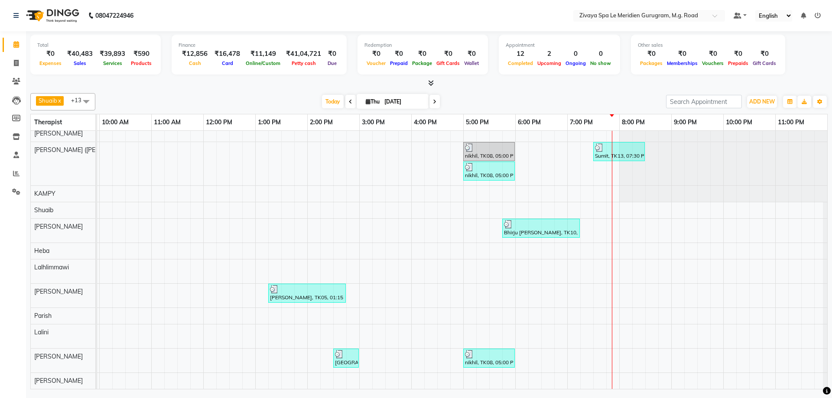
scroll to position [0, 0]
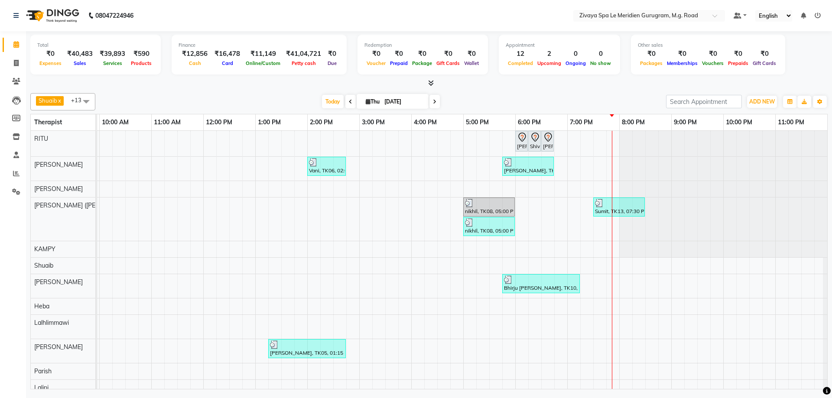
drag, startPoint x: 462, startPoint y: 210, endPoint x: 482, endPoint y: 158, distance: 55.8
click at [482, 158] on div "Sharad Kumar, TK04, 06:00 PM-06:15 PM, Royal Siam - 90 Mins Shivaji, TK11, 06:1…" at bounding box center [203, 288] width 1248 height 314
drag, startPoint x: 477, startPoint y: 213, endPoint x: 481, endPoint y: 208, distance: 6.5
click at [478, 211] on div "nikhil, TK08, 05:00 PM-06:00 PM, Javanese Pampering - 90 Mins" at bounding box center [489, 207] width 50 height 16
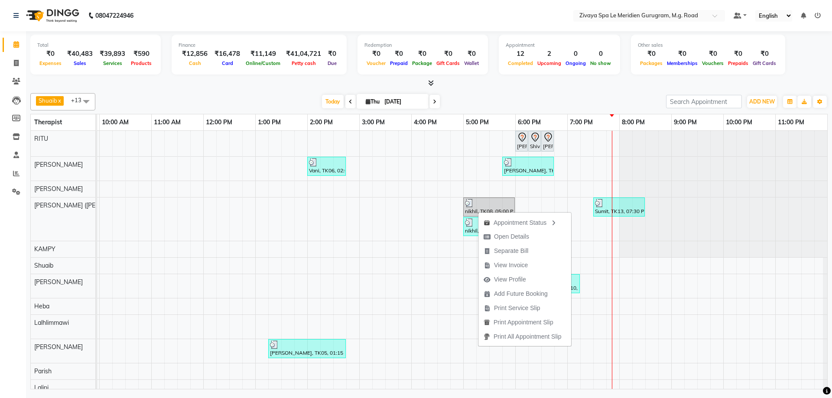
click at [481, 208] on div "nikhil, TK08, 05:00 PM-06:00 PM, Javanese Pampering - 90 Mins" at bounding box center [489, 207] width 50 height 16
click at [605, 239] on span "UPCOMING" at bounding box center [614, 238] width 33 height 9
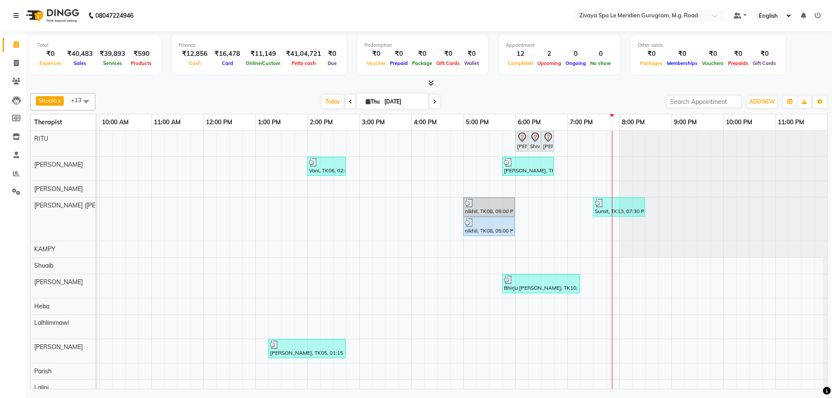
click at [475, 227] on div "nikhil, TK08, 05:00 PM-06:00 PM, Swedish De-Stress - 60 Mins" at bounding box center [489, 226] width 50 height 16
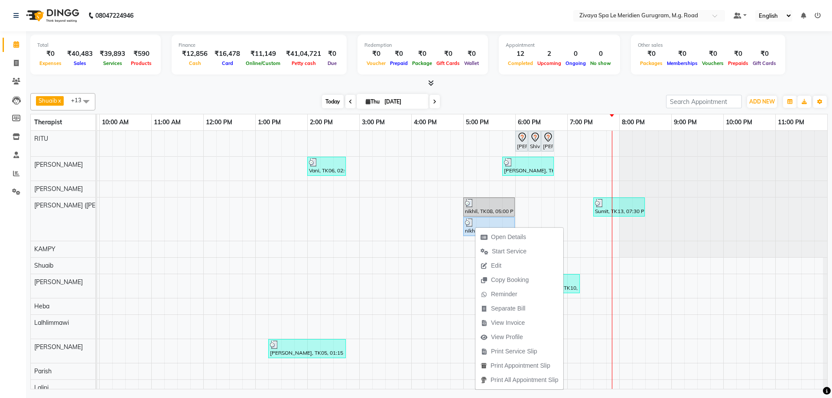
click at [334, 101] on span "Today" at bounding box center [333, 101] width 22 height 13
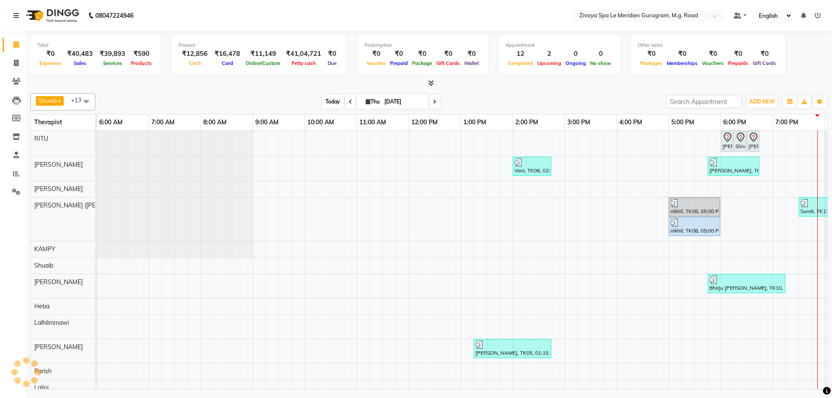
scroll to position [0, 518]
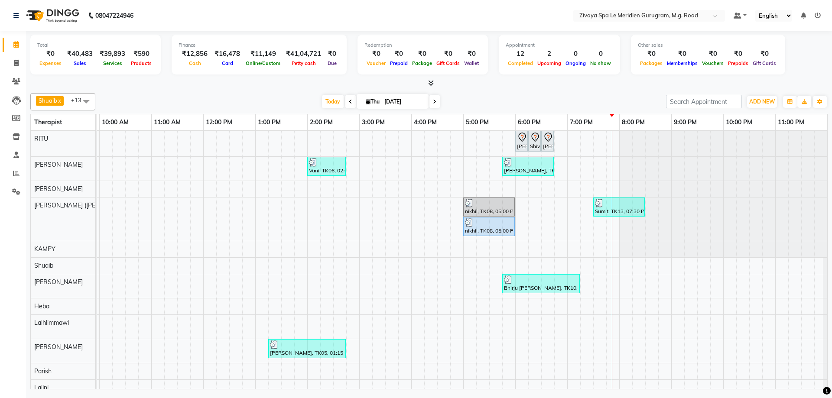
click at [494, 229] on div "nikhil, TK08, 05:00 PM-06:00 PM, Swedish De-Stress - 60 Mins" at bounding box center [489, 226] width 50 height 16
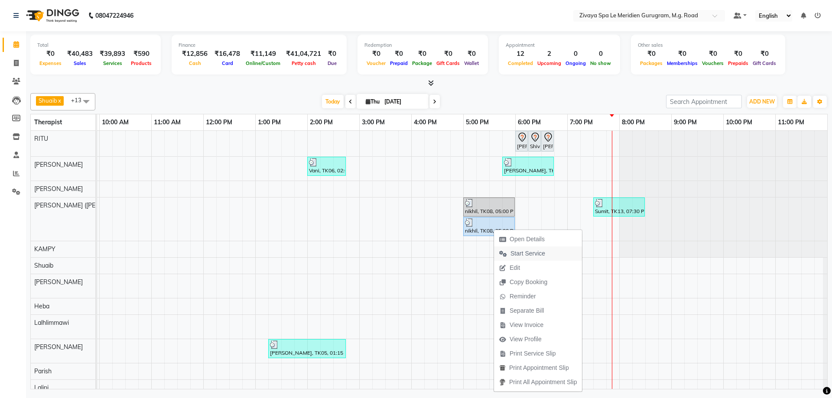
click at [523, 251] on span "Start Service" at bounding box center [527, 253] width 35 height 9
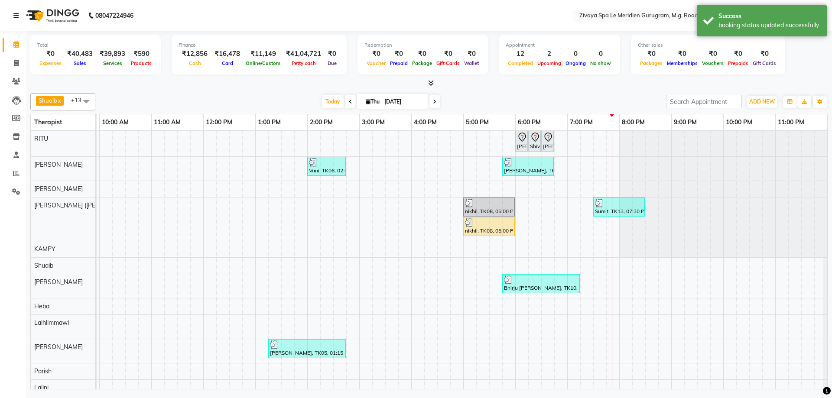
click at [487, 231] on div "nikhil, TK08, 05:00 PM-06:00 PM, Swedish De-Stress - 60 Mins" at bounding box center [489, 226] width 50 height 16
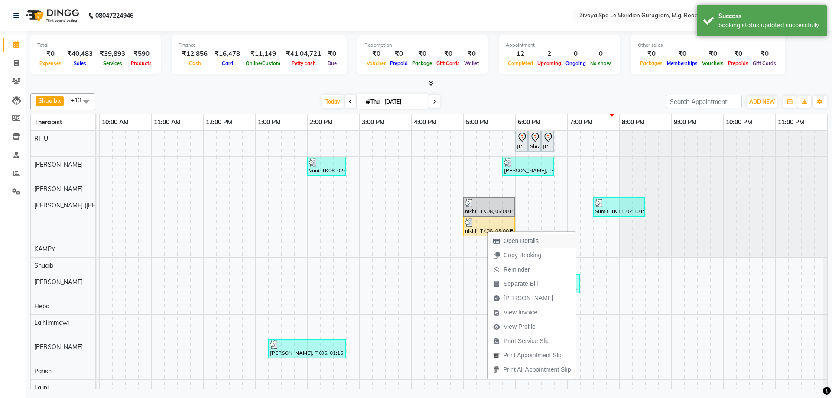
click at [522, 245] on span "Open Details" at bounding box center [520, 241] width 35 height 9
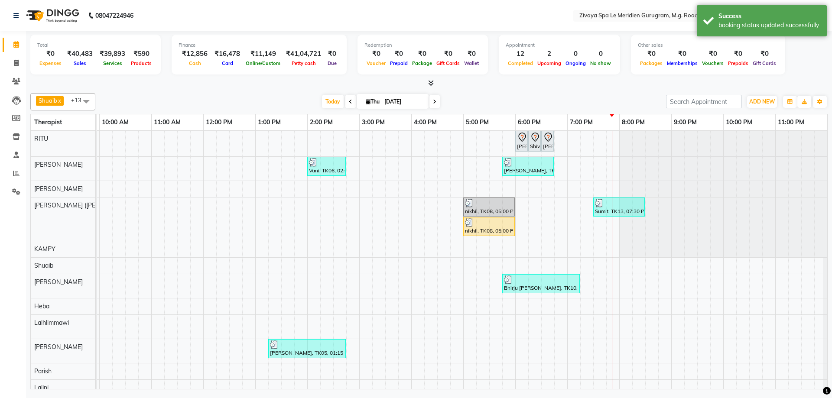
click at [479, 221] on div at bounding box center [489, 222] width 48 height 9
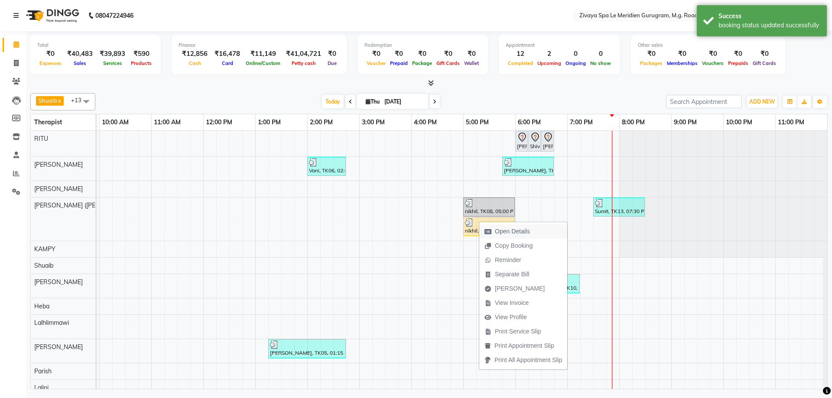
click at [526, 237] on span "Open Details" at bounding box center [507, 231] width 56 height 14
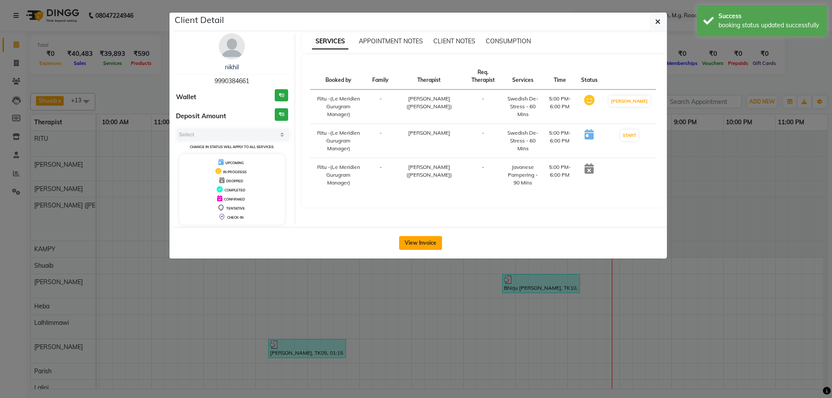
click at [417, 244] on button "View Invoice" at bounding box center [420, 243] width 43 height 14
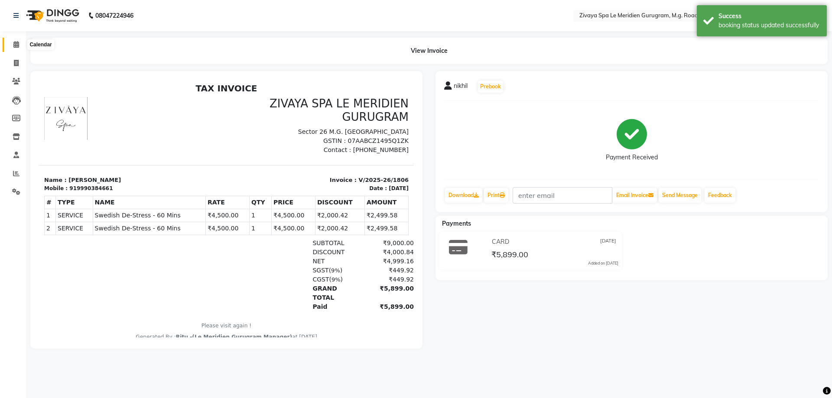
click at [12, 45] on span at bounding box center [16, 45] width 15 height 10
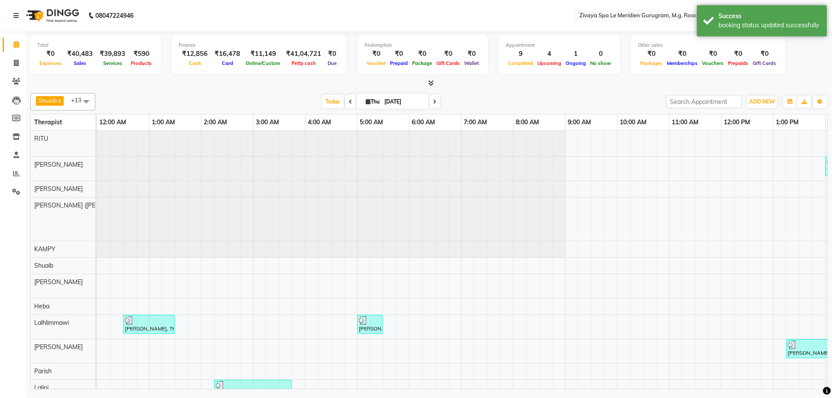
scroll to position [0, 312]
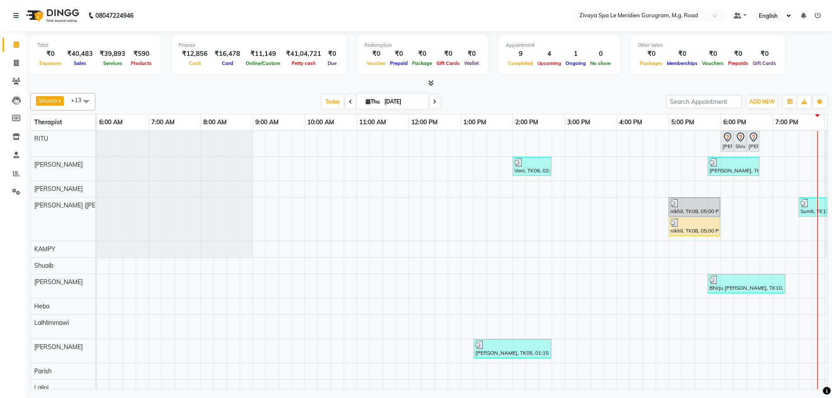
click at [688, 226] on div at bounding box center [694, 222] width 48 height 9
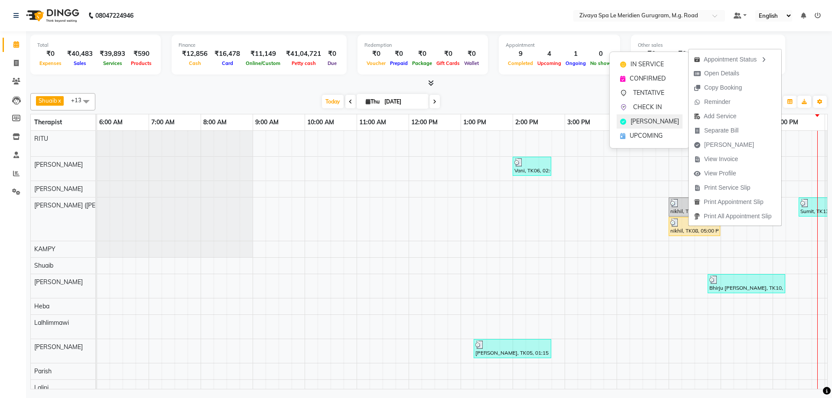
click at [641, 122] on span "[PERSON_NAME]" at bounding box center [654, 121] width 49 height 9
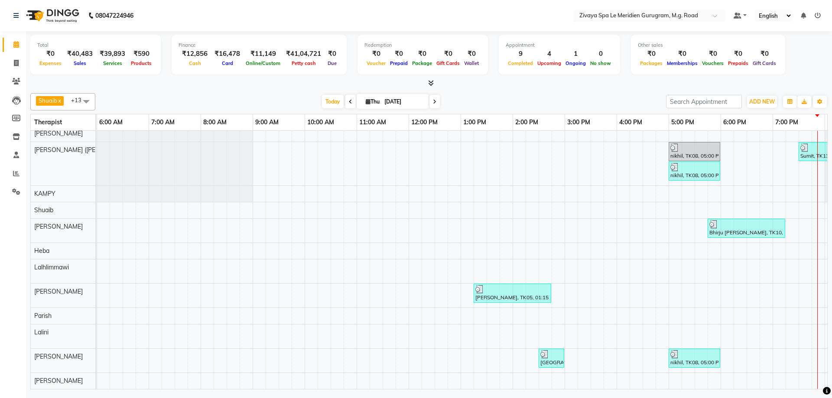
scroll to position [0, 518]
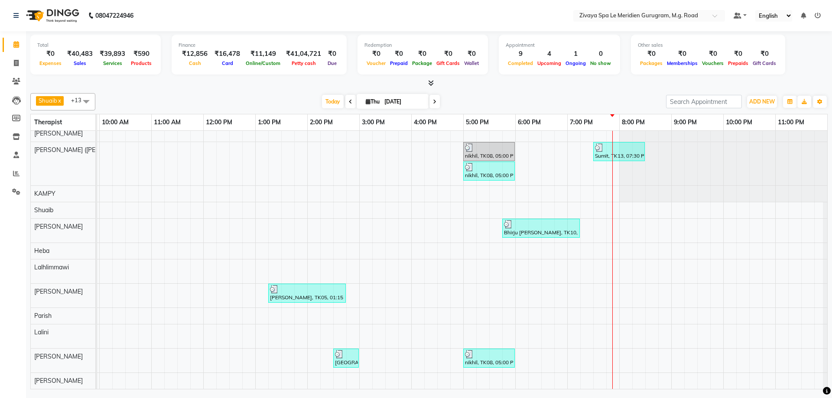
click at [321, 96] on div "Today Thu 04-09-2025" at bounding box center [381, 101] width 120 height 13
click at [330, 106] on span "Today" at bounding box center [333, 101] width 22 height 13
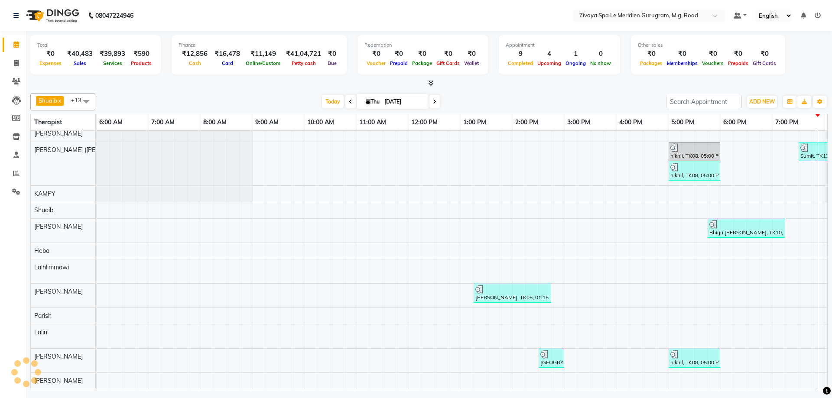
scroll to position [62, 518]
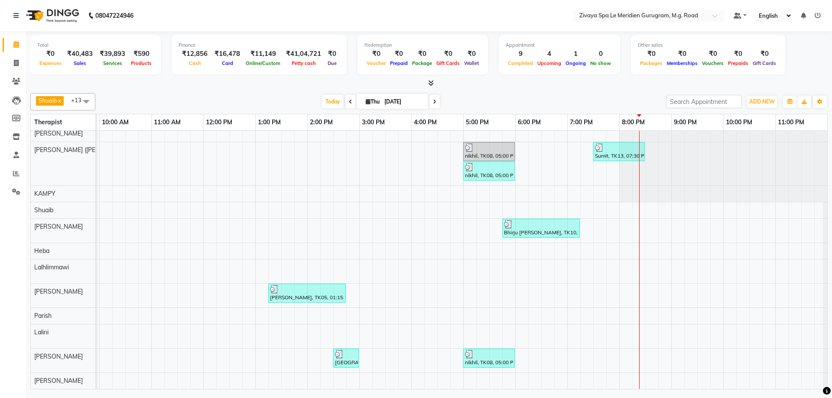
click at [435, 102] on span at bounding box center [434, 101] width 10 height 13
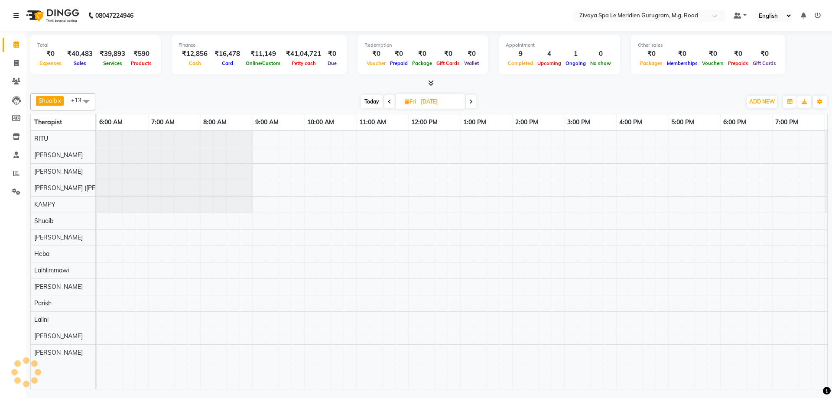
scroll to position [0, 518]
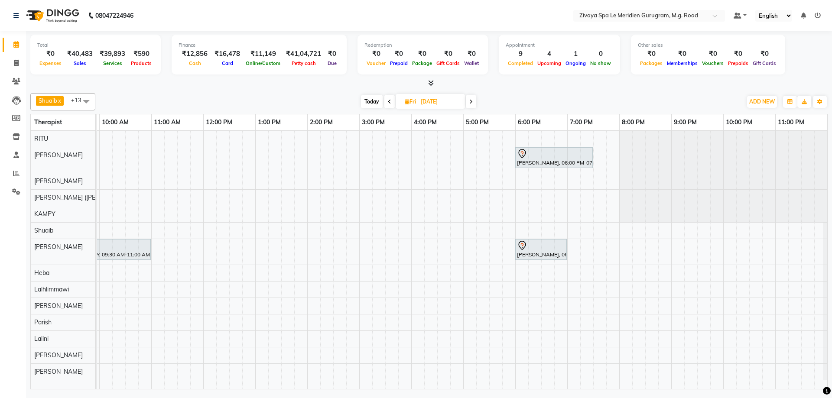
click at [371, 107] on span "Today" at bounding box center [372, 101] width 22 height 13
type input "[DATE]"
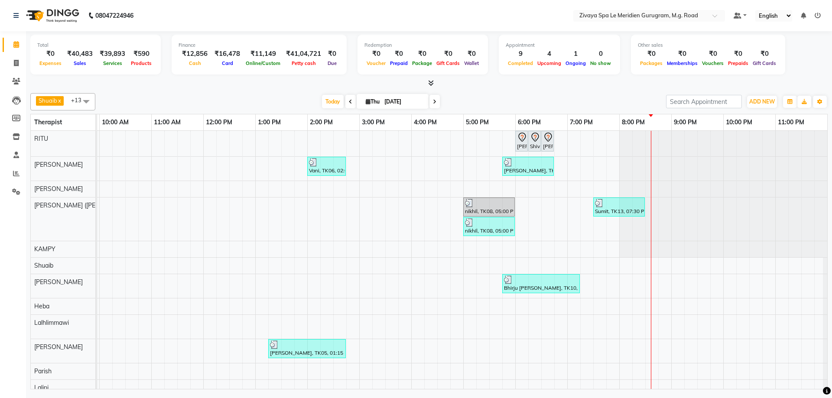
click at [136, 303] on td at bounding box center [131, 288] width 13 height 314
click at [16, 170] on icon at bounding box center [16, 173] width 6 height 6
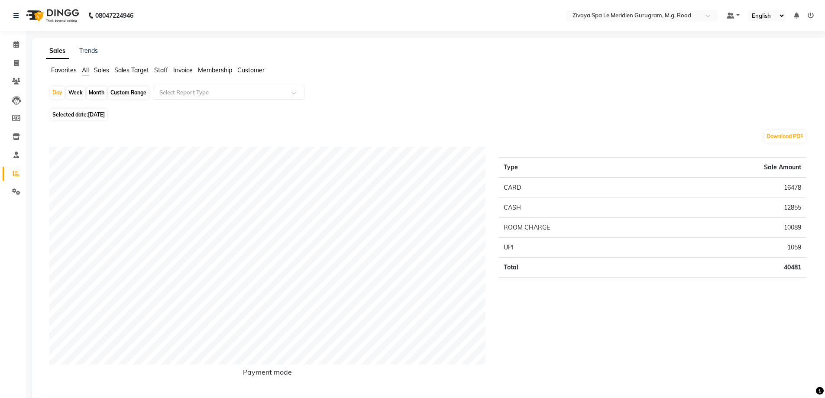
click at [123, 89] on div "Custom Range" at bounding box center [128, 93] width 40 height 12
select select "9"
select select "2025"
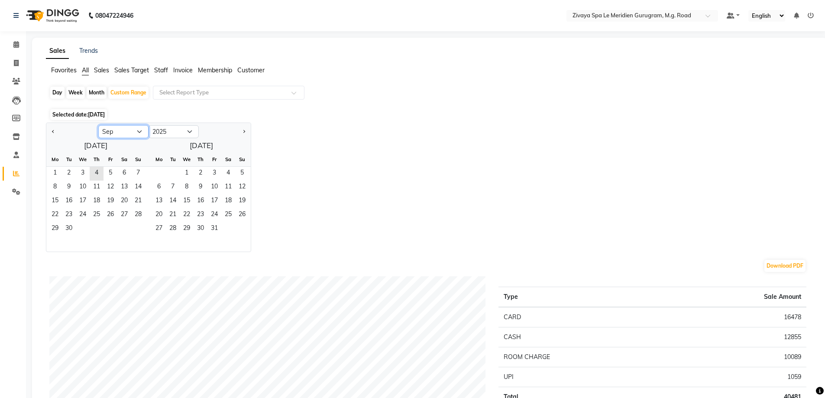
click at [142, 132] on select "Jan Feb Mar Apr May Jun Jul Aug Sep Oct Nov Dec" at bounding box center [123, 131] width 50 height 13
select select "8"
click at [98, 125] on select "Jan Feb Mar Apr May Jun Jul Aug Sep Oct Nov Dec" at bounding box center [123, 131] width 50 height 13
click at [104, 169] on span "1" at bounding box center [111, 174] width 14 height 14
click at [132, 226] on span "31" at bounding box center [138, 229] width 14 height 14
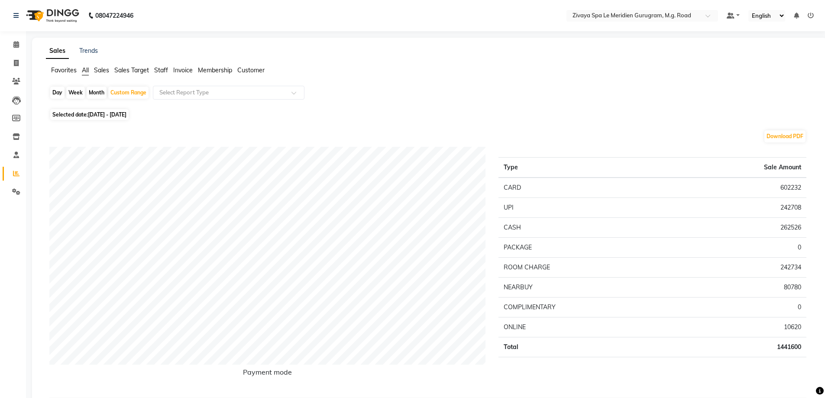
click at [165, 72] on span "Staff" at bounding box center [161, 70] width 14 height 8
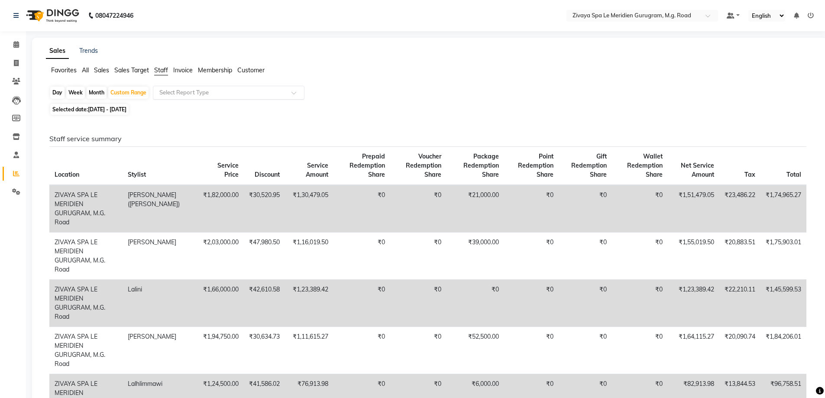
click at [199, 90] on input "text" at bounding box center [220, 92] width 125 height 9
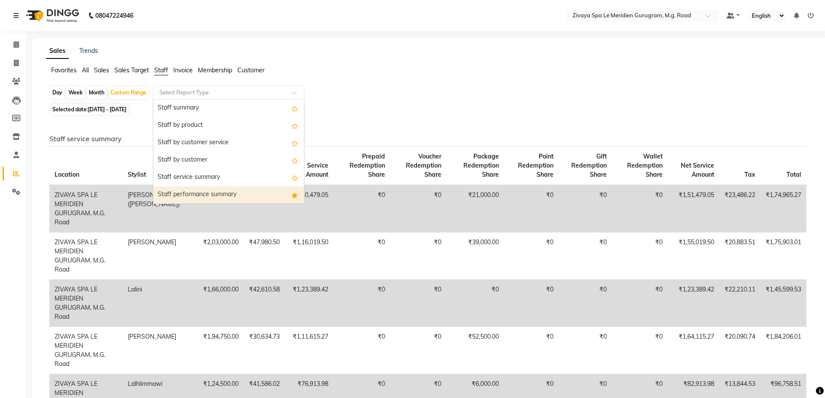
click at [189, 199] on div "Staff performance summary" at bounding box center [228, 194] width 151 height 17
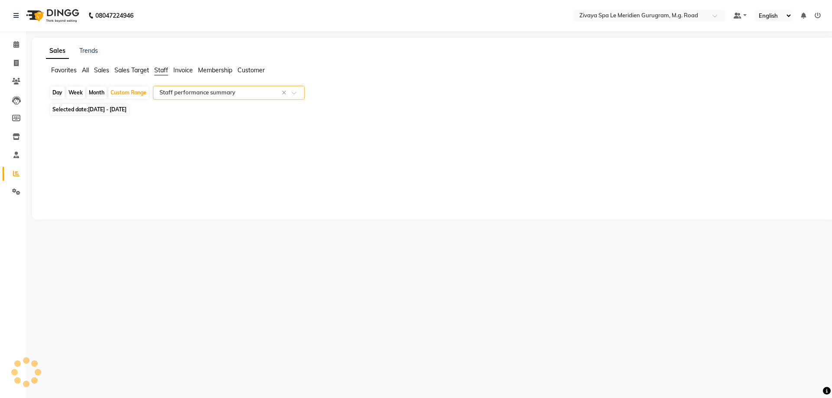
select select "full_report"
select select "csv"
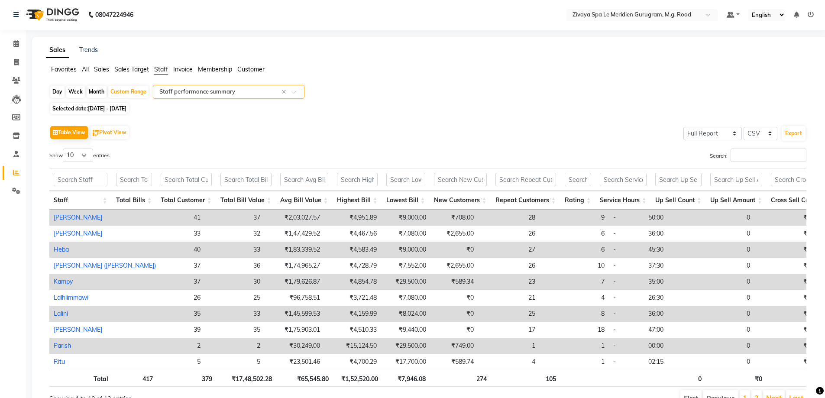
scroll to position [51, 0]
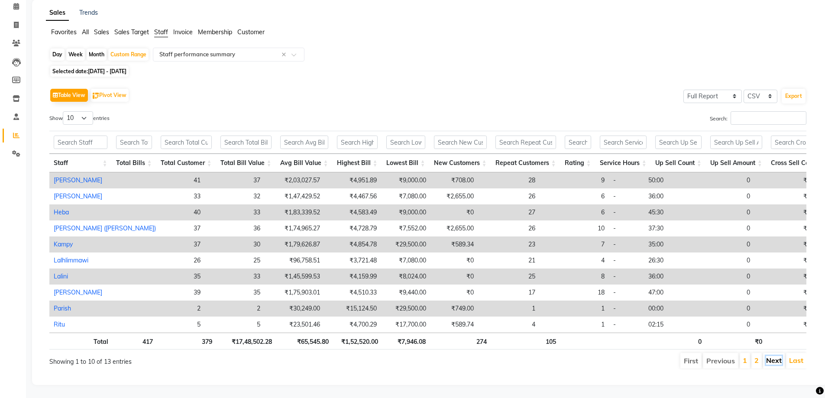
click at [773, 356] on link "Next" at bounding box center [775, 360] width 16 height 9
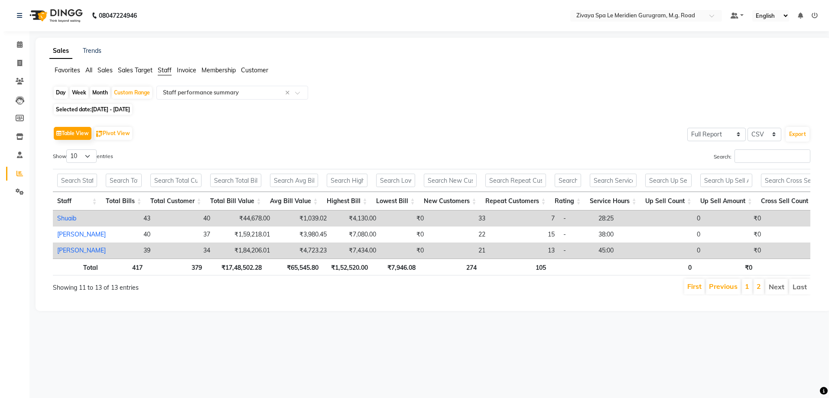
scroll to position [0, 0]
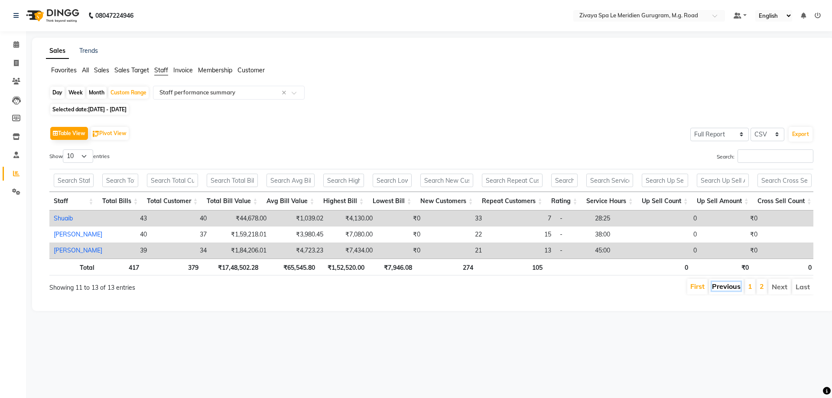
click at [724, 291] on link "Previous" at bounding box center [726, 286] width 29 height 9
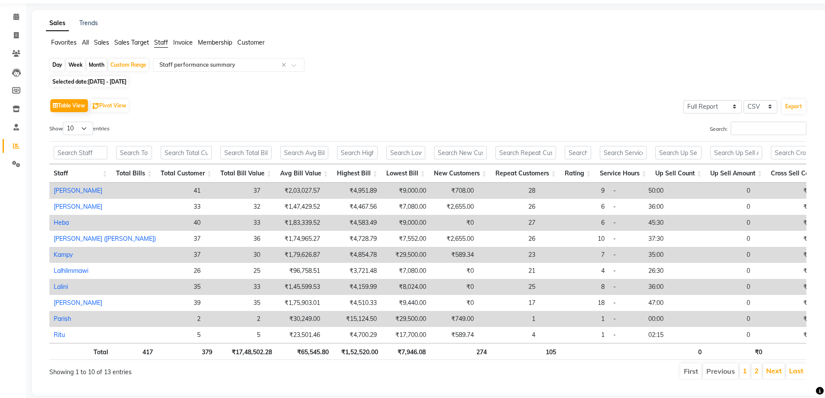
scroll to position [51, 0]
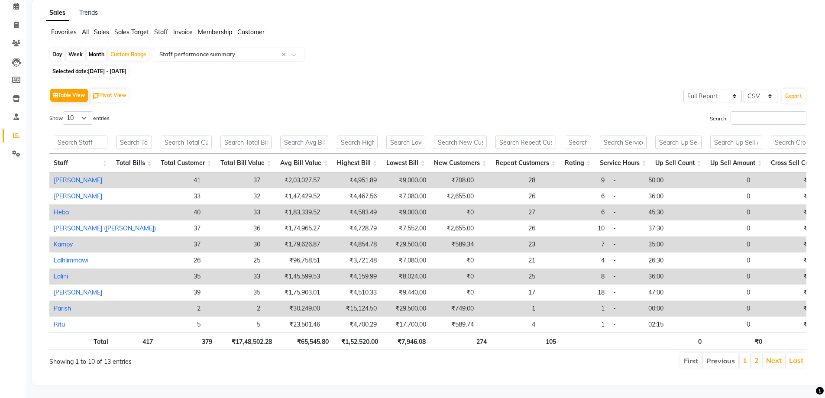
click at [754, 355] on li "2" at bounding box center [757, 361] width 10 height 16
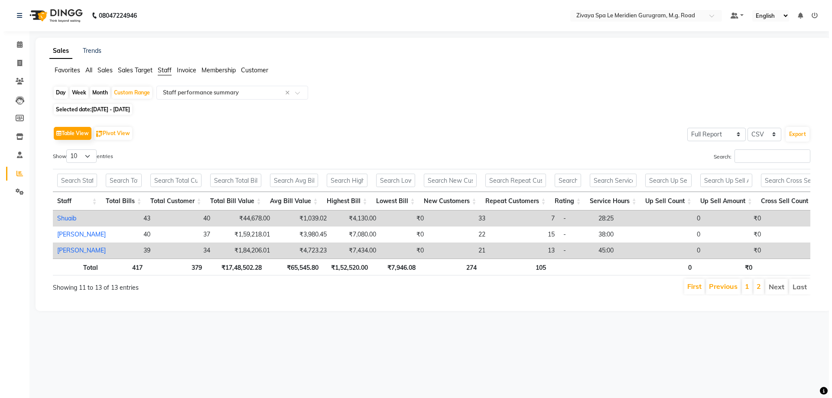
scroll to position [0, 0]
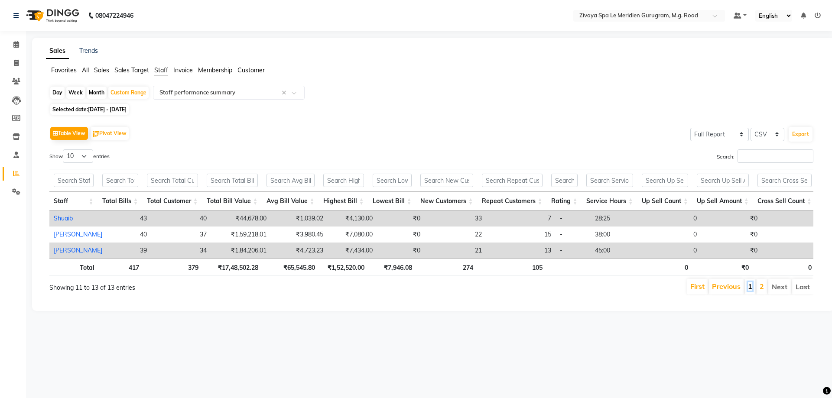
click at [748, 291] on link "1" at bounding box center [750, 286] width 4 height 9
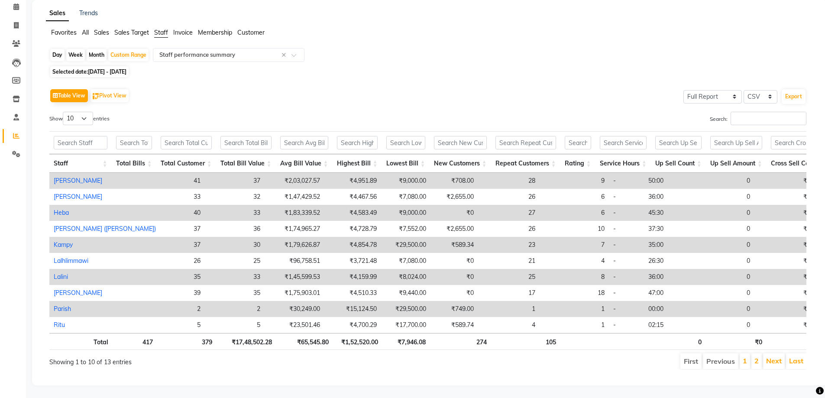
scroll to position [51, 0]
click at [769, 356] on link "Next" at bounding box center [775, 360] width 16 height 9
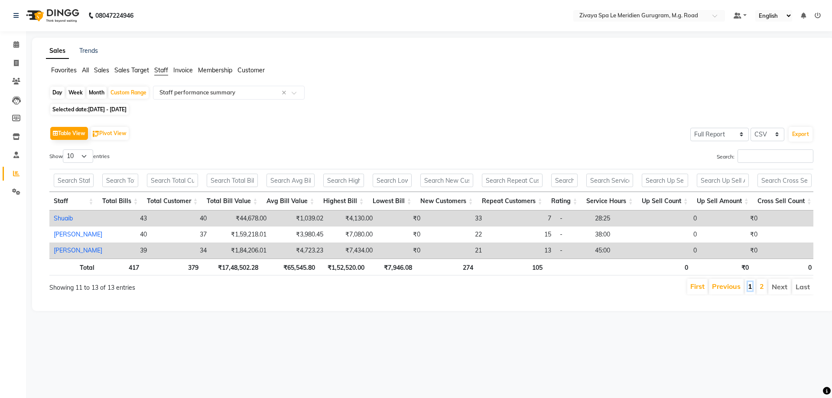
click at [749, 291] on link "1" at bounding box center [750, 286] width 4 height 9
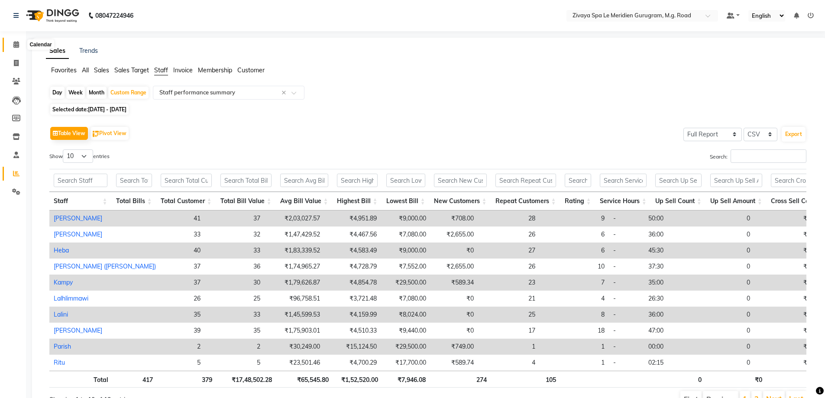
click at [13, 45] on span at bounding box center [16, 45] width 15 height 10
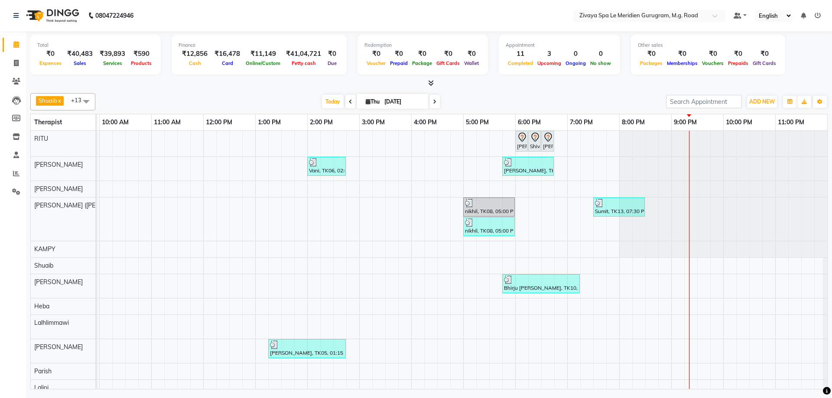
click at [327, 92] on div "Shuaib x Sonia N Marak x Tejpal x Tolibo Ayemi x Ching Huishunao x Genevi Vanla…" at bounding box center [428, 240] width 797 height 300
click at [328, 102] on span "Today" at bounding box center [333, 101] width 22 height 13
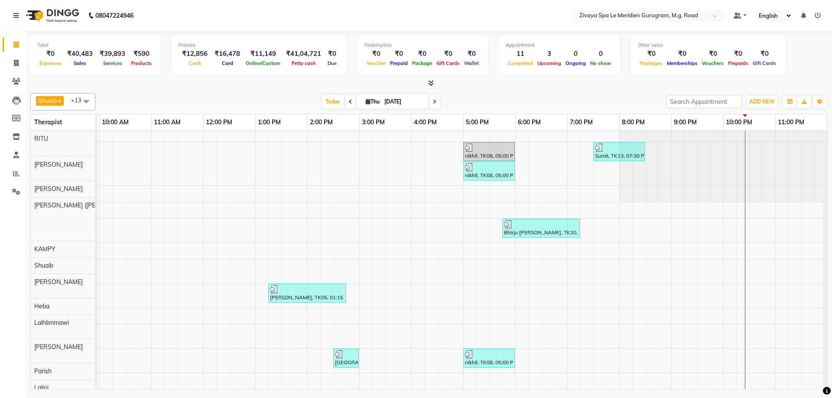
scroll to position [62, 0]
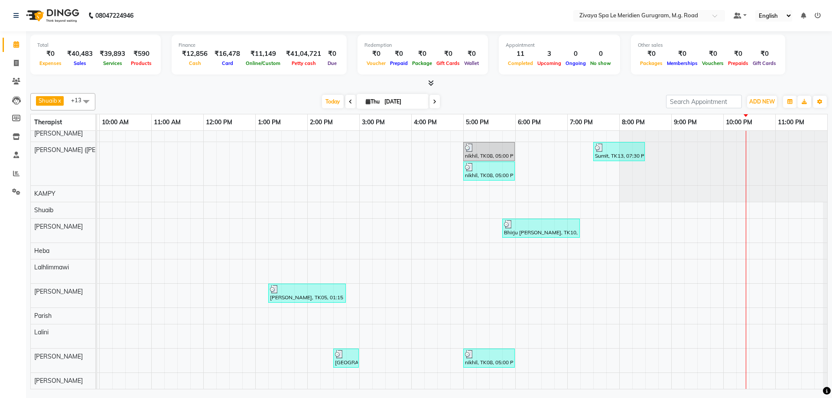
click at [742, 328] on div "Sharad Kumar, TK04, 06:00 PM-06:15 PM, Royal Siam - 90 Mins Shivaji, TK11, 06:1…" at bounding box center [203, 232] width 1248 height 314
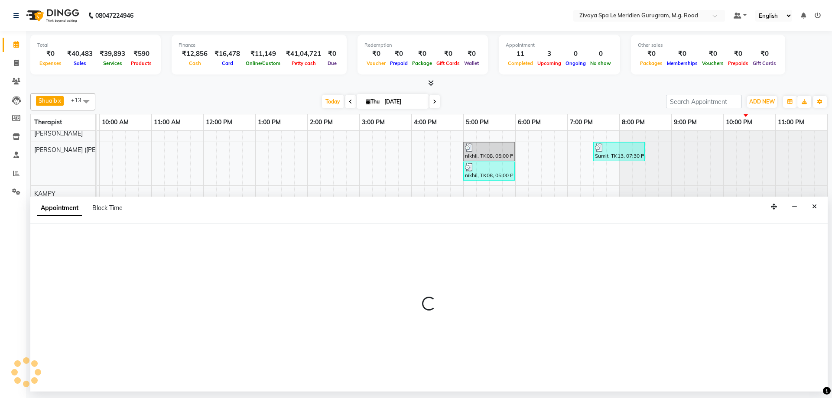
select select "80319"
select select "1335"
select select "tentative"
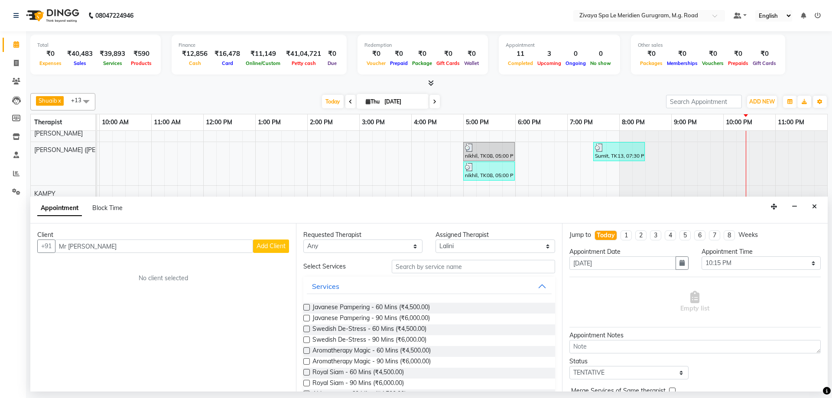
type input "Mr JJ"
click at [272, 244] on span "Add Client" at bounding box center [271, 246] width 29 height 8
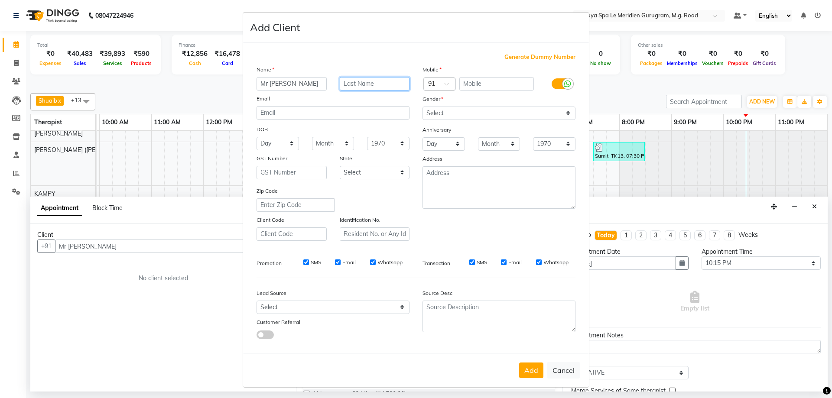
click at [361, 81] on input "text" at bounding box center [375, 83] width 70 height 13
type input "SONG"
click at [519, 53] on span "Generate Dummy Number" at bounding box center [539, 57] width 71 height 9
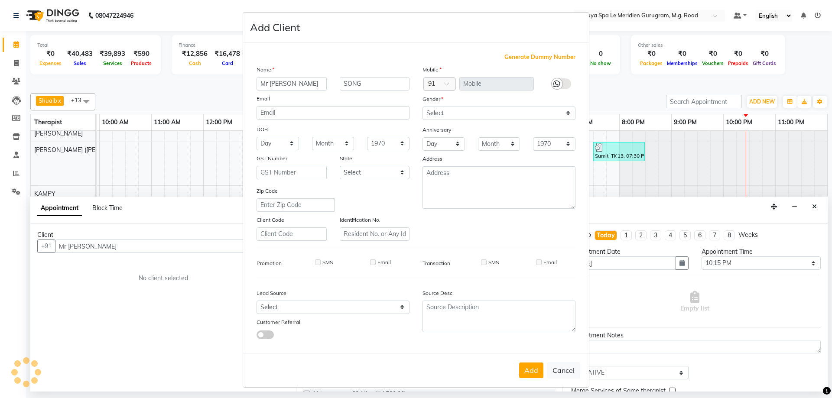
type input "1284900001108"
checkbox input "false"
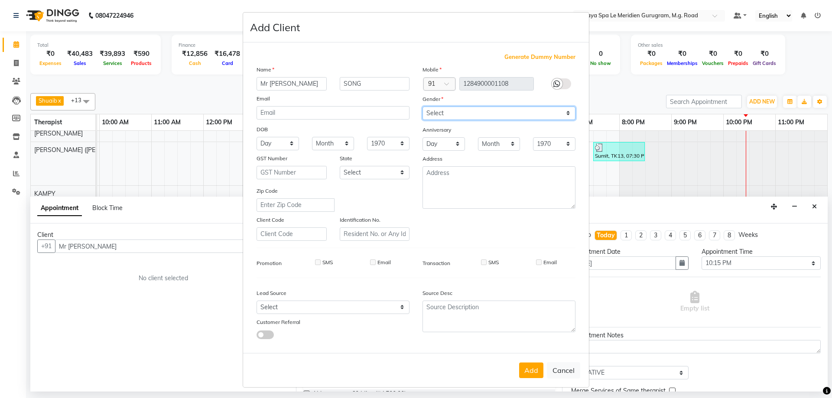
click at [467, 114] on select "Select [DEMOGRAPHIC_DATA] [DEMOGRAPHIC_DATA] Other Prefer Not To Say" at bounding box center [498, 113] width 153 height 13
select select "[DEMOGRAPHIC_DATA]"
click at [422, 107] on select "Select [DEMOGRAPHIC_DATA] [DEMOGRAPHIC_DATA] Other Prefer Not To Say" at bounding box center [498, 113] width 153 height 13
click at [534, 370] on button "Add" at bounding box center [531, 371] width 24 height 16
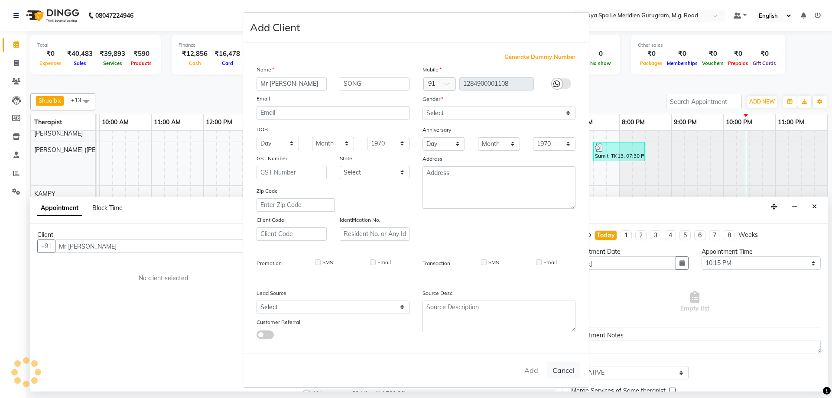
type input "1284900001108"
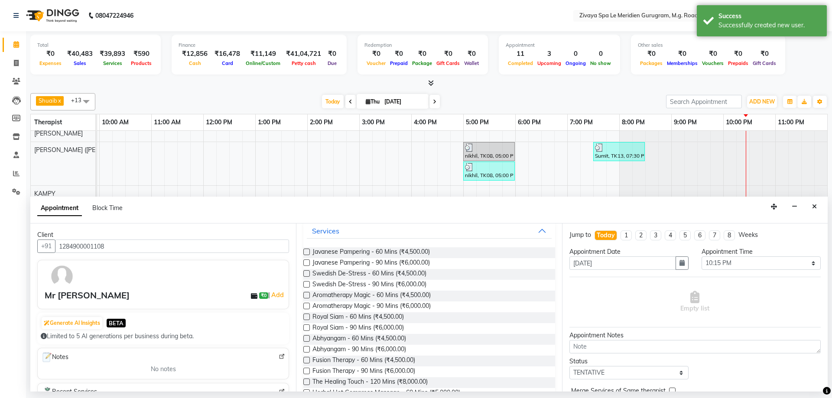
scroll to position [57, 0]
click at [309, 326] on label at bounding box center [306, 326] width 6 height 6
click at [309, 326] on input "checkbox" at bounding box center [306, 328] width 6 height 6
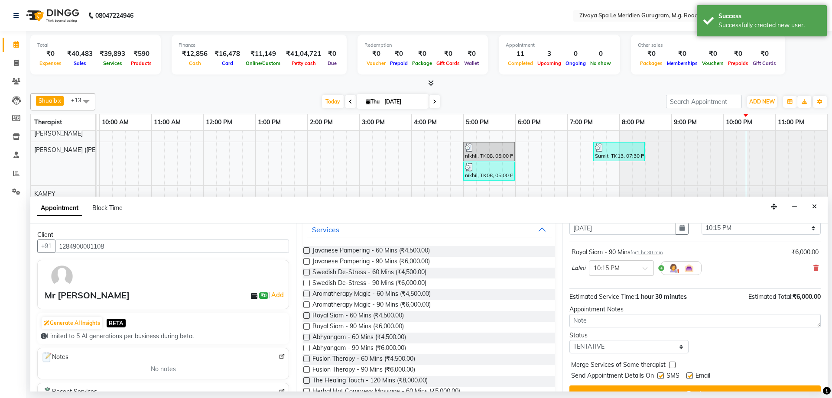
scroll to position [52, 0]
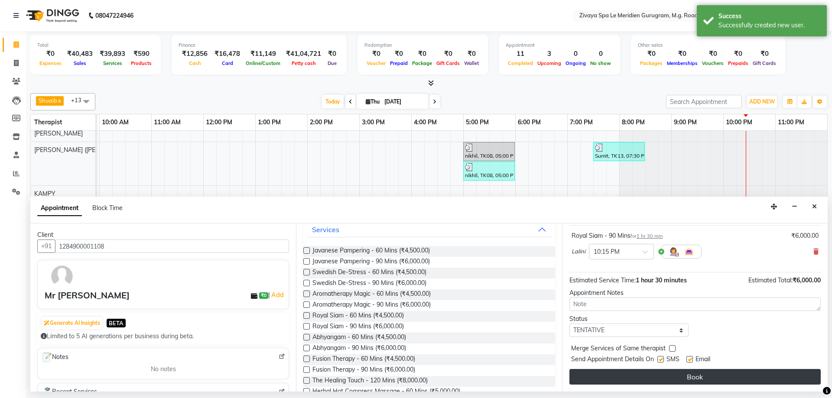
click at [722, 381] on button "Book" at bounding box center [694, 377] width 251 height 16
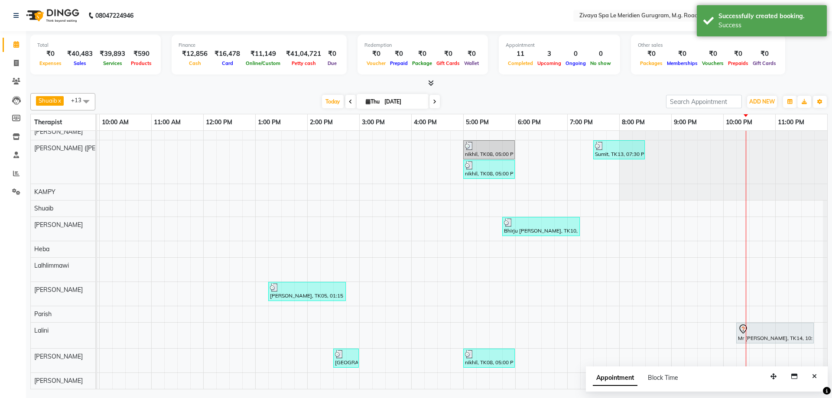
click at [742, 328] on icon at bounding box center [743, 329] width 10 height 10
click at [761, 199] on span "Start Service" at bounding box center [769, 203] width 35 height 9
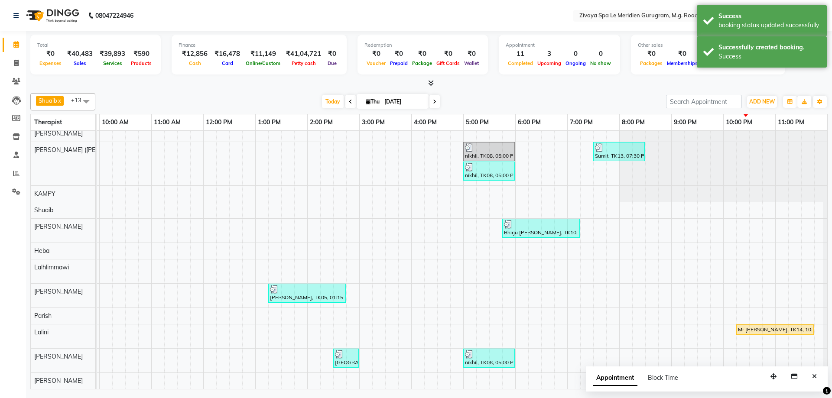
click at [748, 326] on div "Mr JJ SONG, TK14, 10:15 PM-11:45 PM, Royal Siam - 90 Mins" at bounding box center [775, 330] width 76 height 8
click at [702, 267] on span "Open Details" at bounding box center [683, 272] width 56 height 14
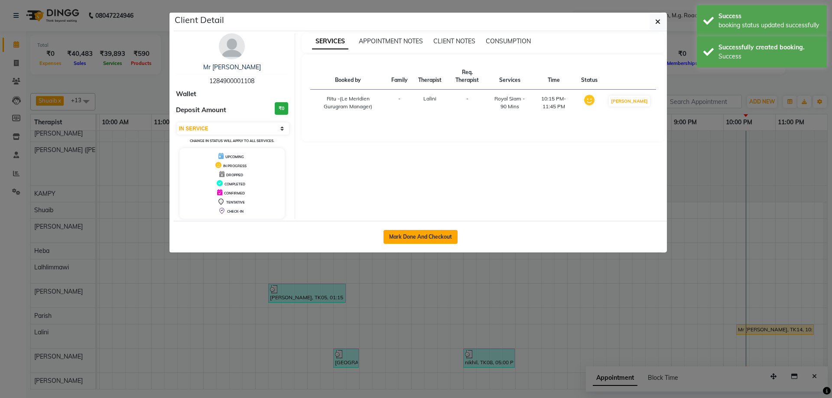
click at [422, 240] on button "Mark Done And Checkout" at bounding box center [420, 237] width 74 height 14
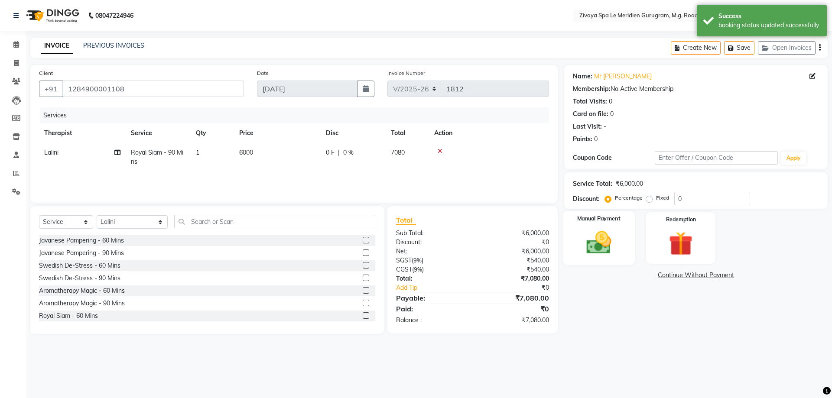
click at [608, 252] on img at bounding box center [598, 242] width 40 height 29
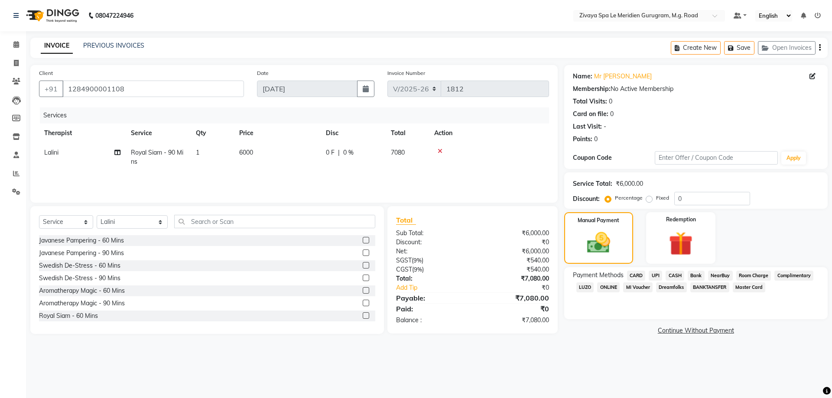
click at [637, 273] on span "CARD" at bounding box center [636, 276] width 19 height 10
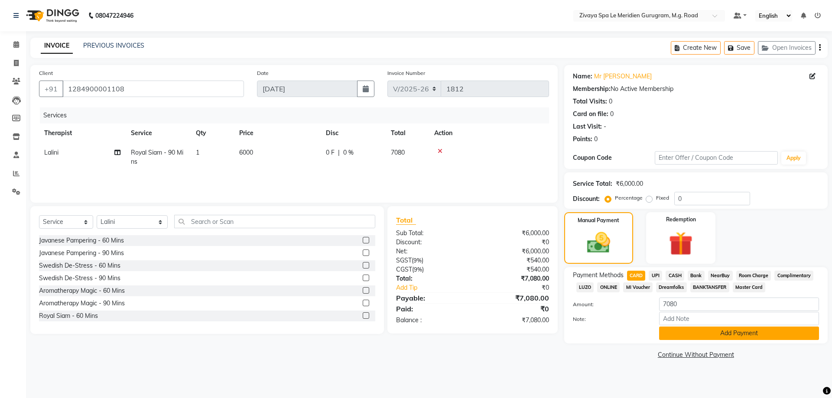
click at [679, 335] on button "Add Payment" at bounding box center [739, 333] width 160 height 13
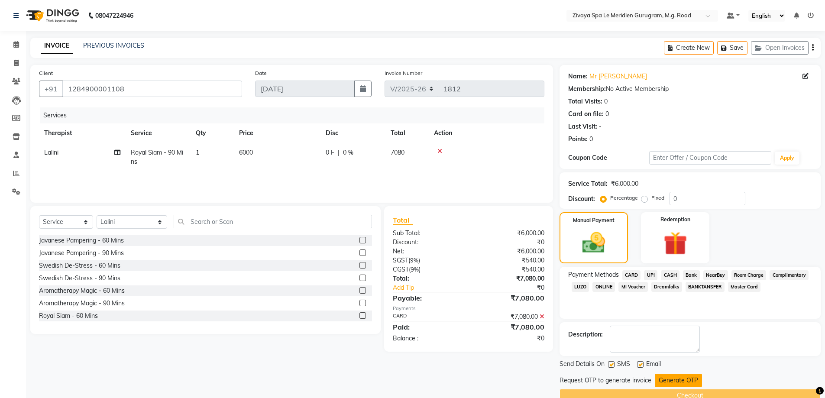
drag, startPoint x: 677, startPoint y: 374, endPoint x: 669, endPoint y: 375, distance: 7.8
click at [676, 374] on button "Generate OTP" at bounding box center [678, 380] width 47 height 13
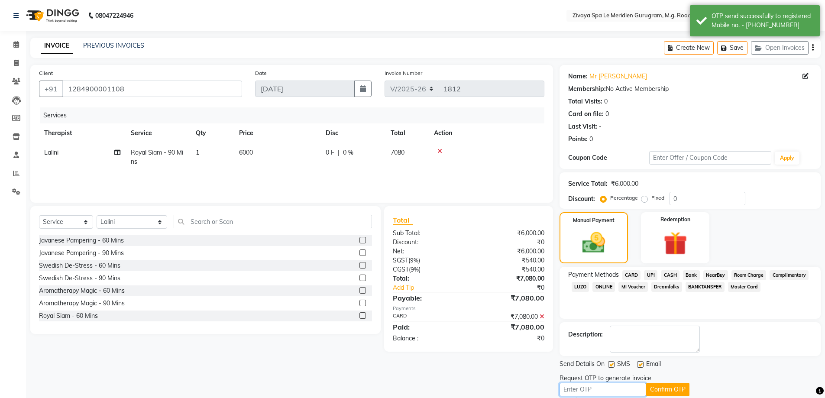
click at [589, 388] on input "text" at bounding box center [603, 389] width 87 height 13
click at [670, 387] on button "Confirm OTP" at bounding box center [667, 389] width 43 height 13
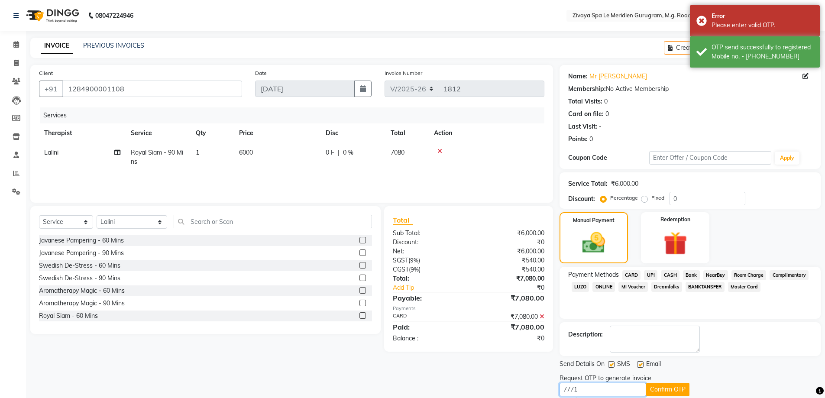
drag, startPoint x: 587, startPoint y: 390, endPoint x: 489, endPoint y: 381, distance: 98.4
click at [489, 381] on div "Client +91 1284900001108 Date 04-09-2025 Invoice Number V/2025 V/2025-26 1812 S…" at bounding box center [426, 242] width 804 height 354
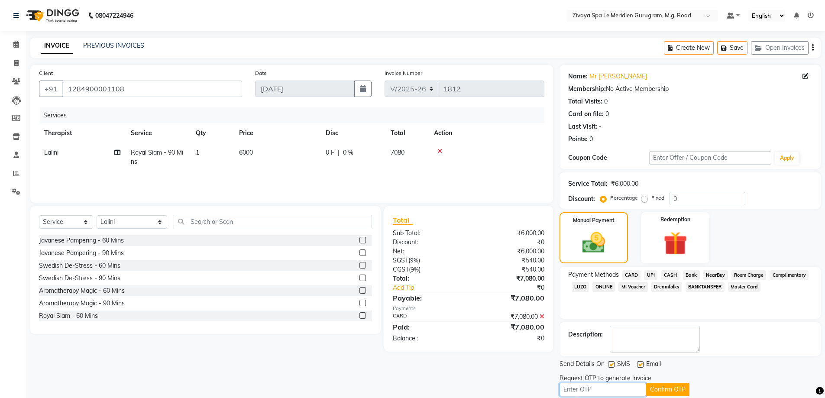
click at [576, 391] on input "text" at bounding box center [603, 389] width 87 height 13
click at [677, 390] on button "Confirm OTP" at bounding box center [667, 389] width 43 height 13
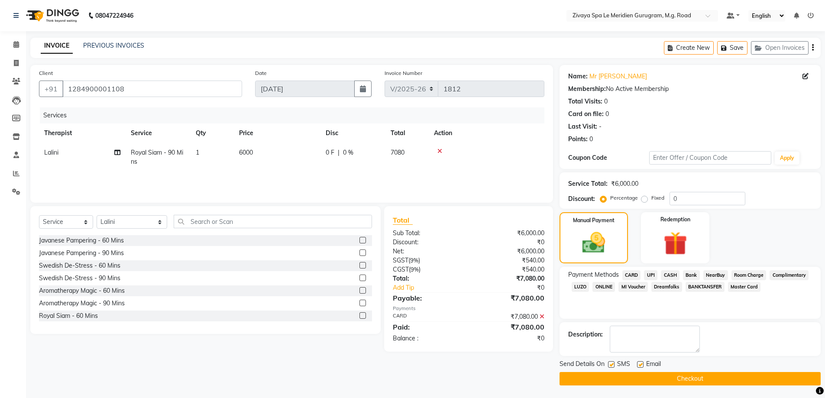
click at [713, 384] on button "Checkout" at bounding box center [690, 378] width 261 height 13
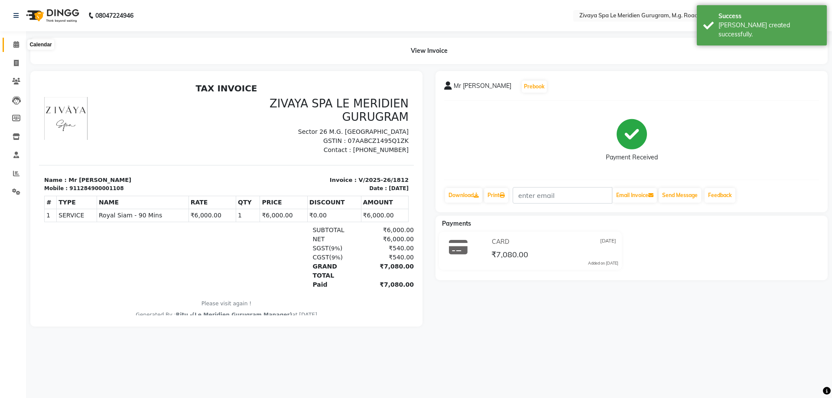
click at [19, 45] on icon at bounding box center [16, 44] width 6 height 6
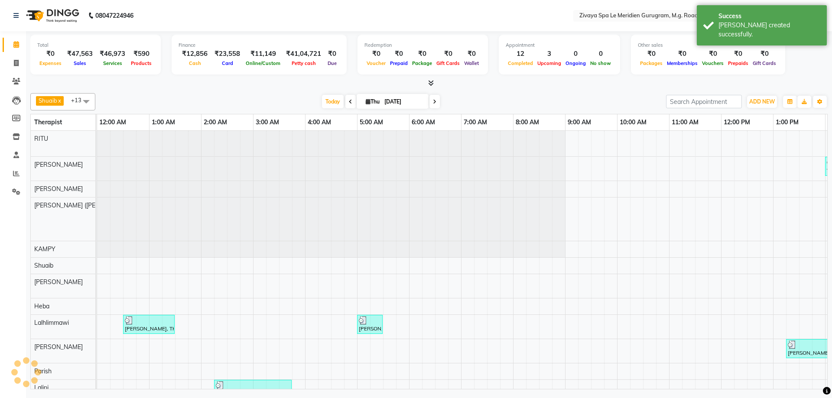
scroll to position [0, 518]
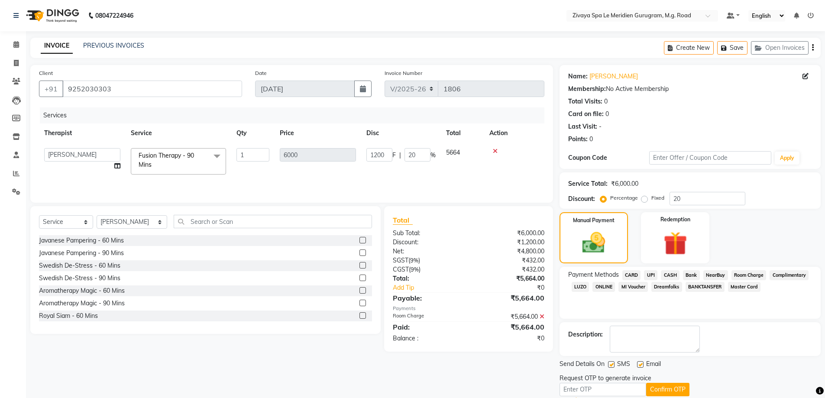
select select "6503"
select select "65986"
select select "service"
select select "65986"
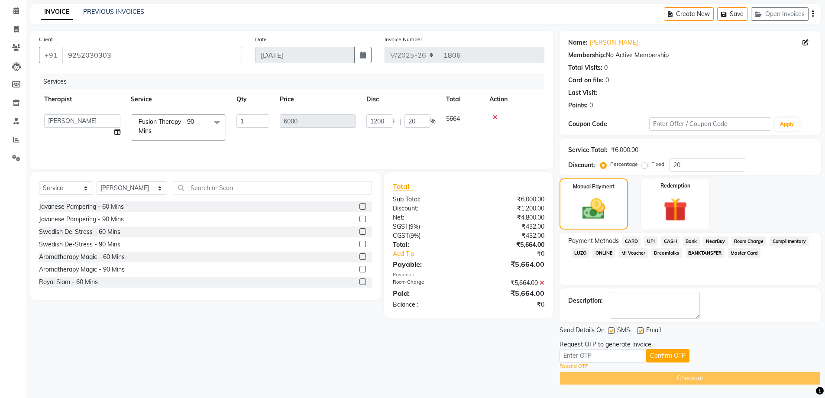
scroll to position [34, 0]
